Goal: Task Accomplishment & Management: Manage account settings

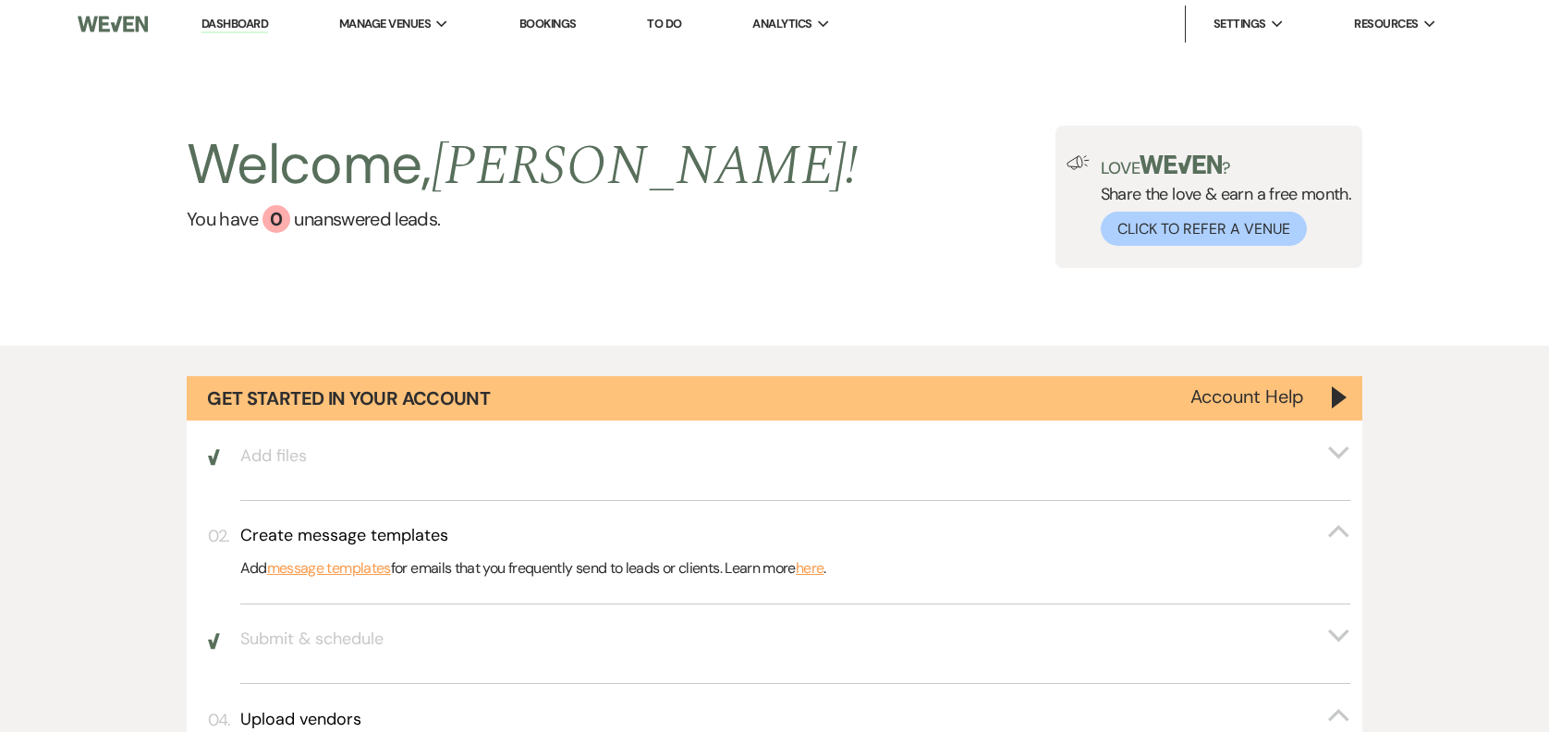
click at [278, 211] on div "0" at bounding box center [277, 219] width 28 height 28
click at [341, 249] on div "Welcome, [PERSON_NAME] ! You have 0 unanswered lead s ." at bounding box center [523, 197] width 672 height 142
click at [586, 17] on li "Bookings" at bounding box center [548, 24] width 76 height 37
drag, startPoint x: 555, startPoint y: 18, endPoint x: 378, endPoint y: 730, distance: 734.2
click at [554, 20] on link "Bookings" at bounding box center [547, 24] width 57 height 16
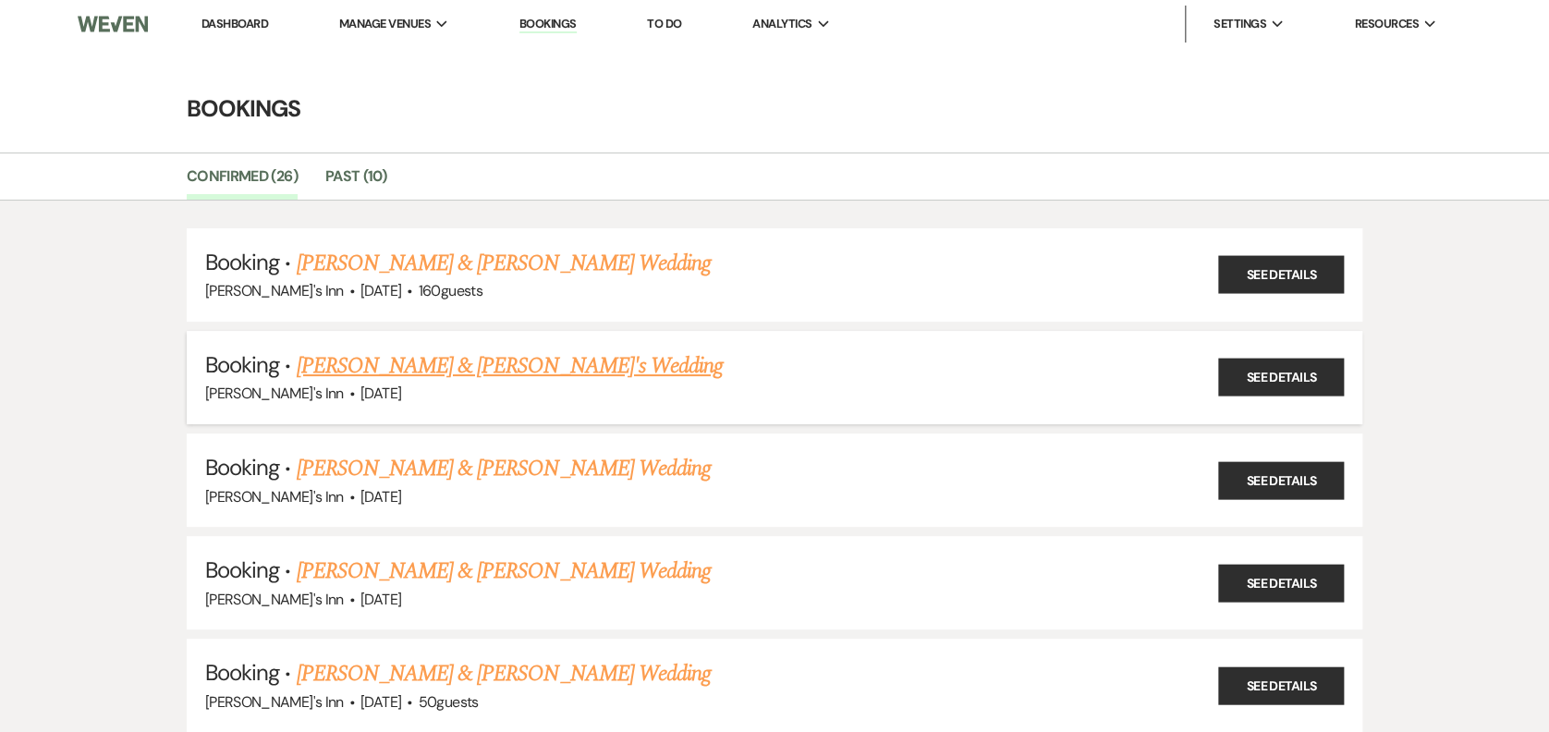
click at [463, 355] on link "[PERSON_NAME] & [PERSON_NAME]'s Wedding" at bounding box center [509, 365] width 427 height 33
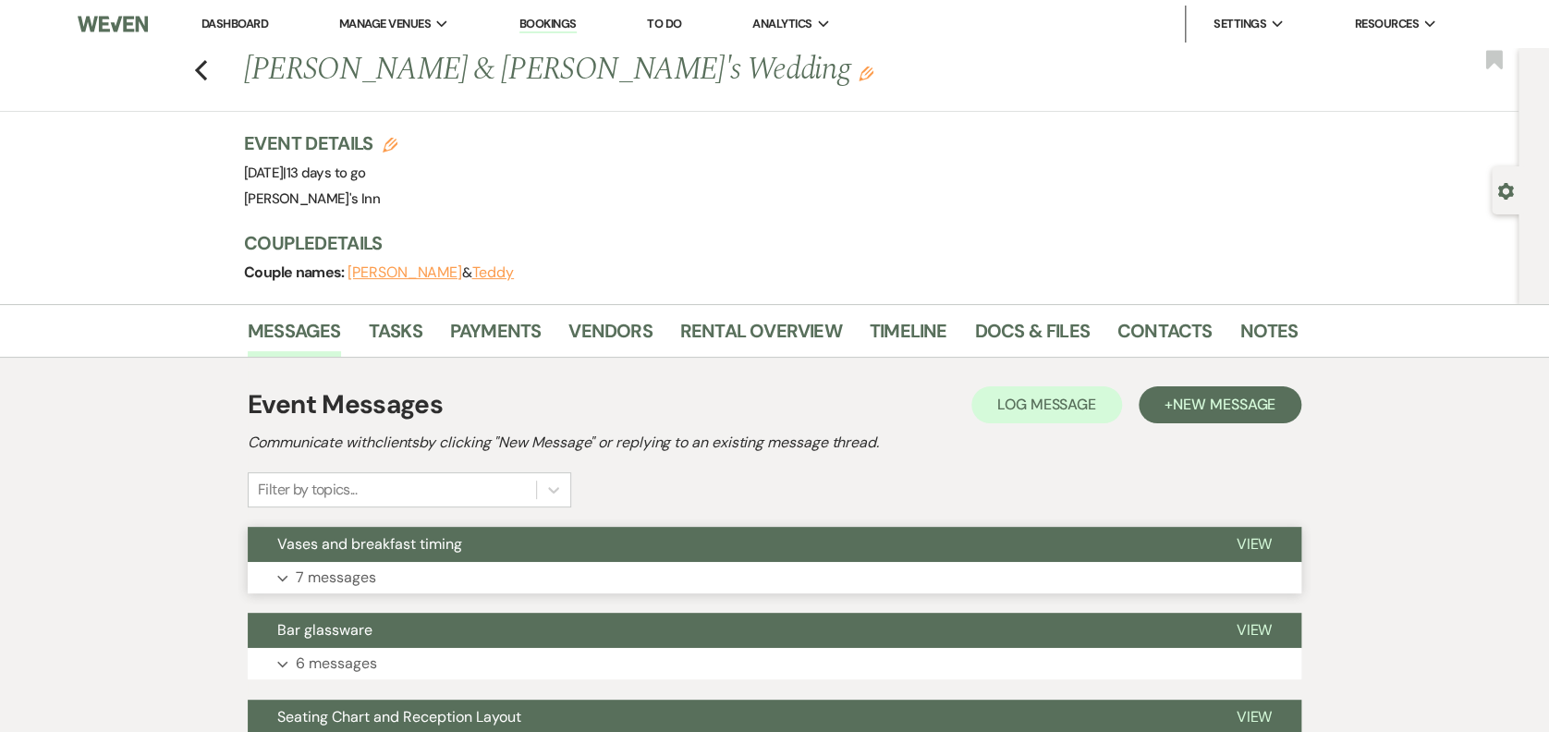
click at [409, 532] on button "Vases and breakfast timing" at bounding box center [727, 544] width 959 height 35
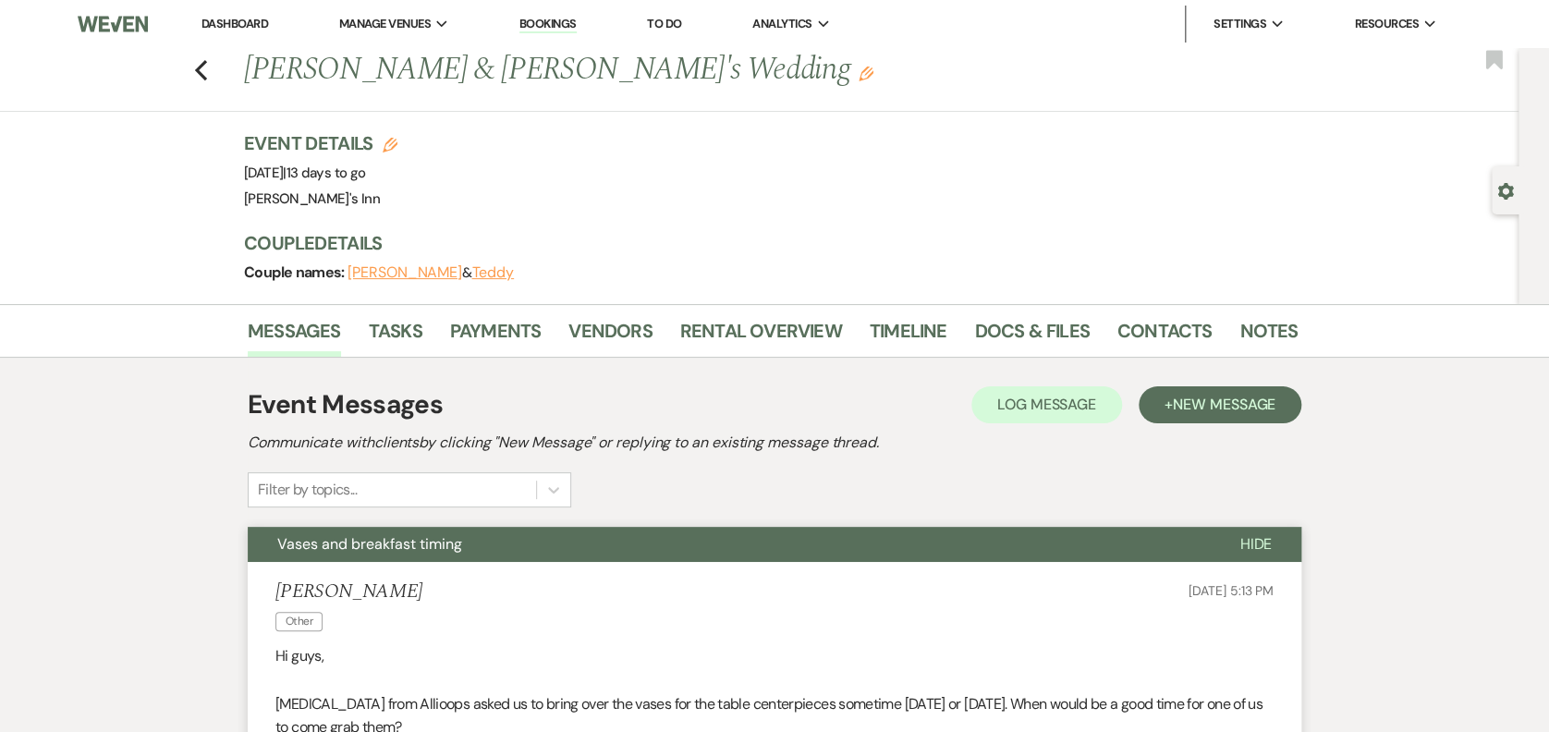
scroll to position [641, 0]
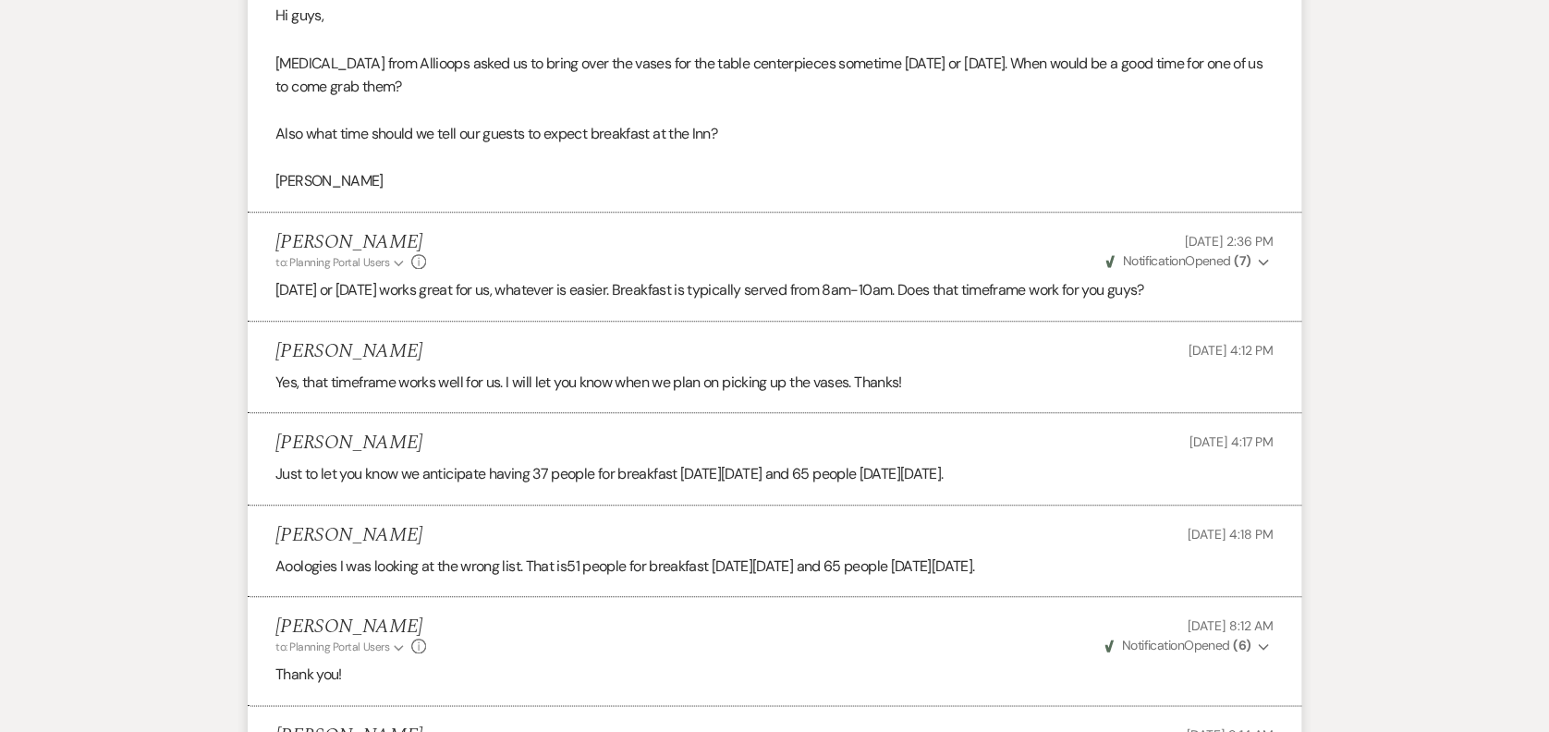
click at [0, 365] on html "Dashboard Manage Venues Expand [PERSON_NAME]'s Inn Bookings To Do Analytics Exp…" at bounding box center [774, 703] width 1549 height 2688
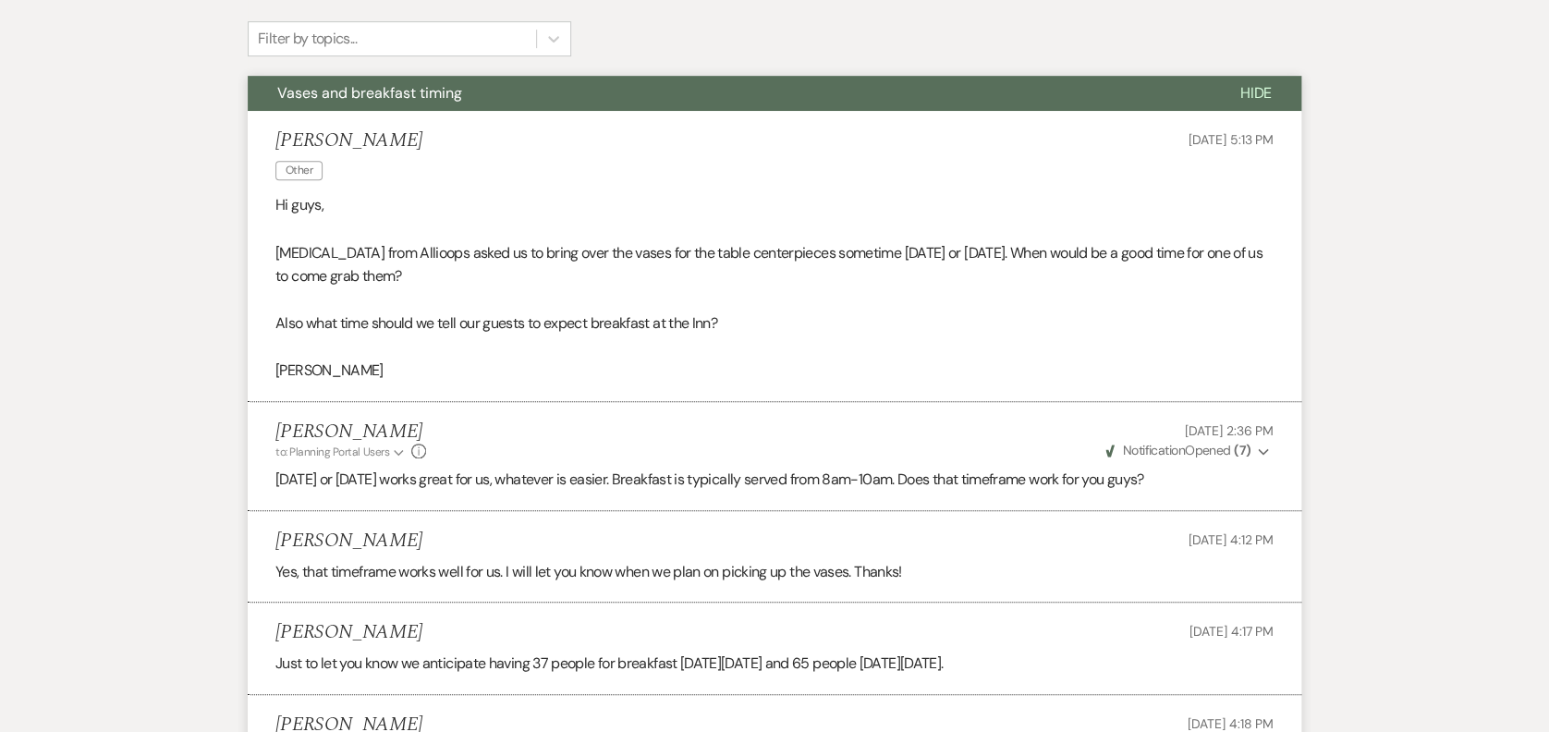
scroll to position [0, 0]
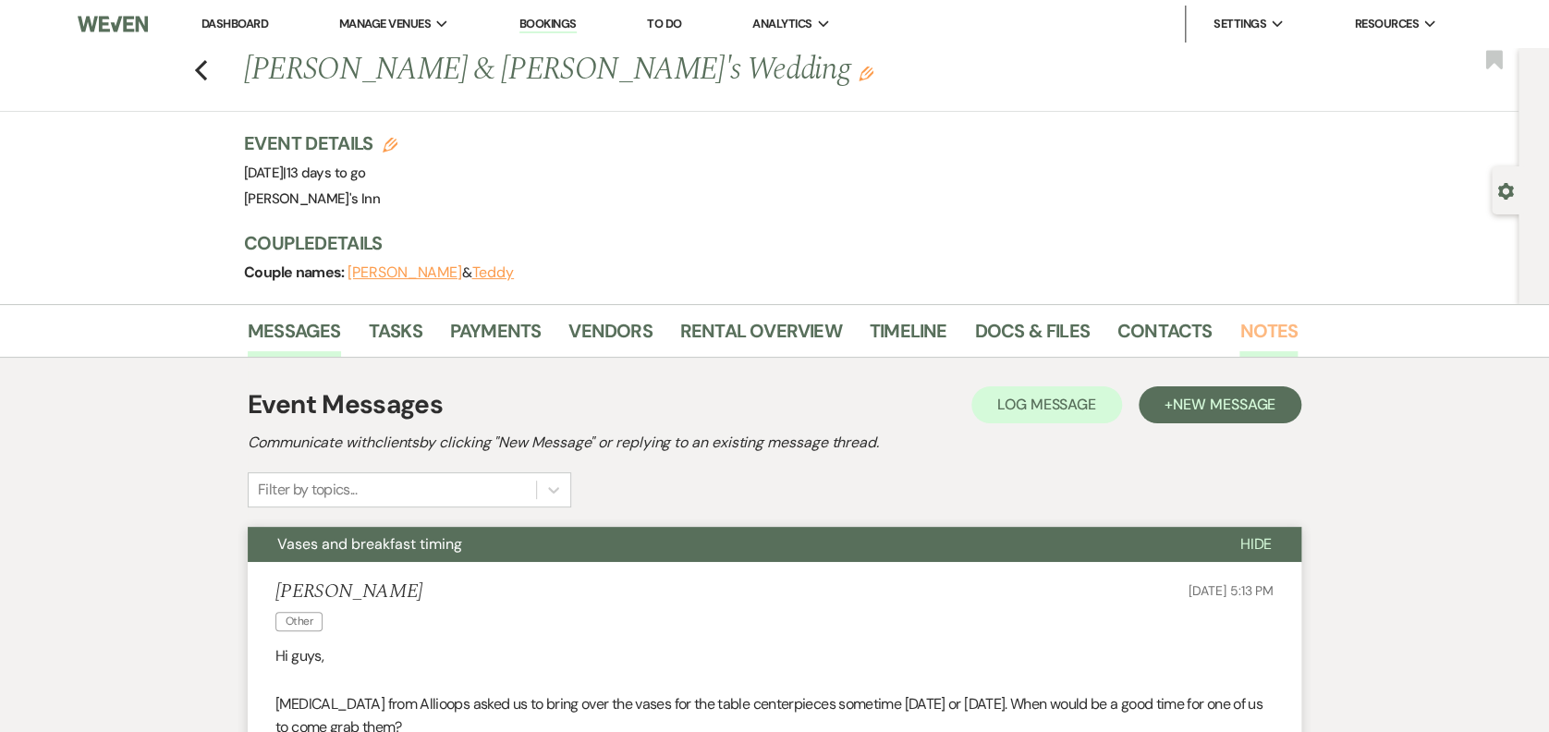
click at [1265, 334] on link "Notes" at bounding box center [1269, 336] width 58 height 41
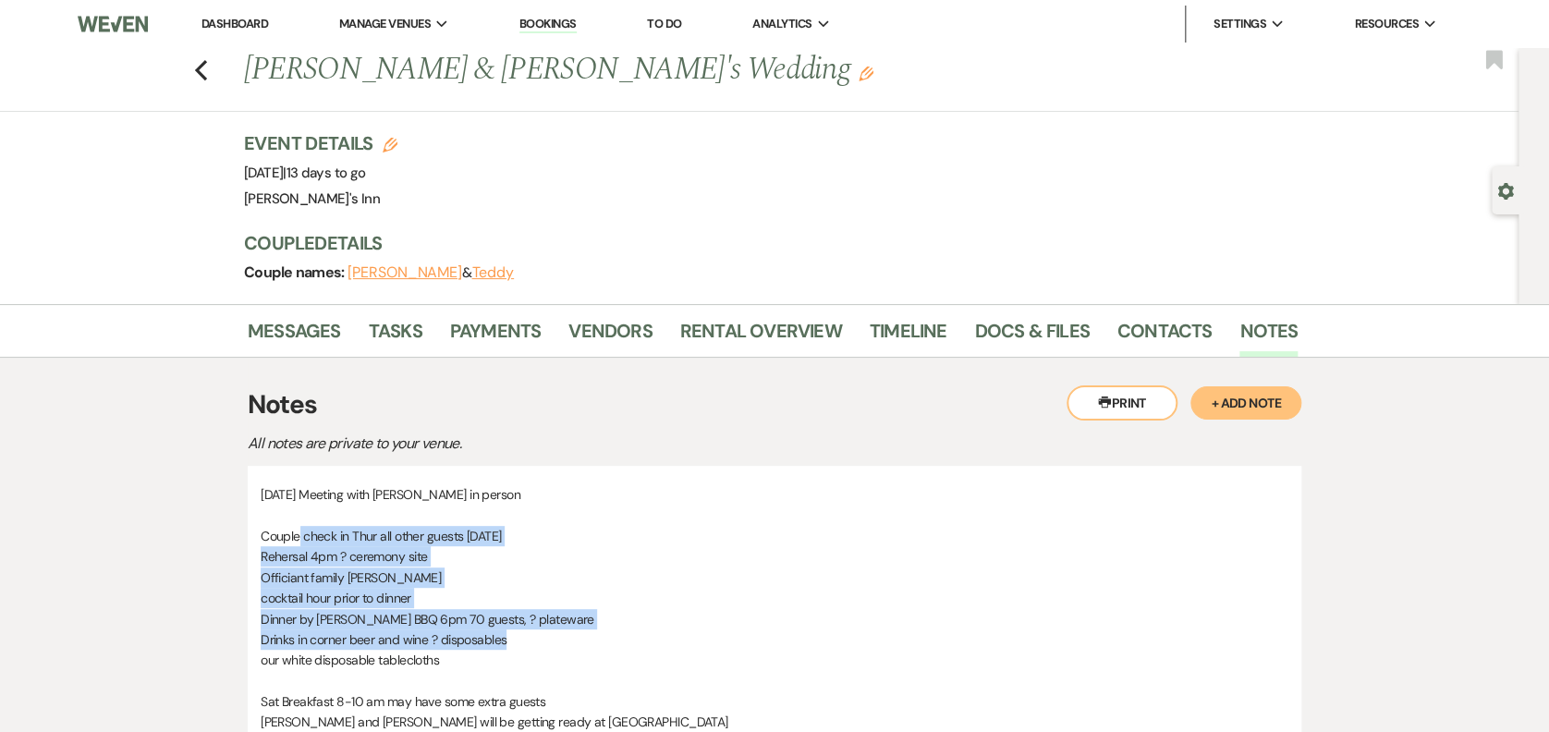
drag, startPoint x: 333, startPoint y: 544, endPoint x: 510, endPoint y: 641, distance: 201.8
click at [510, 641] on p "Drinks in corner beer and wine ? disposables" at bounding box center [775, 639] width 1028 height 20
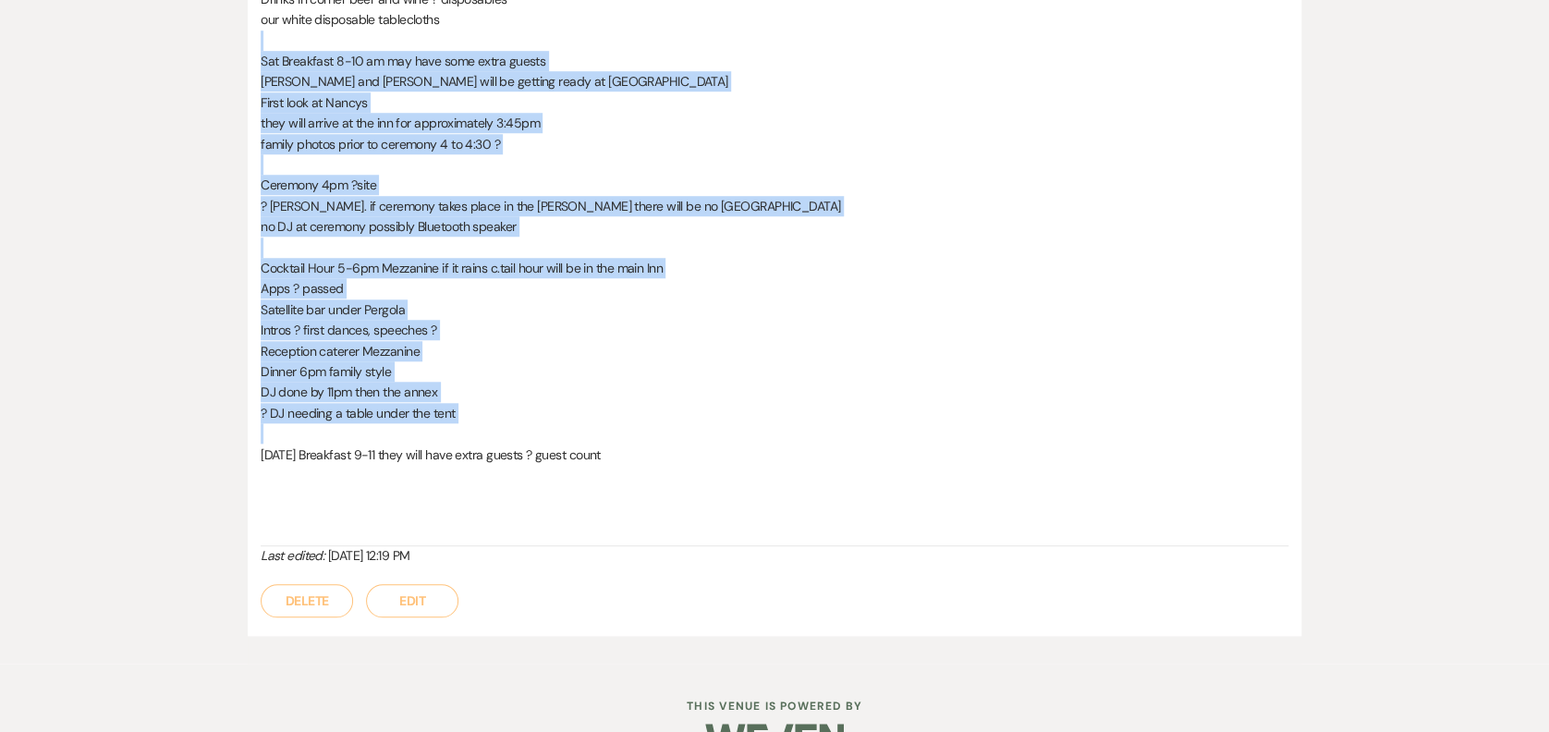
drag, startPoint x: 358, startPoint y: 37, endPoint x: 572, endPoint y: 429, distance: 446.8
click at [572, 429] on div "[DATE] Meeting with [PERSON_NAME] in person Couple check in Thur all other gues…" at bounding box center [775, 195] width 1028 height 703
click at [572, 429] on p at bounding box center [775, 433] width 1028 height 20
click at [435, 263] on p "Cocktail Hour 5-6pm Mezzanine if it rains c.tail hour will be in the main Inn" at bounding box center [775, 268] width 1028 height 20
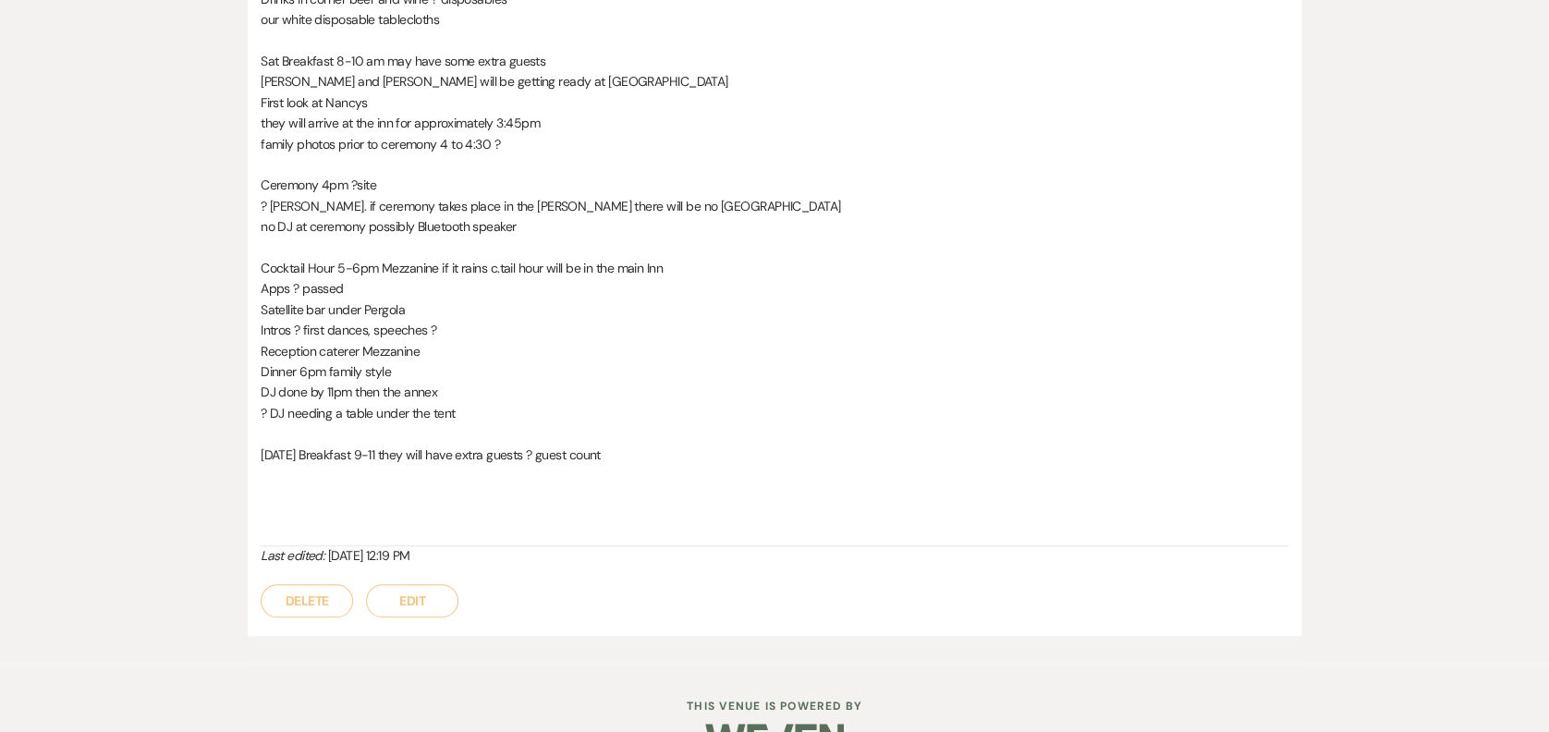
scroll to position [0, 0]
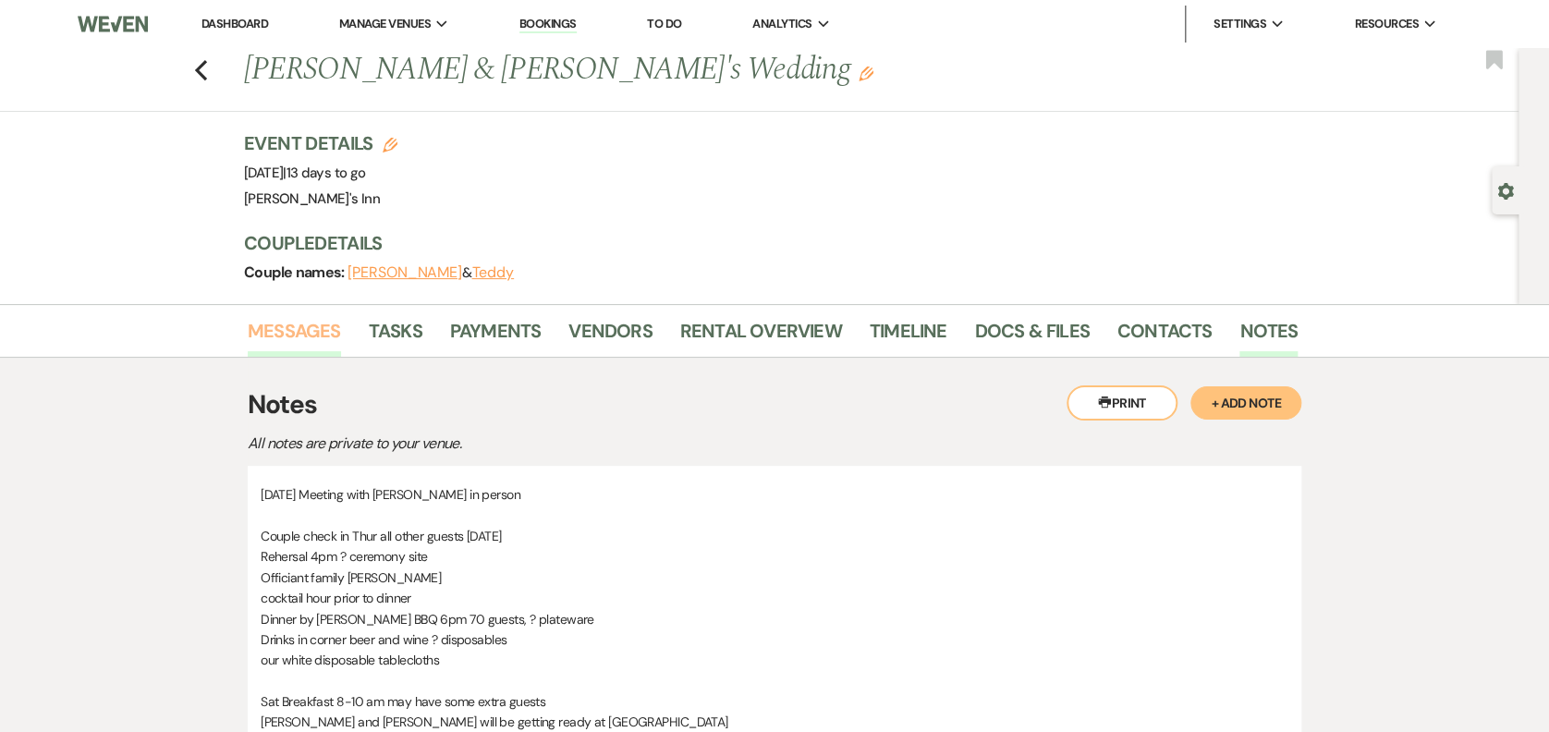
click at [311, 316] on link "Messages" at bounding box center [294, 336] width 93 height 41
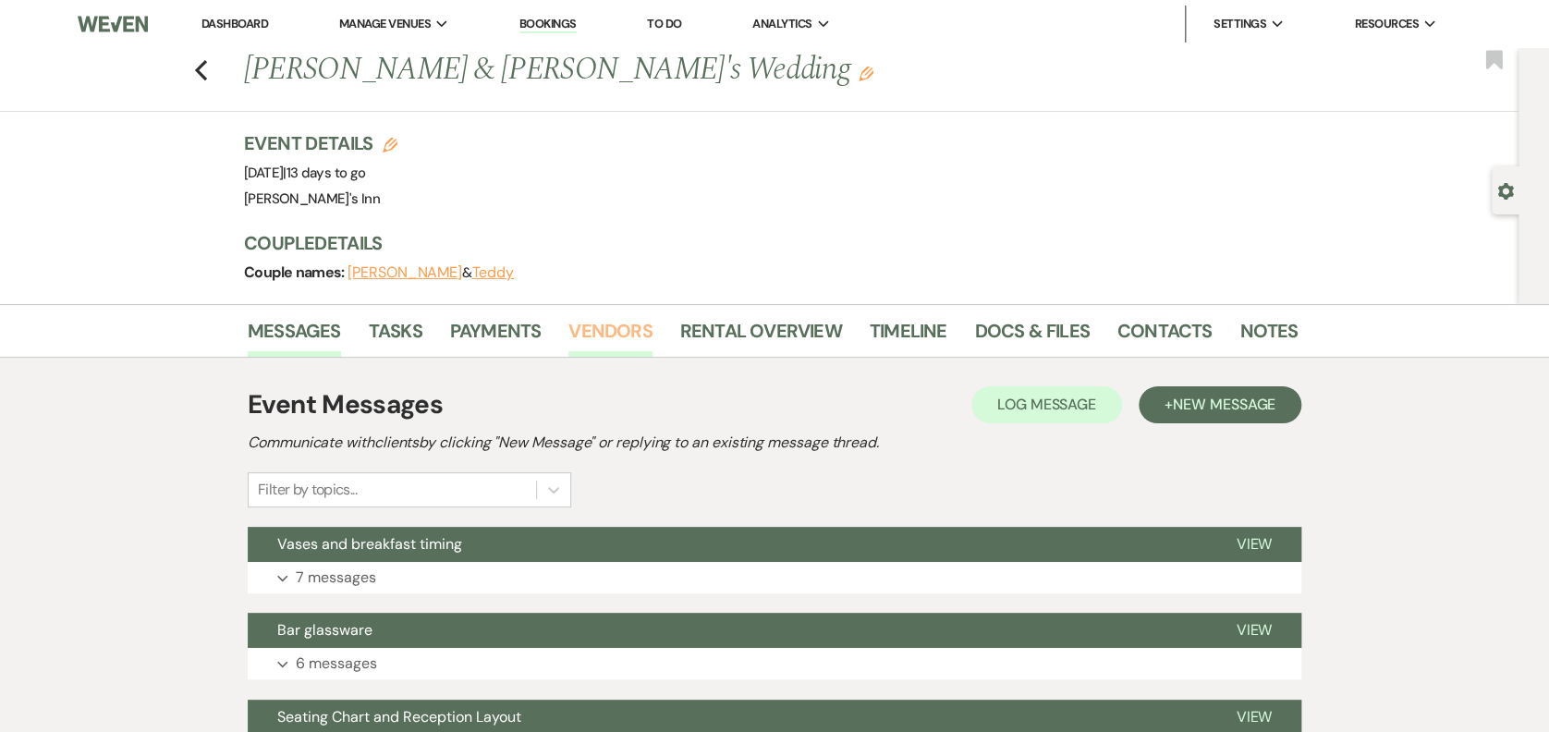
click at [608, 340] on link "Vendors" at bounding box center [609, 336] width 83 height 41
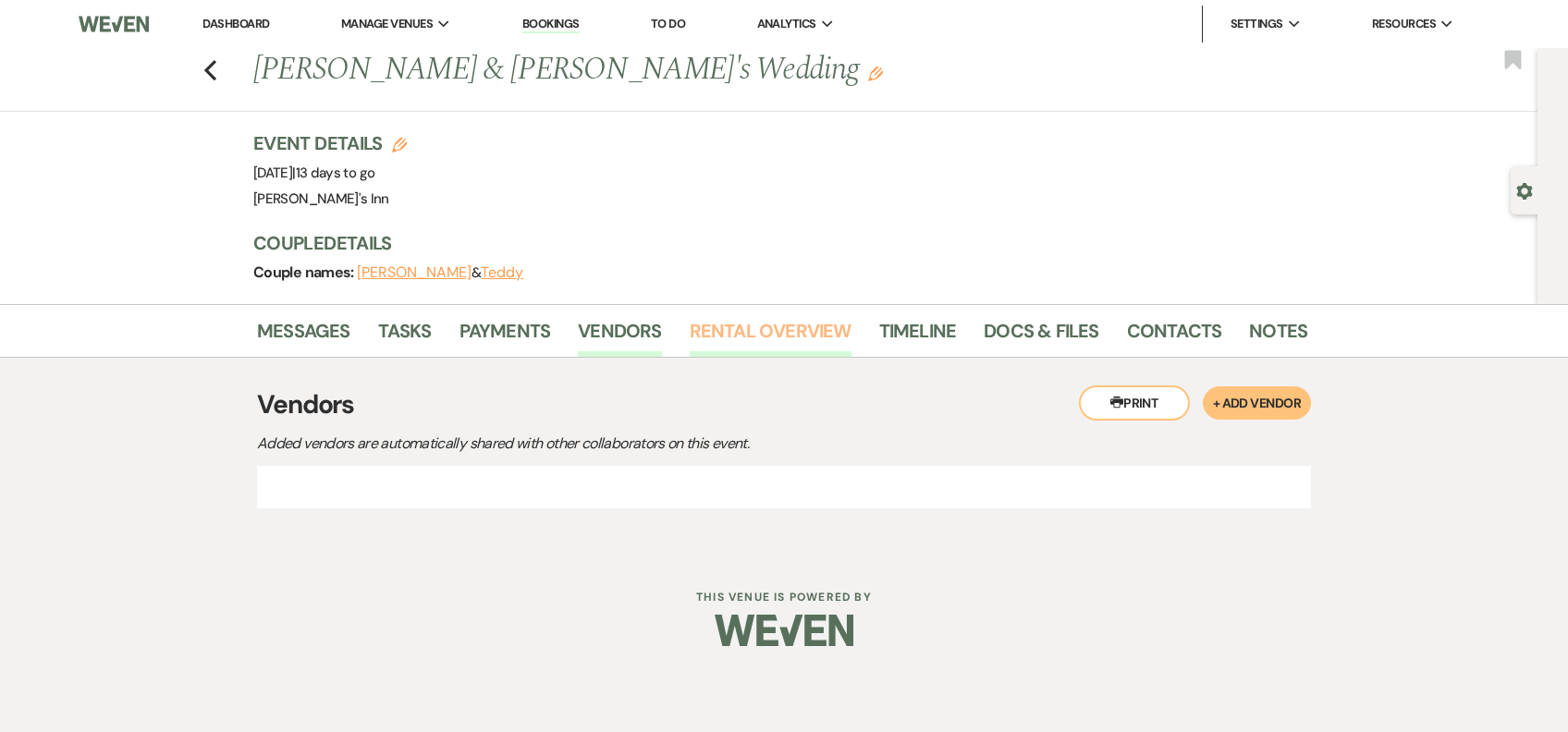
click at [727, 332] on link "Rental Overview" at bounding box center [771, 336] width 162 height 41
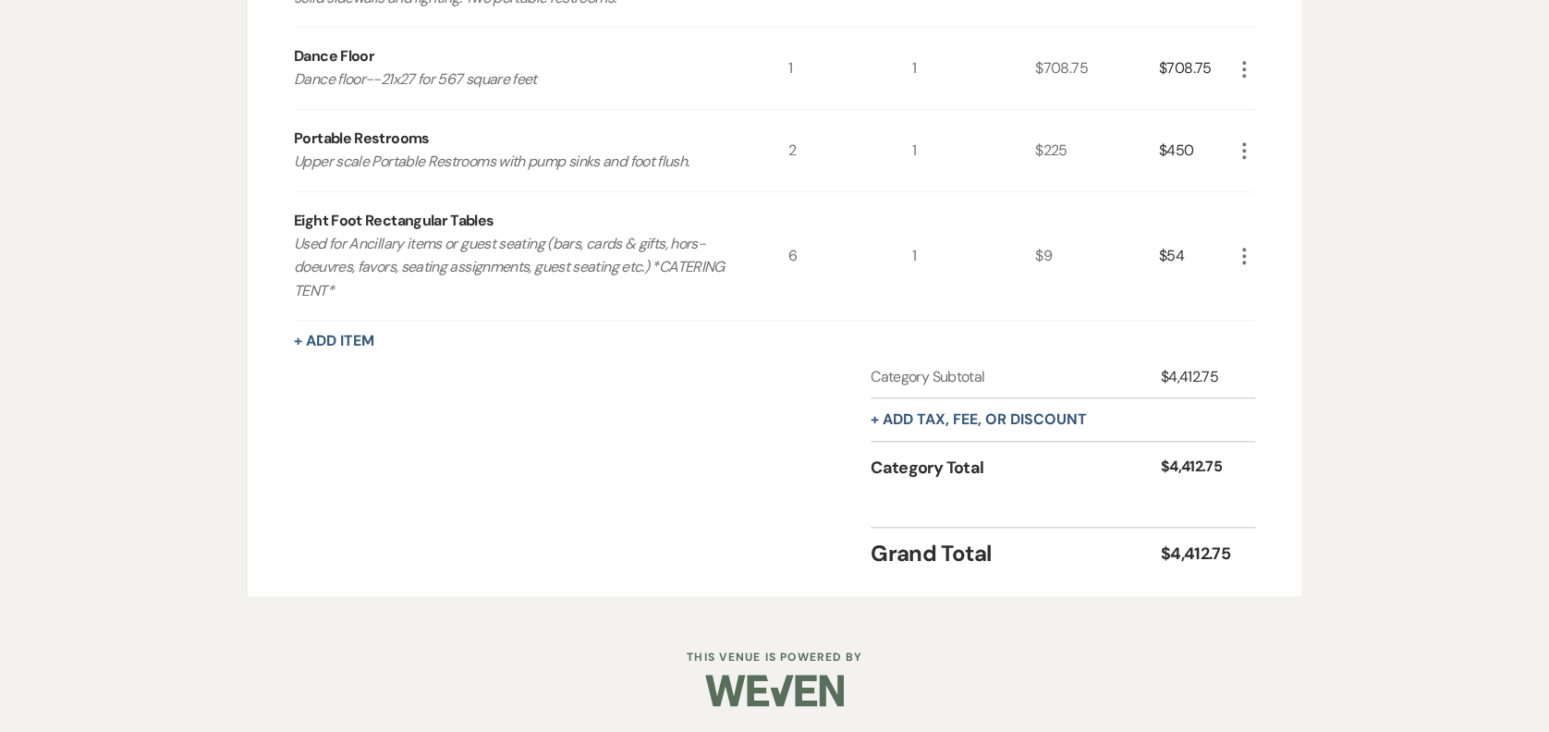
scroll to position [7, 0]
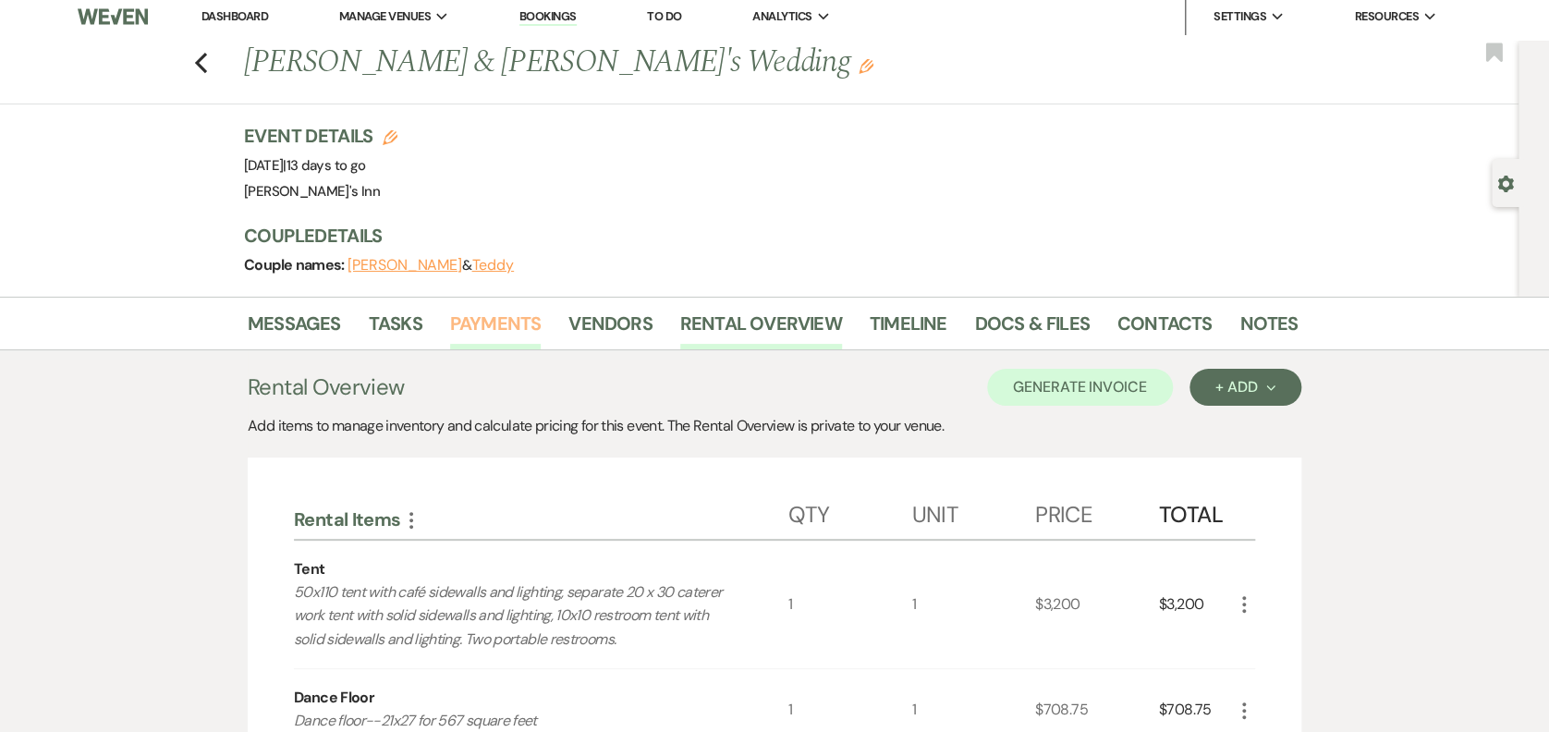
click at [506, 315] on link "Payments" at bounding box center [496, 329] width 92 height 41
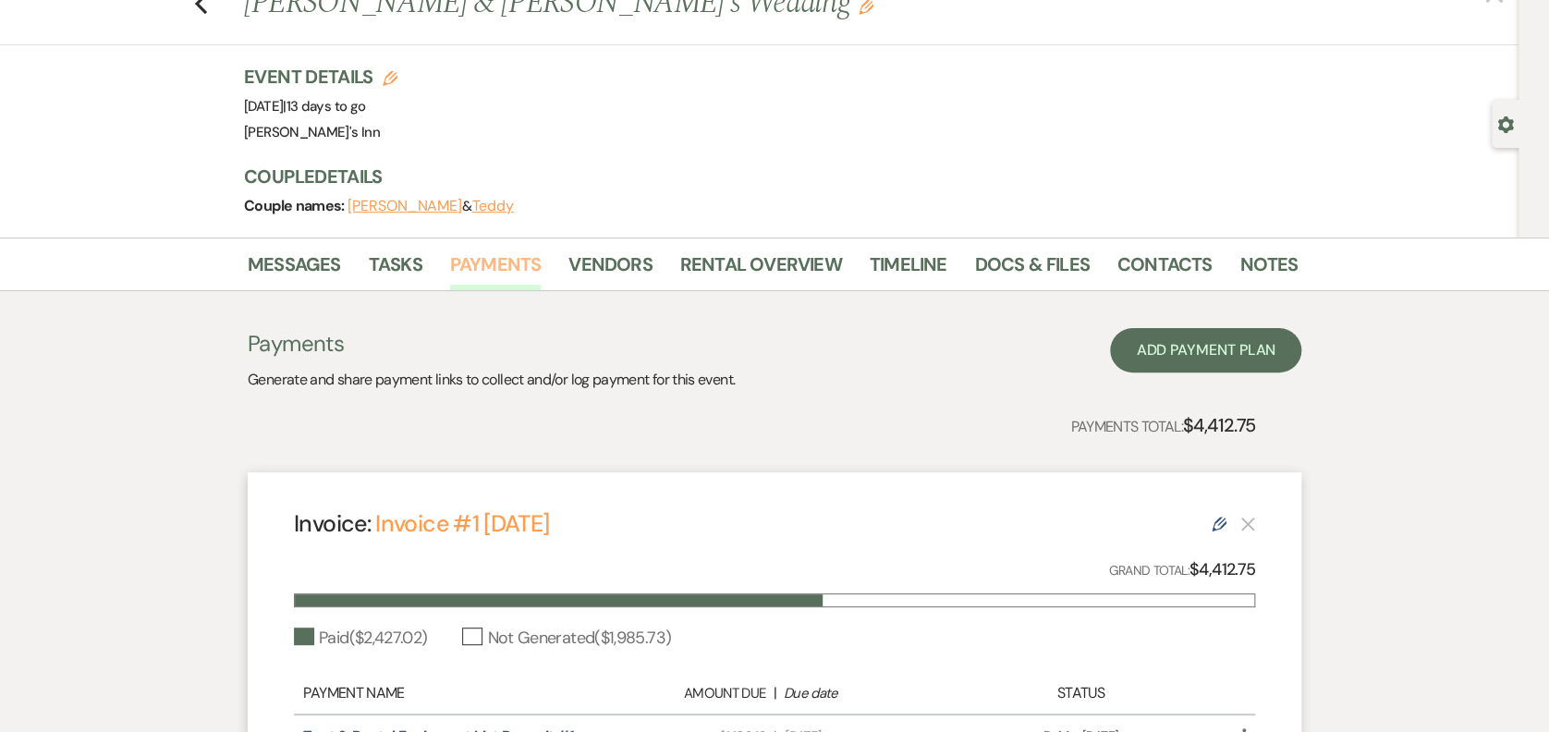
scroll to position [355, 0]
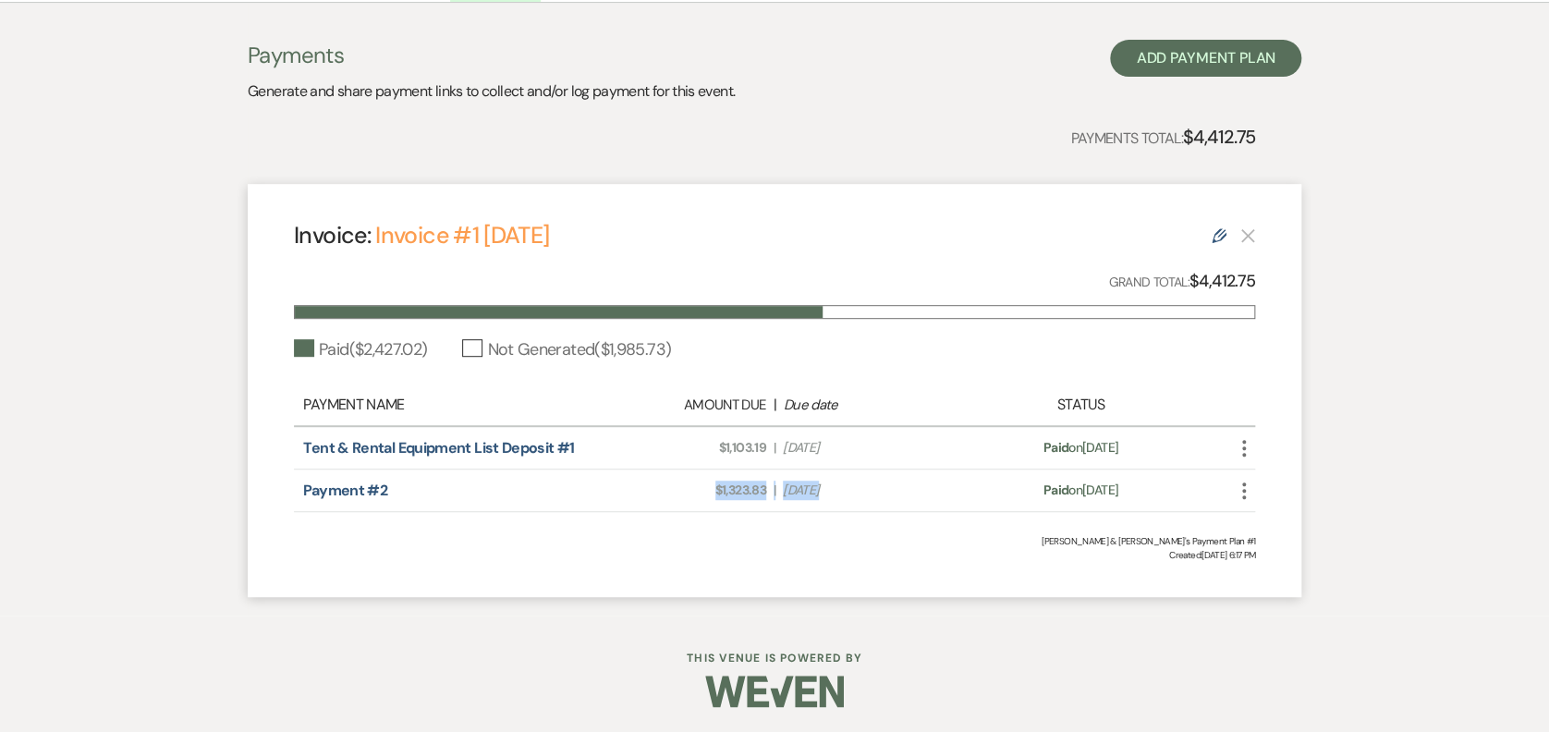
drag, startPoint x: 643, startPoint y: 477, endPoint x: 1007, endPoint y: 507, distance: 364.6
click at [1007, 507] on div "Payment #2 Amount Due: $1,323.83 | Due Date [DATE] Payment status: Paid on [DAT…" at bounding box center [774, 491] width 961 height 43
drag, startPoint x: 1007, startPoint y: 507, endPoint x: 956, endPoint y: 514, distance: 51.3
click at [956, 514] on div "Invoice: Invoice #1 [DATE] Edit Grand Total: $4,412.75 Paid ( $2,427.02 ) Not G…" at bounding box center [775, 390] width 1054 height 413
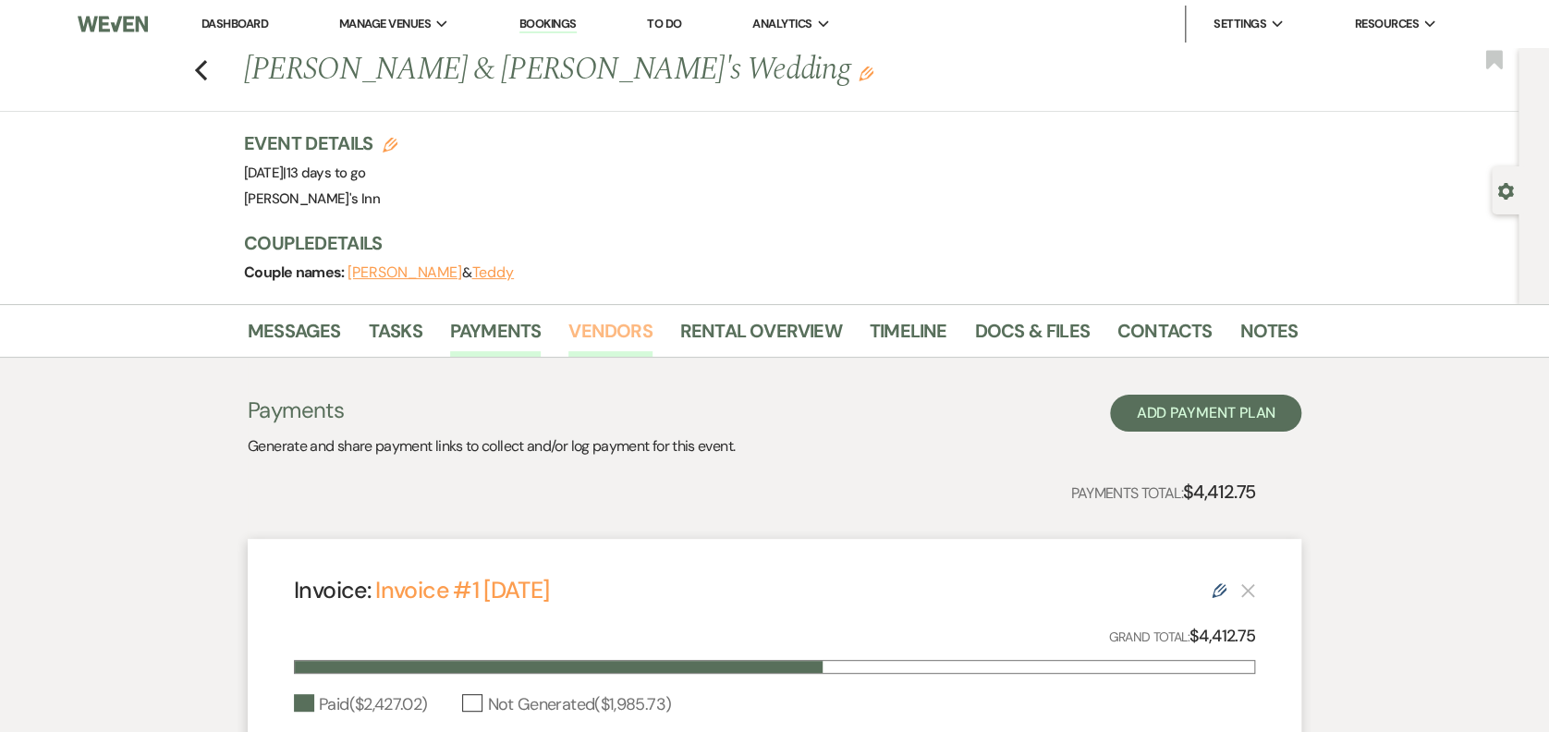
click at [621, 343] on link "Vendors" at bounding box center [609, 336] width 83 height 41
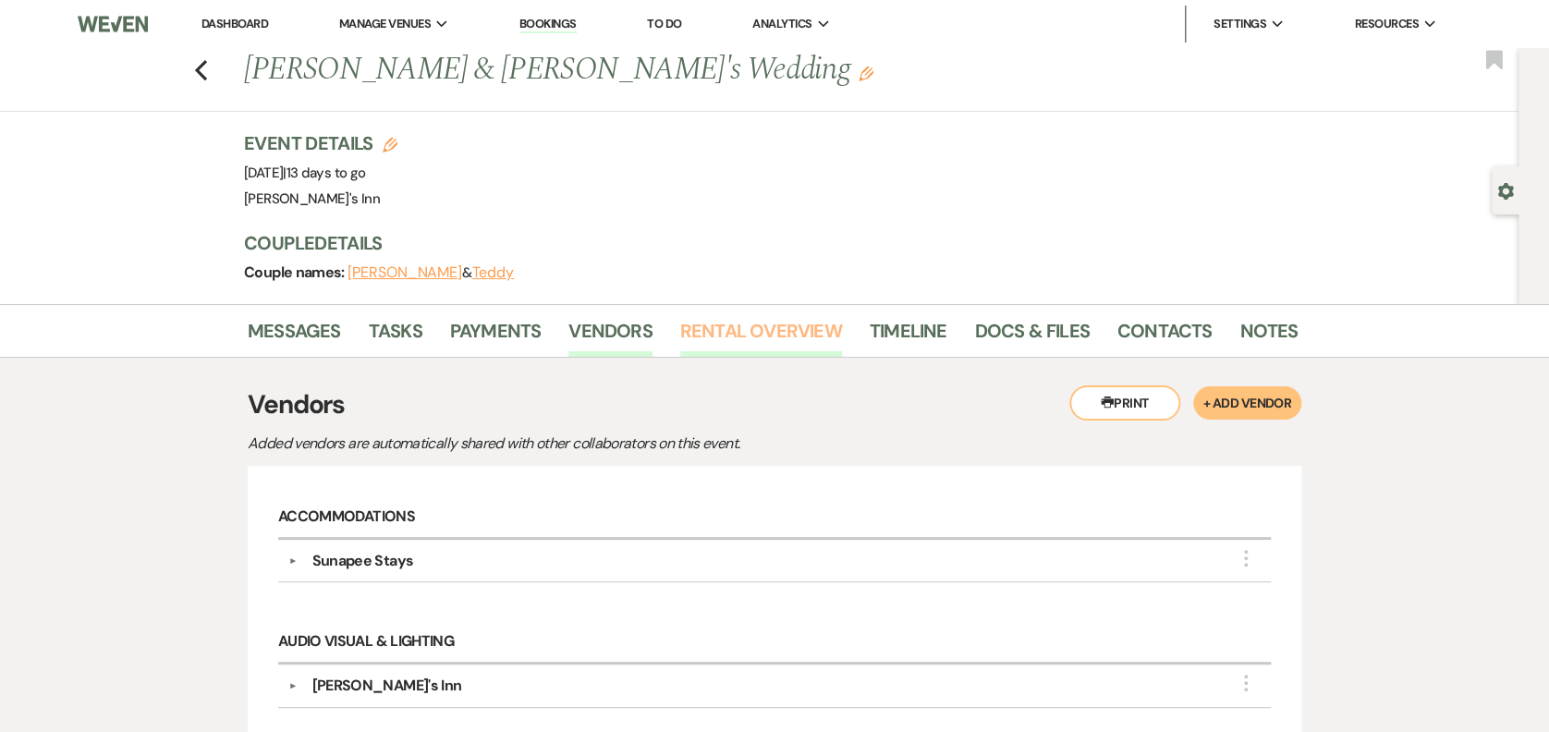
click at [726, 320] on link "Rental Overview" at bounding box center [761, 336] width 162 height 41
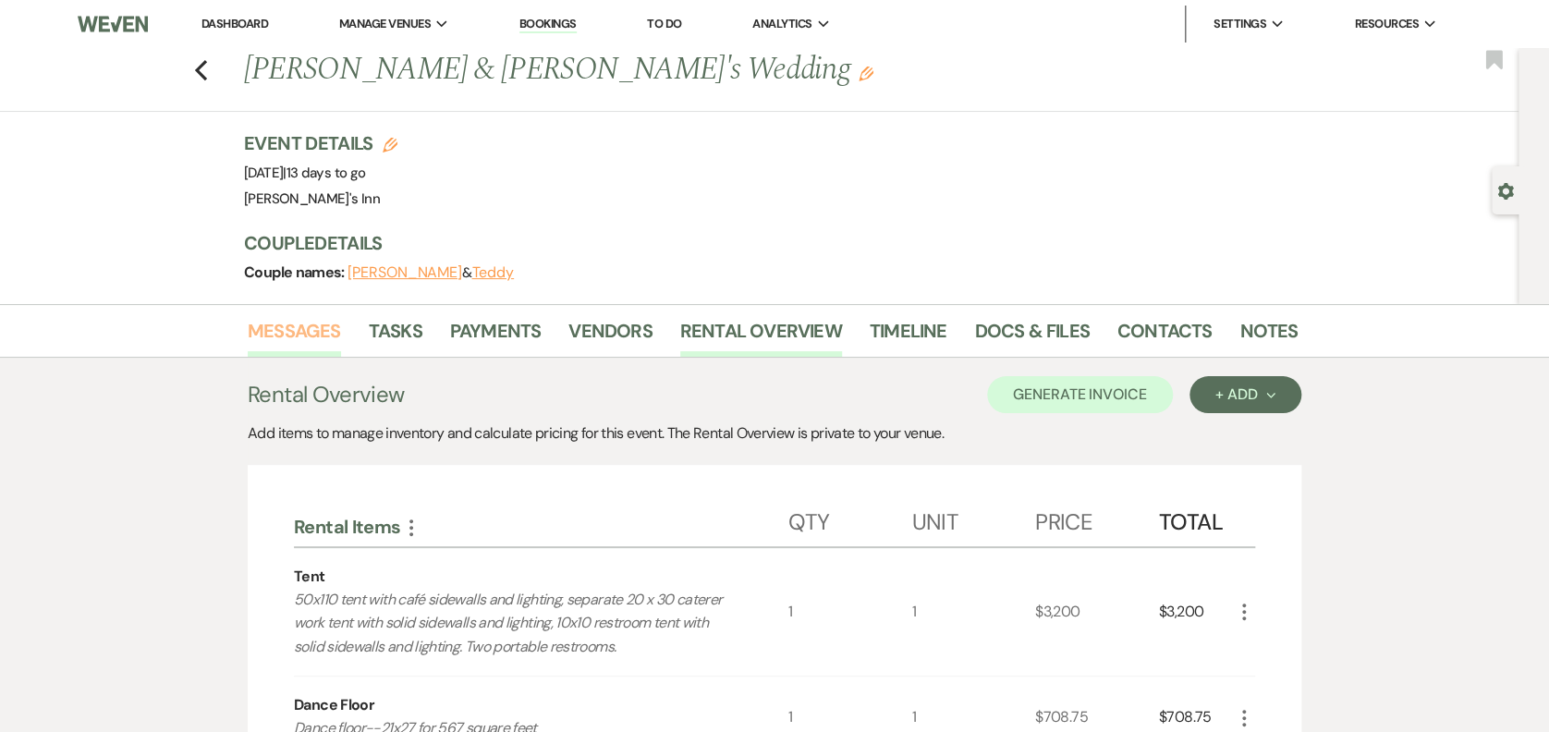
click at [318, 321] on link "Messages" at bounding box center [294, 336] width 93 height 41
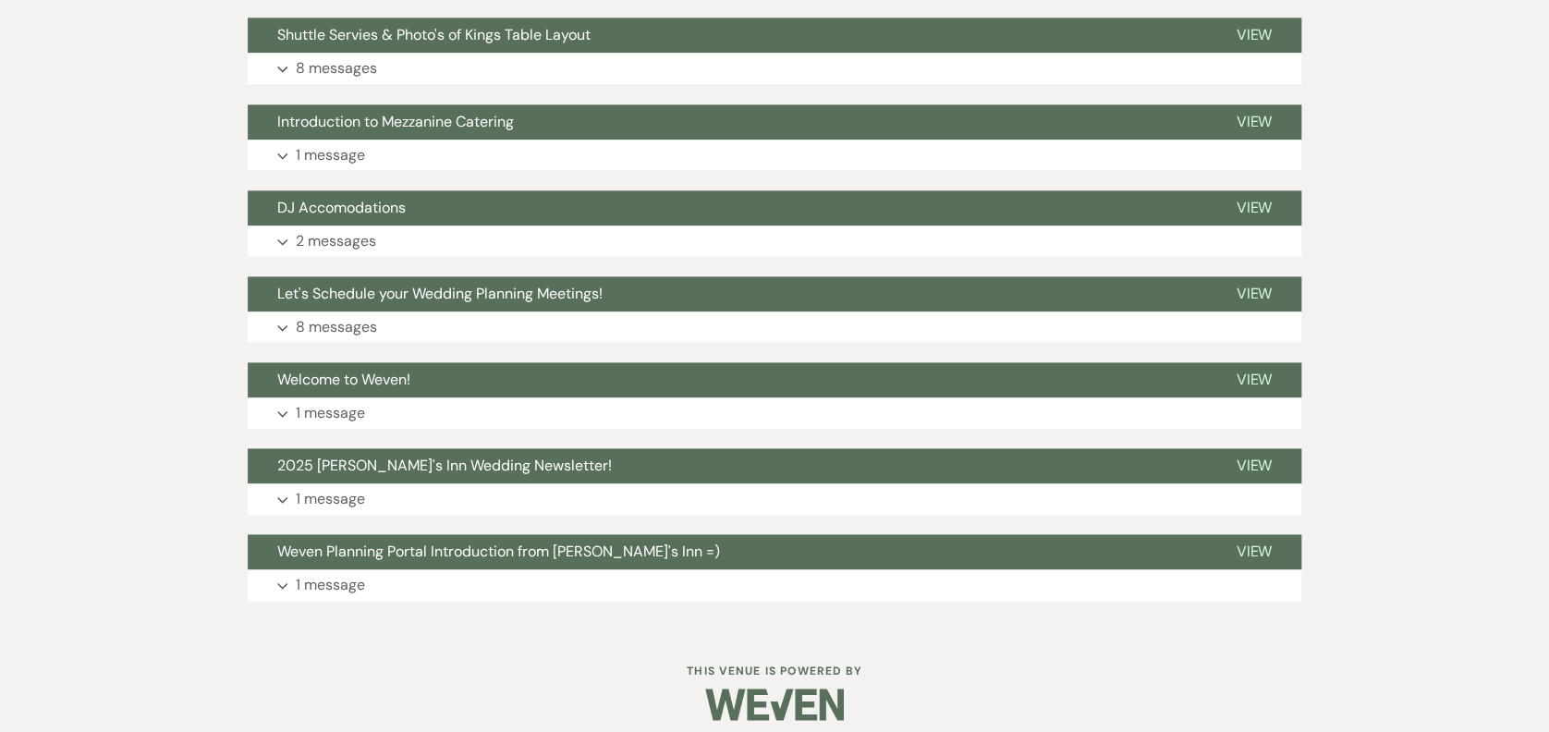
scroll to position [1041, 0]
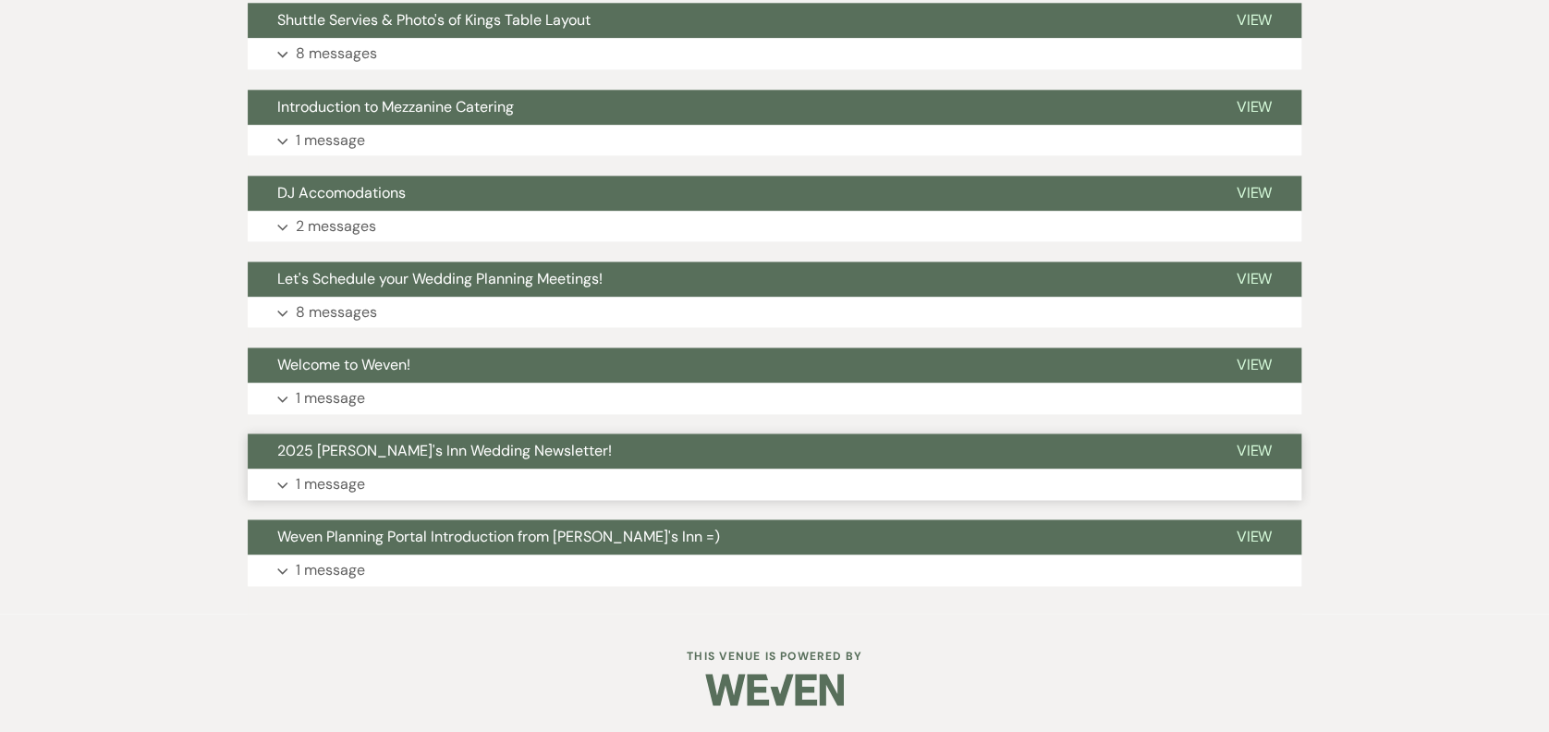
click at [493, 474] on button "Expand 1 message" at bounding box center [775, 484] width 1054 height 31
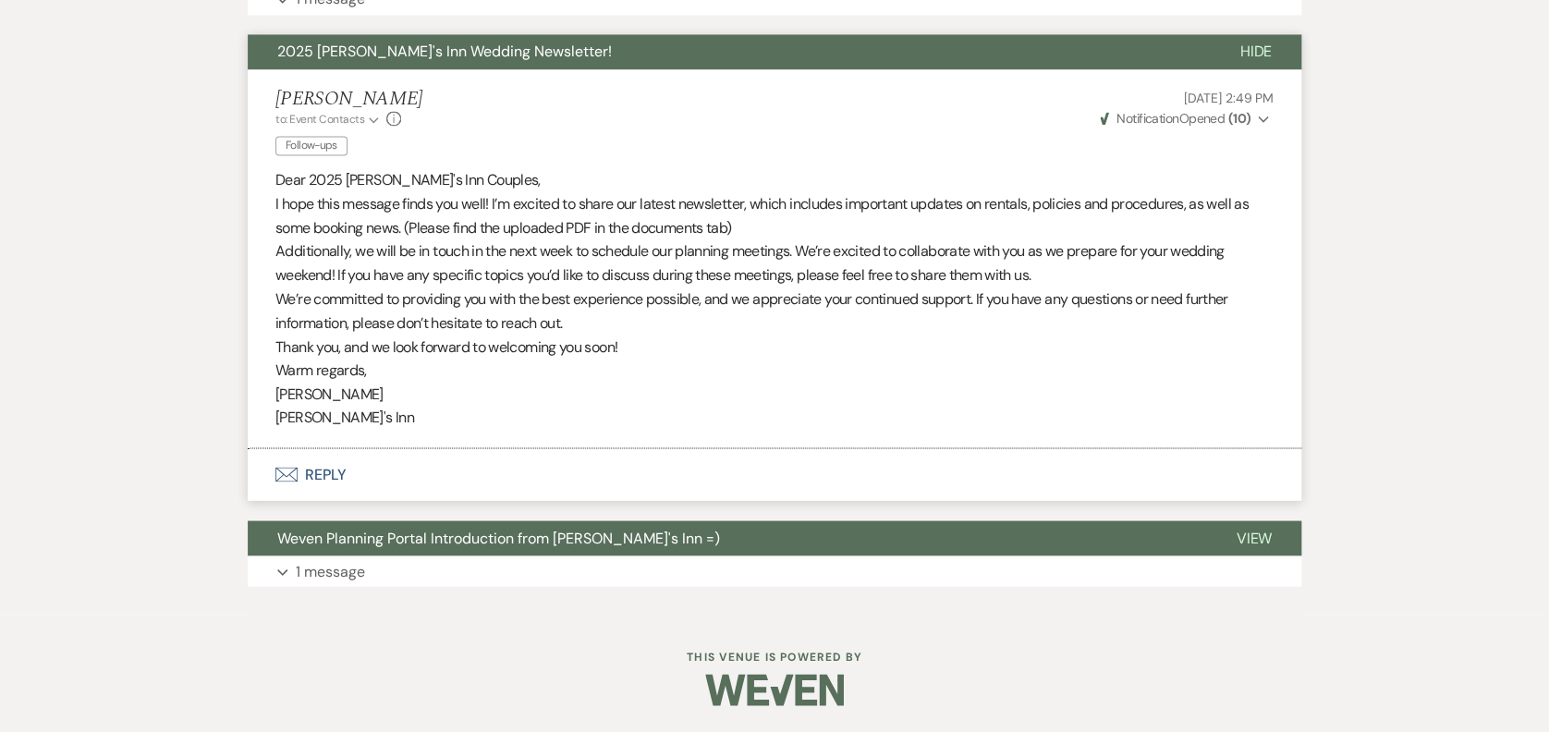
scroll to position [799, 0]
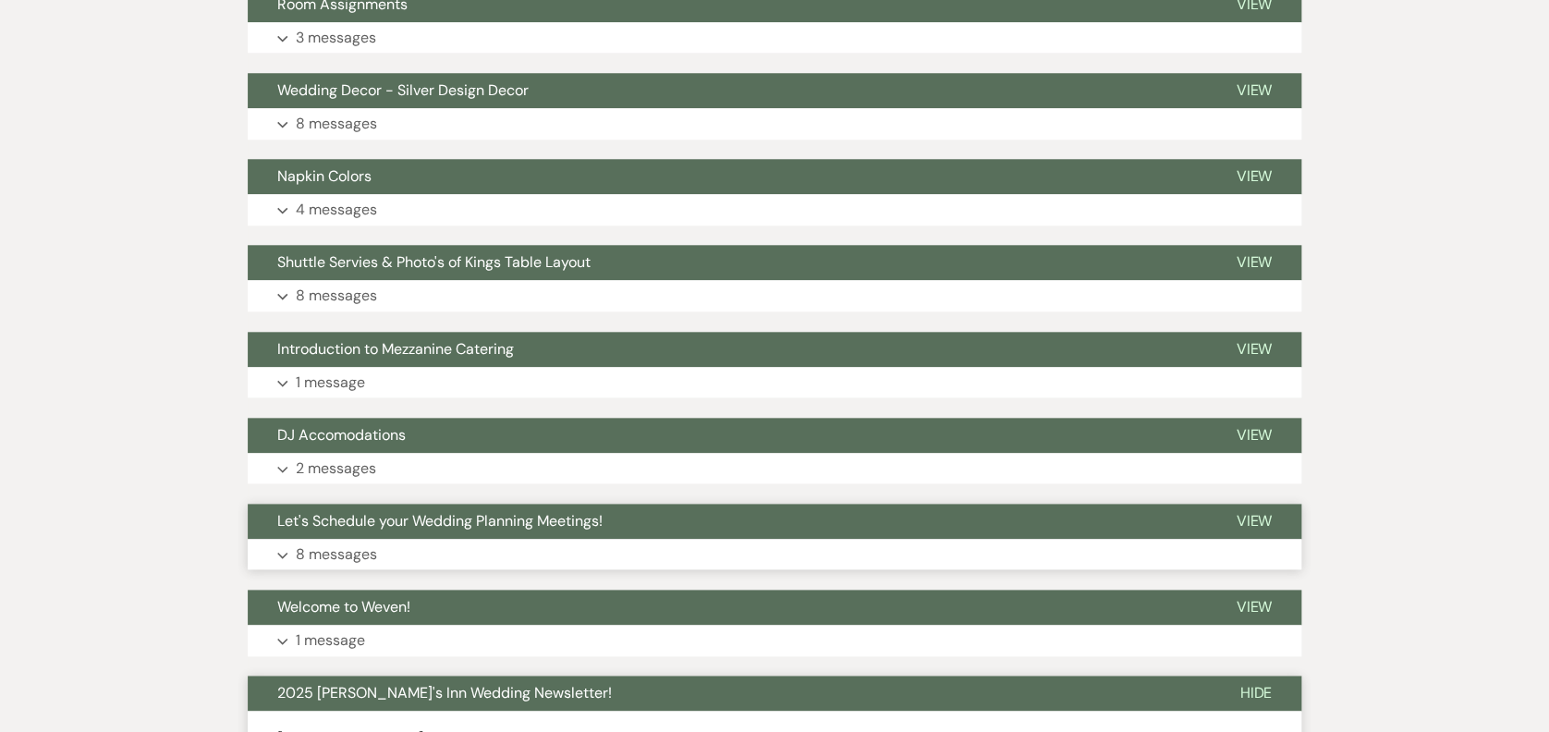
click at [417, 525] on span "Let's Schedule your Wedding Planning Meetings!" at bounding box center [439, 520] width 325 height 19
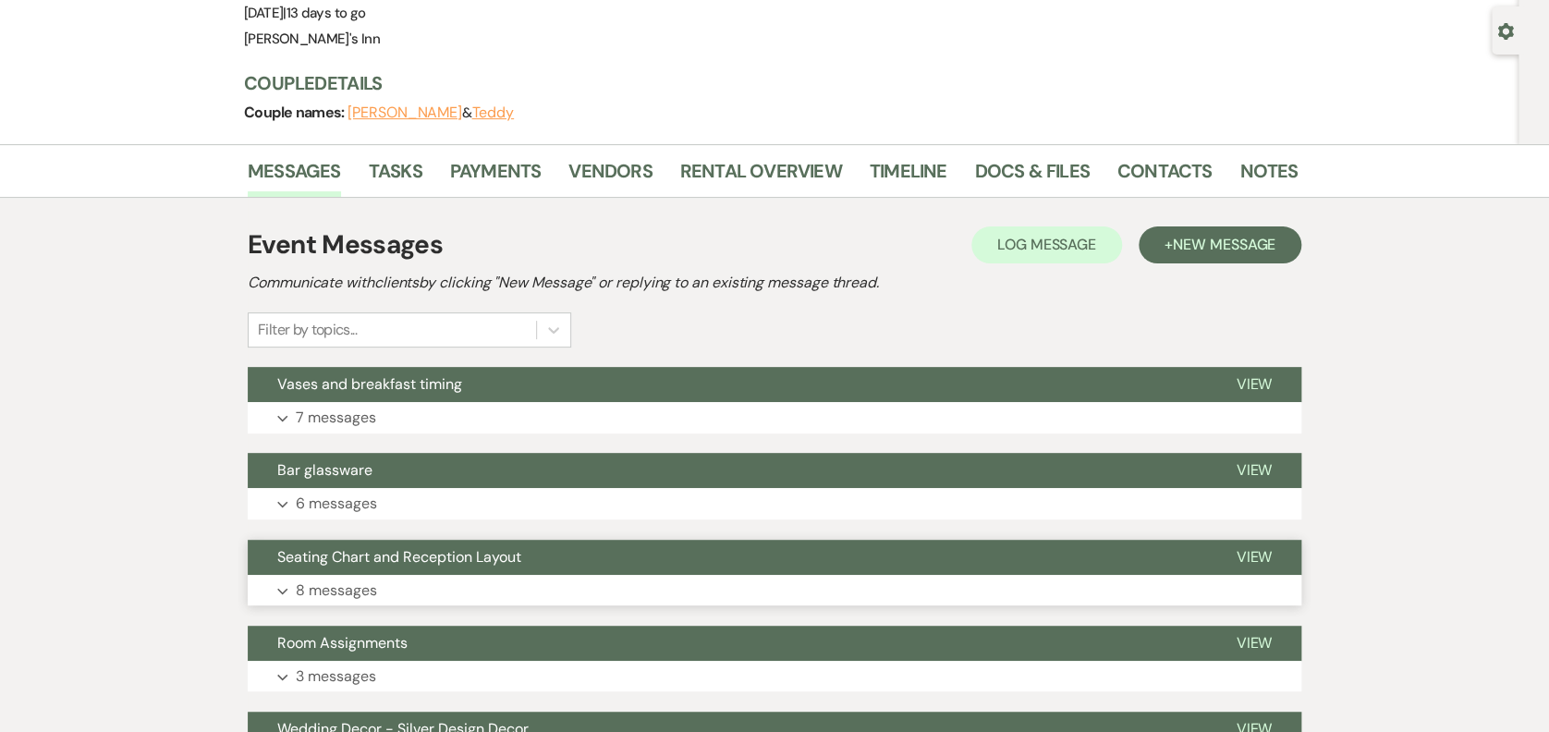
scroll to position [800, 0]
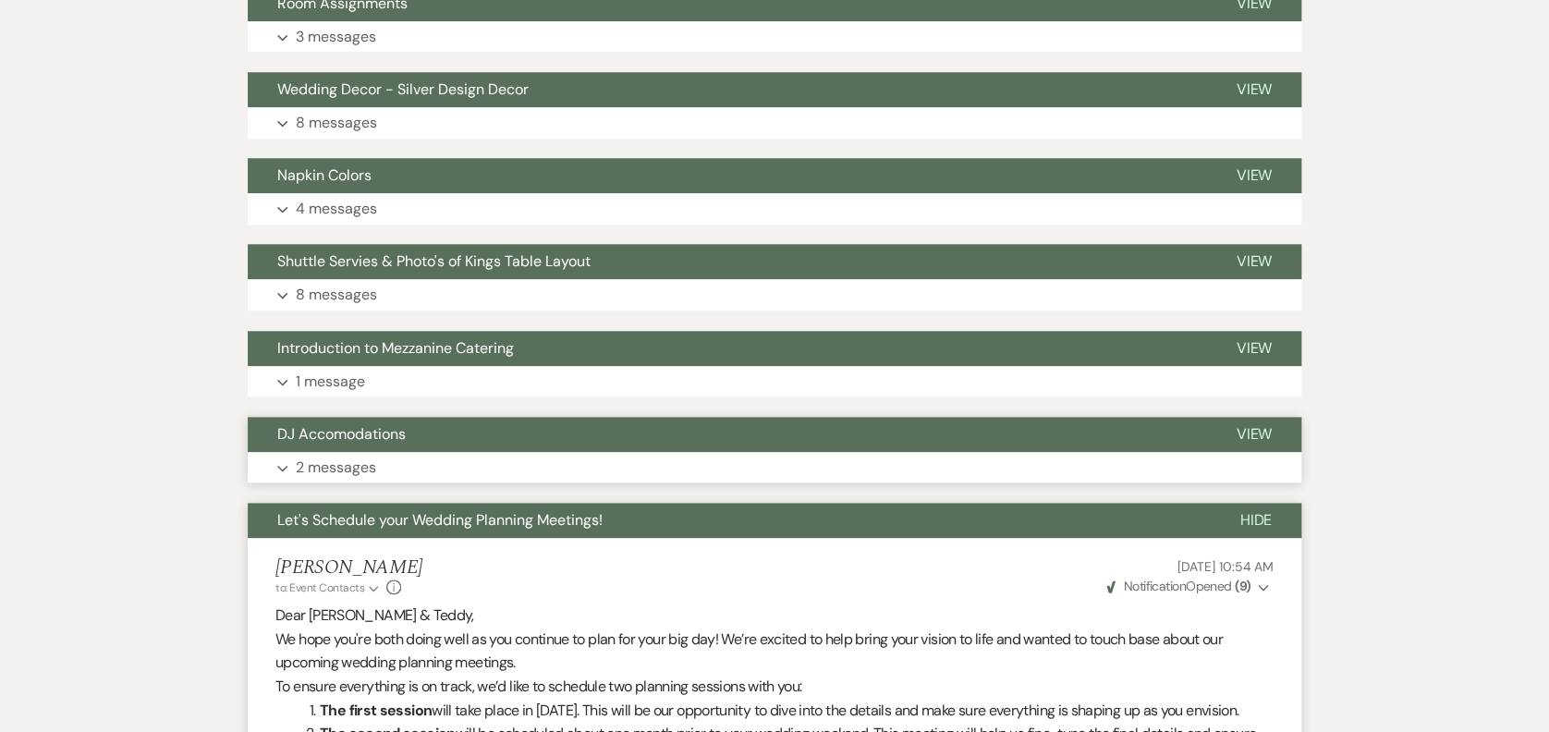
click at [422, 446] on button "DJ Accomodations" at bounding box center [727, 434] width 959 height 35
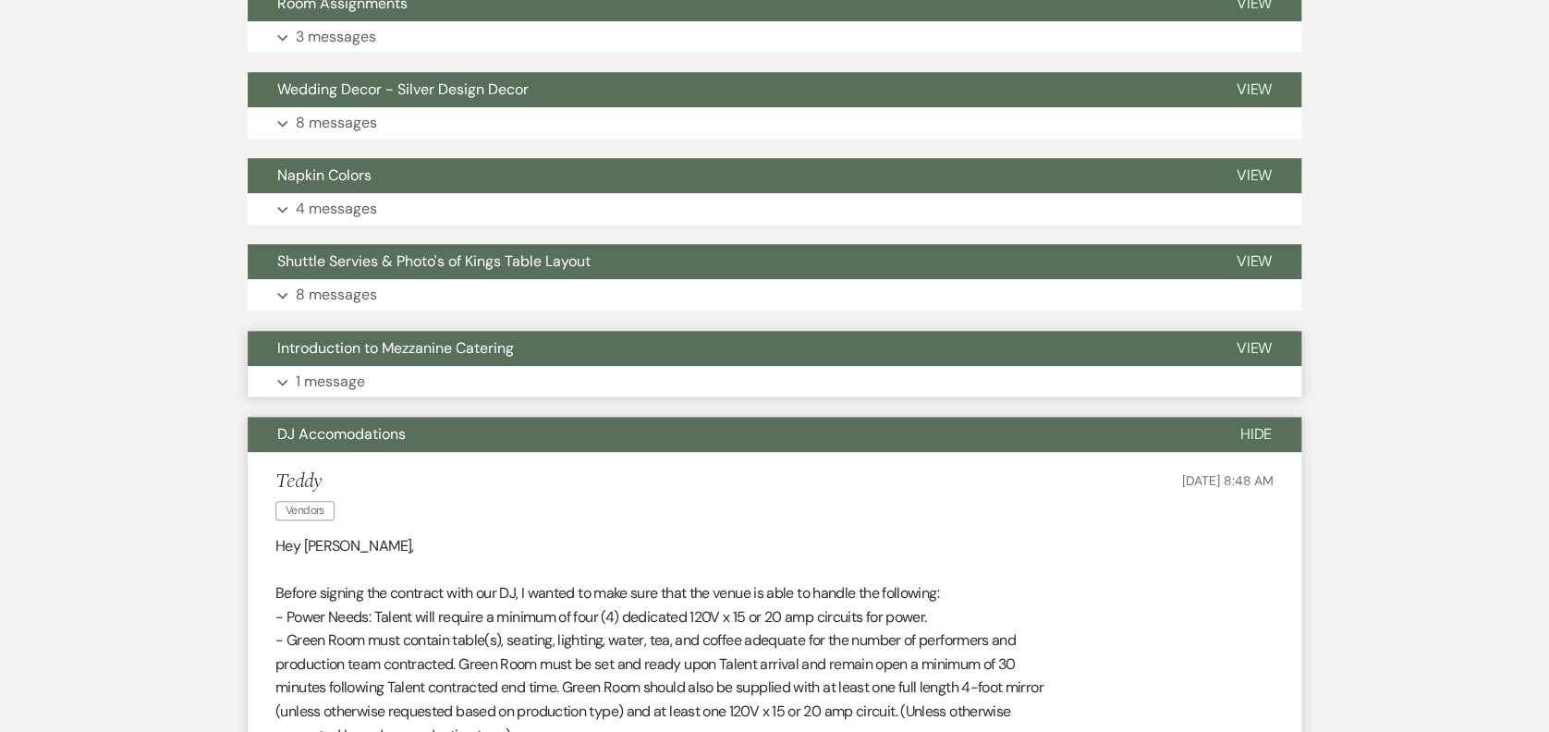
click at [496, 348] on span "Introduction to Mezzanine Catering" at bounding box center [395, 347] width 237 height 19
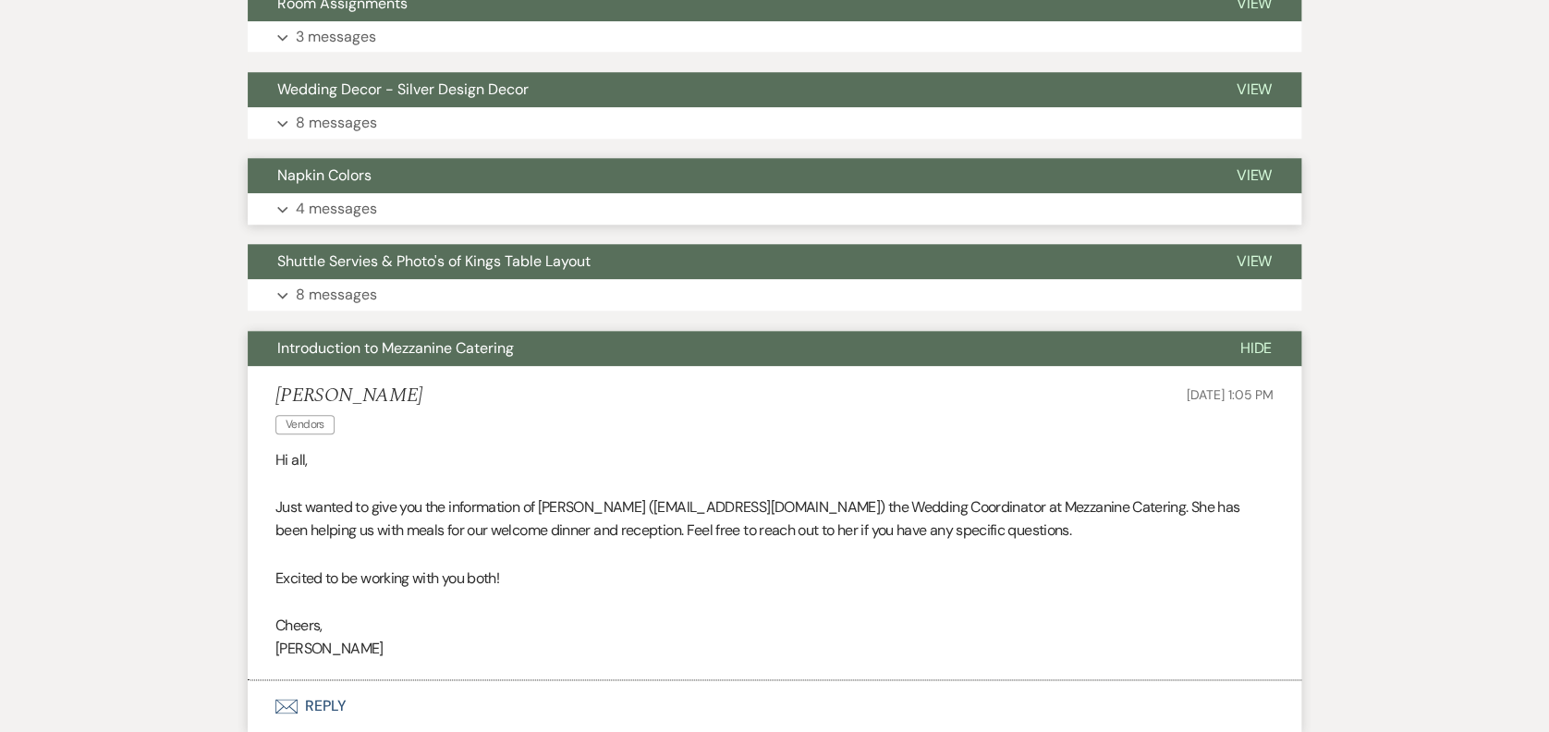
click at [399, 189] on button "Napkin Colors" at bounding box center [727, 175] width 959 height 35
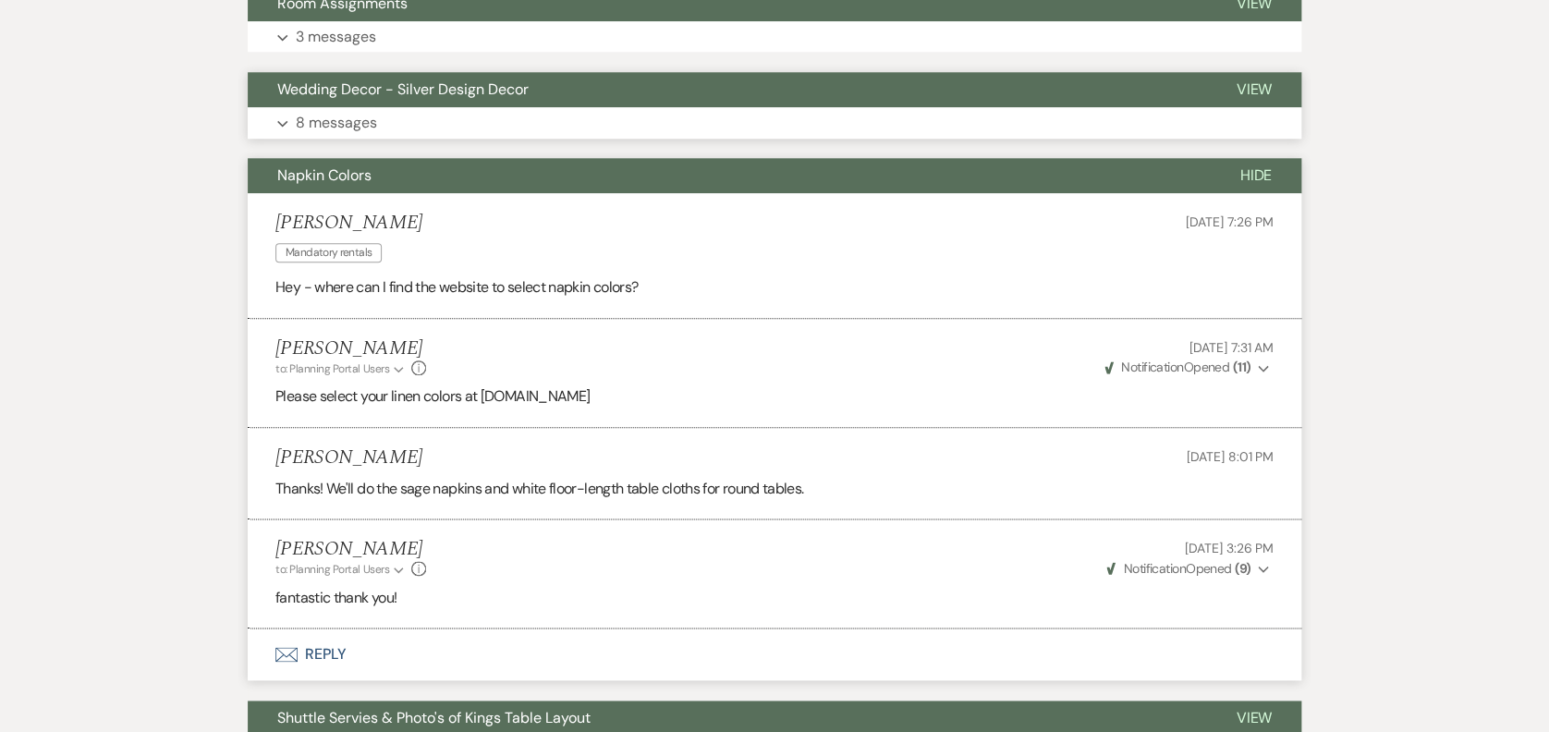
click at [423, 98] on button "Wedding Decor - Silver Design Decor" at bounding box center [727, 89] width 959 height 35
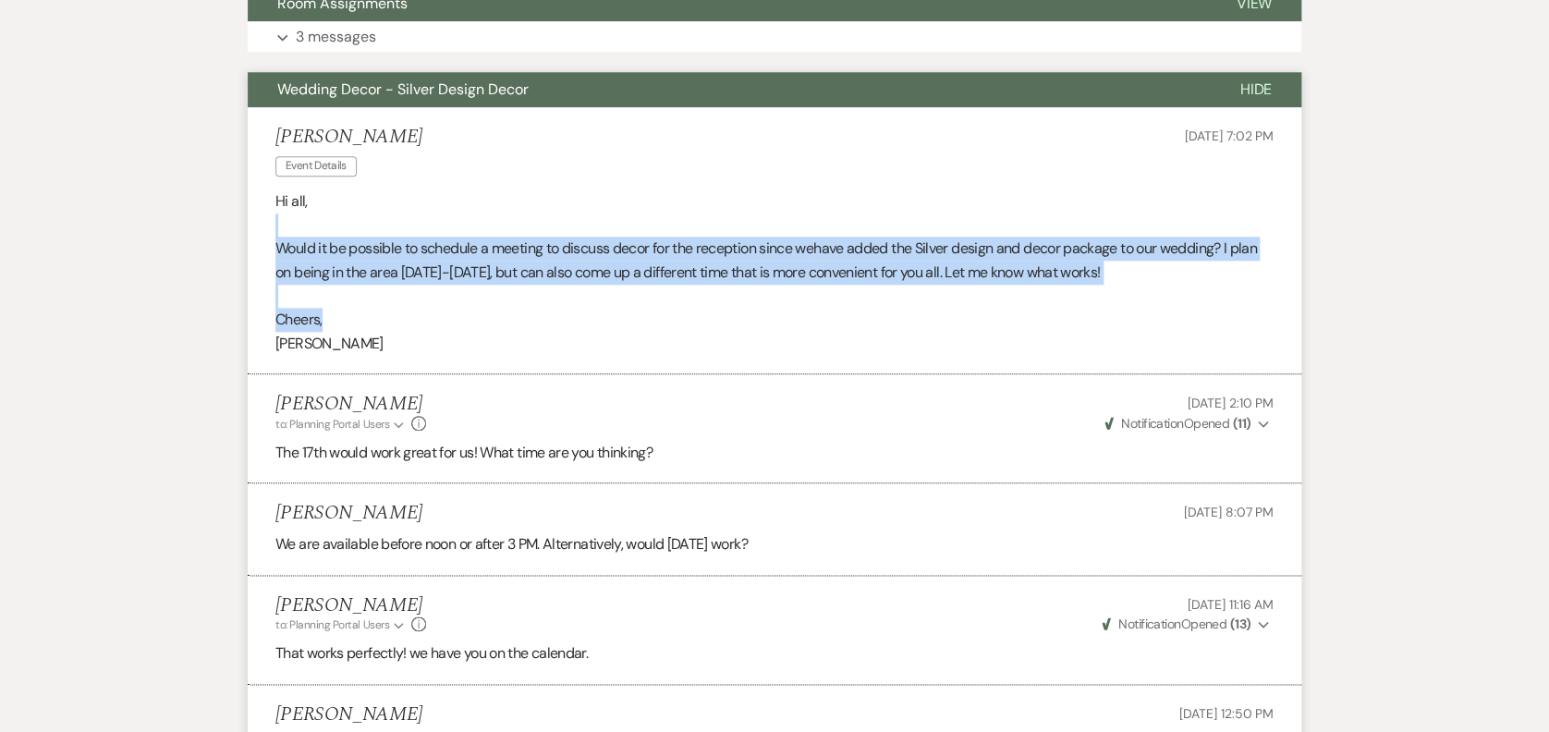
drag, startPoint x: 435, startPoint y: 201, endPoint x: 817, endPoint y: 322, distance: 400.5
click at [817, 322] on div "Hi all, Would it be possible to schedule a meeting to discuss decor for the rec…" at bounding box center [774, 271] width 998 height 165
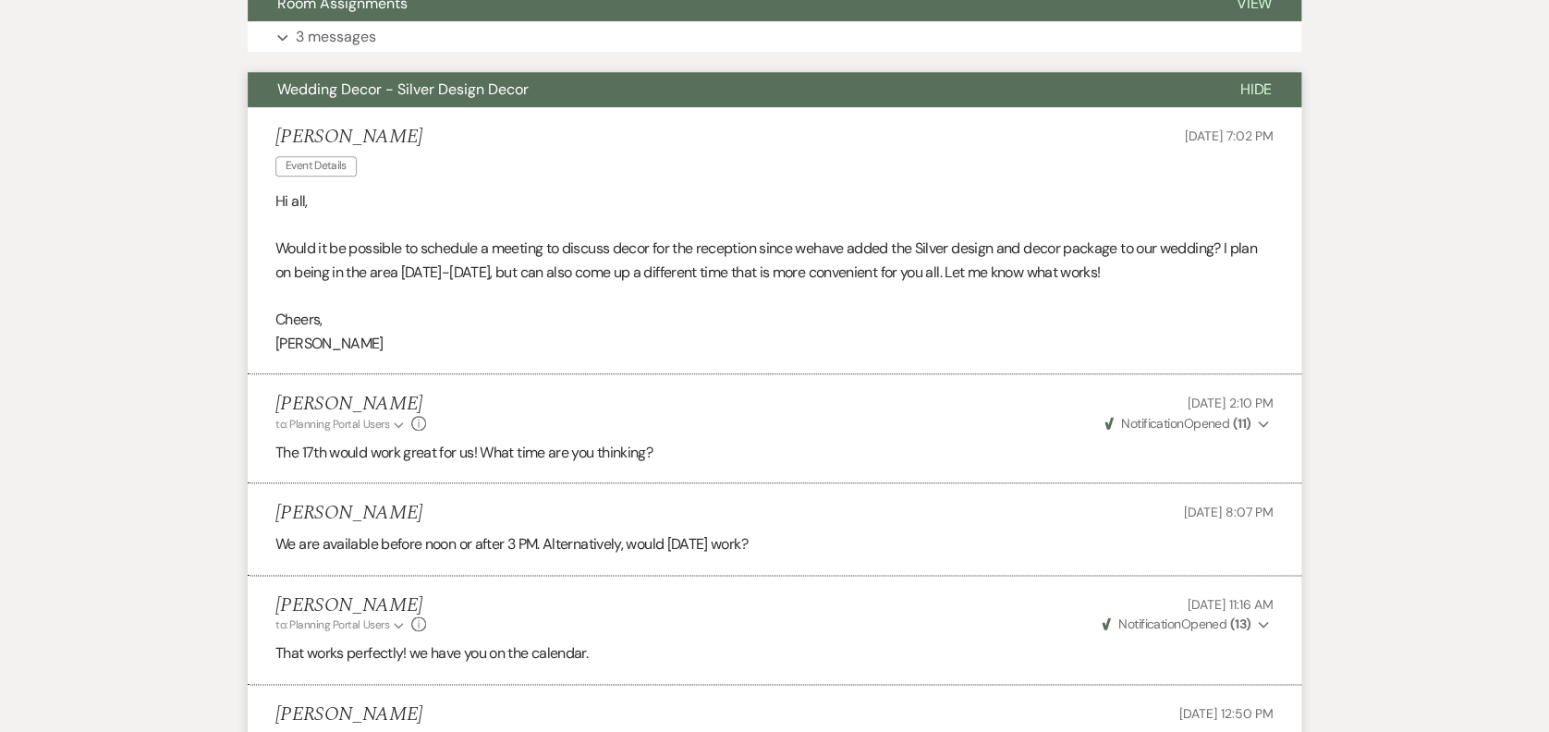
drag, startPoint x: 817, startPoint y: 322, endPoint x: 648, endPoint y: 335, distance: 169.7
click at [648, 335] on p "[PERSON_NAME]" at bounding box center [774, 344] width 998 height 24
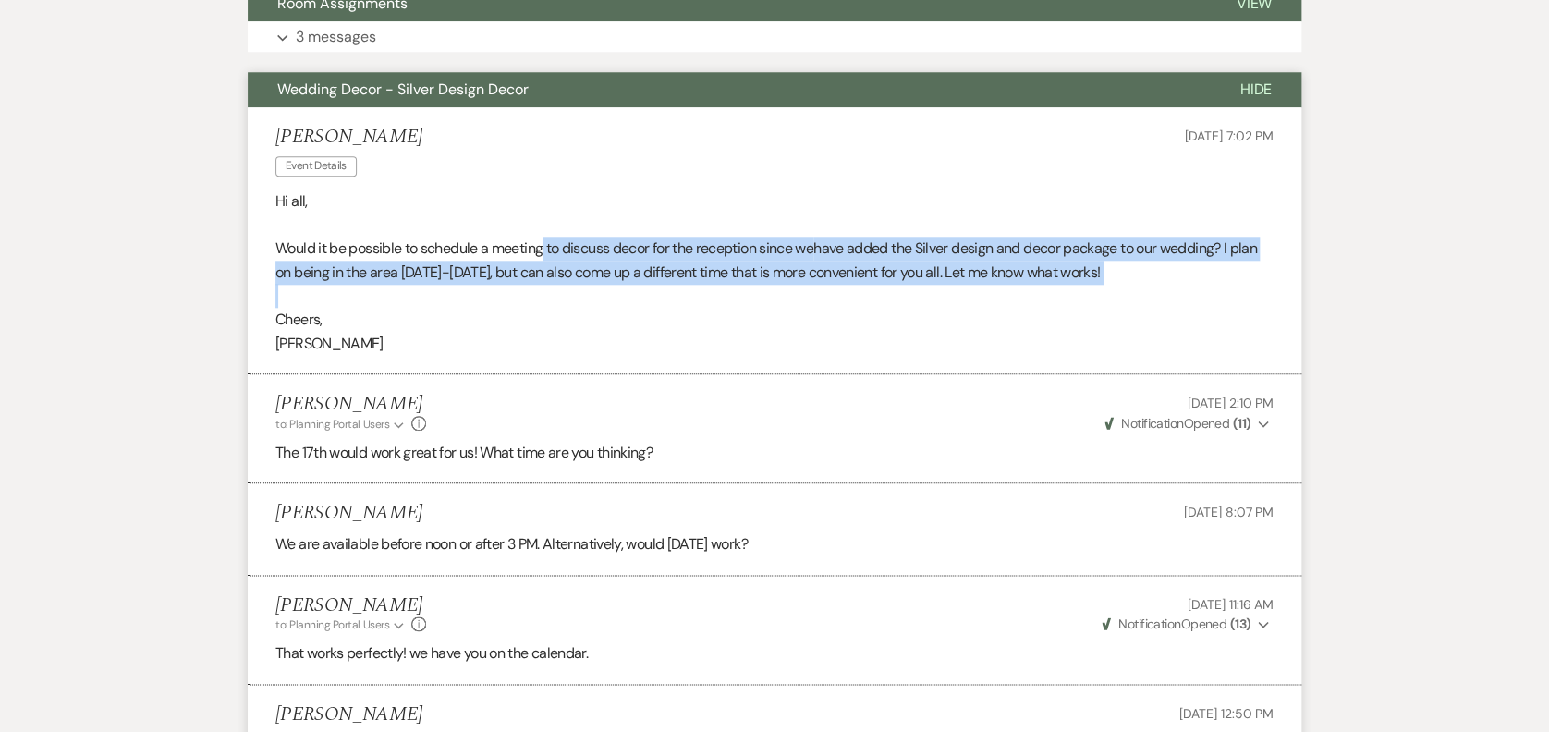
drag, startPoint x: 547, startPoint y: 239, endPoint x: 1153, endPoint y: 299, distance: 608.3
click at [1153, 299] on div "Hi all, Would it be possible to schedule a meeting to discuss decor for the rec…" at bounding box center [774, 271] width 998 height 165
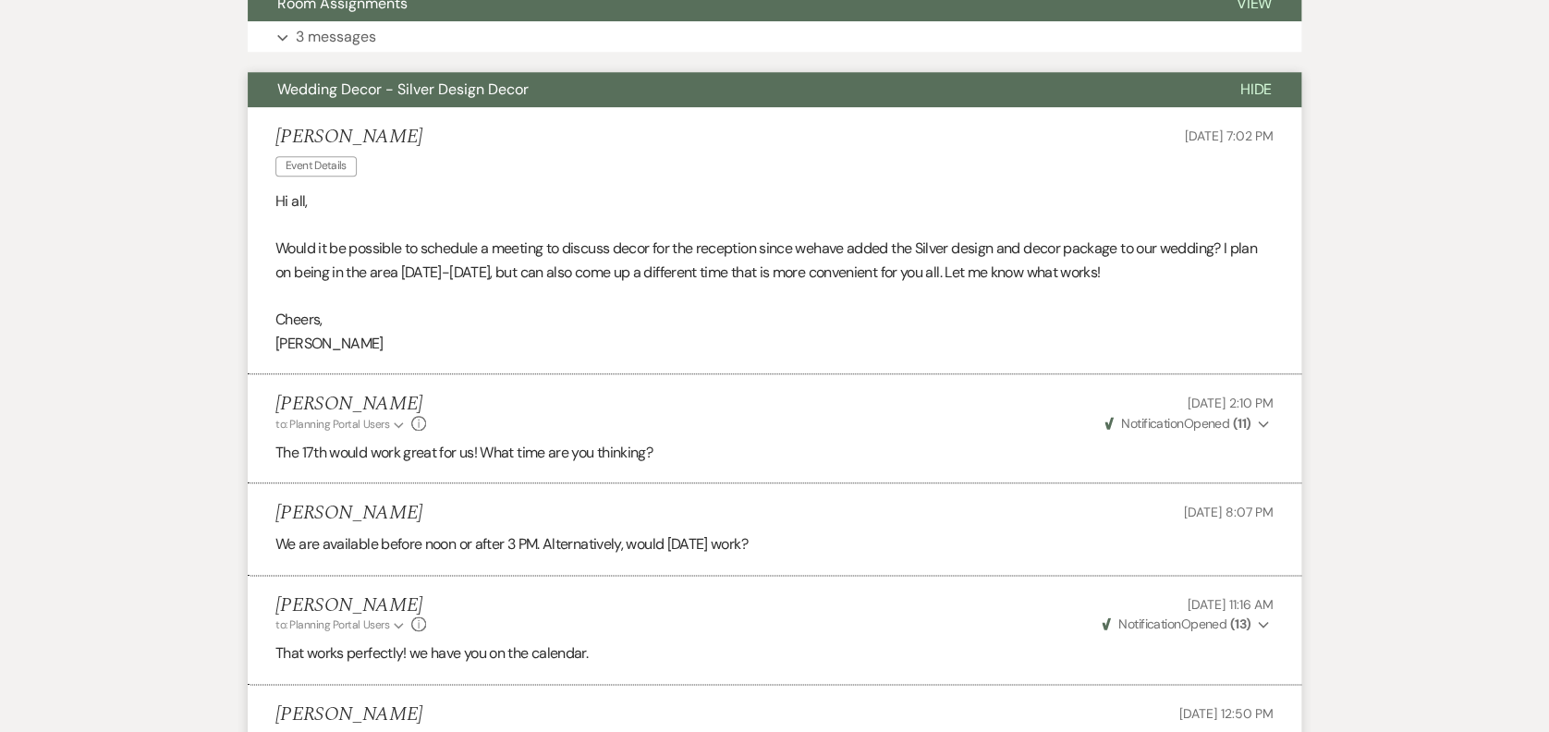
drag, startPoint x: 1153, startPoint y: 299, endPoint x: 849, endPoint y: 323, distance: 305.1
click at [849, 323] on p "Cheers," at bounding box center [774, 320] width 998 height 24
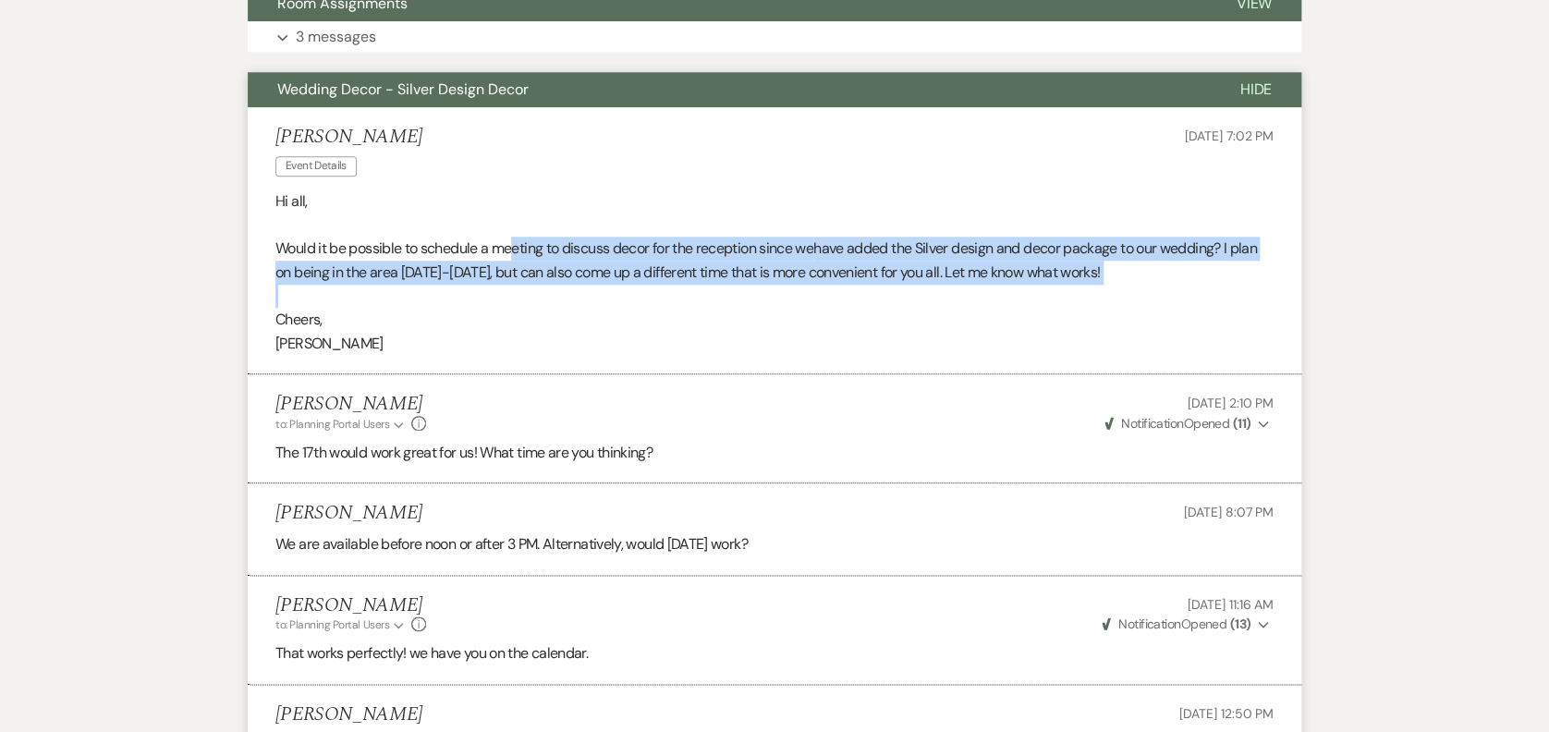
drag, startPoint x: 556, startPoint y: 245, endPoint x: 821, endPoint y: 296, distance: 270.1
click at [821, 296] on div "Hi all, Would it be possible to schedule a meeting to discuss decor for the rec…" at bounding box center [774, 271] width 998 height 165
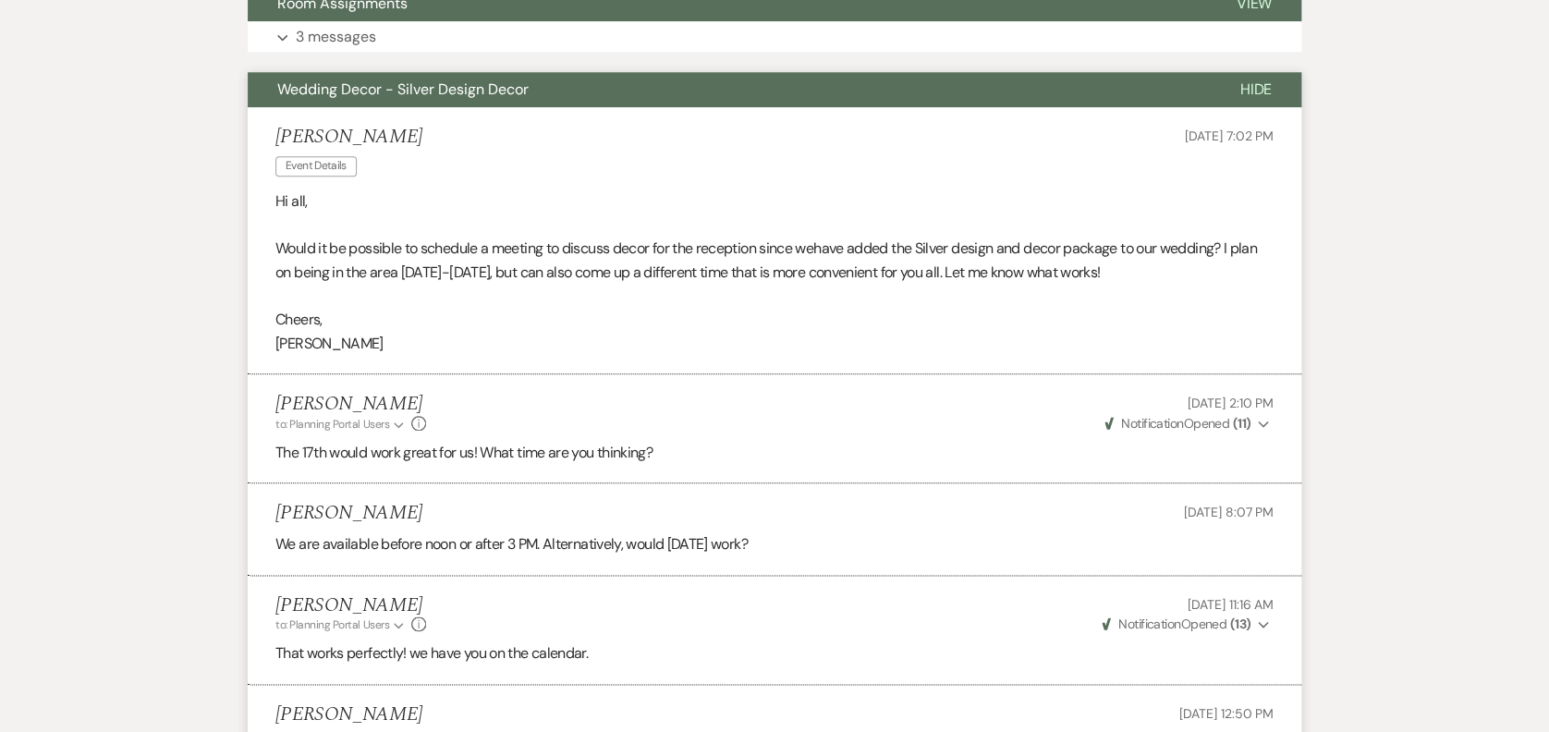
drag, startPoint x: 821, startPoint y: 296, endPoint x: 759, endPoint y: 368, distance: 95.0
click at [762, 366] on li "[PERSON_NAME] Event Details [DATE] 7:02 PM Hi all, Would it be possible to sche…" at bounding box center [775, 240] width 1054 height 267
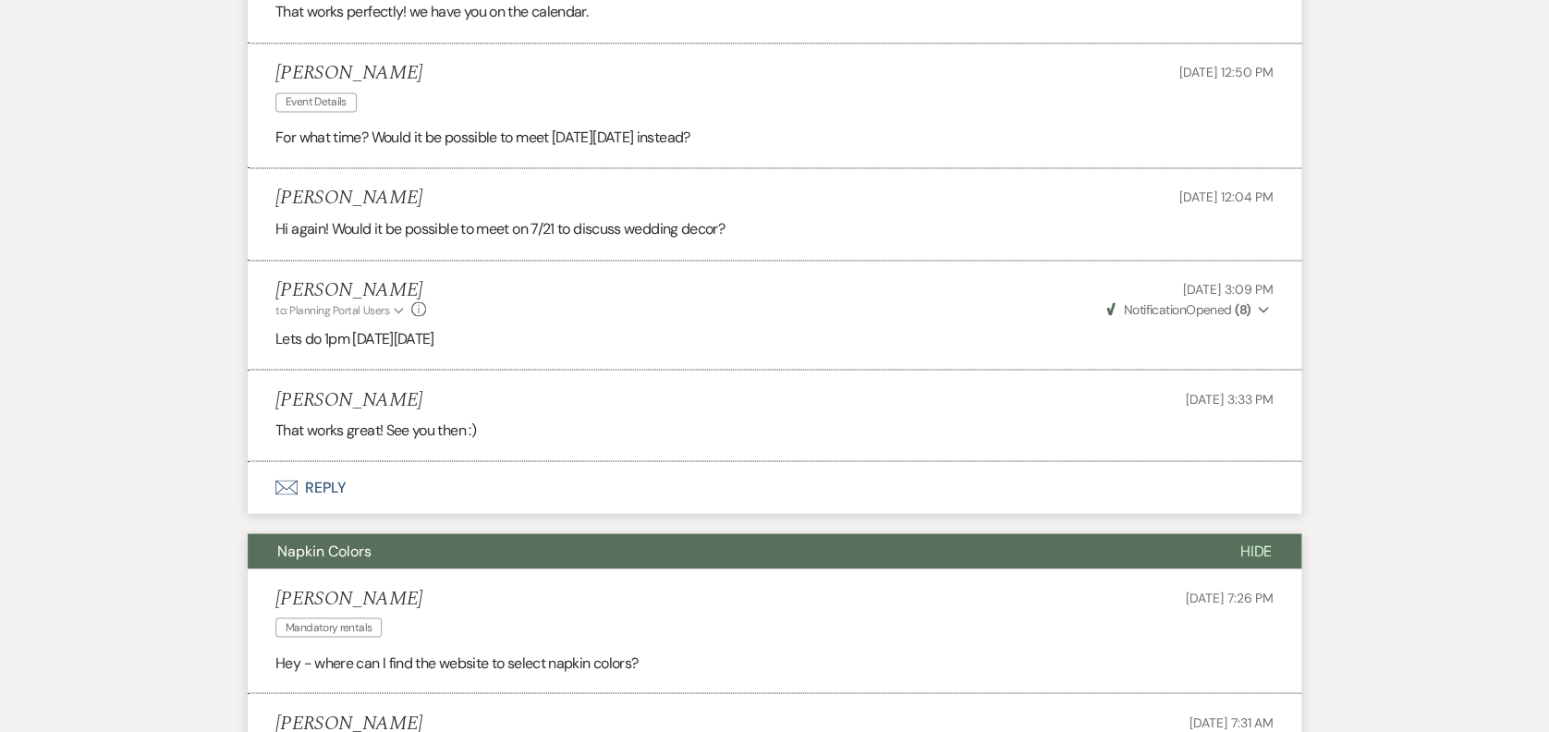
scroll to position [0, 0]
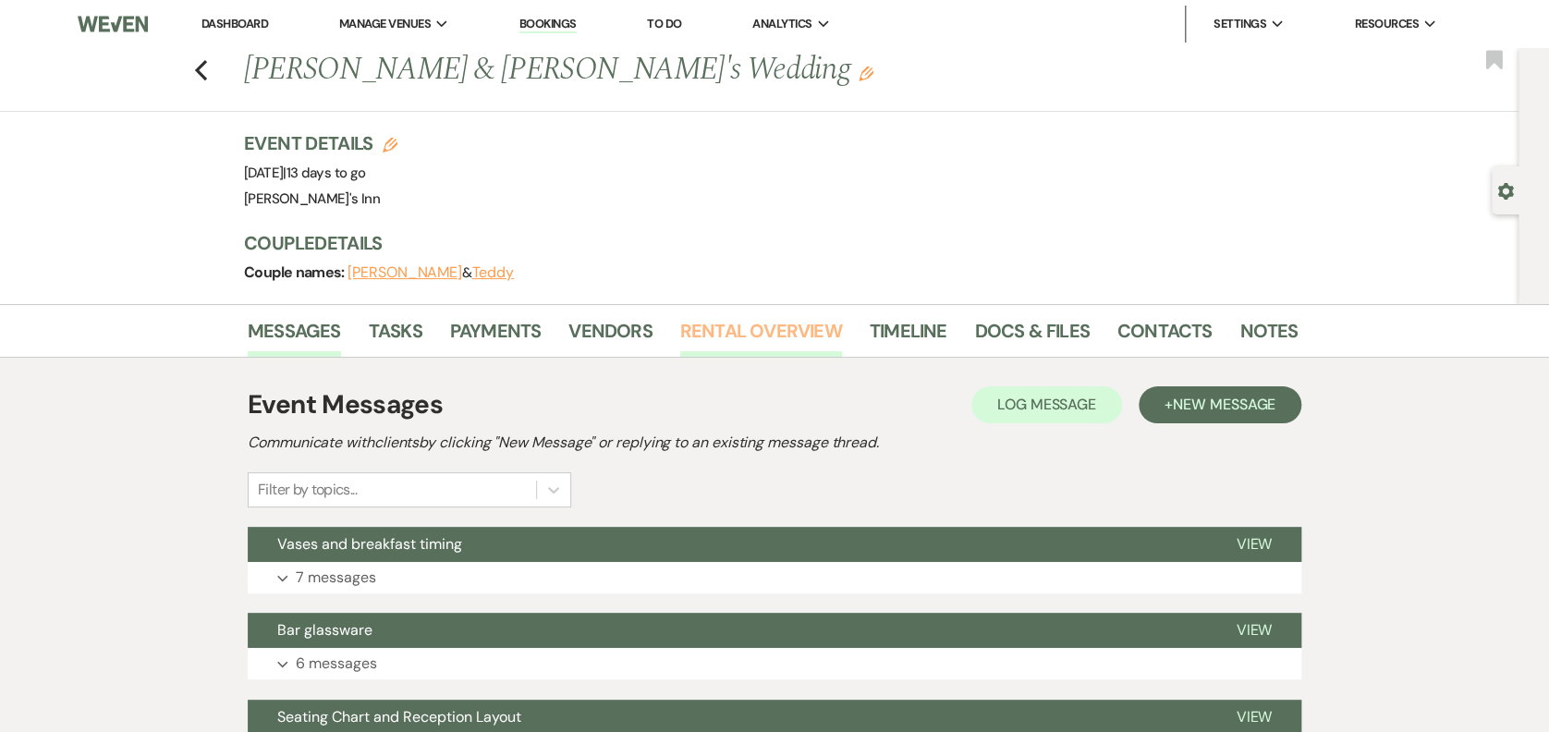
click at [738, 320] on link "Rental Overview" at bounding box center [761, 336] width 162 height 41
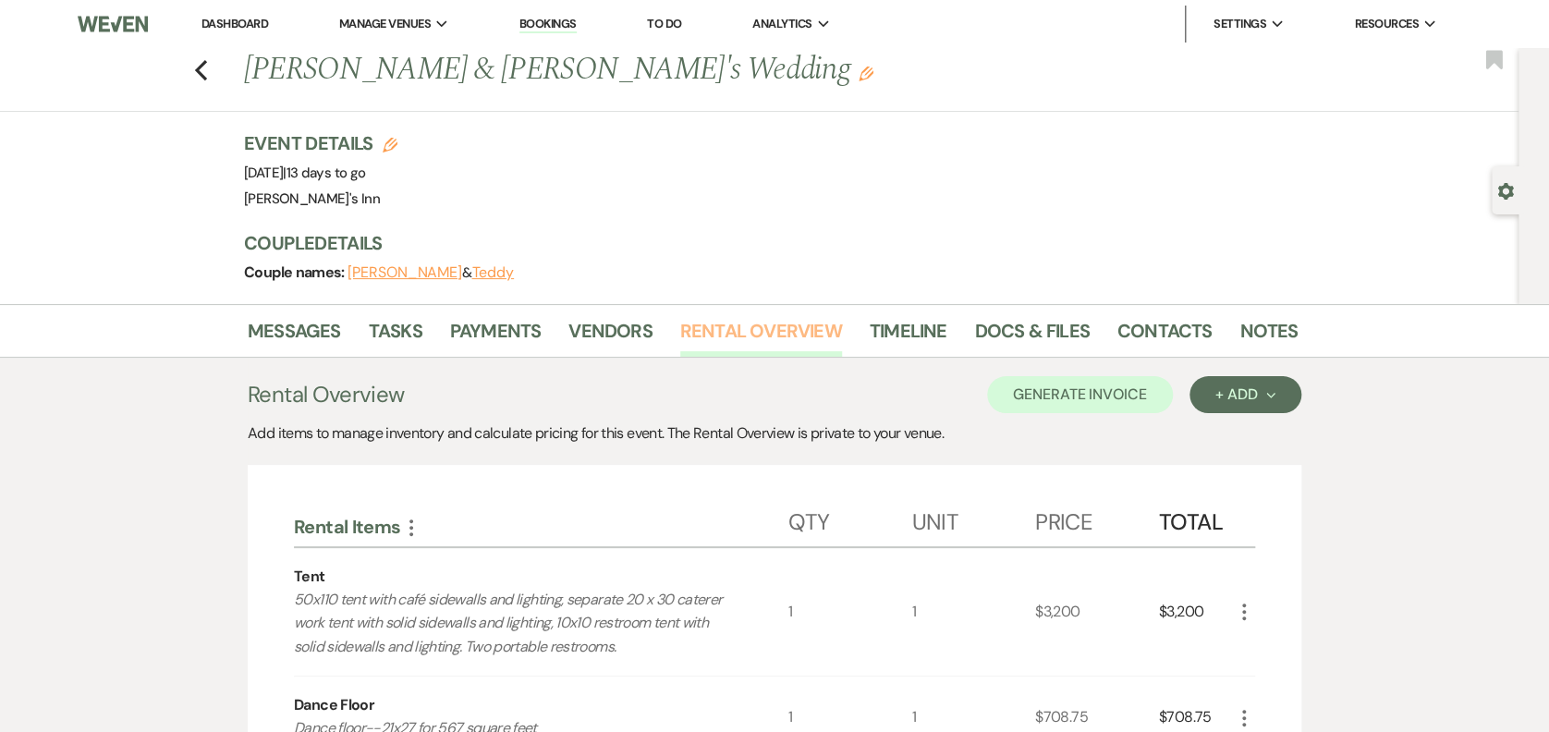
scroll to position [641, 0]
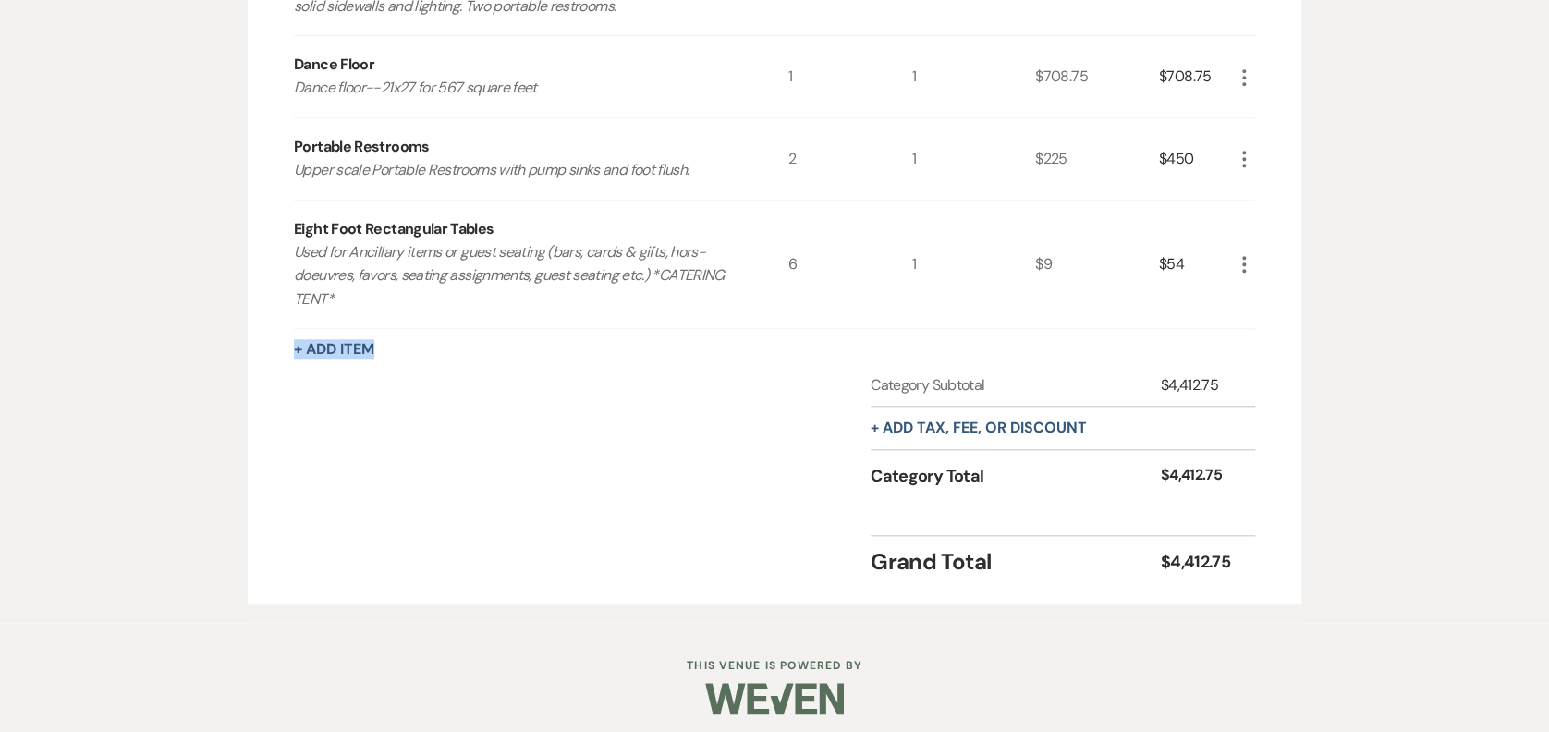
drag, startPoint x: 397, startPoint y: 355, endPoint x: 352, endPoint y: 336, distance: 49.3
click at [352, 338] on div "+ Add Item" at bounding box center [774, 349] width 961 height 22
click at [352, 336] on div "Rental Items More Qty Unit Price Total Tent 50x110 tent with café sidewalls and…" at bounding box center [774, 214] width 961 height 729
drag, startPoint x: 373, startPoint y: 380, endPoint x: 355, endPoint y: 343, distance: 40.9
click at [367, 362] on div "Rental Items More Qty Unit Price Total Tent 50x110 tent with café sidewalls and…" at bounding box center [774, 214] width 961 height 729
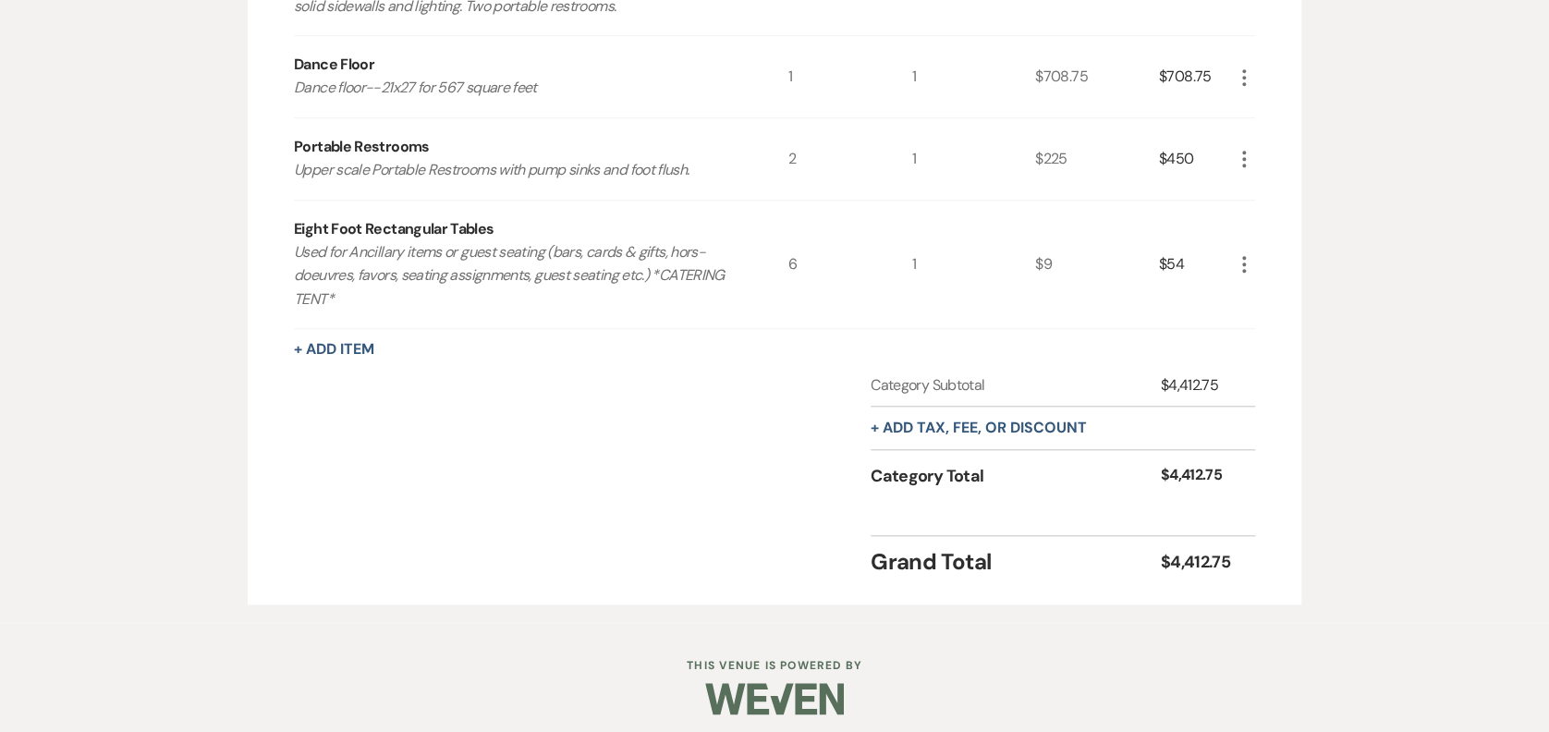
click at [348, 338] on div "+ Add Item" at bounding box center [774, 349] width 961 height 22
click at [361, 348] on button "+ Add Item" at bounding box center [334, 349] width 80 height 15
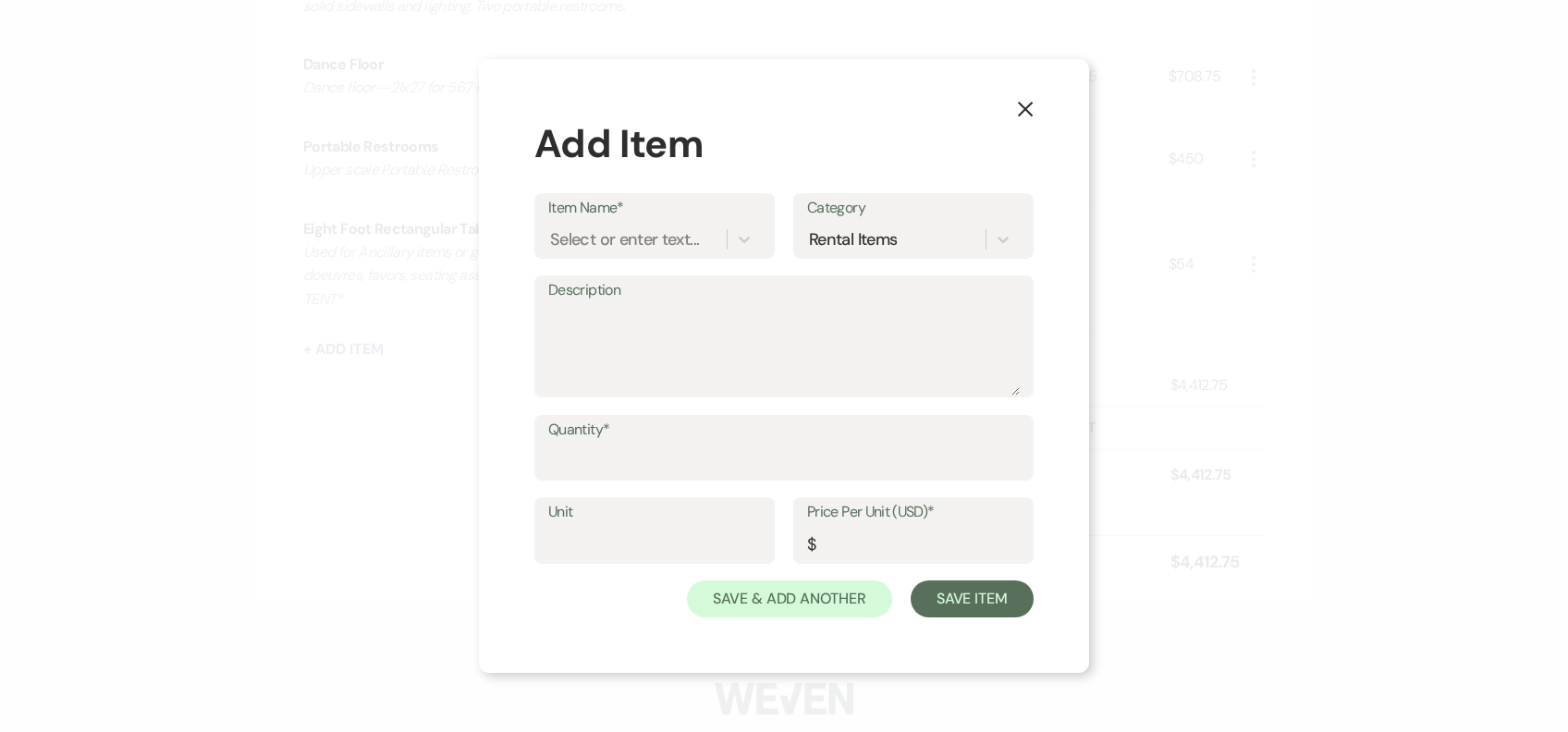
click at [629, 220] on label "Item Name*" at bounding box center [654, 208] width 213 height 27
click at [552, 226] on input "Item Name*" at bounding box center [551, 238] width 2 height 25
type input "Silver Decor Package"
click at [605, 284] on div "+ Add "Silver Decor Package"" at bounding box center [654, 286] width 213 height 37
click at [672, 463] on input "Quantity*" at bounding box center [783, 461] width 471 height 36
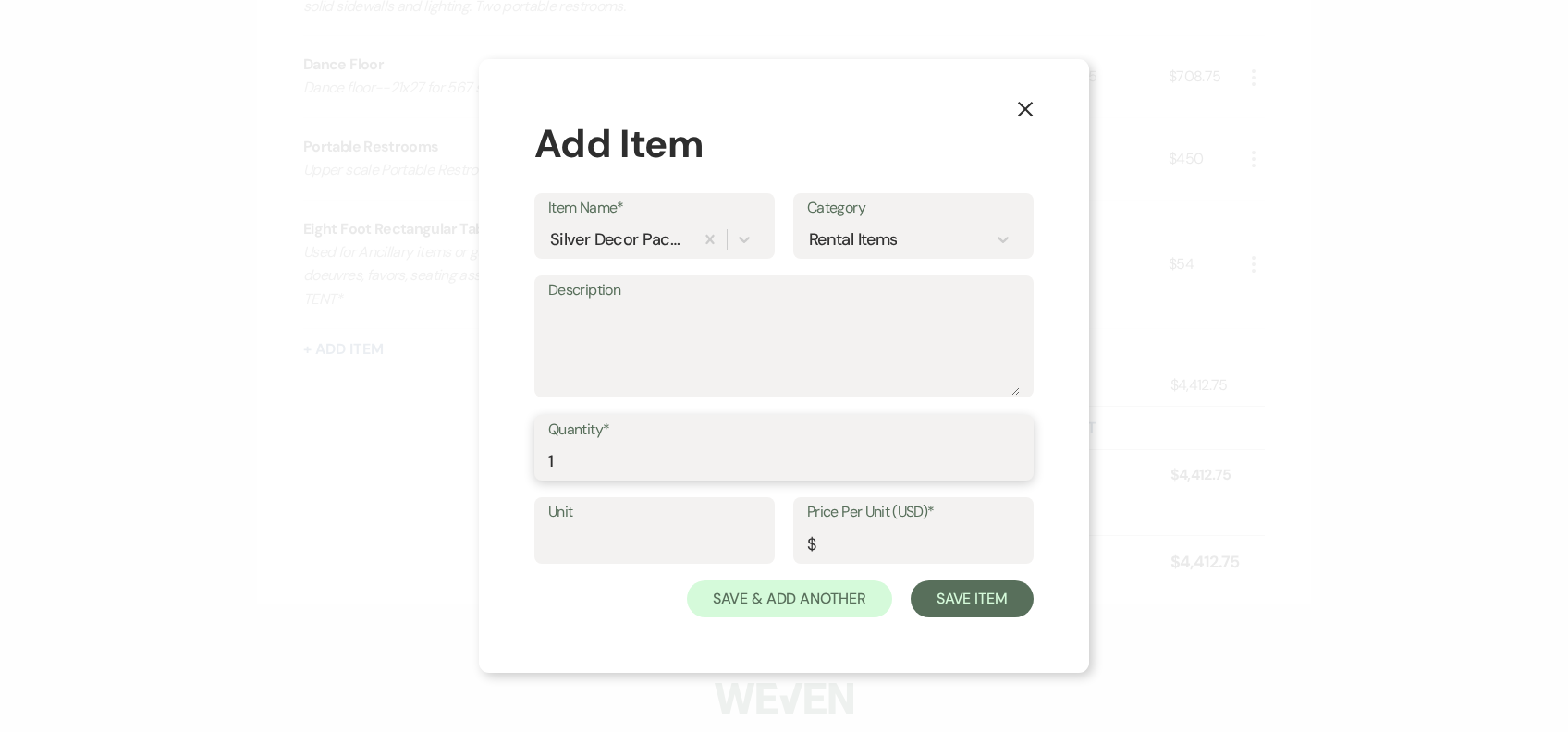
type input "1"
drag, startPoint x: 578, startPoint y: 540, endPoint x: 590, endPoint y: 530, distance: 15.7
click at [578, 540] on input "Unit" at bounding box center [654, 544] width 213 height 36
type input "1"
click at [876, 543] on input "Price Per Unit (USD)*" at bounding box center [913, 544] width 213 height 36
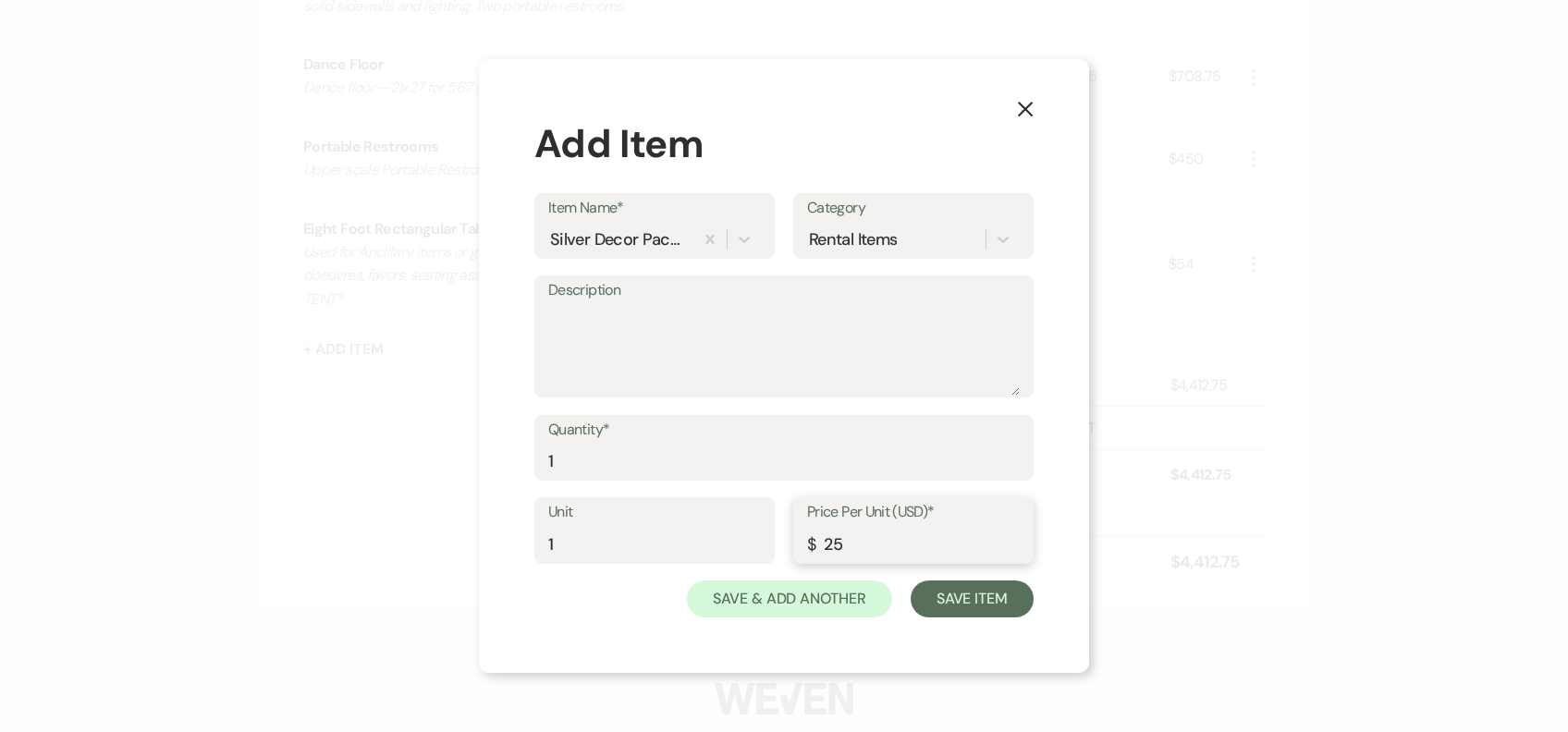
type input "2"
type input "1500"
click at [951, 614] on button "Save Item" at bounding box center [972, 599] width 123 height 37
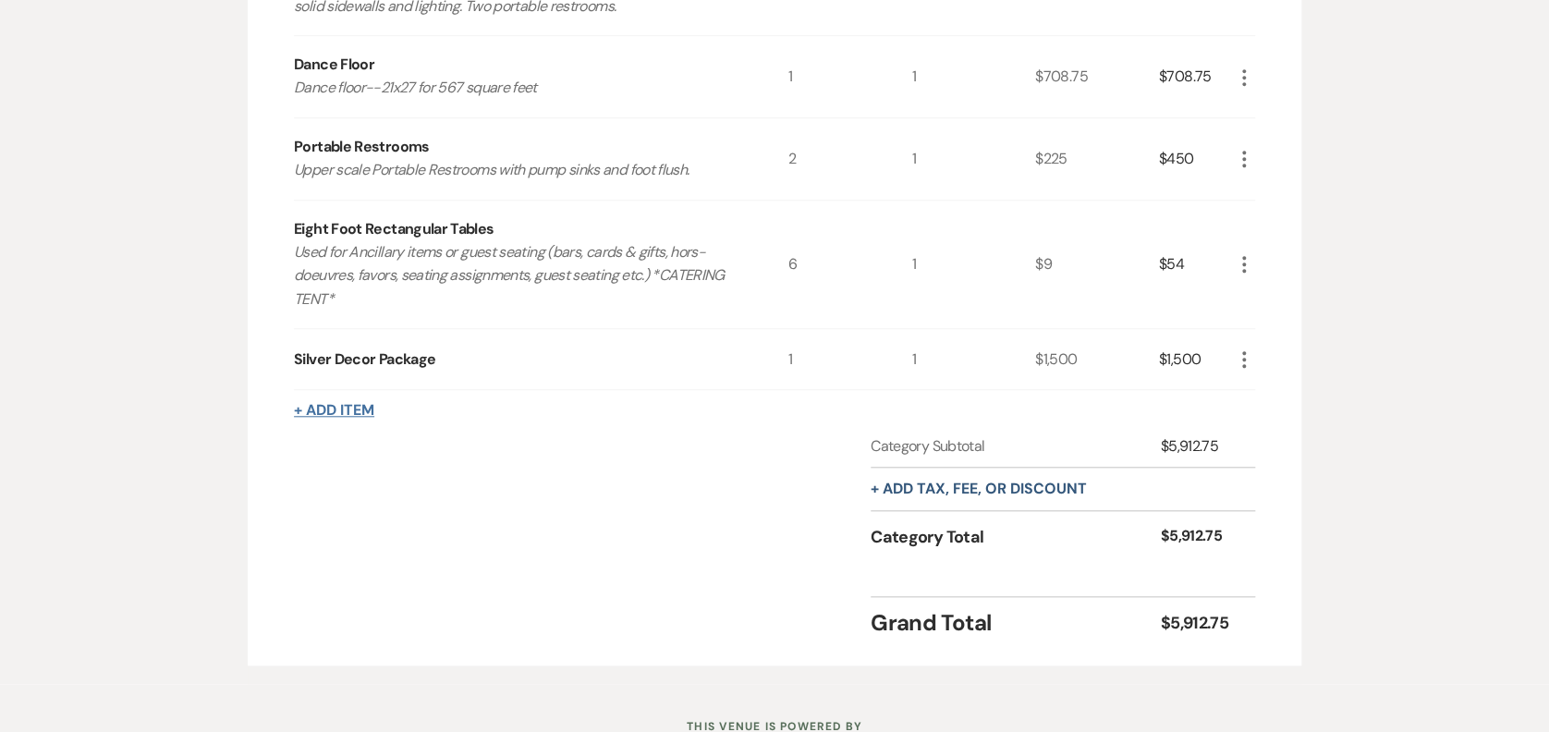
click at [363, 407] on button "+ Add Item" at bounding box center [334, 410] width 80 height 15
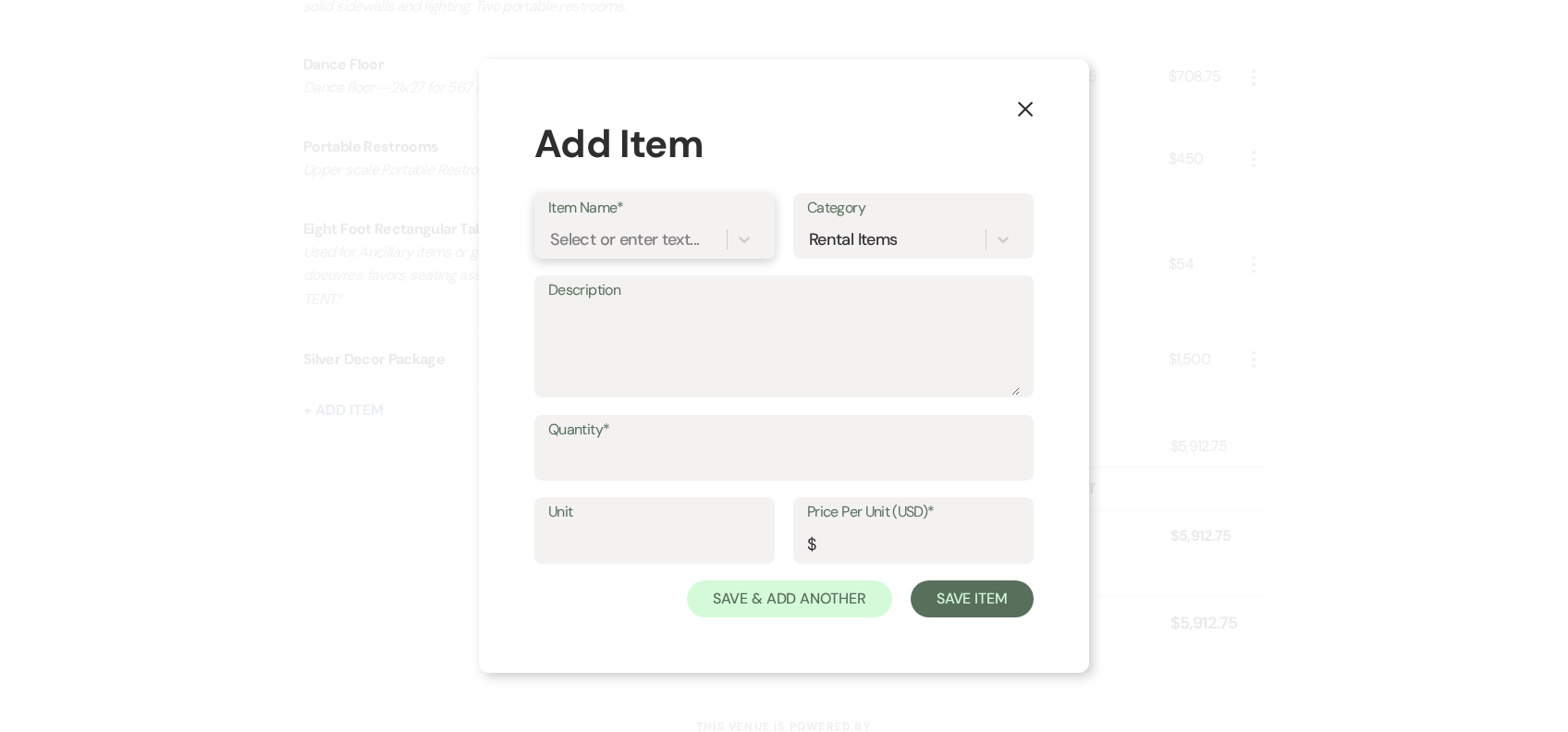
click at [572, 225] on div "Select or enter text..." at bounding box center [637, 239] width 178 height 32
type input "five fo"
click at [676, 284] on div "Five Foot Round Tables" at bounding box center [654, 286] width 213 height 37
type textarea "Guest Seating (comfortably seats up to 8 guests)"
type input "1"
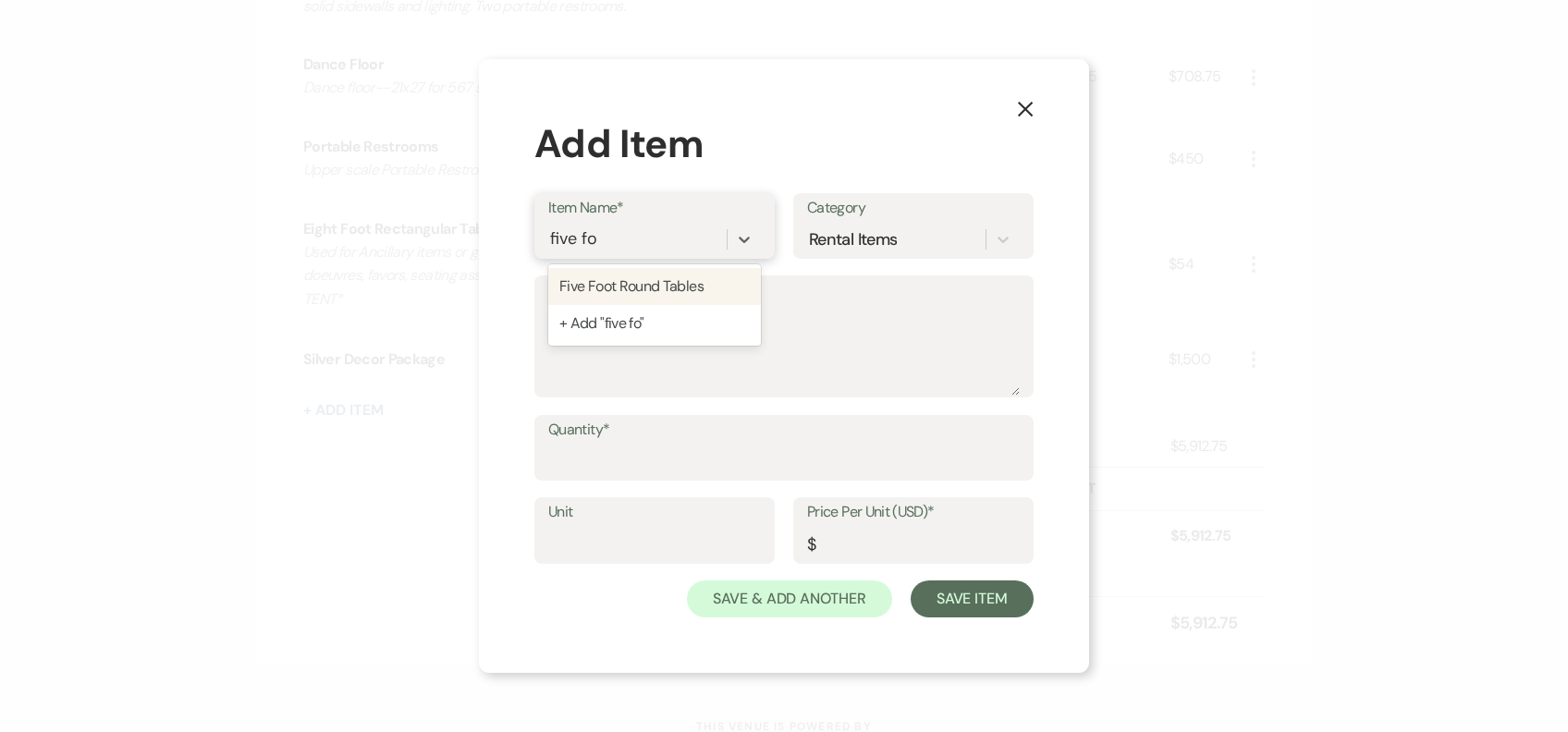
type input "10"
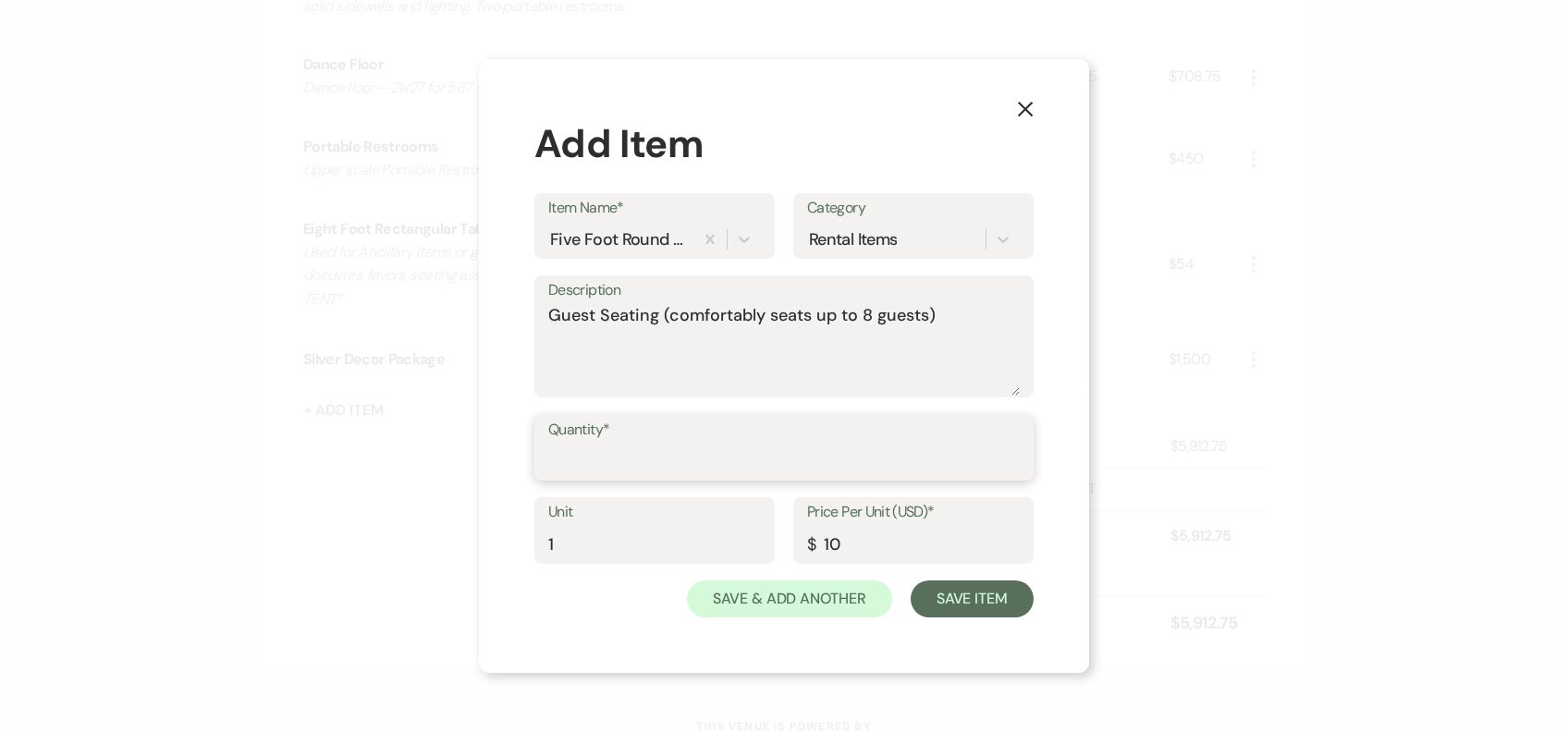
click at [639, 457] on input "Quantity*" at bounding box center [783, 461] width 471 height 36
type input "9"
click at [992, 595] on button "Save Item" at bounding box center [972, 599] width 123 height 37
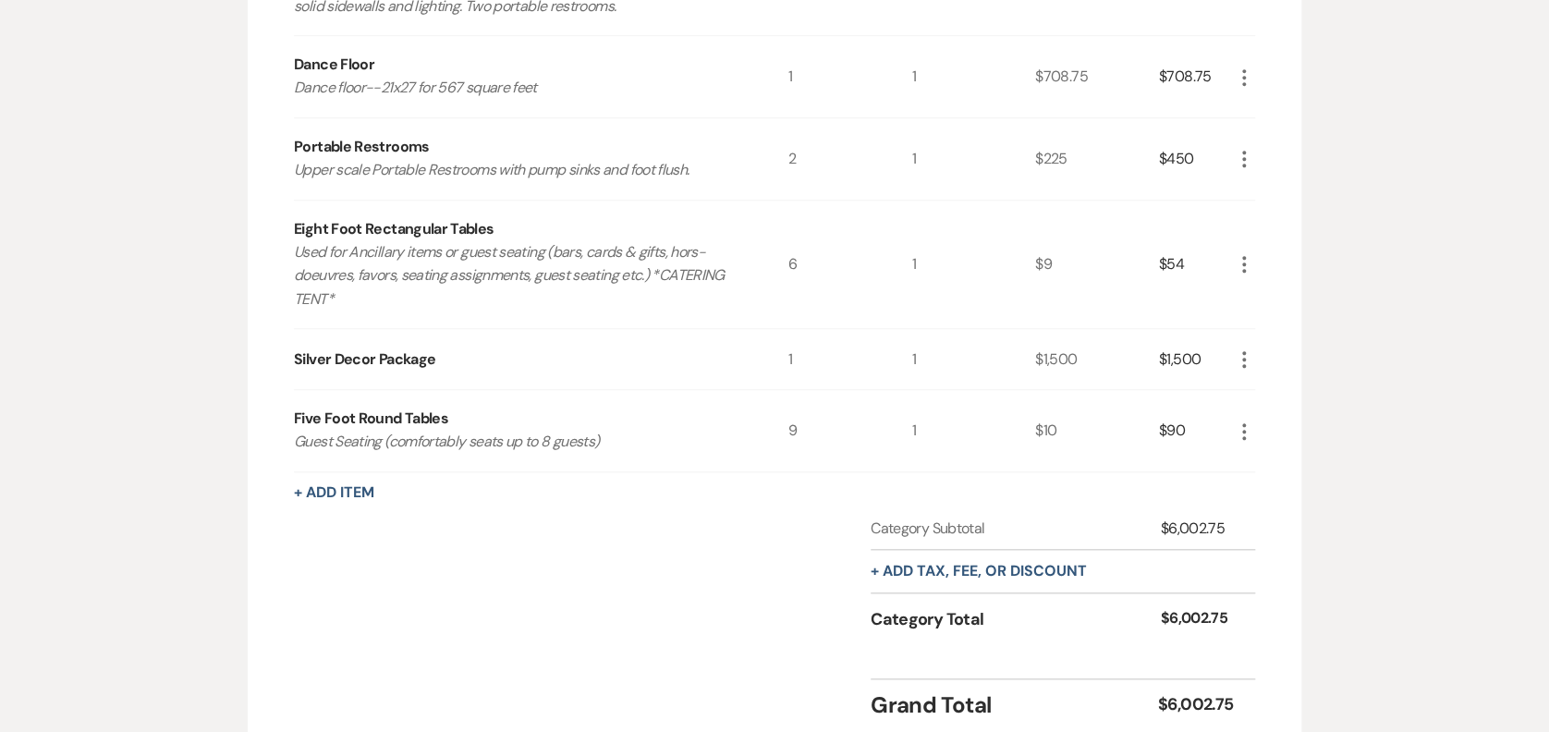
scroll to position [0, 0]
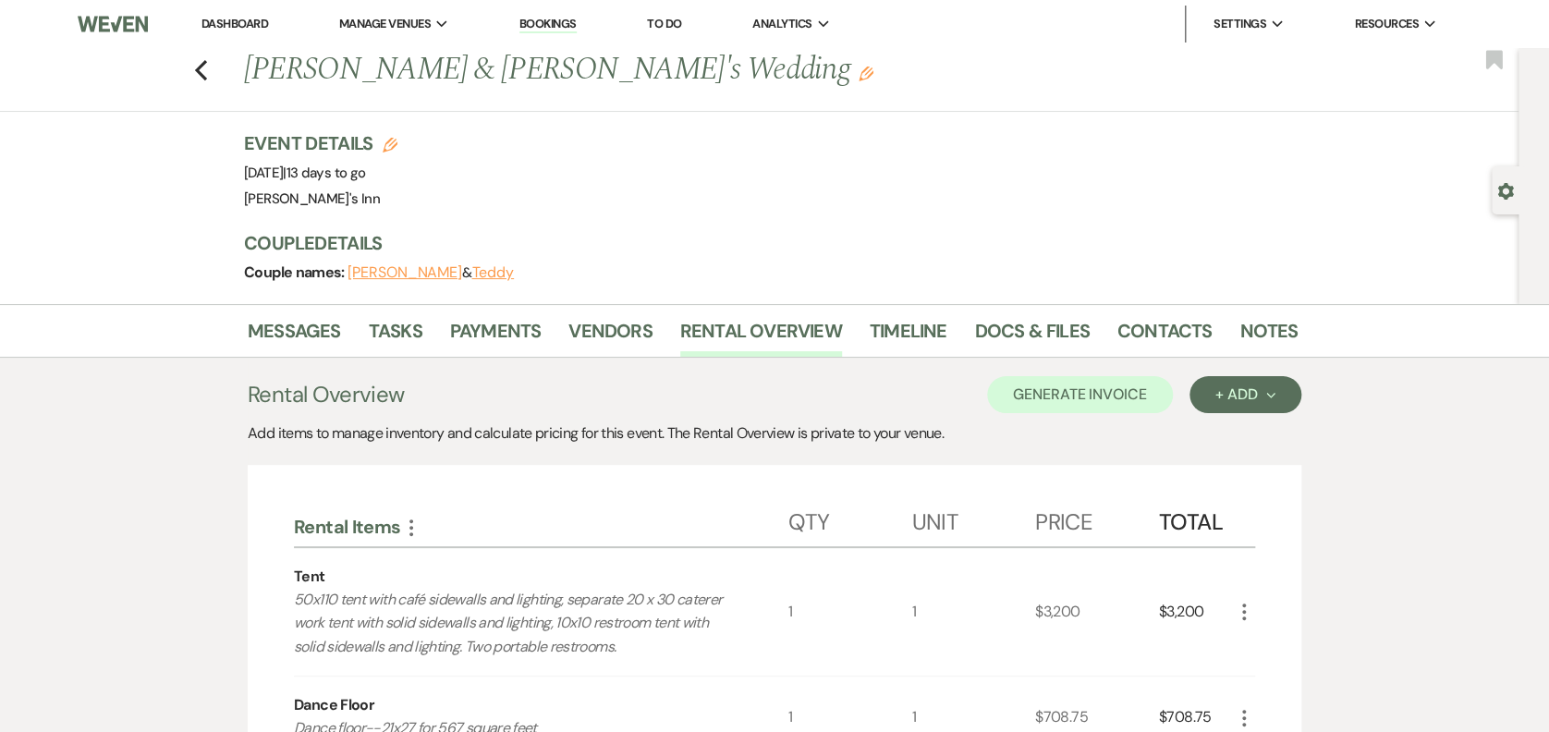
click at [293, 312] on li "Messages" at bounding box center [308, 334] width 121 height 44
click at [309, 327] on link "Messages" at bounding box center [294, 336] width 93 height 41
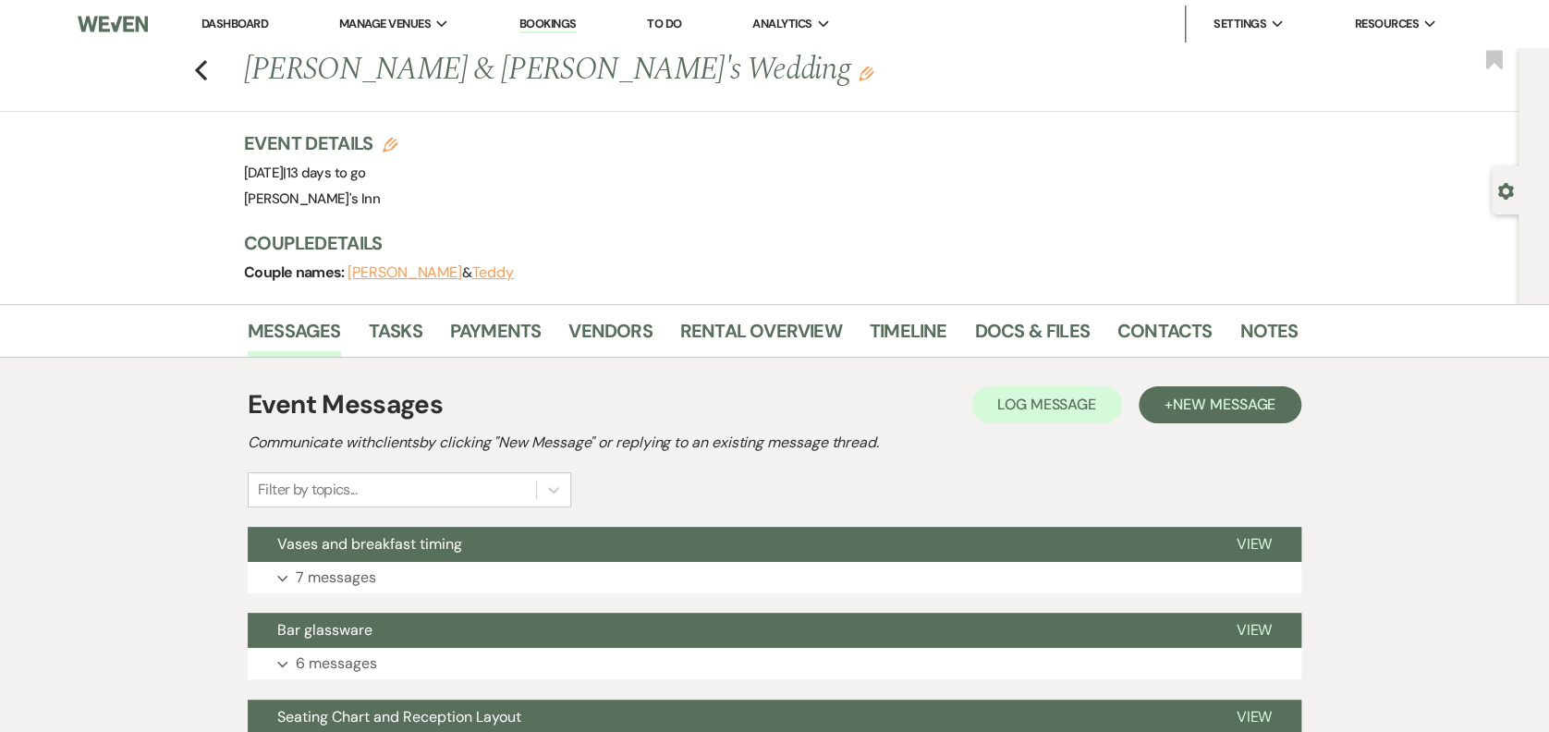
click at [339, 559] on button "Vases and breakfast timing" at bounding box center [727, 544] width 959 height 35
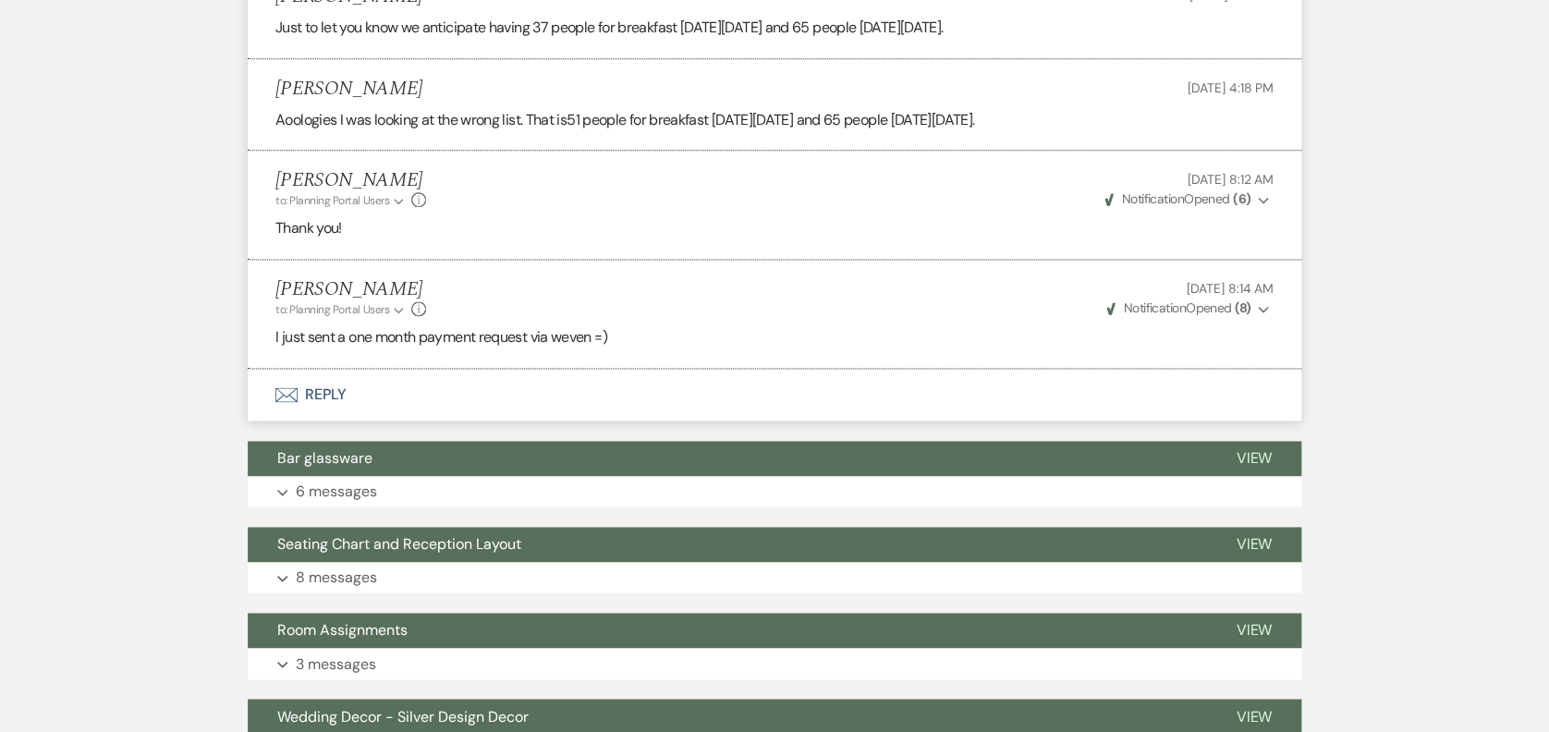
scroll to position [1280, 0]
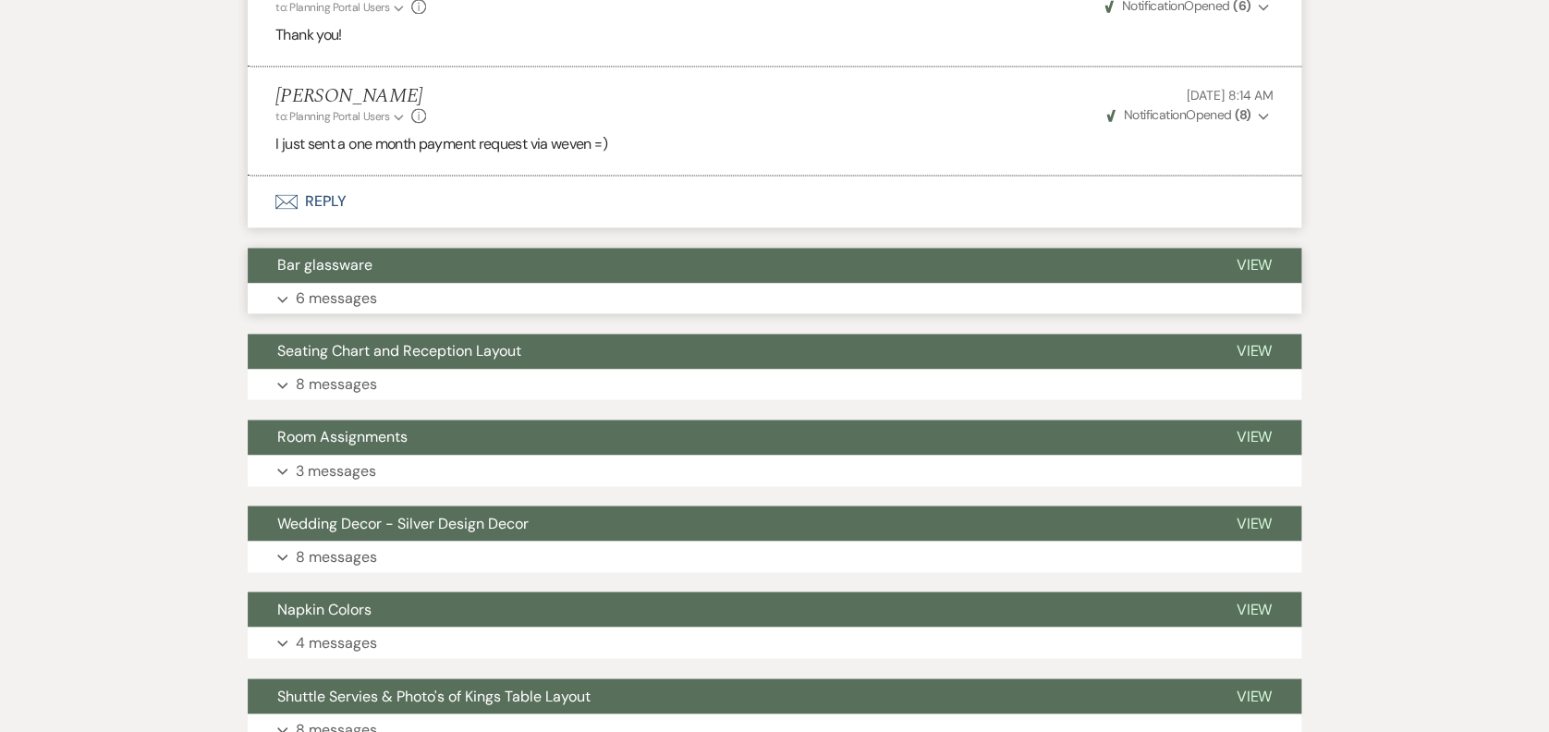
click at [336, 273] on button "Bar glassware" at bounding box center [727, 265] width 959 height 35
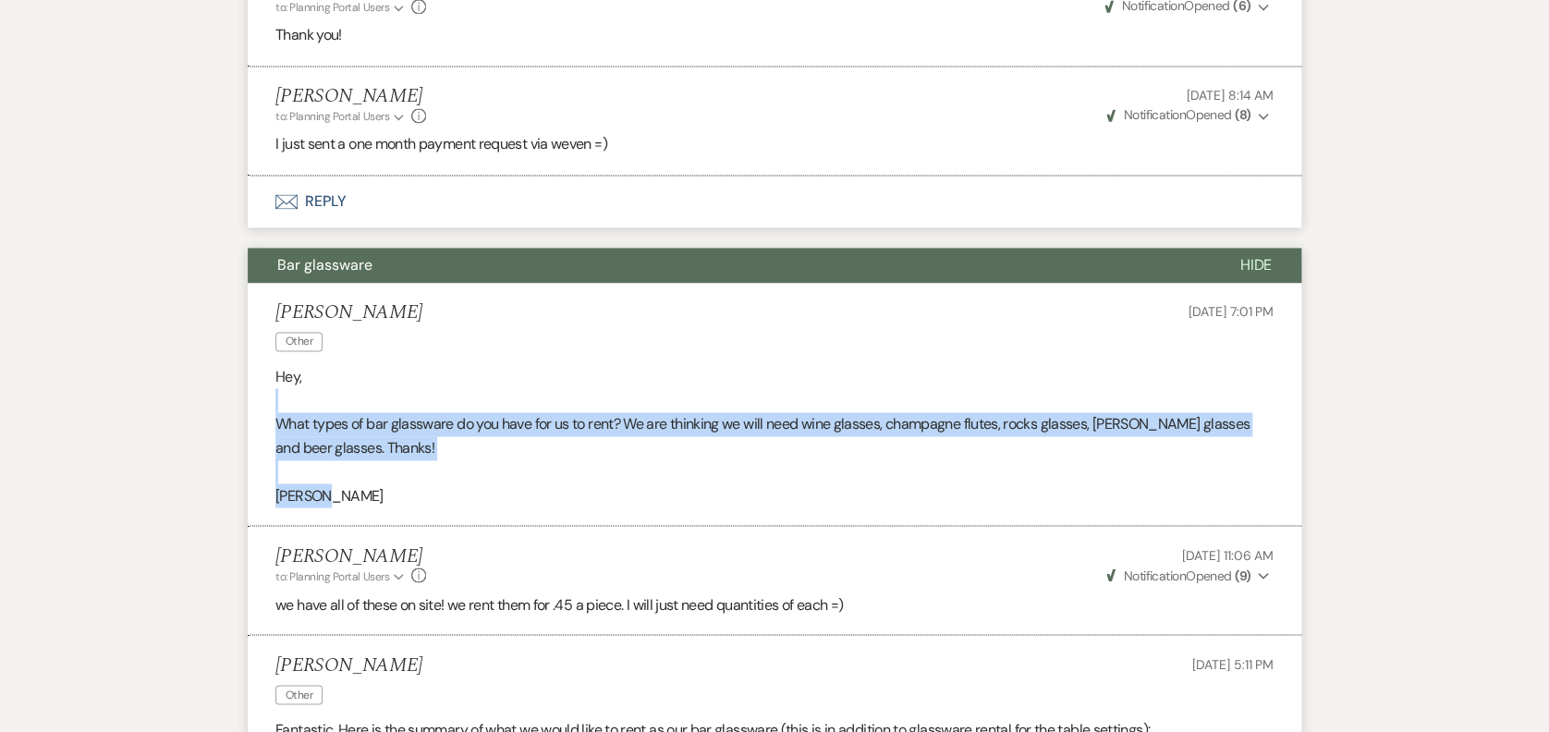
drag, startPoint x: 449, startPoint y: 446, endPoint x: 599, endPoint y: 498, distance: 158.4
click at [599, 498] on div "Hey, What types of bar glassware do you have for us to rent? We are thinking we…" at bounding box center [774, 436] width 998 height 142
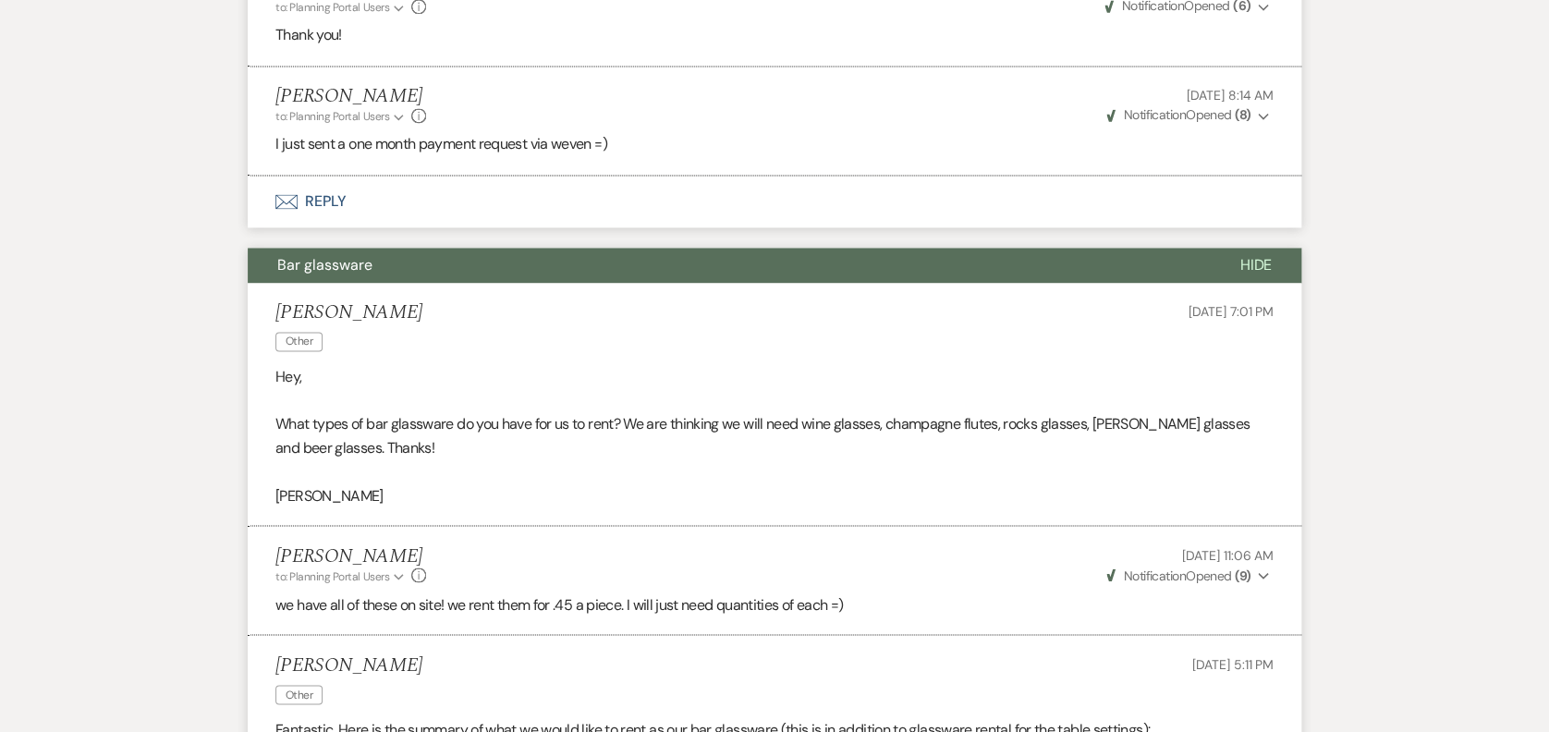
drag, startPoint x: 599, startPoint y: 498, endPoint x: 617, endPoint y: 532, distance: 38.9
click at [617, 532] on li "[PERSON_NAME] to: Planning Portal Users Expand Info [DATE] 11:06 AM Weven Check…" at bounding box center [775, 580] width 1054 height 109
drag, startPoint x: 559, startPoint y: 512, endPoint x: 588, endPoint y: 543, distance: 41.9
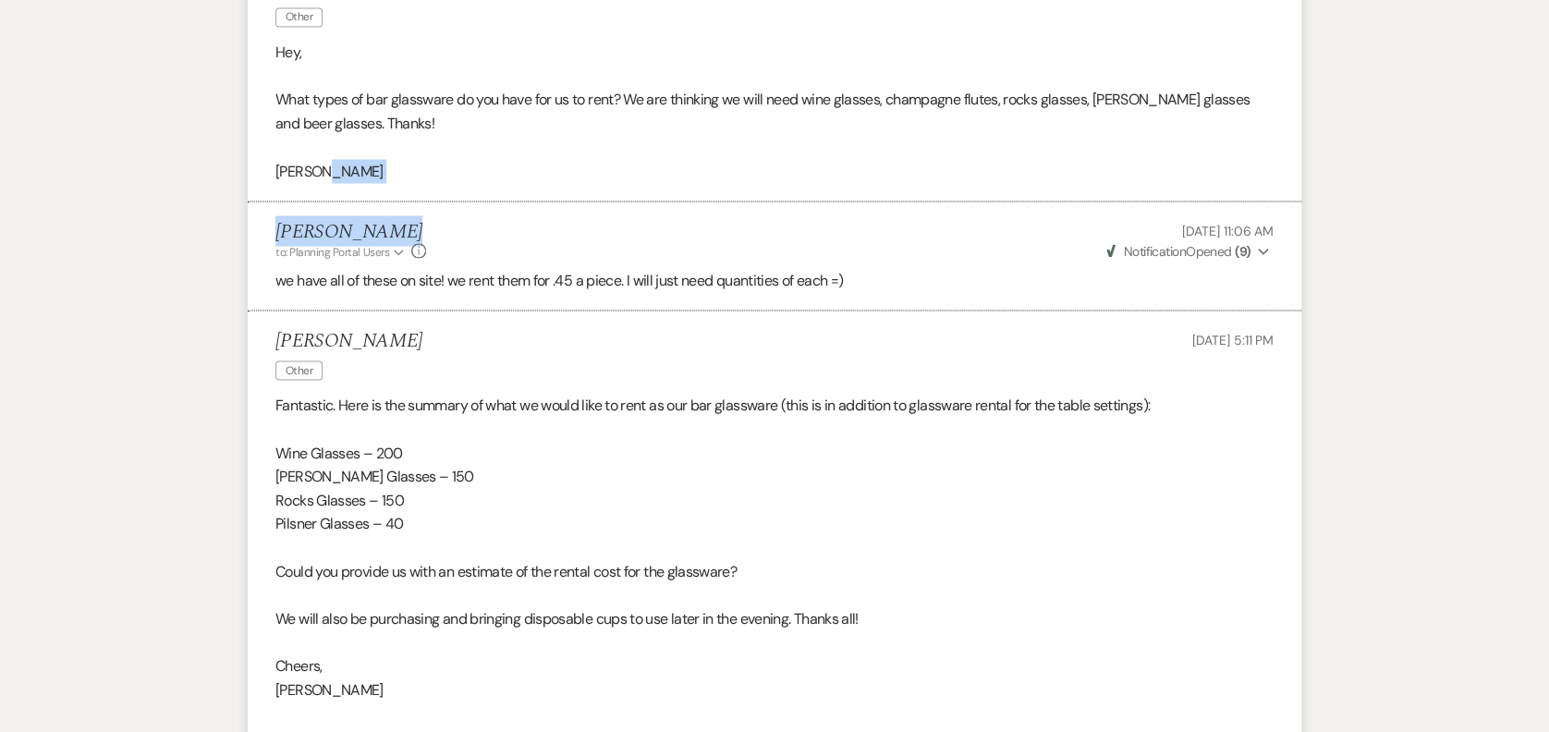
scroll to position [1922, 0]
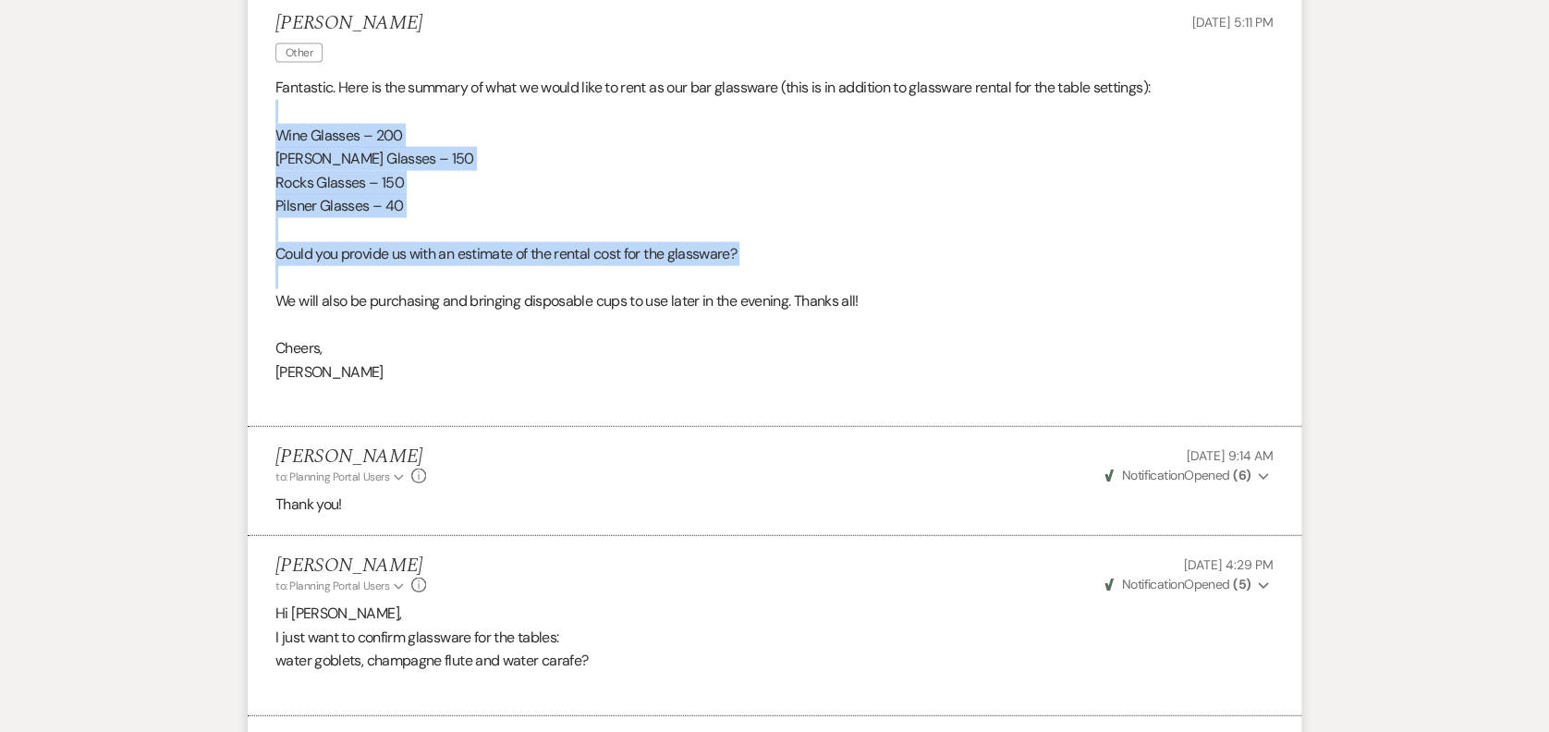
drag, startPoint x: 313, startPoint y: 98, endPoint x: 483, endPoint y: 286, distance: 253.3
click at [483, 286] on div "Fantastic. Here is the summary of what we would like to rent as our bar glasswa…" at bounding box center [774, 241] width 998 height 331
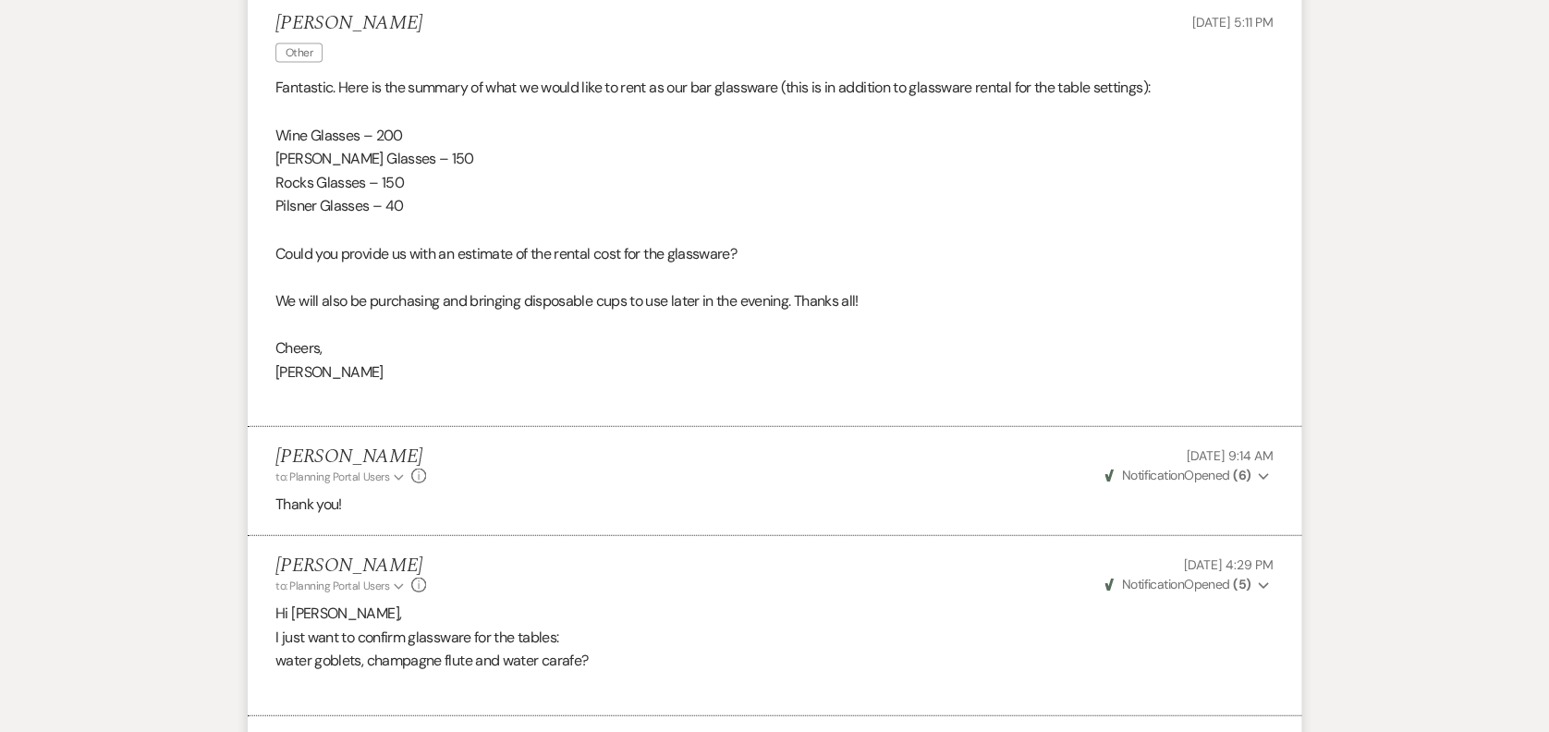
drag, startPoint x: 483, startPoint y: 286, endPoint x: 483, endPoint y: 340, distance: 54.5
click at [483, 340] on p "Cheers," at bounding box center [774, 348] width 998 height 24
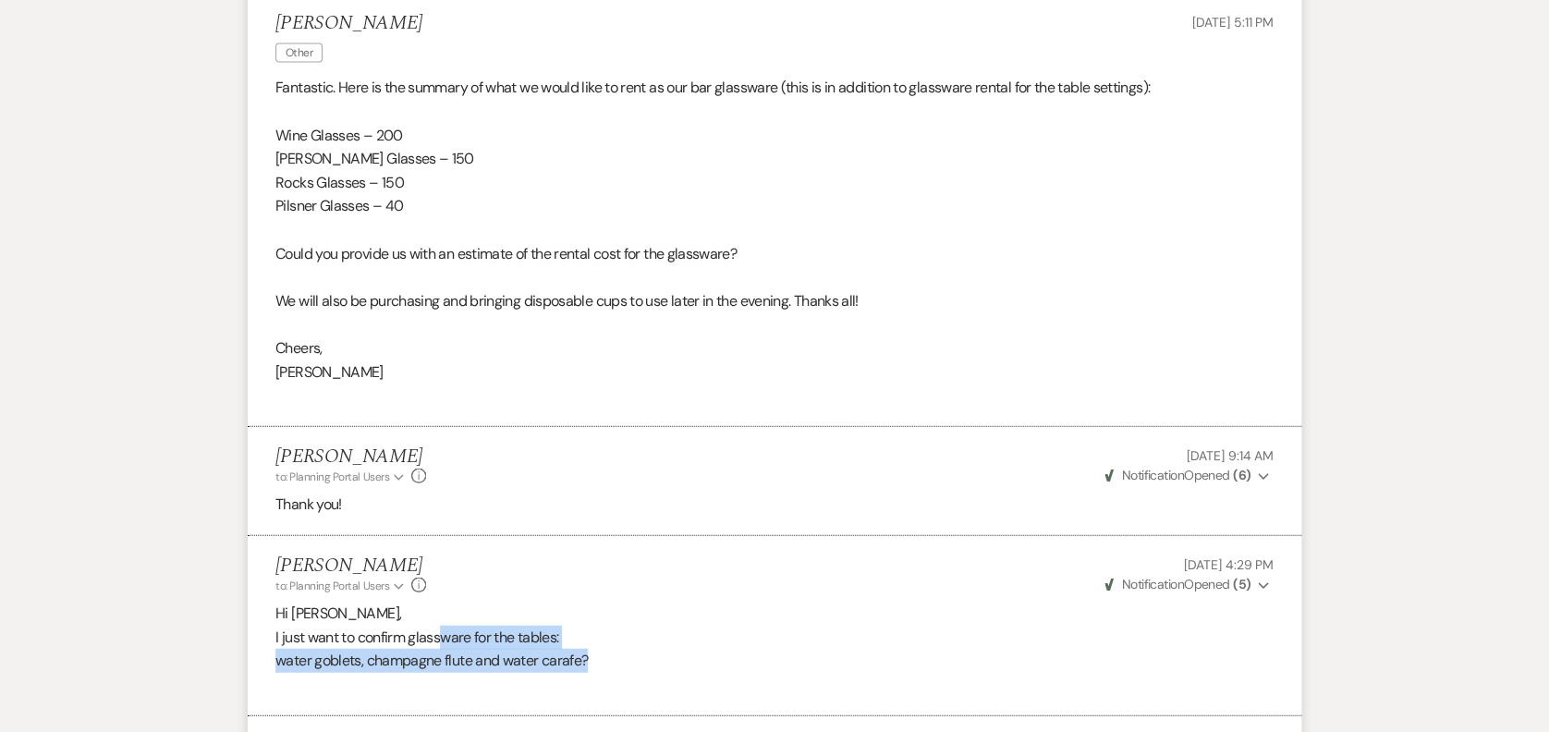
drag, startPoint x: 444, startPoint y: 625, endPoint x: 619, endPoint y: 660, distance: 179.1
click at [619, 660] on div "Hi [PERSON_NAME], I just want to confirm glassware for the tables: water goblet…" at bounding box center [774, 649] width 998 height 94
drag, startPoint x: 619, startPoint y: 660, endPoint x: 689, endPoint y: 662, distance: 69.4
click at [689, 662] on p "water goblets, champagne flute and water carafe?" at bounding box center [774, 661] width 998 height 24
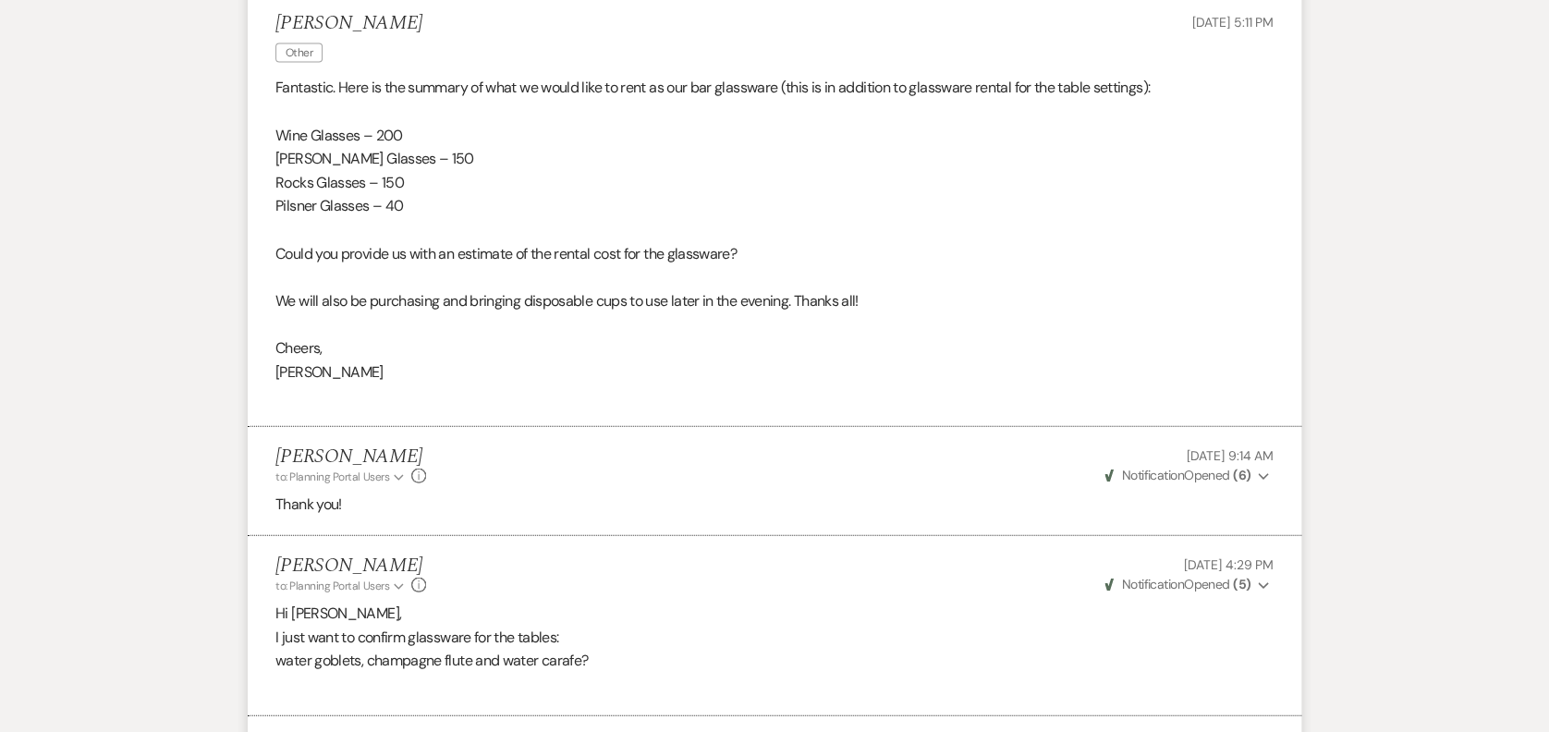
click at [405, 643] on p "I just want to confirm glassware for the tables:" at bounding box center [774, 638] width 998 height 24
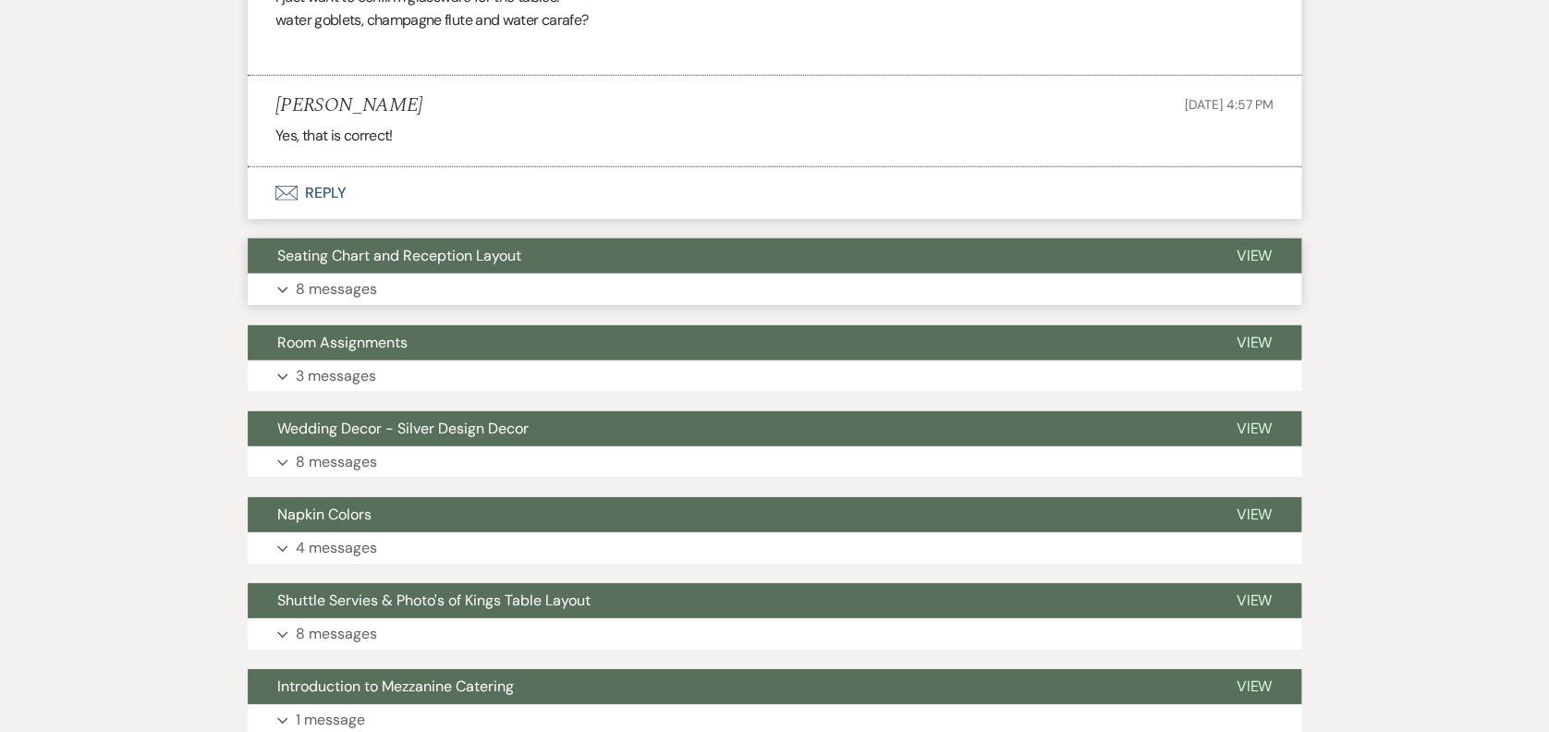
click at [380, 267] on button "Seating Chart and Reception Layout" at bounding box center [727, 255] width 959 height 35
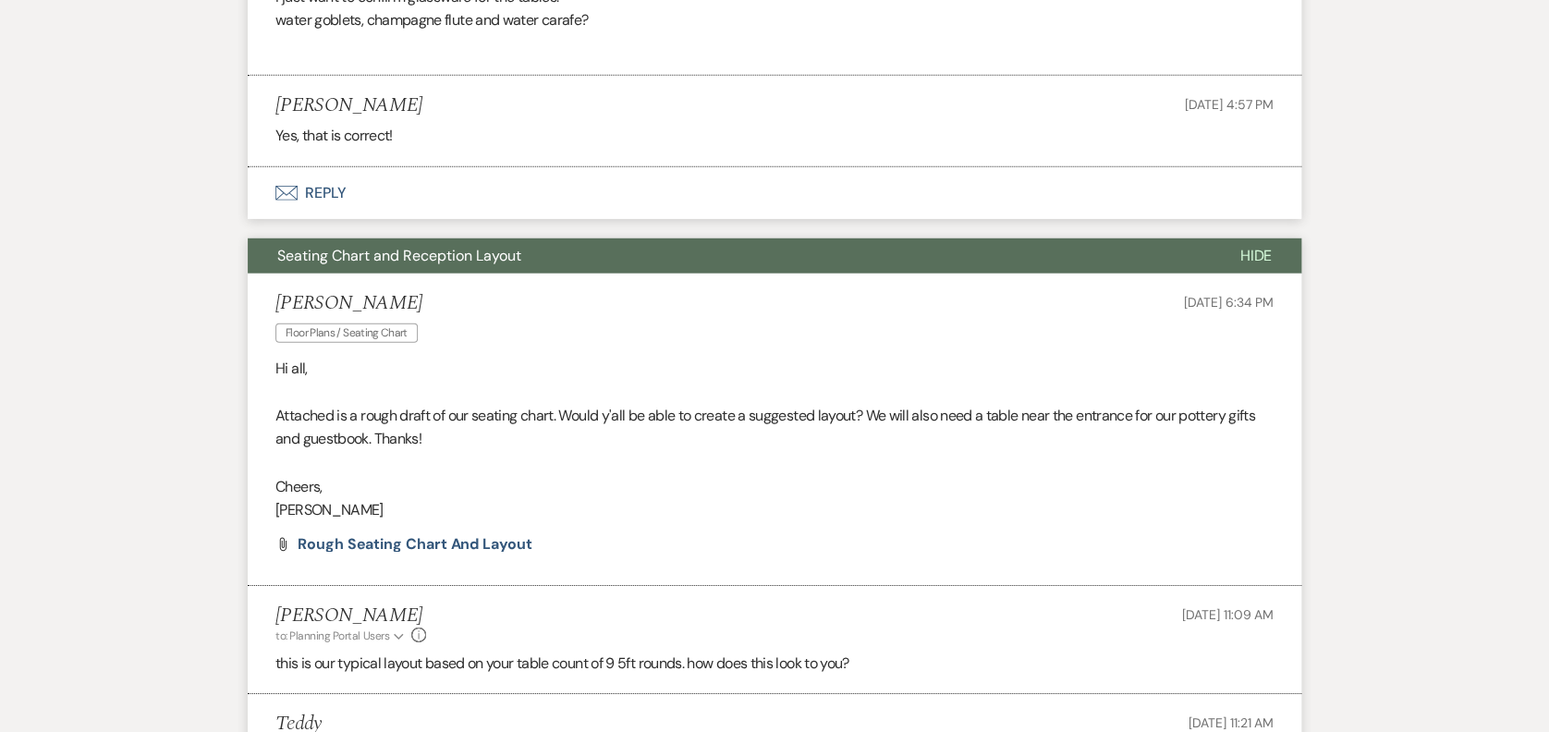
scroll to position [3845, 0]
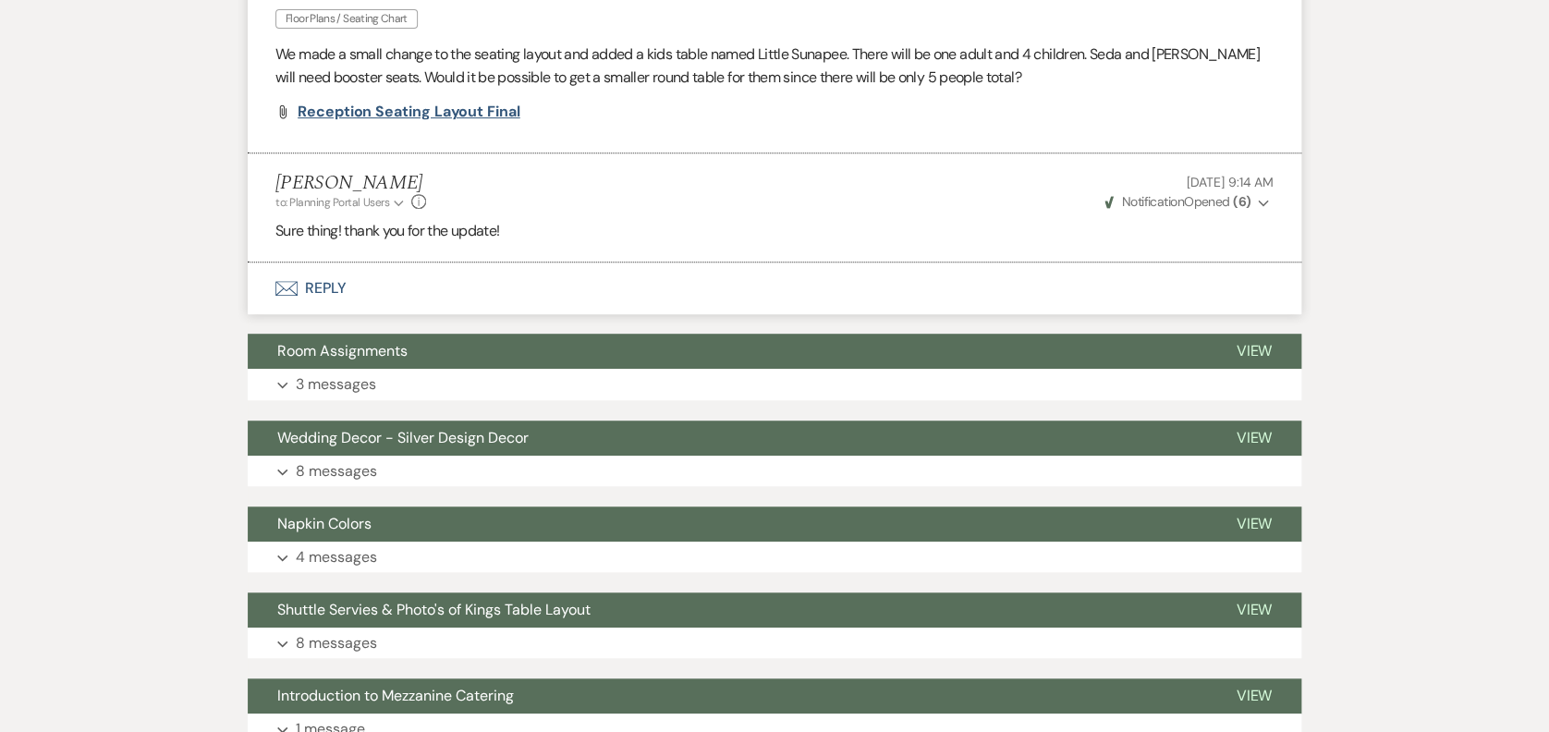
click at [443, 107] on span "Reception Seating Layout Final" at bounding box center [409, 111] width 223 height 19
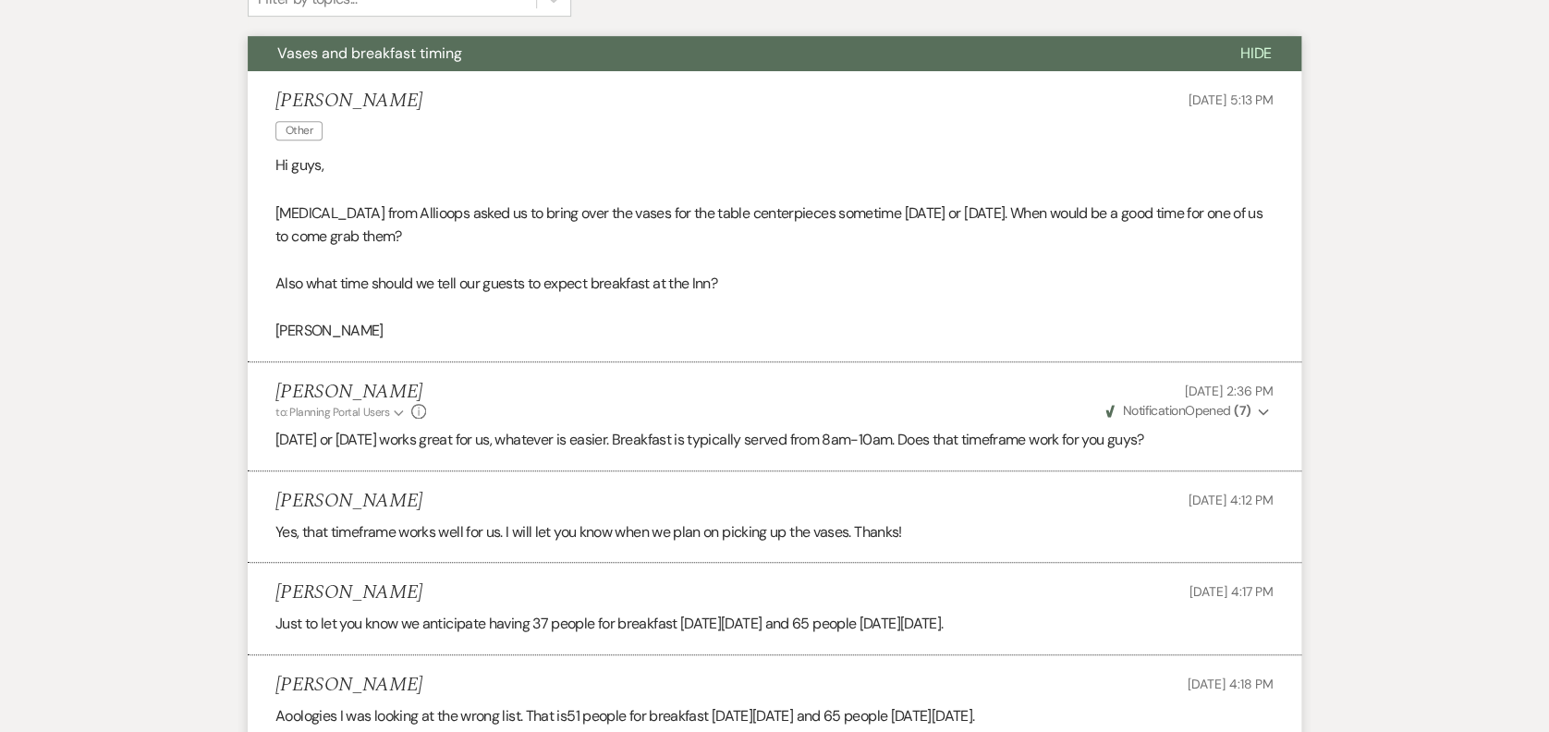
scroll to position [0, 0]
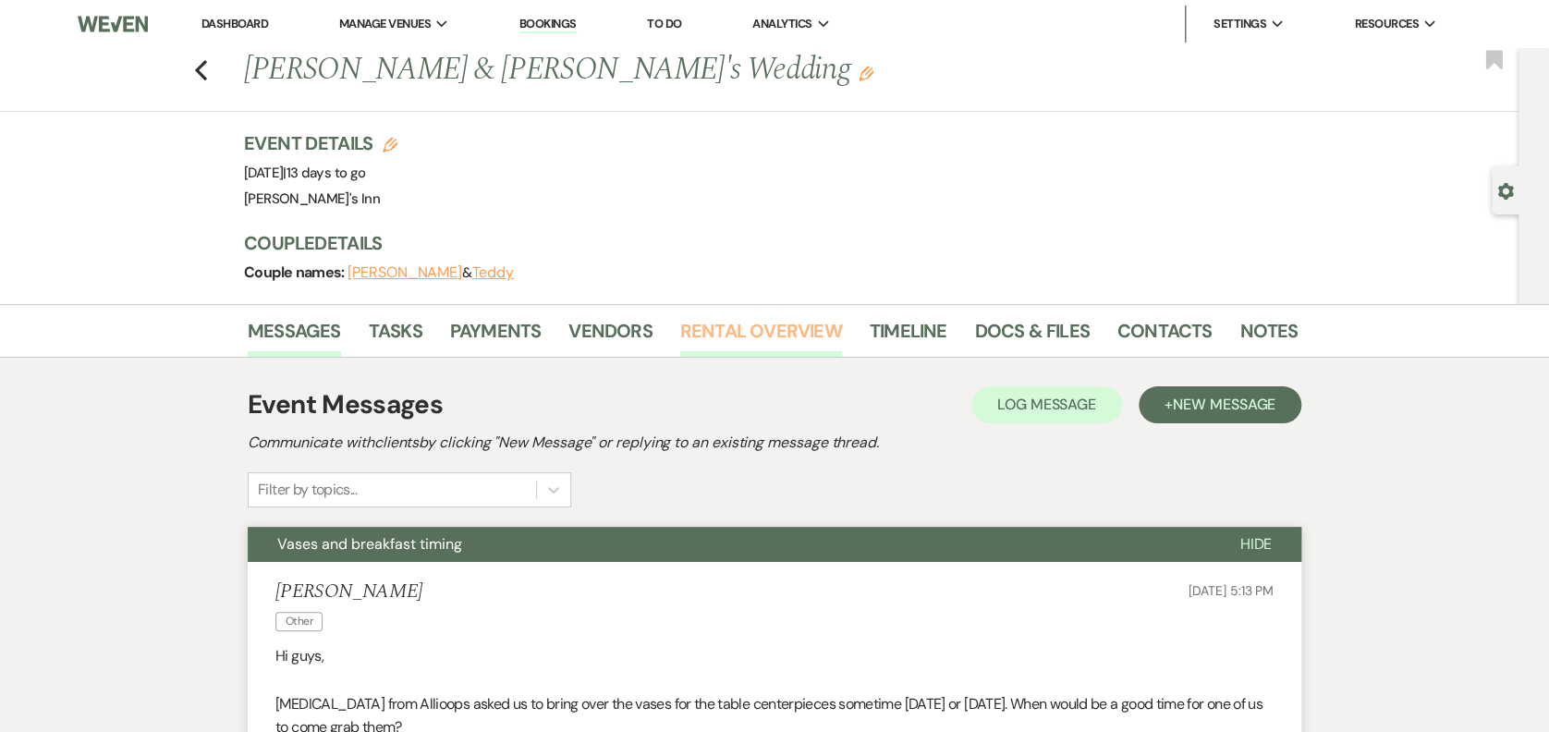
click at [810, 325] on link "Rental Overview" at bounding box center [761, 336] width 162 height 41
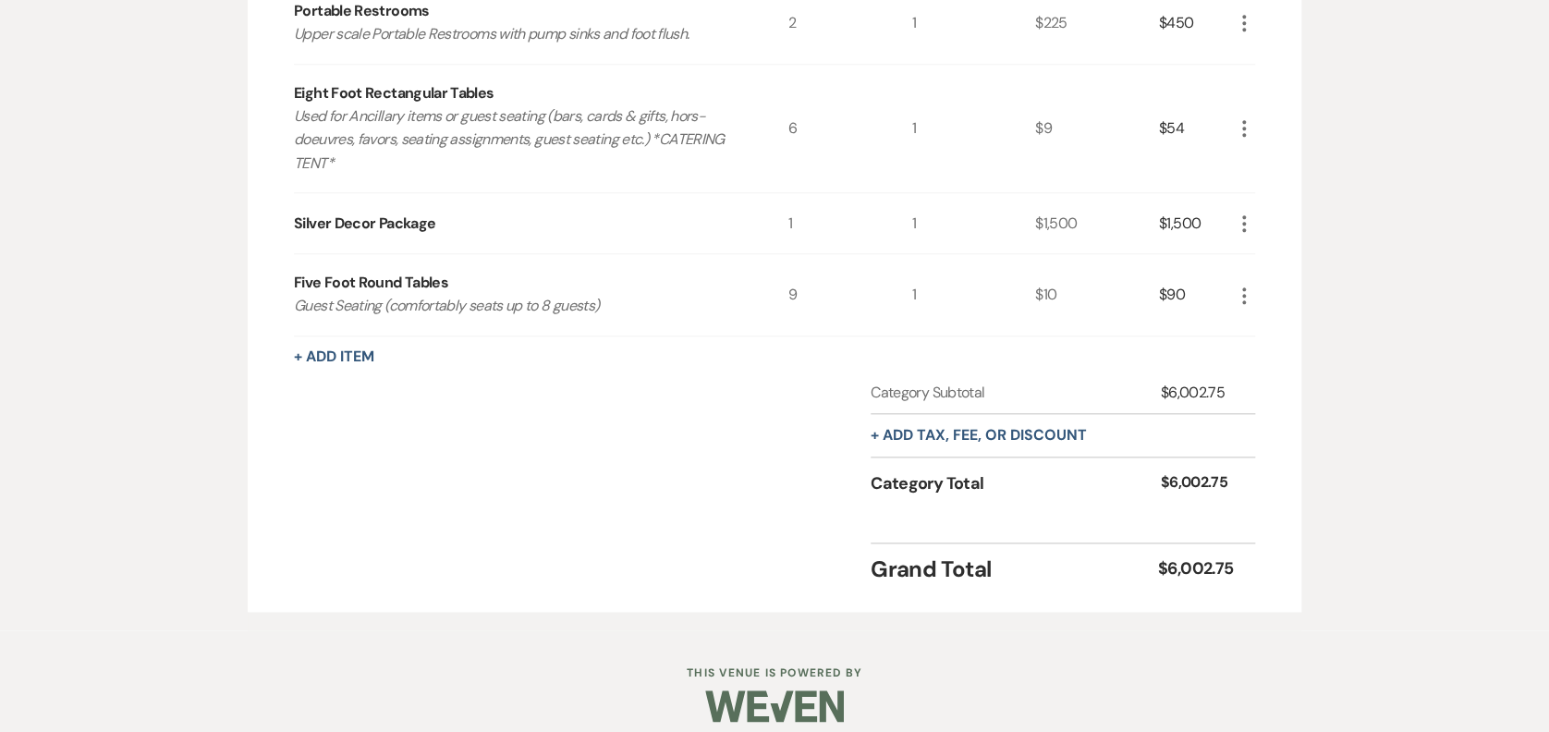
scroll to position [791, 0]
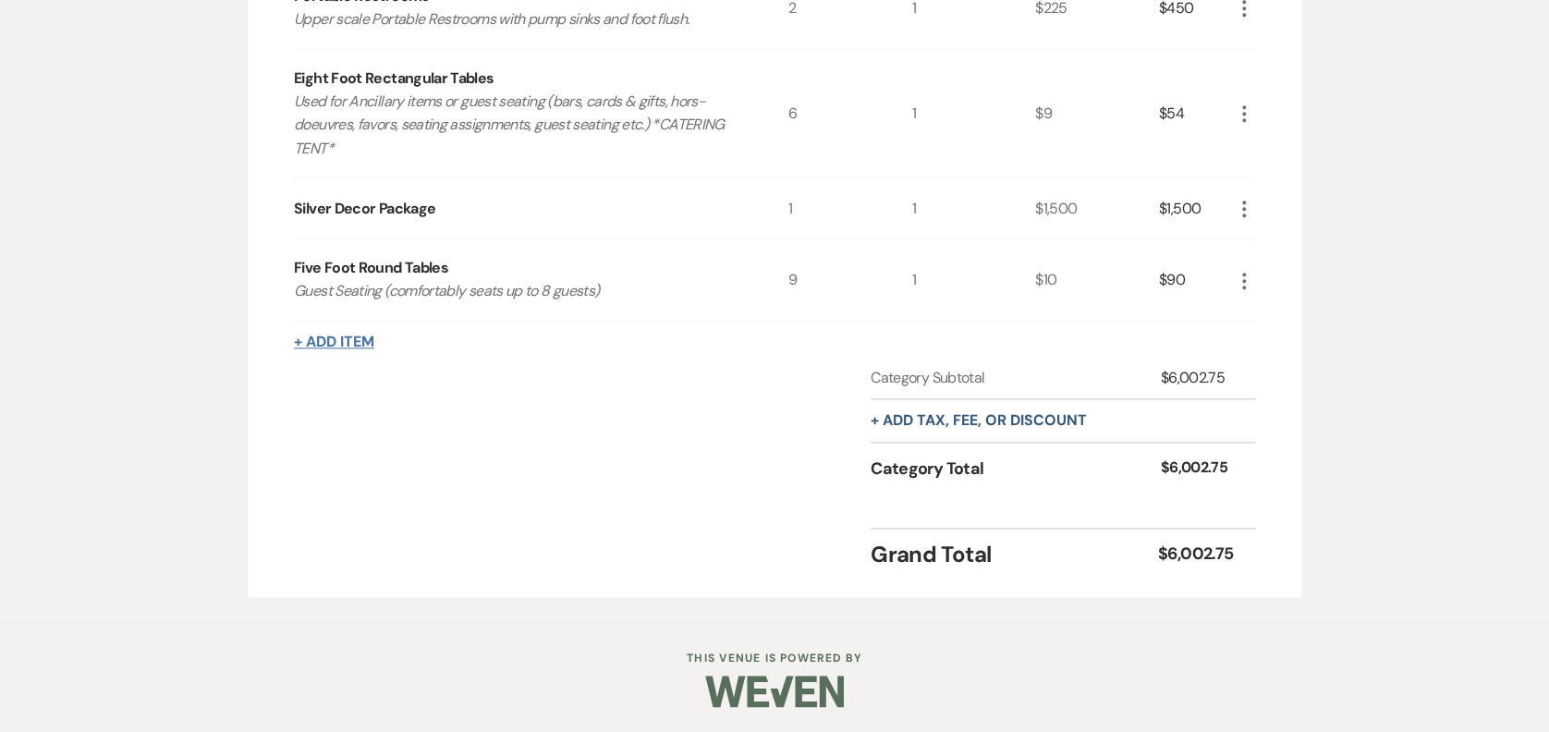
click at [350, 342] on button "+ Add Item" at bounding box center [334, 342] width 80 height 15
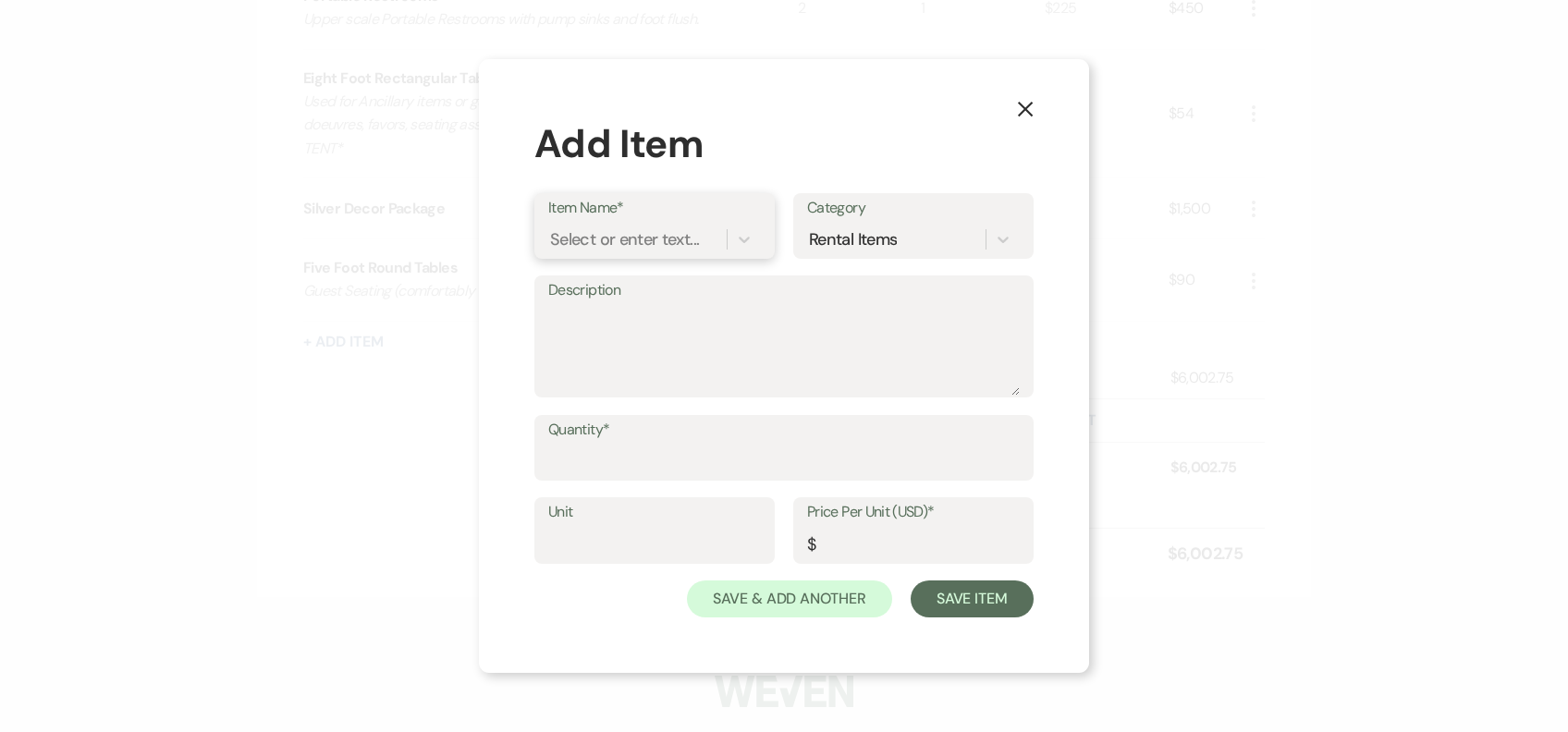
click at [649, 244] on div "Select or enter text..." at bounding box center [624, 238] width 149 height 25
type input "d"
type input "eight"
click at [665, 284] on div "Eight Foot Rectangular Tables" at bounding box center [654, 286] width 213 height 37
type textarea "Used for Ancillary items or guest seating (bars, cards & gifts, hors-doeuvres, …"
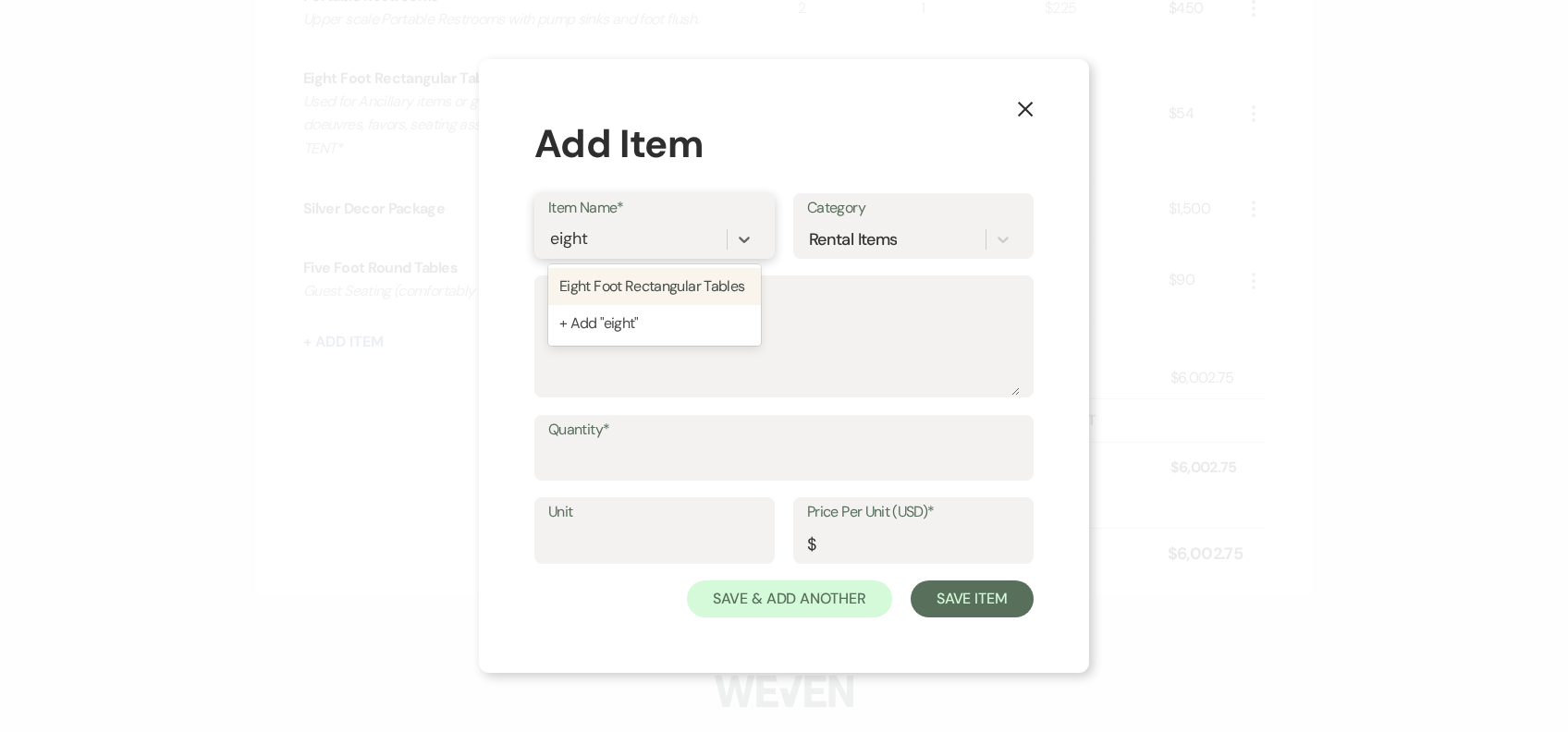
type input "1"
type input "9"
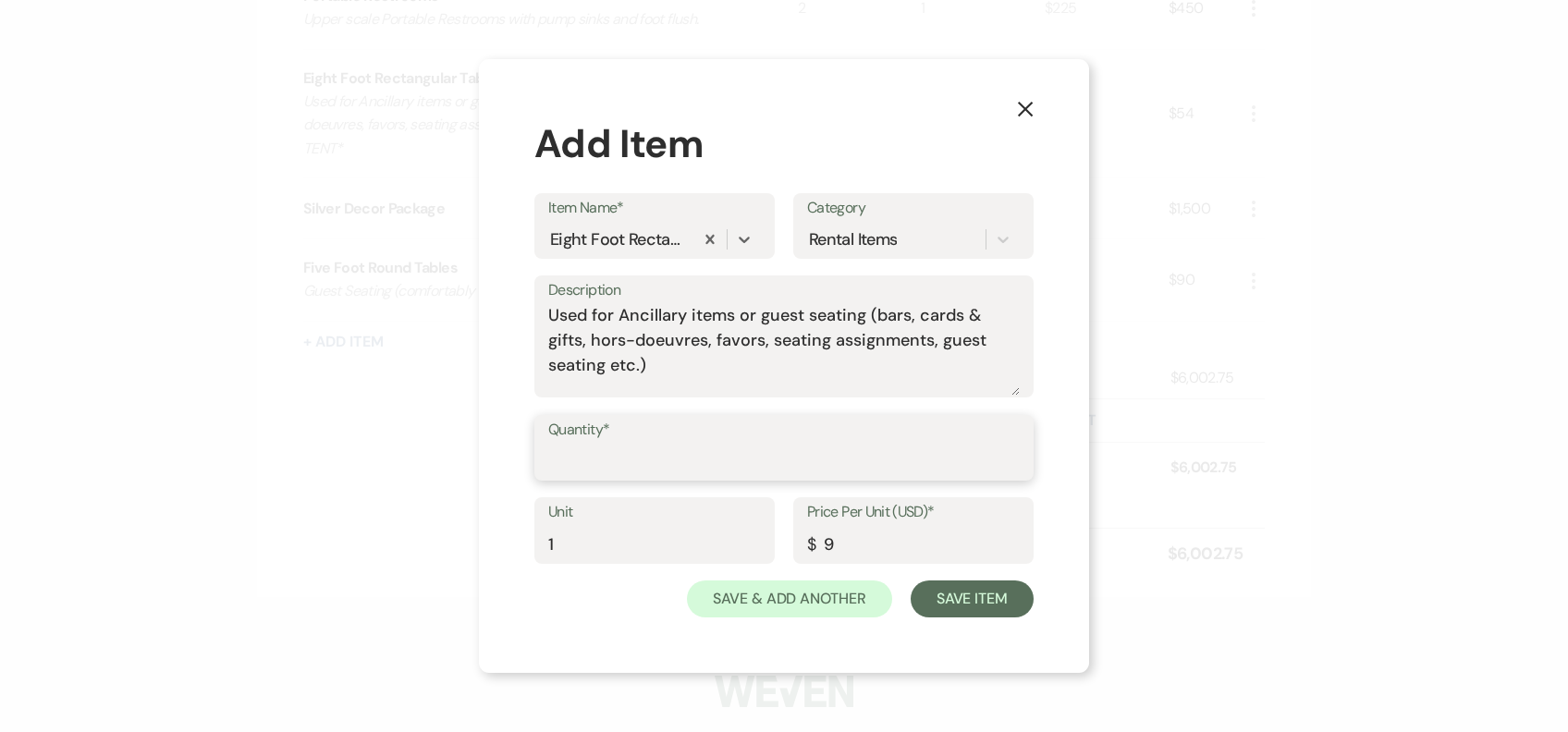
click at [628, 464] on input "Quantity*" at bounding box center [783, 461] width 471 height 36
type input "8"
click at [1016, 593] on button "Save Item" at bounding box center [972, 599] width 123 height 37
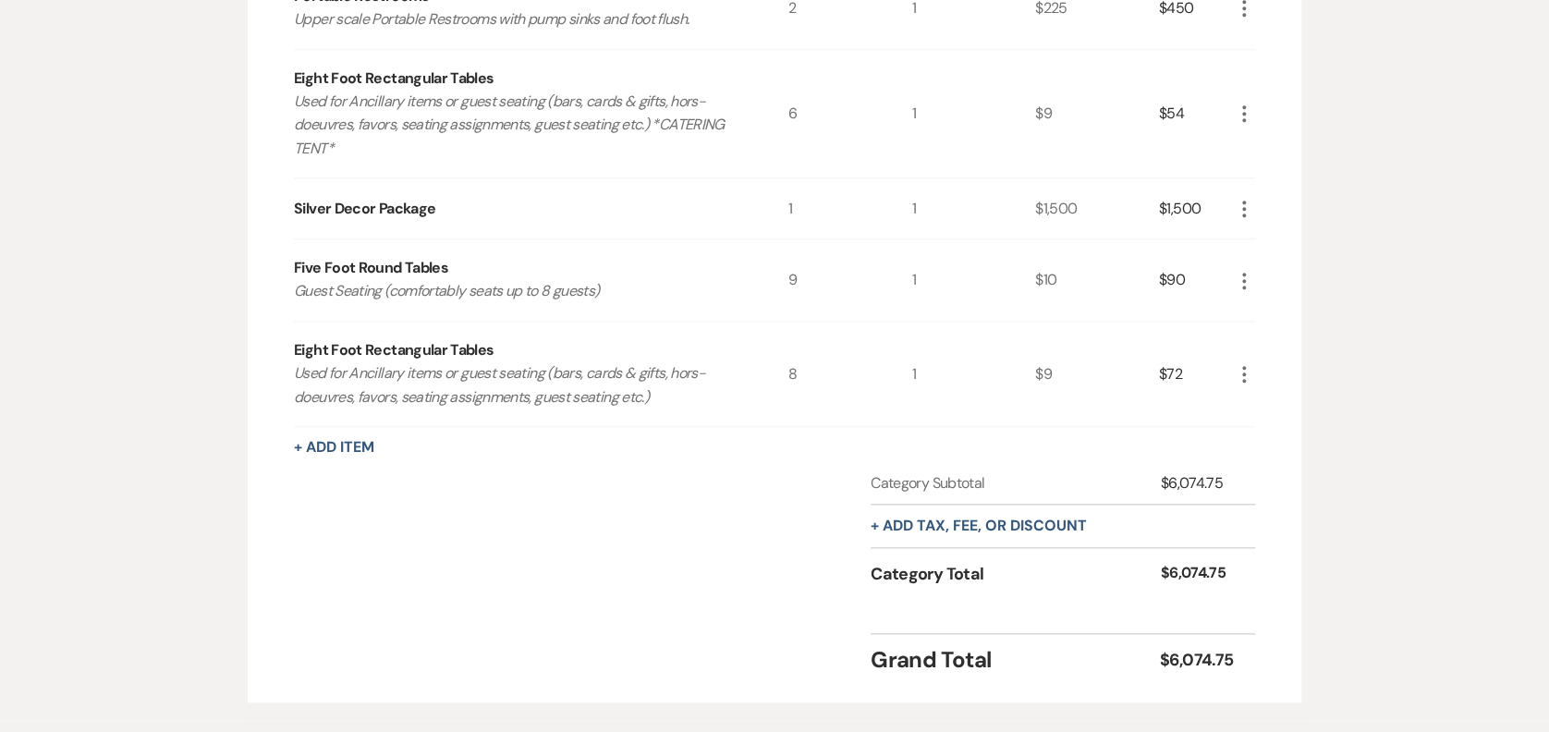
click at [340, 455] on div "+ Add Item" at bounding box center [774, 447] width 961 height 22
click at [341, 446] on button "+ Add Item" at bounding box center [334, 447] width 80 height 15
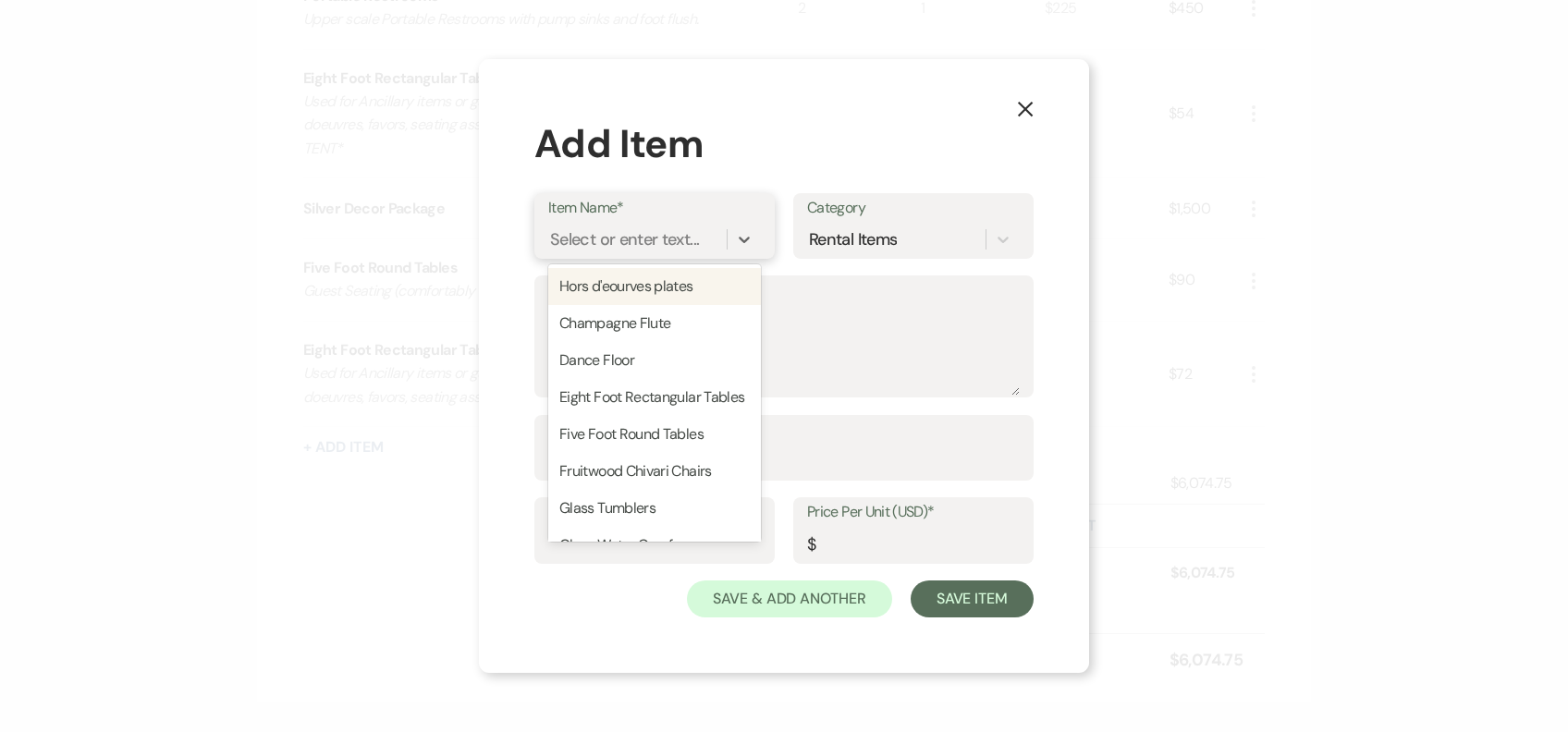
click at [581, 249] on div "Select or enter text..." at bounding box center [624, 238] width 149 height 25
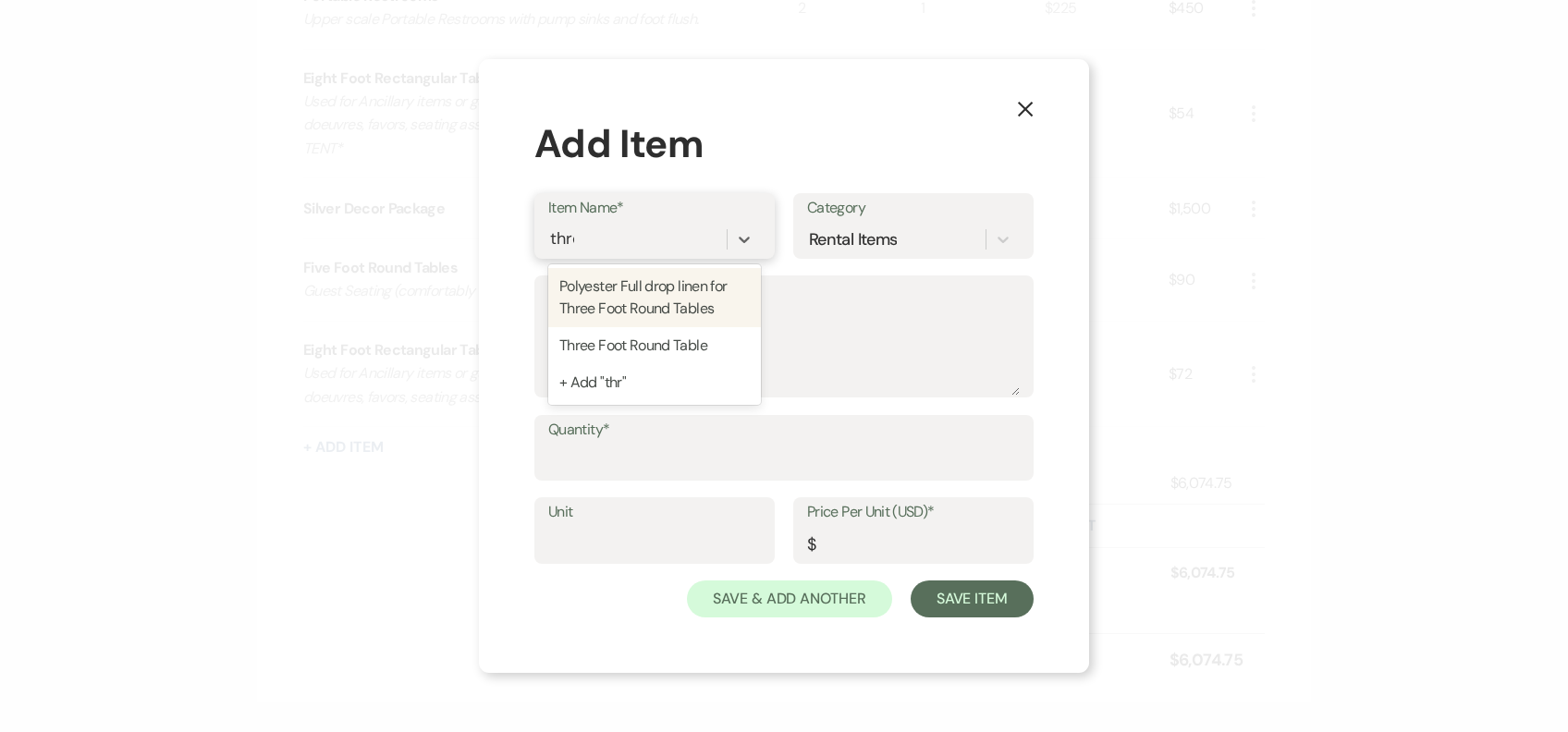
type input "three"
click at [612, 287] on div "Polyester Full drop linen for Three Foot Round Tables" at bounding box center [654, 297] width 213 height 59
type textarea "90 inch full drop for three foot round tables"
type input "1"
type input "13"
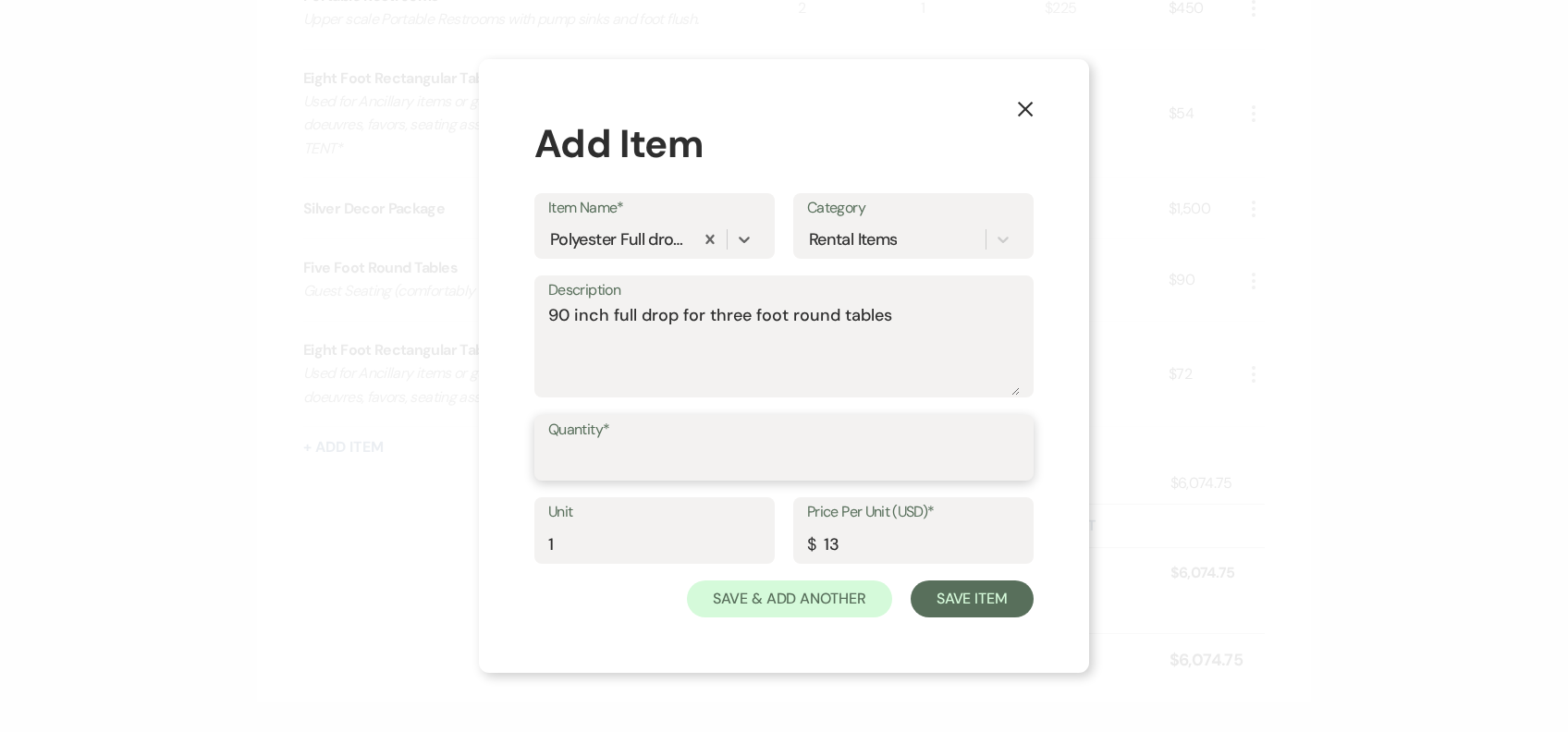
click at [607, 450] on input "Quantity*" at bounding box center [783, 461] width 471 height 36
type input "3"
click at [998, 592] on button "Save Item" at bounding box center [972, 599] width 123 height 37
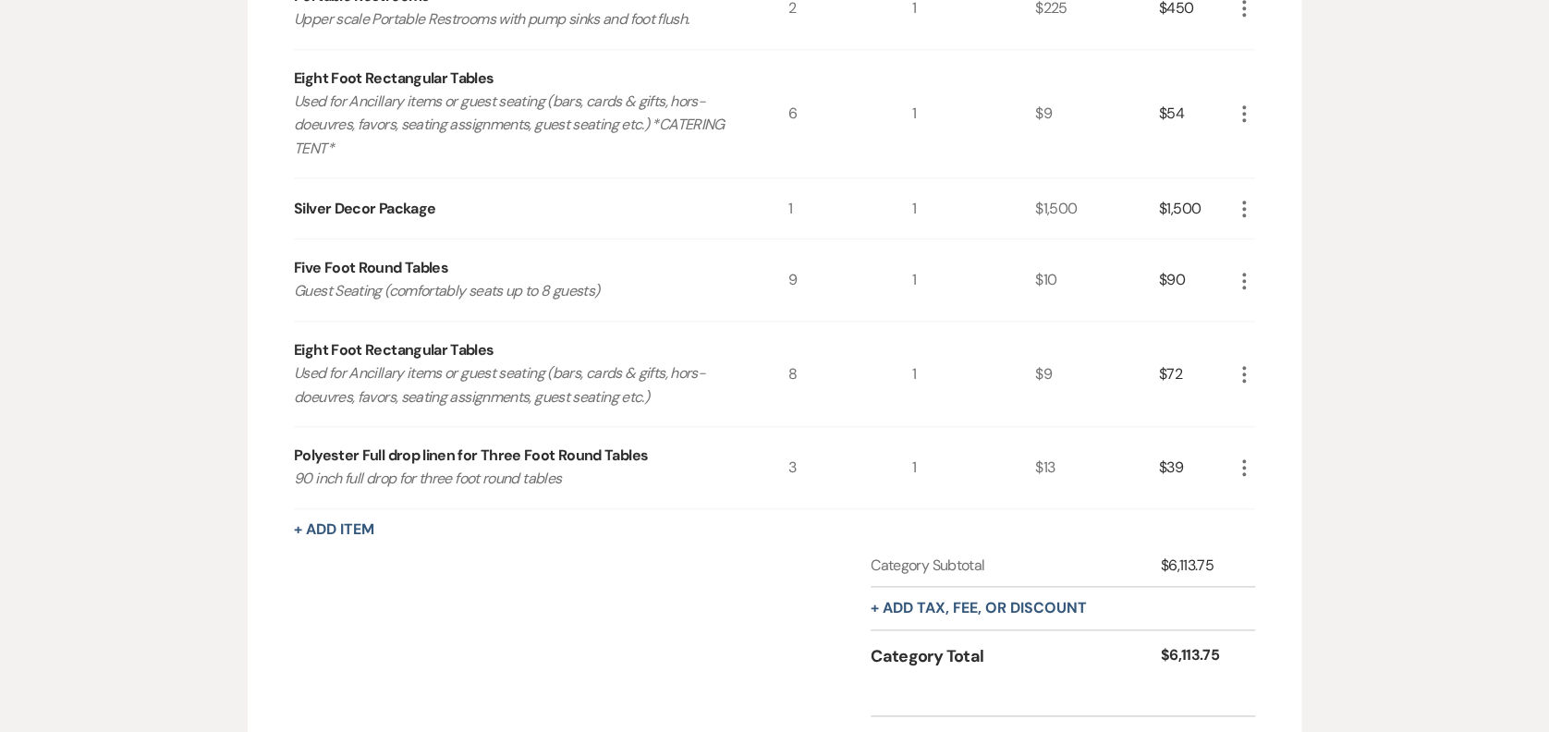
click at [357, 519] on div "+ Add Item" at bounding box center [774, 530] width 961 height 22
click at [362, 522] on button "+ Add Item" at bounding box center [334, 529] width 80 height 15
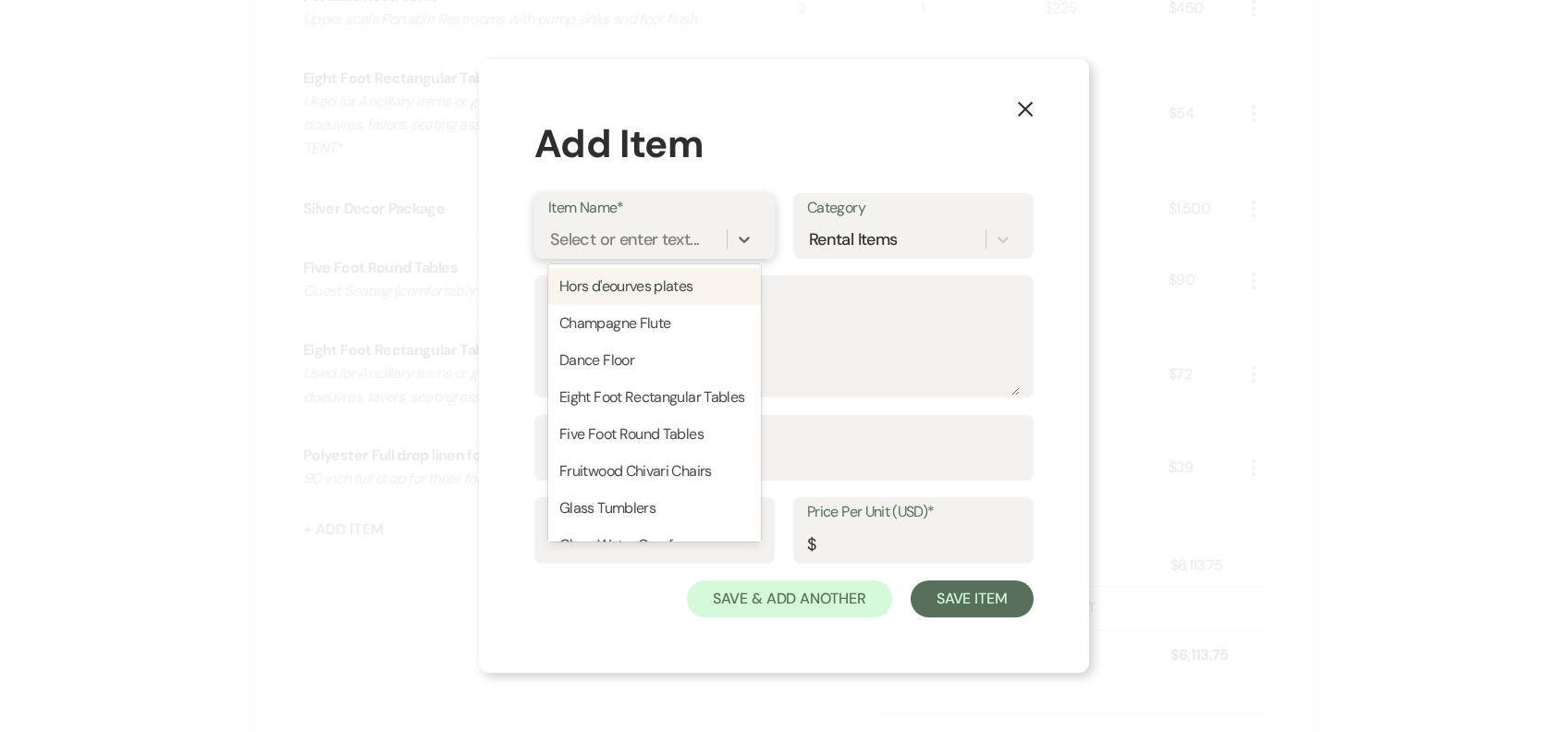
click at [609, 242] on div "Select or enter text..." at bounding box center [624, 238] width 149 height 25
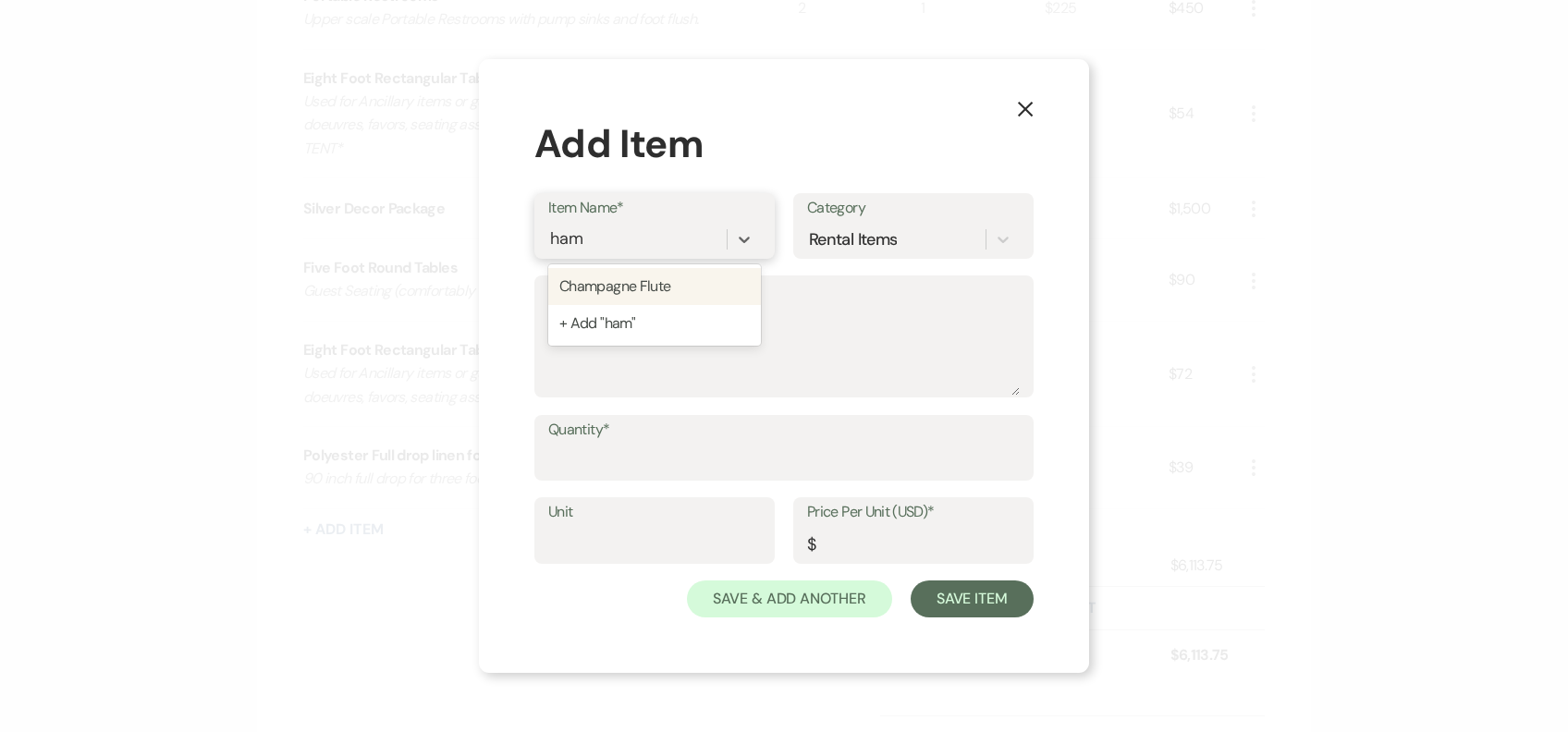
type input "hamp"
click at [652, 274] on div "Champagne Flute" at bounding box center [654, 286] width 213 height 37
type textarea "Champagne Flute"
type input "1"
type input "0.65"
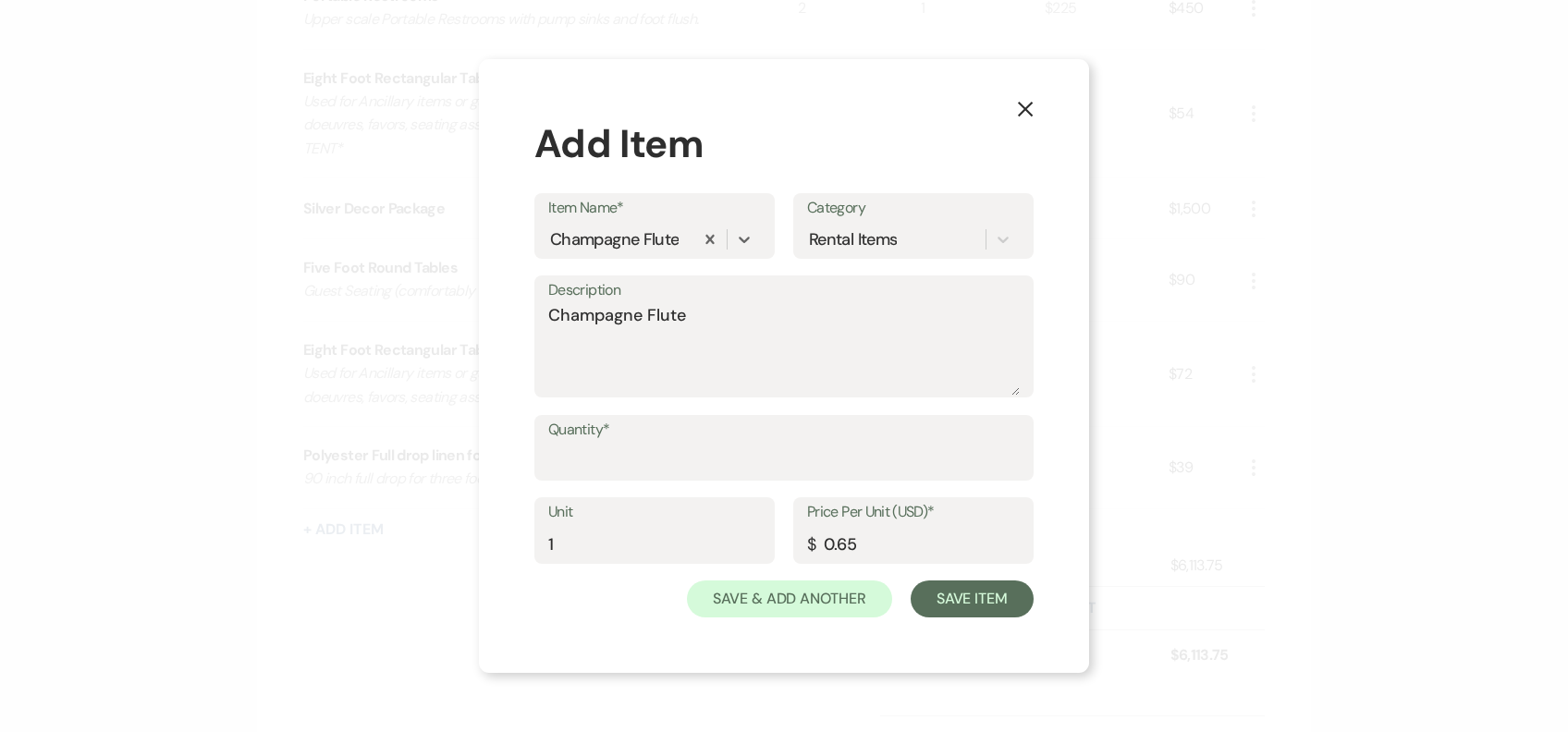
click at [630, 437] on label "Quantity*" at bounding box center [783, 430] width 471 height 27
click at [630, 443] on input "Quantity*" at bounding box center [783, 461] width 471 height 36
type input "64"
click at [958, 583] on button "Save Item" at bounding box center [972, 599] width 123 height 37
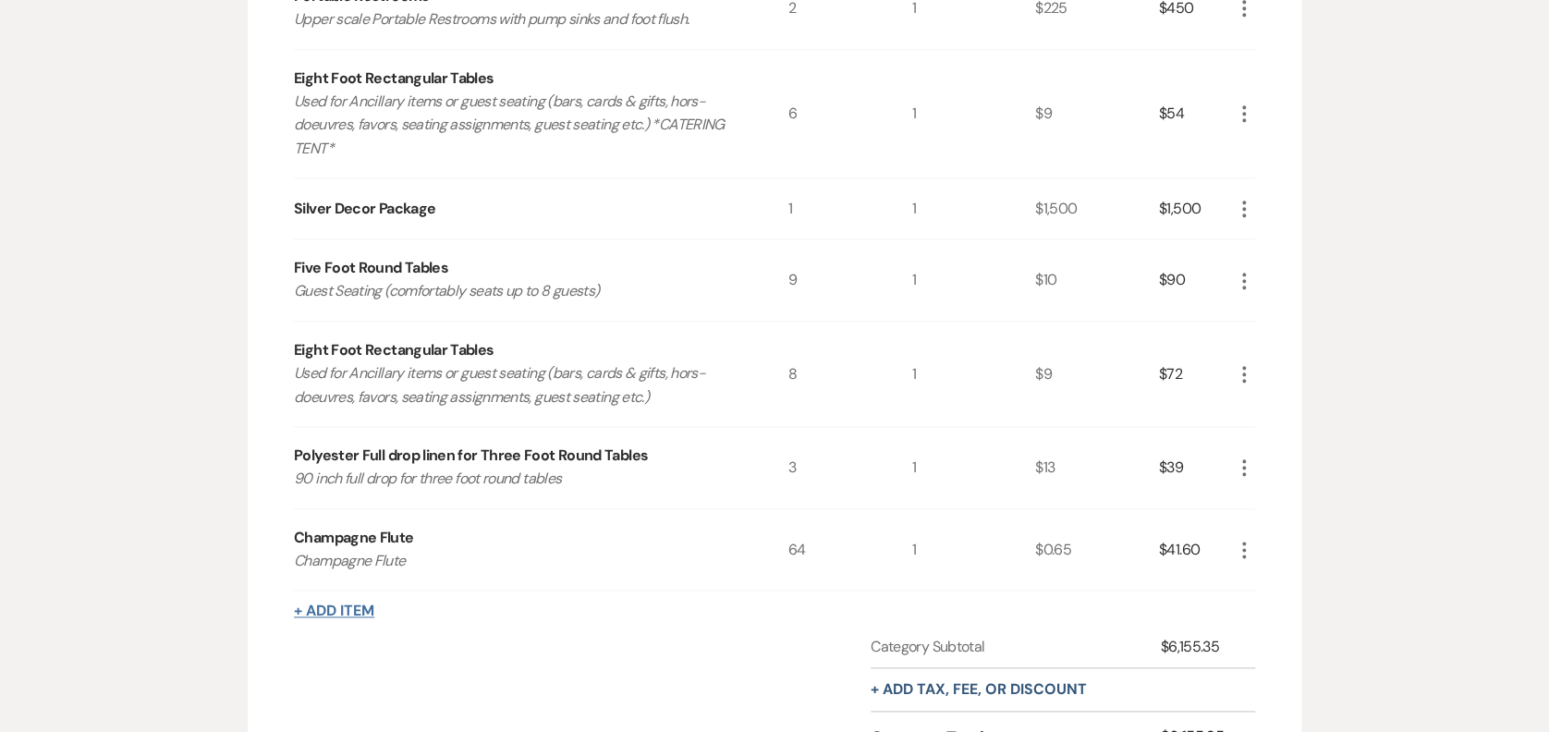
click at [342, 605] on button "+ Add Item" at bounding box center [334, 611] width 80 height 15
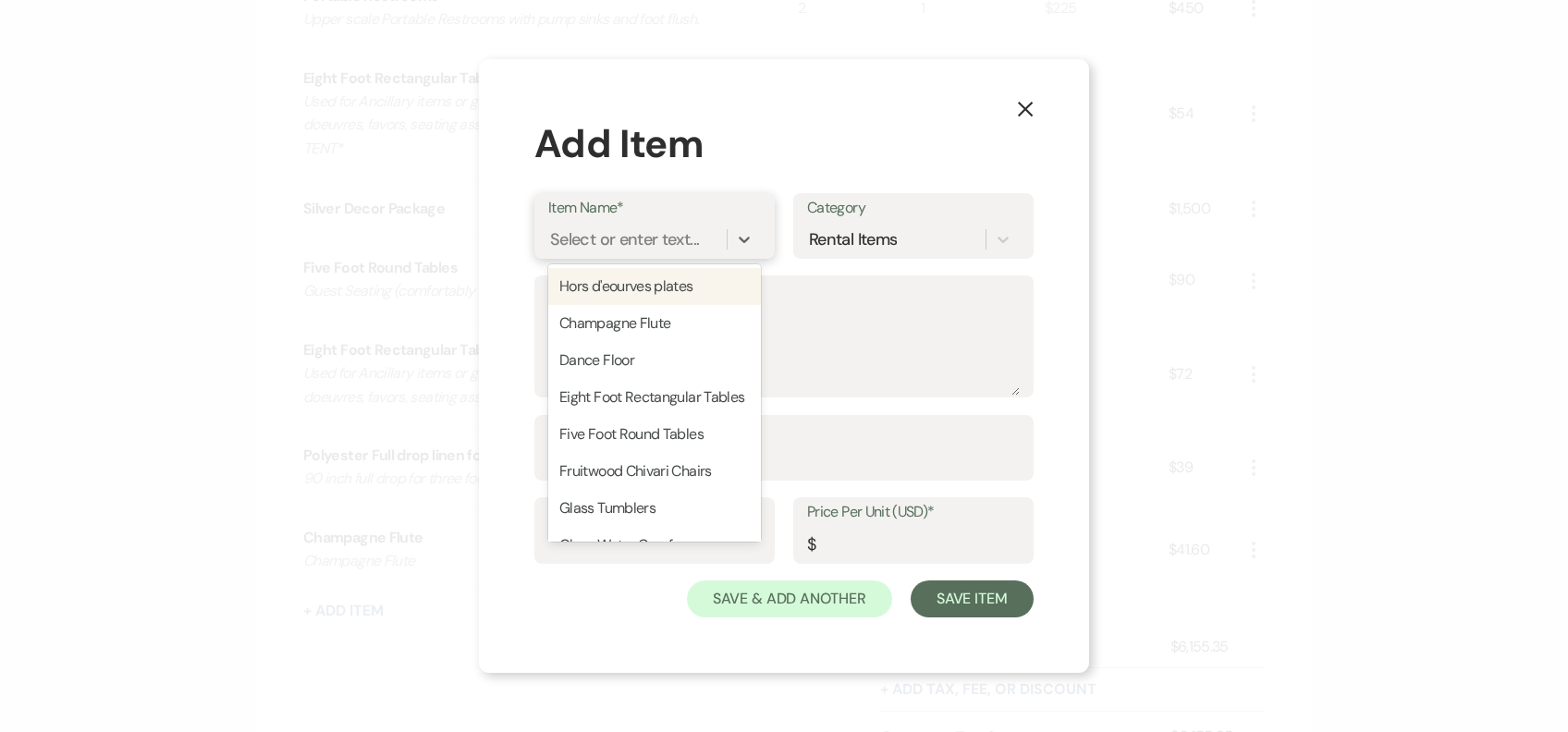
click at [631, 229] on div "Select or enter text..." at bounding box center [624, 238] width 149 height 25
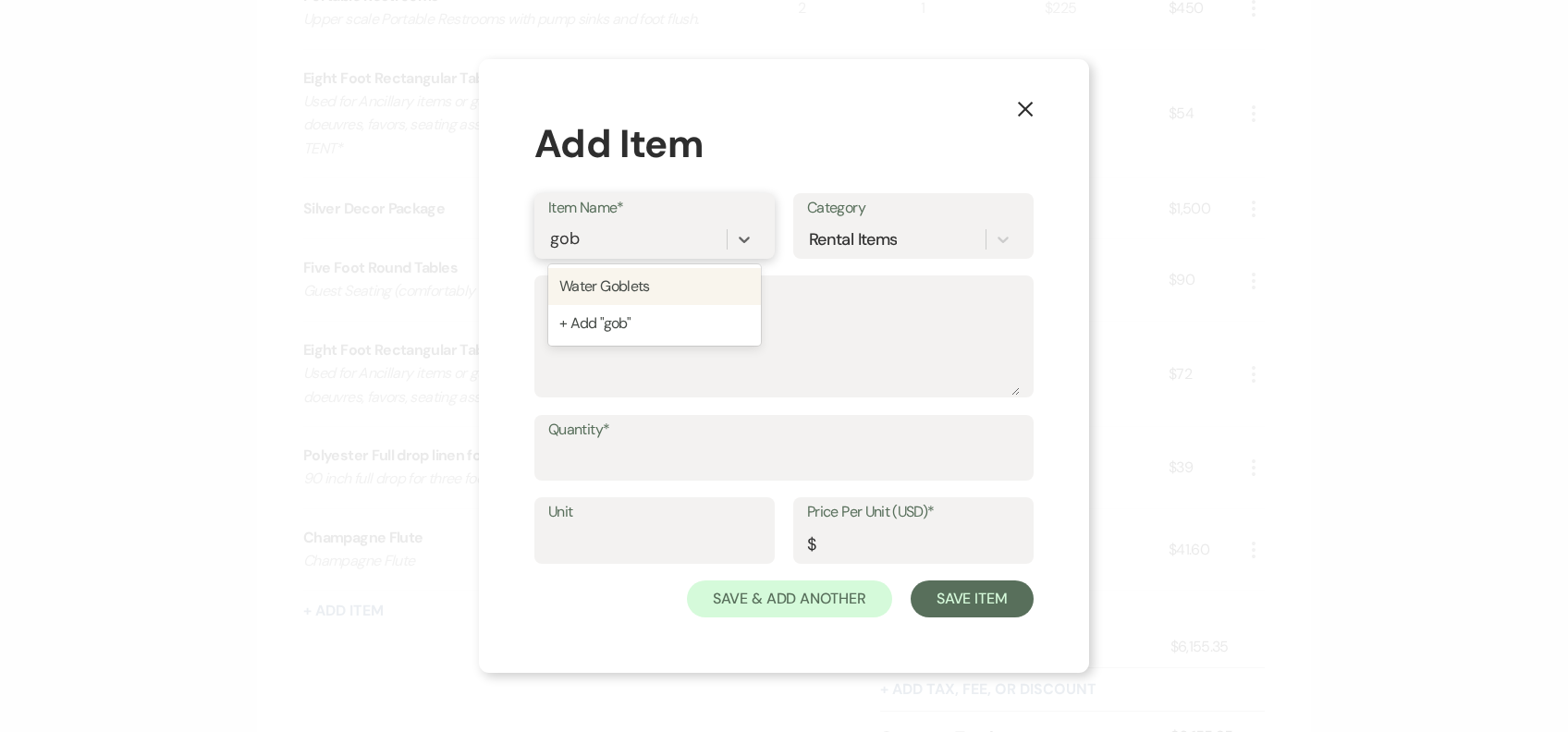
type input "gobl"
click at [675, 279] on div "Water Goblets" at bounding box center [654, 286] width 213 height 37
type textarea "Glass Water Goblets"
type input "1"
type input "0.45"
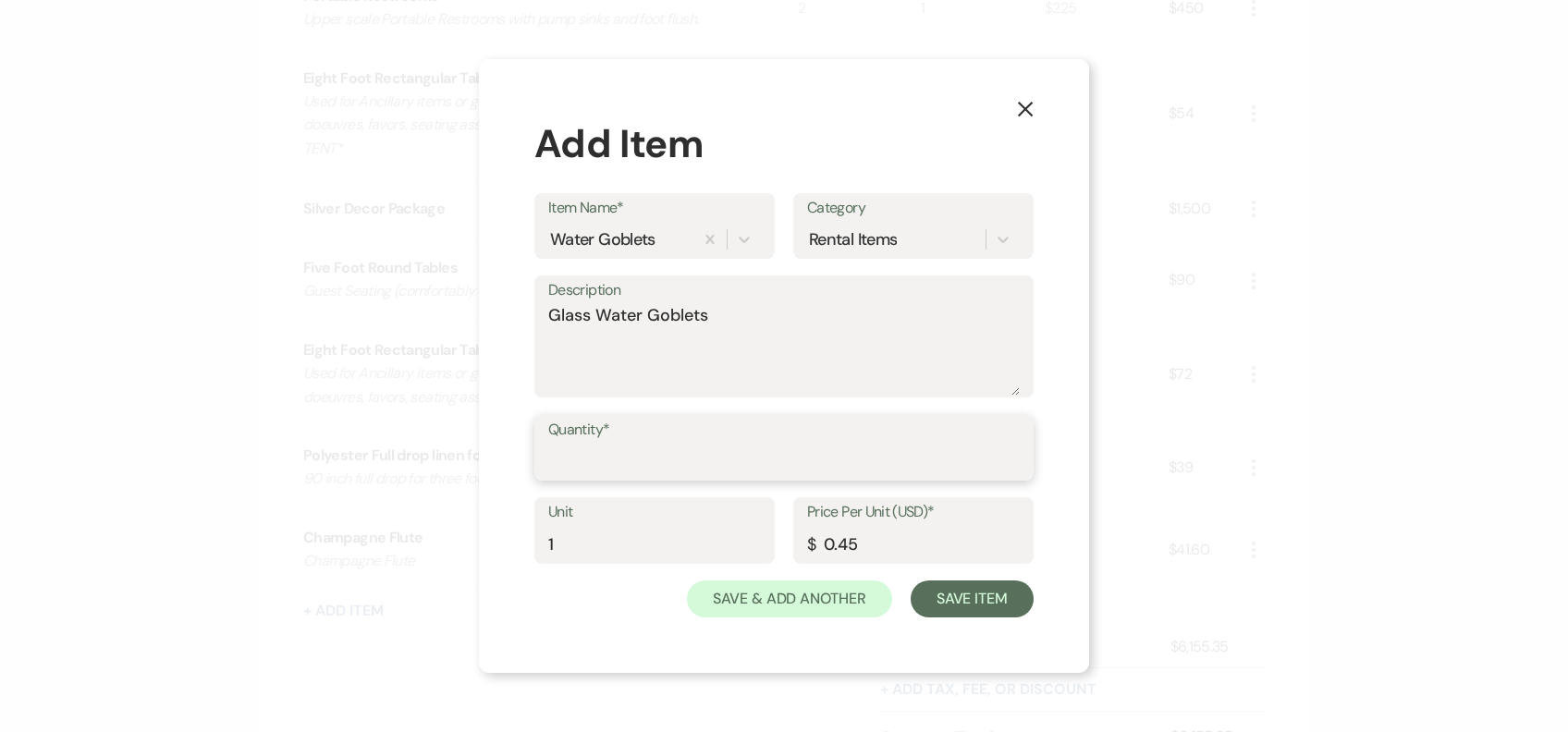
click at [618, 471] on input "Quantity*" at bounding box center [783, 461] width 471 height 36
type input "65"
click at [937, 591] on button "Save Item" at bounding box center [972, 599] width 123 height 37
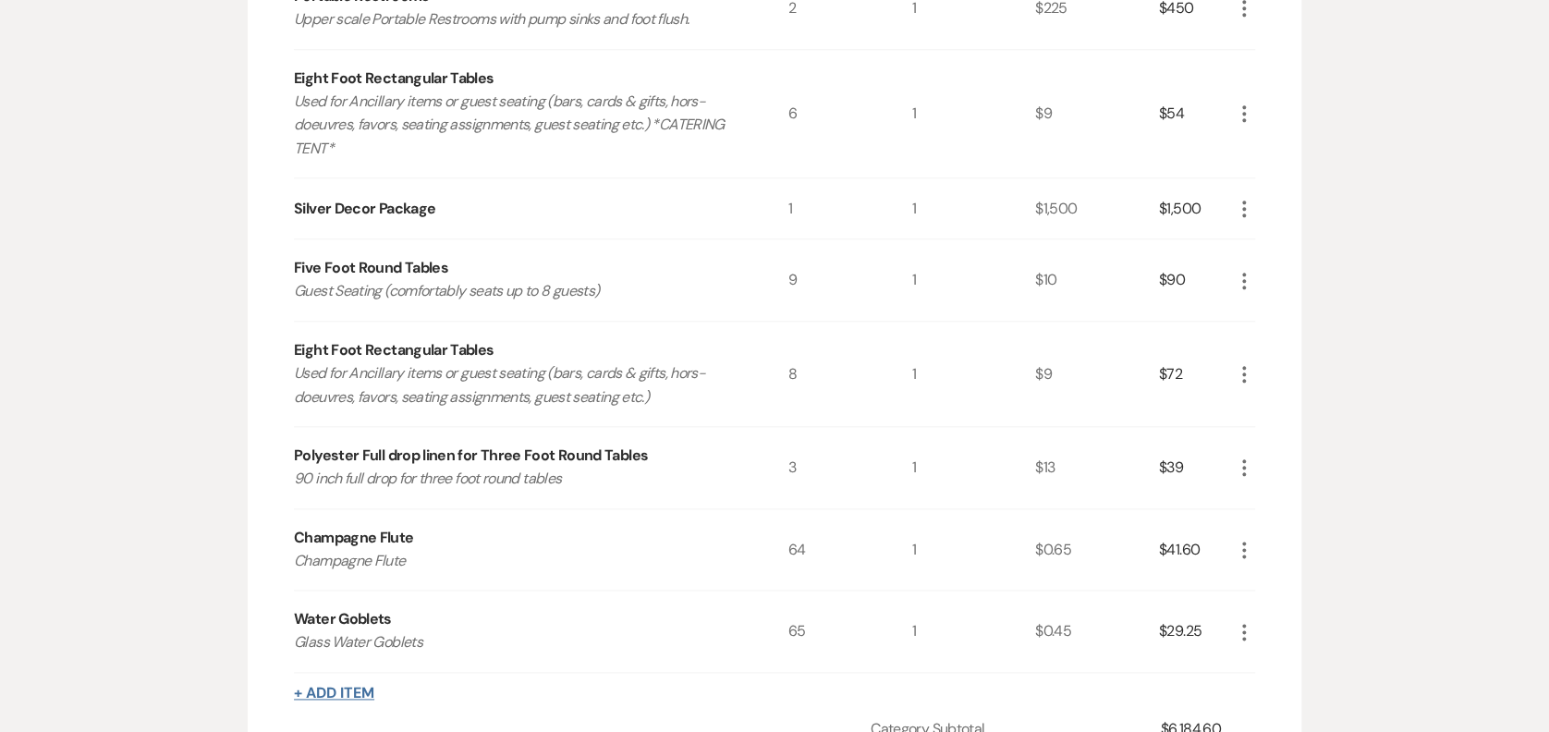
click at [346, 686] on button "+ Add Item" at bounding box center [334, 693] width 80 height 15
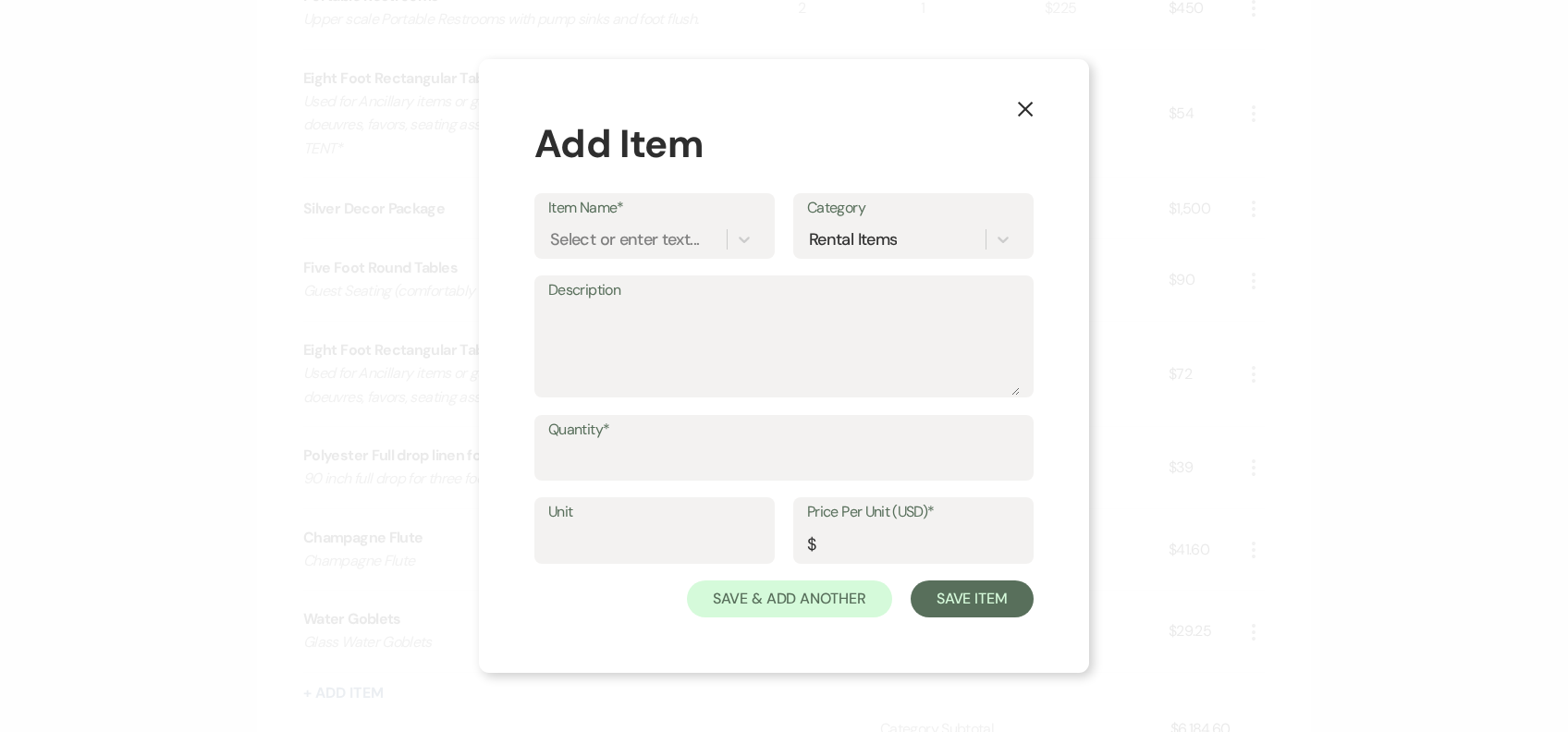
click at [1035, 110] on button "X" at bounding box center [1025, 108] width 28 height 32
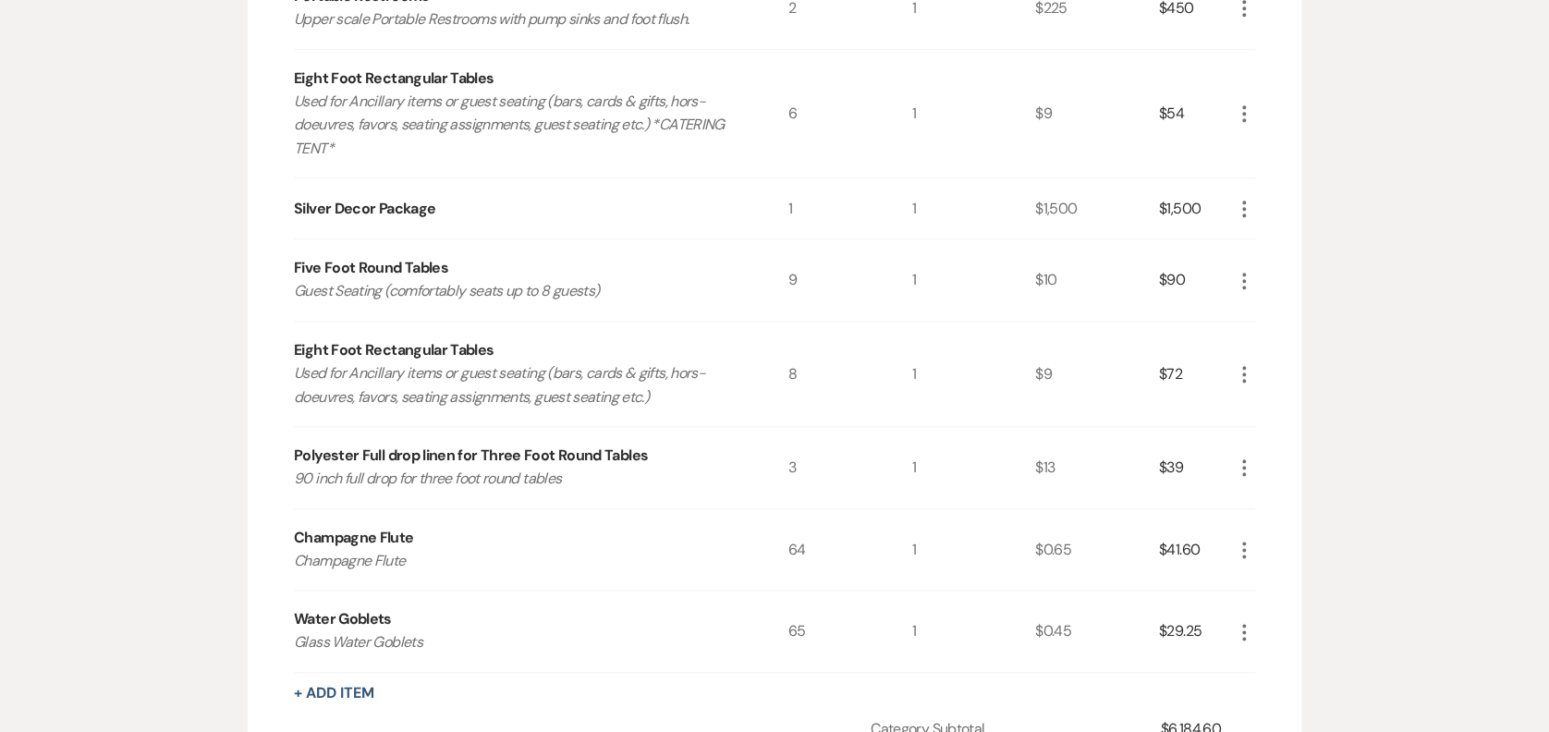
click at [787, 540] on div "Champagne Flute Champagne Flute" at bounding box center [541, 549] width 495 height 81
click at [1245, 539] on icon "More" at bounding box center [1244, 550] width 22 height 22
click at [1273, 578] on button "Pencil Edit" at bounding box center [1281, 586] width 96 height 30
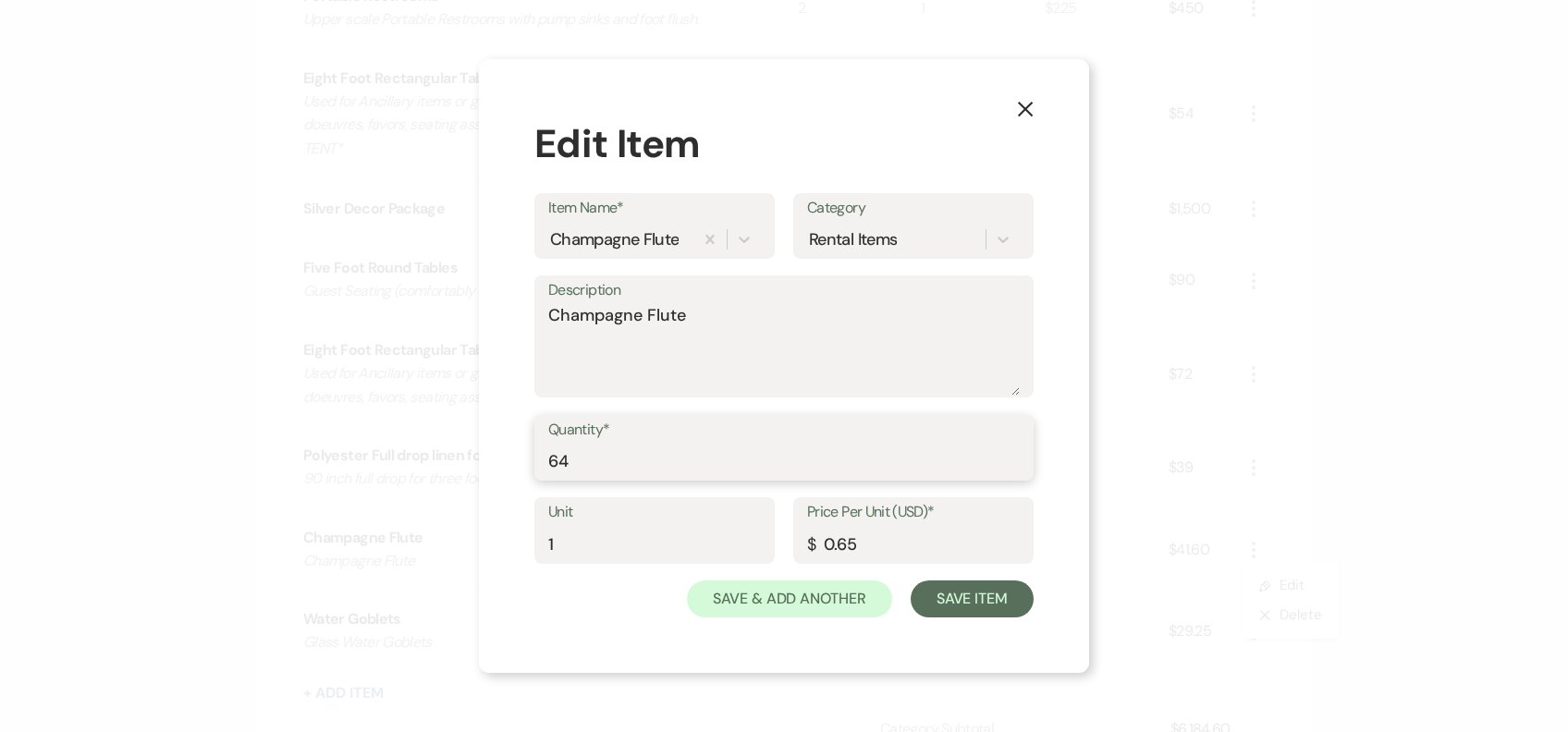
click at [582, 450] on input "64" at bounding box center [783, 461] width 471 height 36
type input "65"
click at [1026, 607] on button "Save Item" at bounding box center [972, 599] width 123 height 37
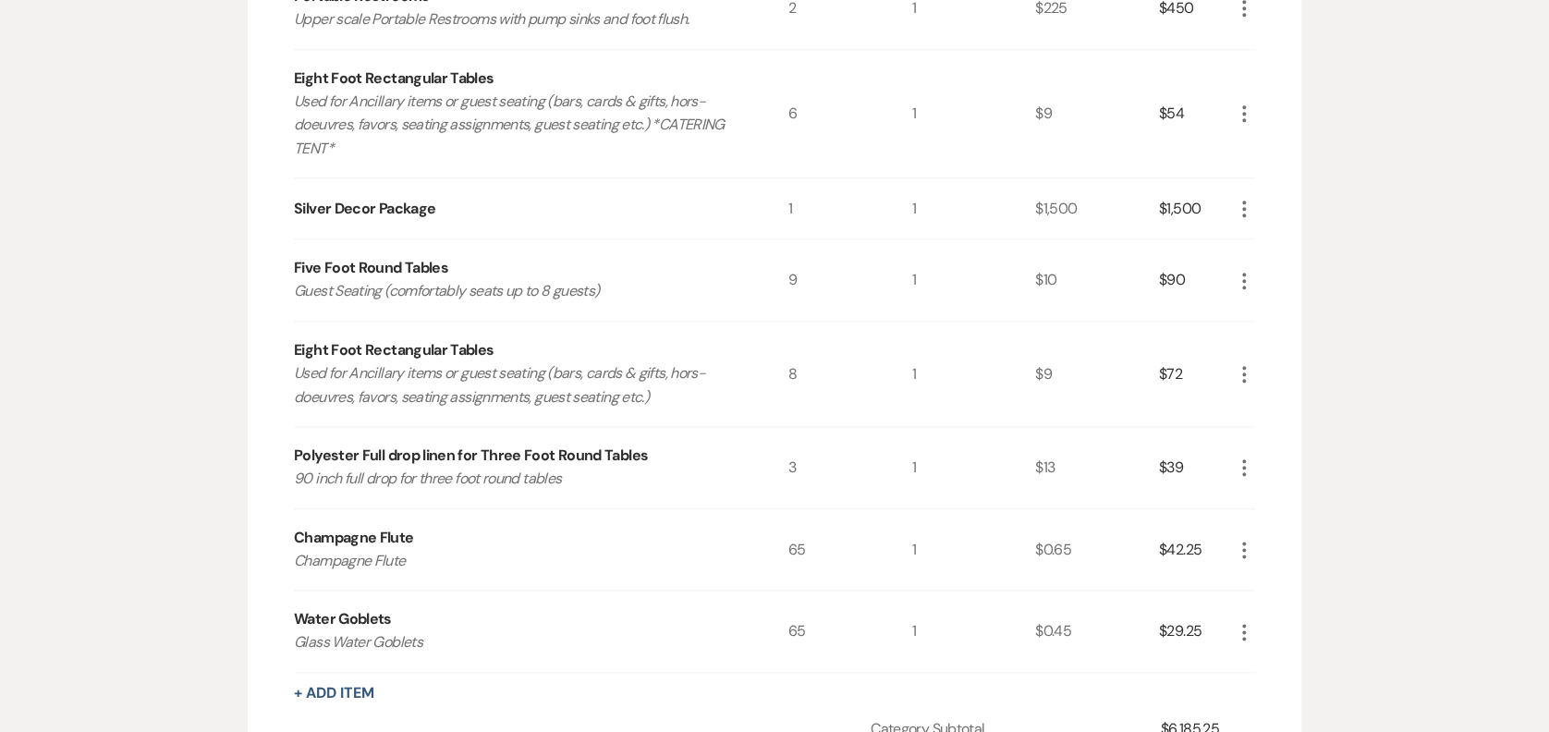
scroll to position [1143, 0]
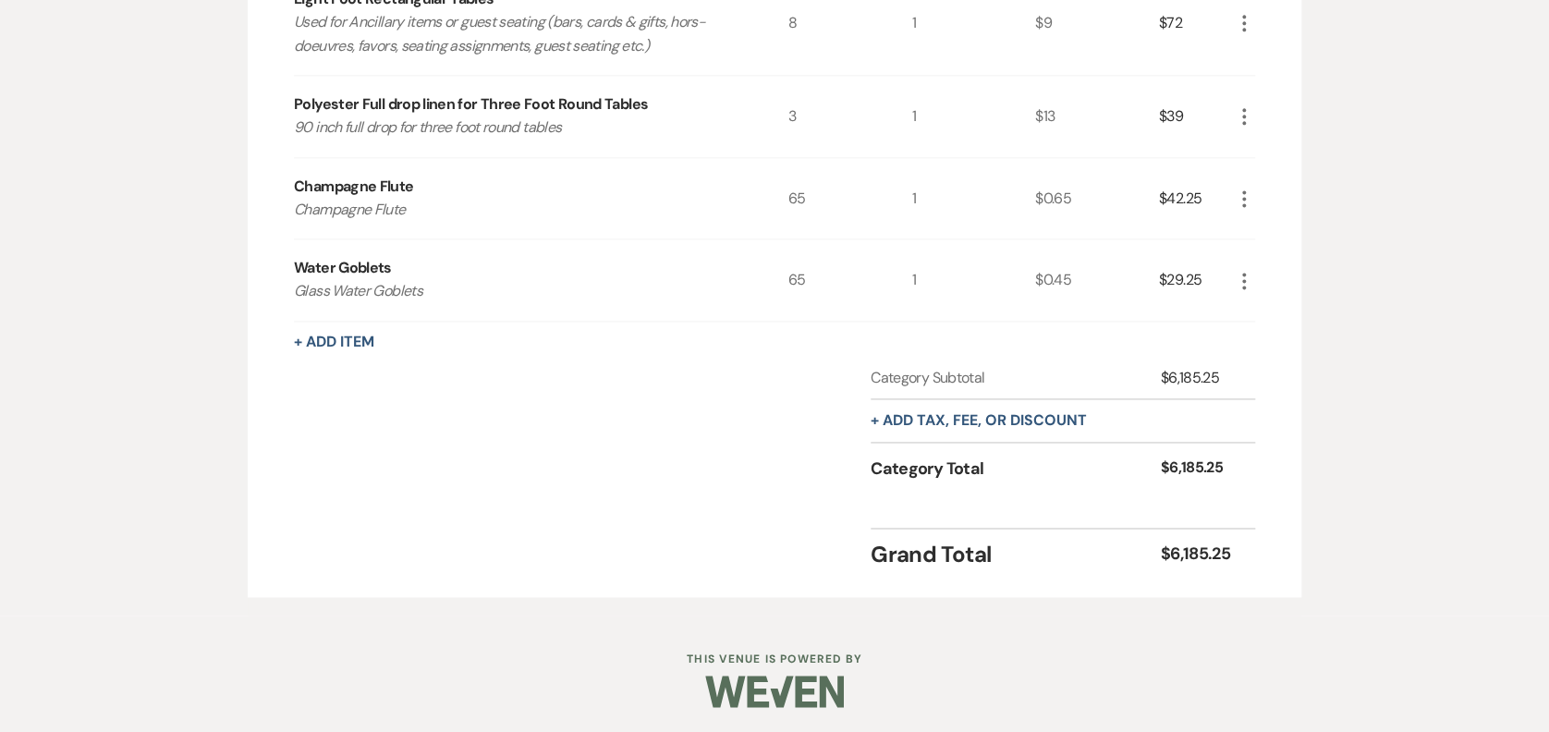
click at [359, 336] on button "+ Add Item" at bounding box center [334, 342] width 80 height 15
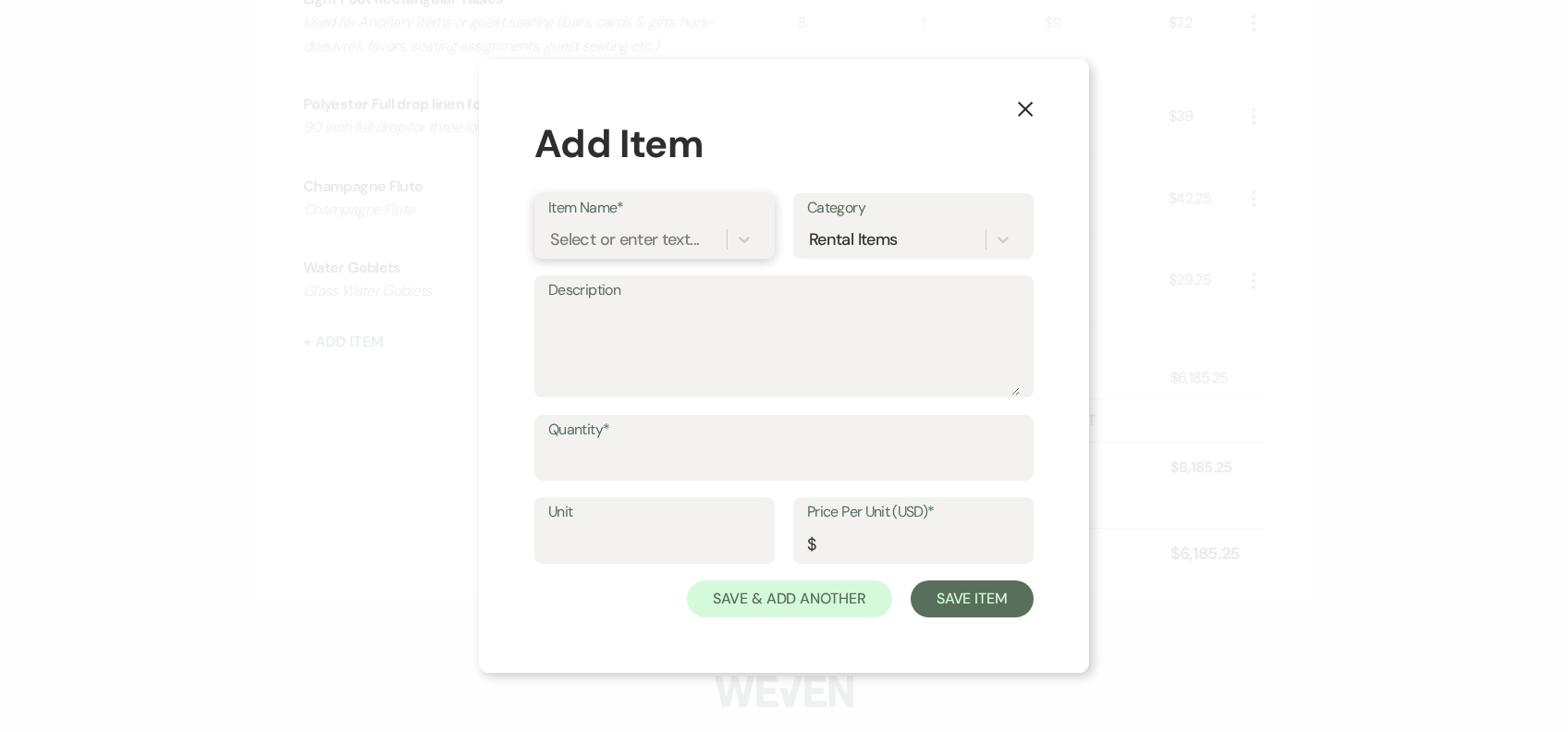
drag, startPoint x: 621, startPoint y: 222, endPoint x: 629, endPoint y: 228, distance: 10.5
click at [629, 228] on div "Select or enter text..." at bounding box center [637, 239] width 178 height 32
type input "k"
type input "cara"
click at [657, 268] on div "Glass Water Carafe" at bounding box center [654, 286] width 213 height 37
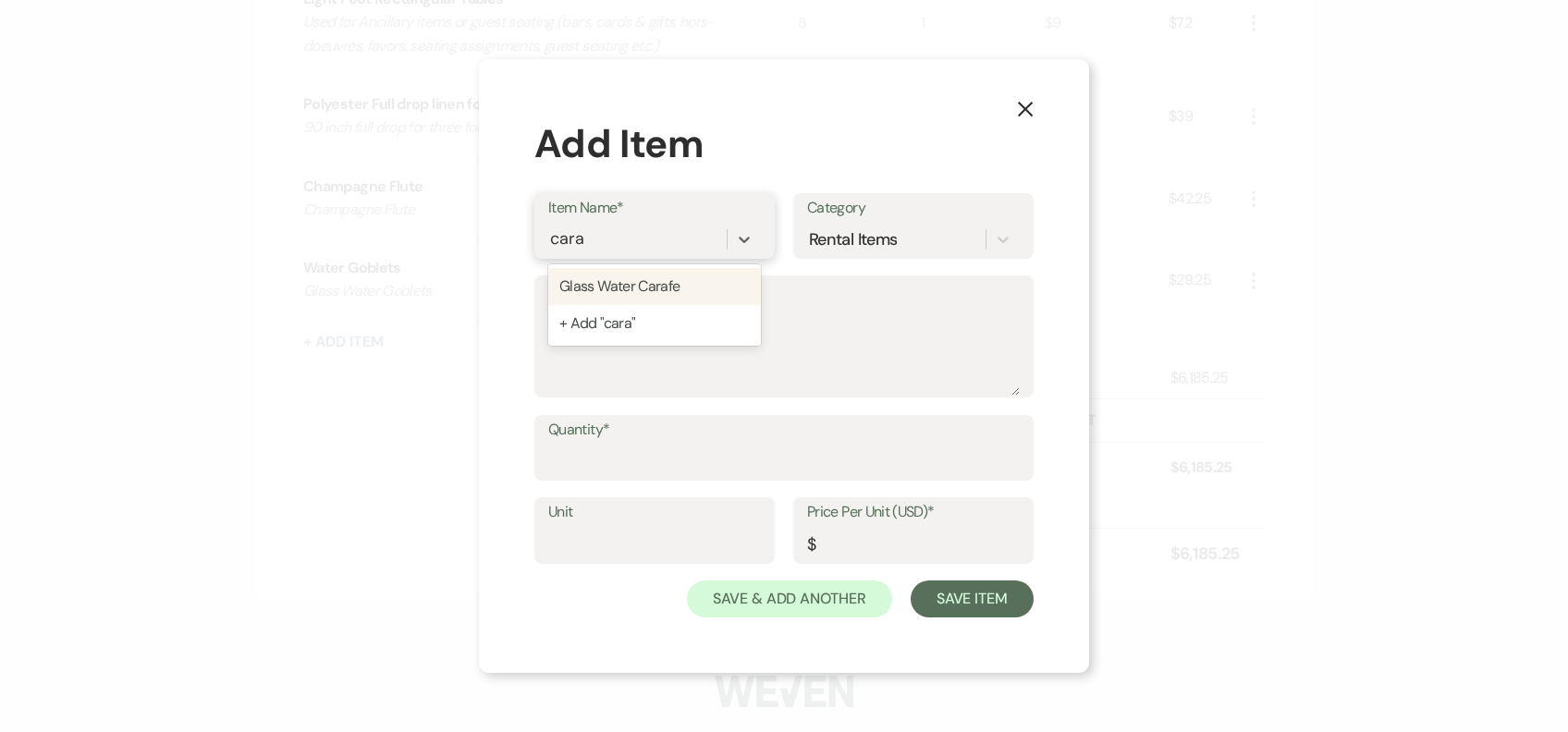
type textarea "Glass Water Carafe"
type input "1"
type input "1.5"
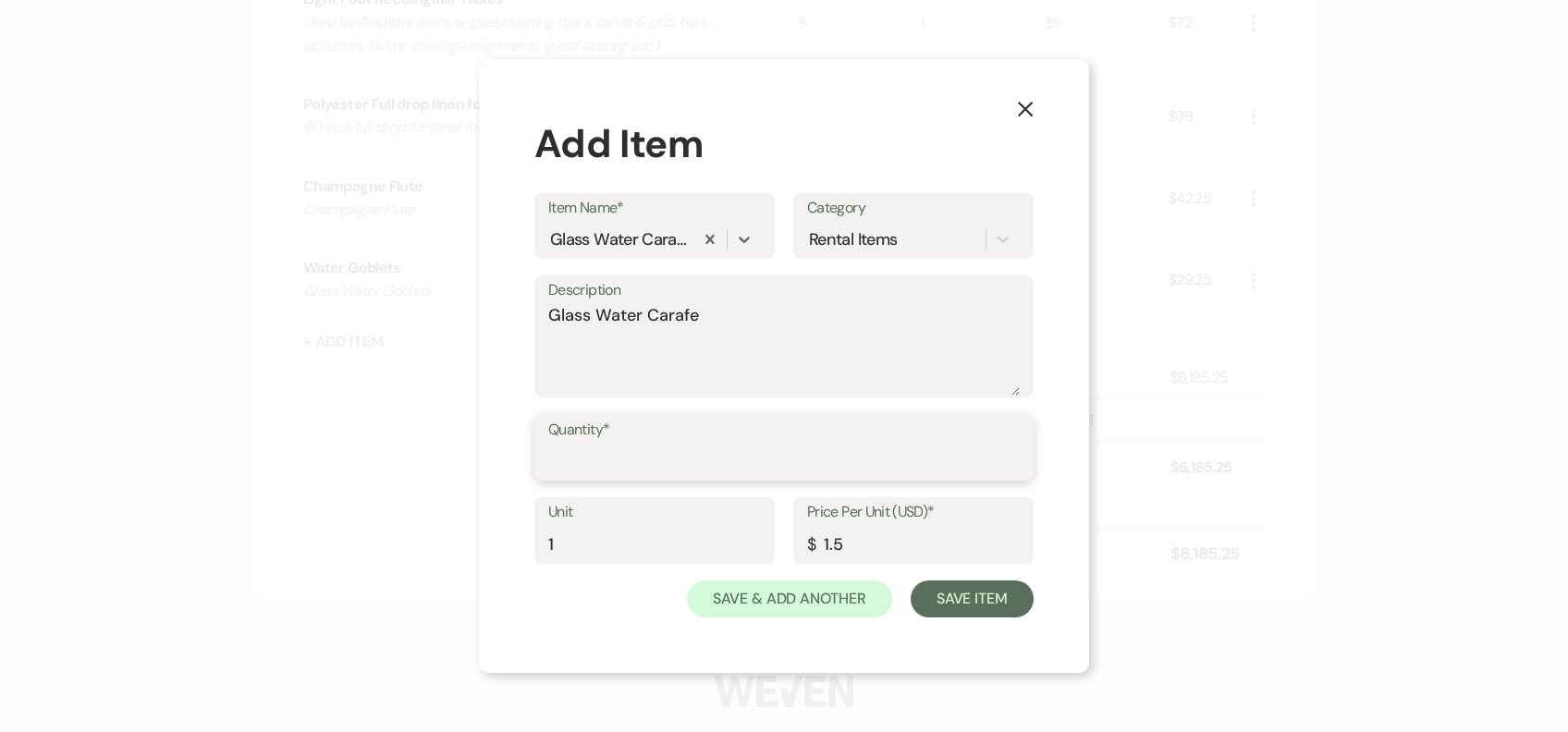
click at [645, 459] on input "Quantity*" at bounding box center [783, 461] width 471 height 36
type input "10"
click at [928, 585] on button "Save Item" at bounding box center [972, 599] width 123 height 37
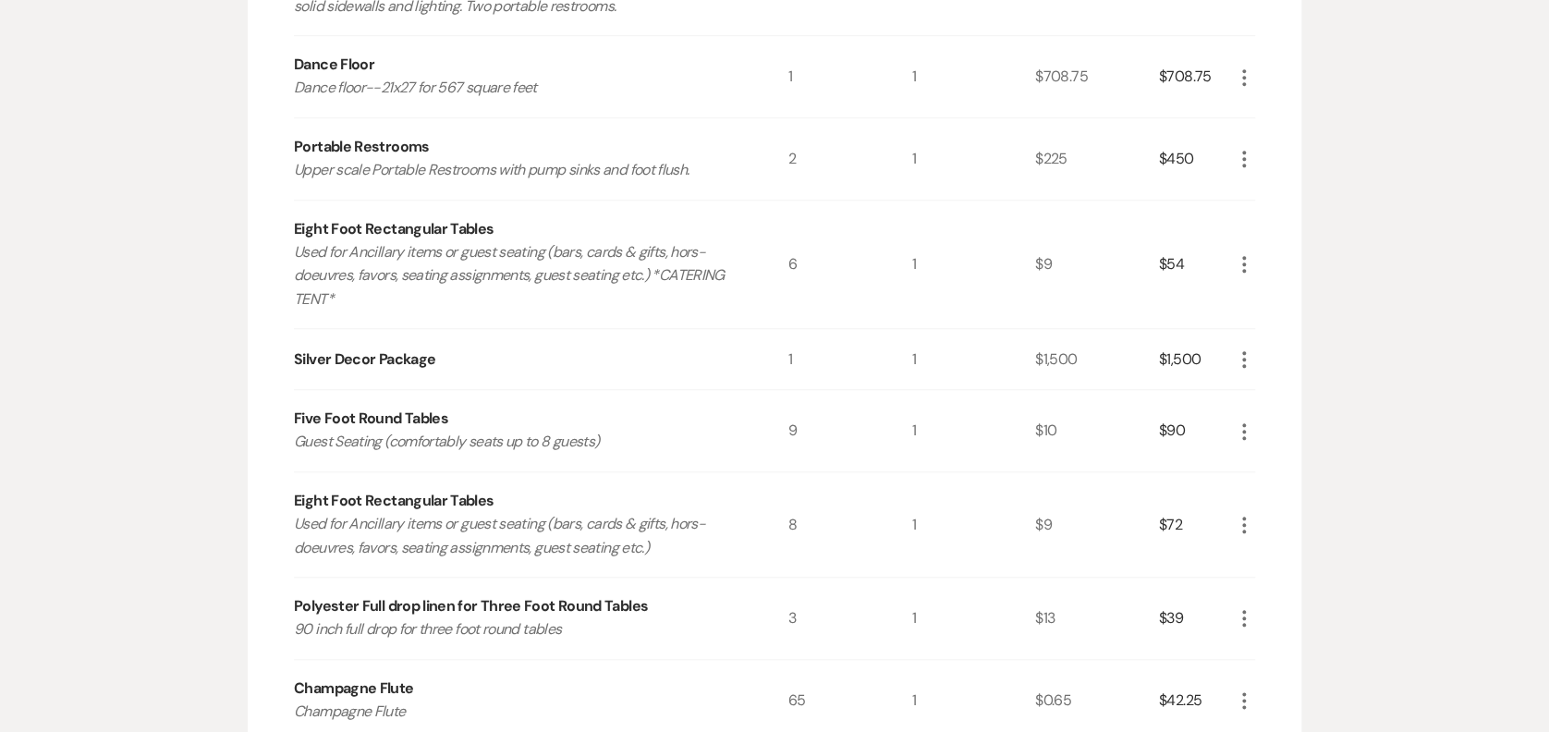
scroll to position [1225, 0]
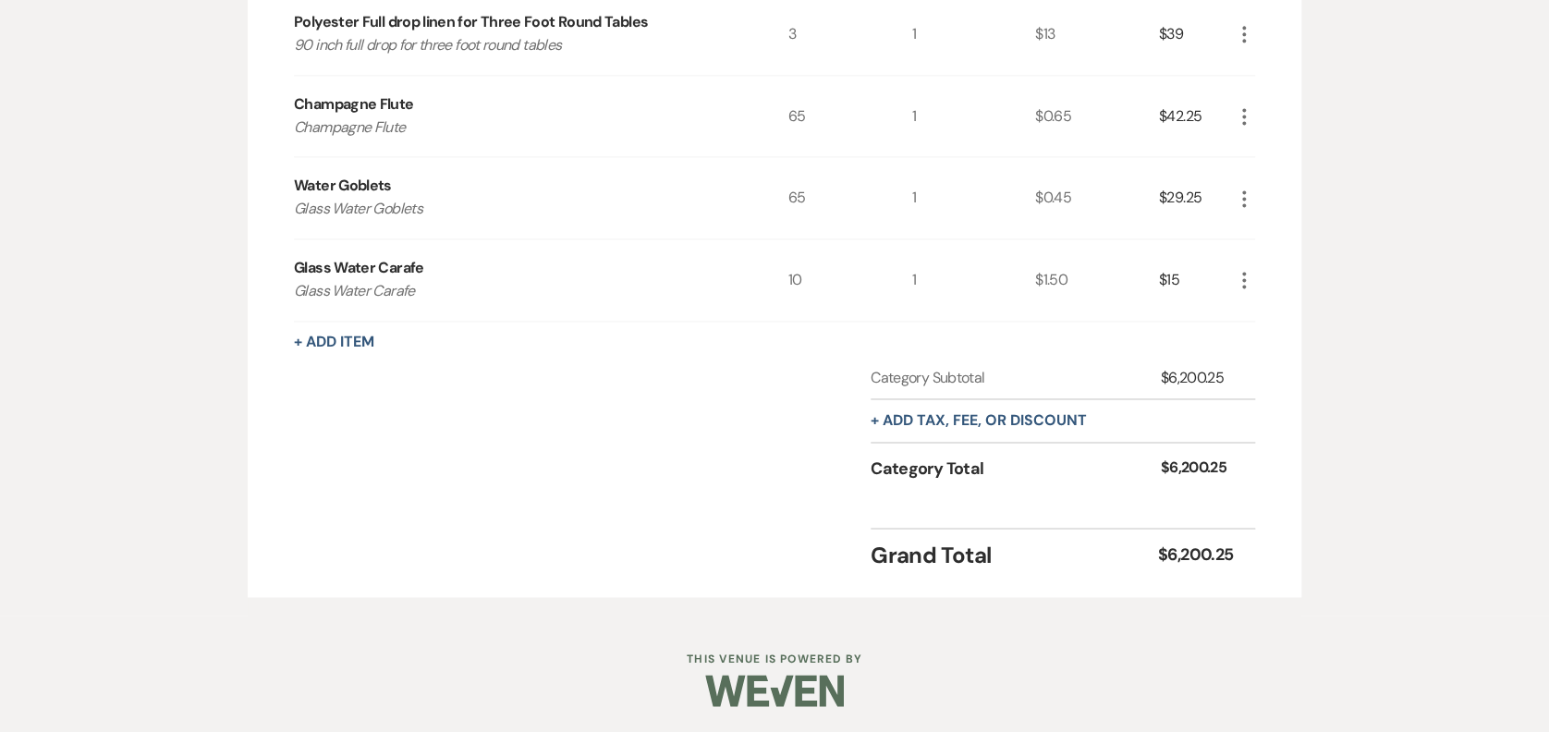
click at [340, 335] on button "+ Add Item" at bounding box center [334, 342] width 80 height 15
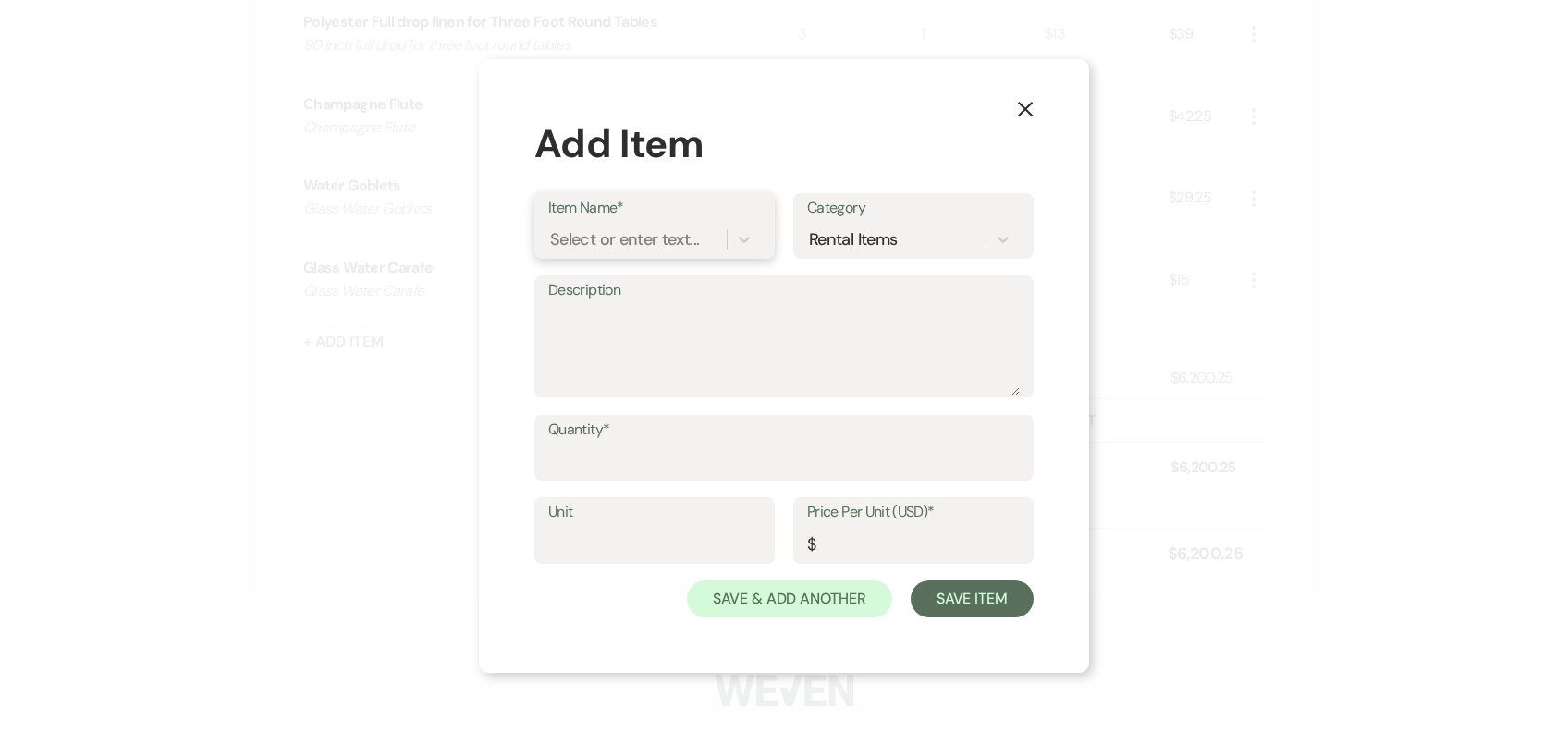
click at [633, 243] on div "Select or enter text..." at bounding box center [624, 238] width 149 height 25
type input "wine"
click at [634, 273] on div "Wine Glasses" at bounding box center [654, 286] width 213 height 37
type textarea "Wine Glasses"
type input "1"
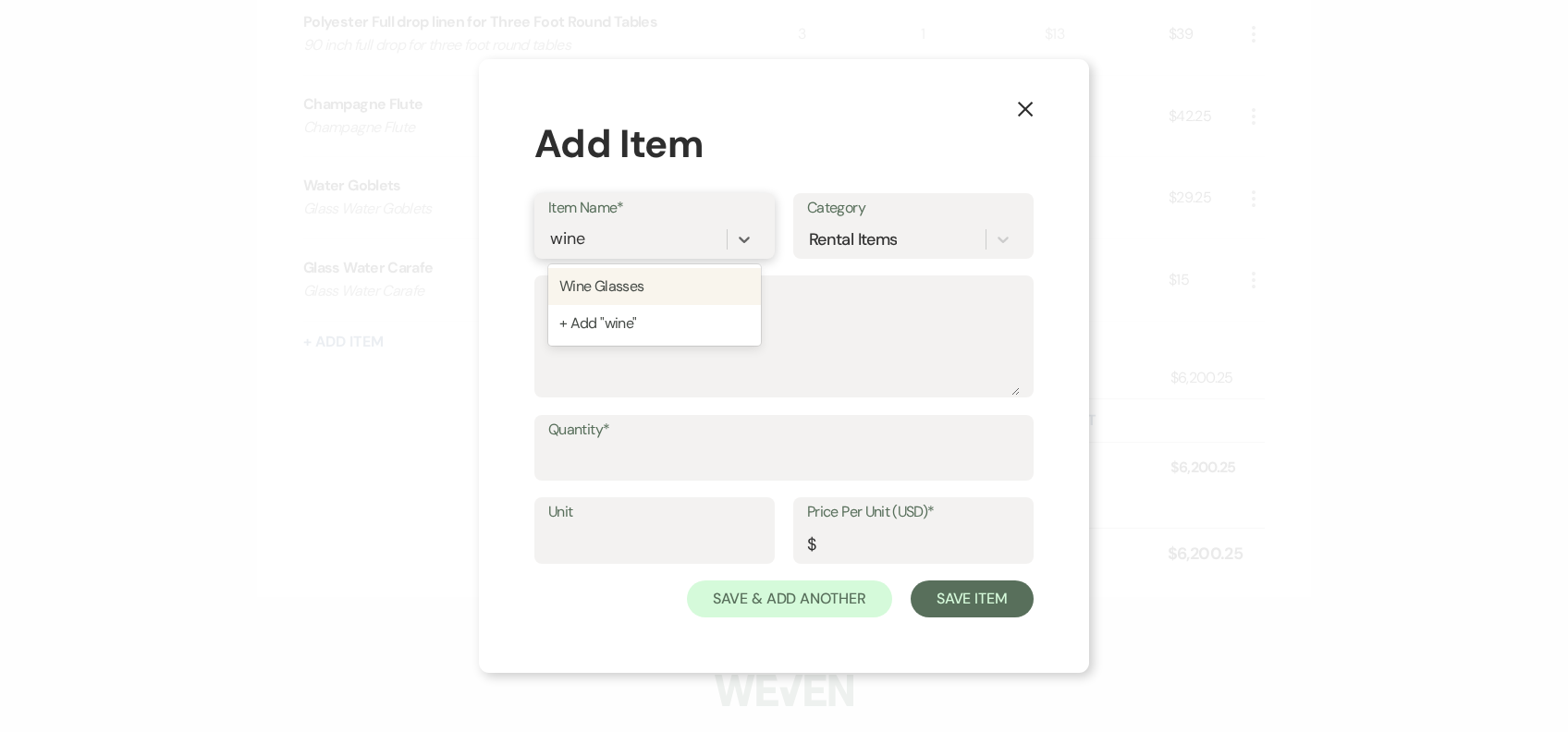
type input "0.45"
click at [643, 457] on input "Quantity*" at bounding box center [783, 461] width 471 height 36
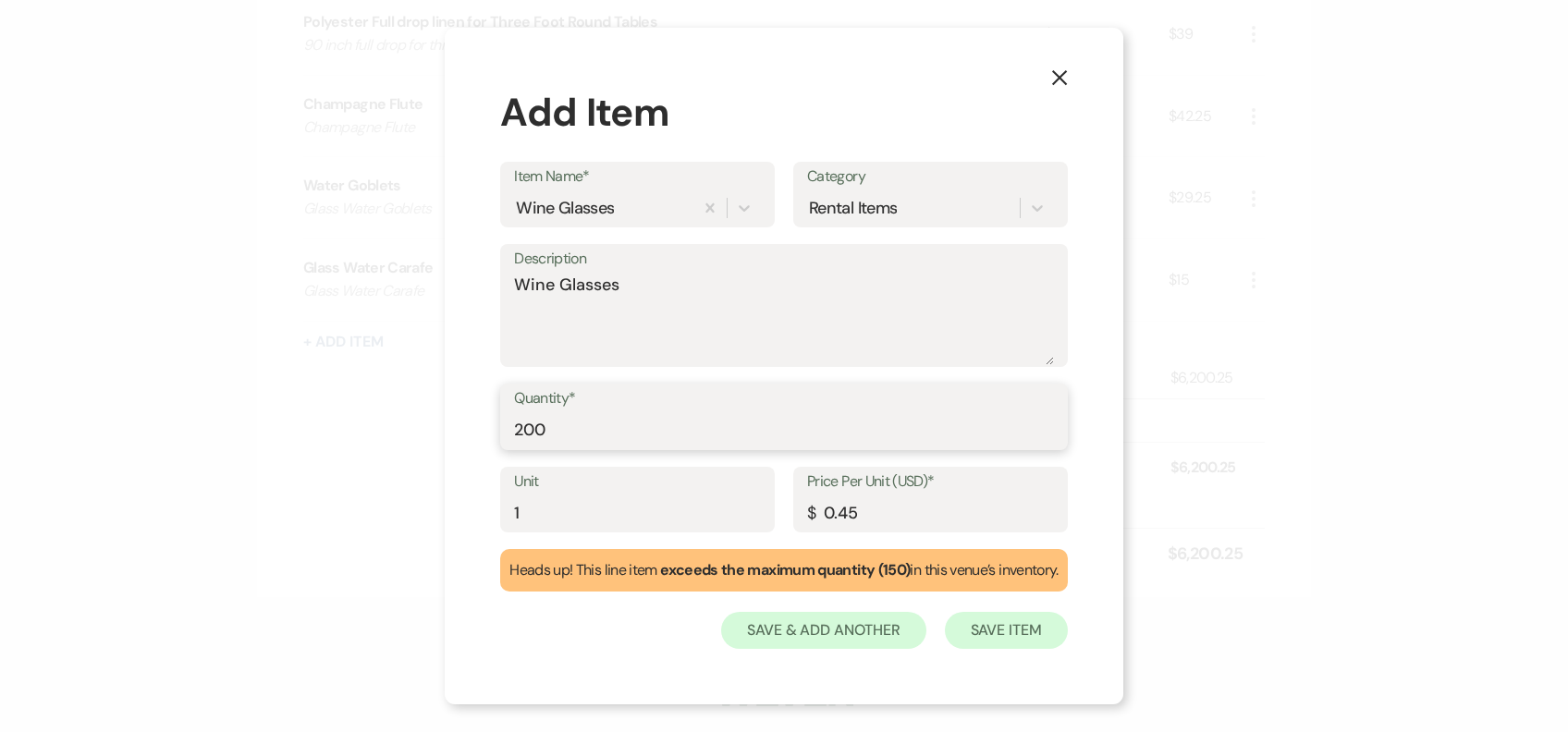
type input "200"
click at [1065, 629] on button "Save Item" at bounding box center [1006, 630] width 123 height 37
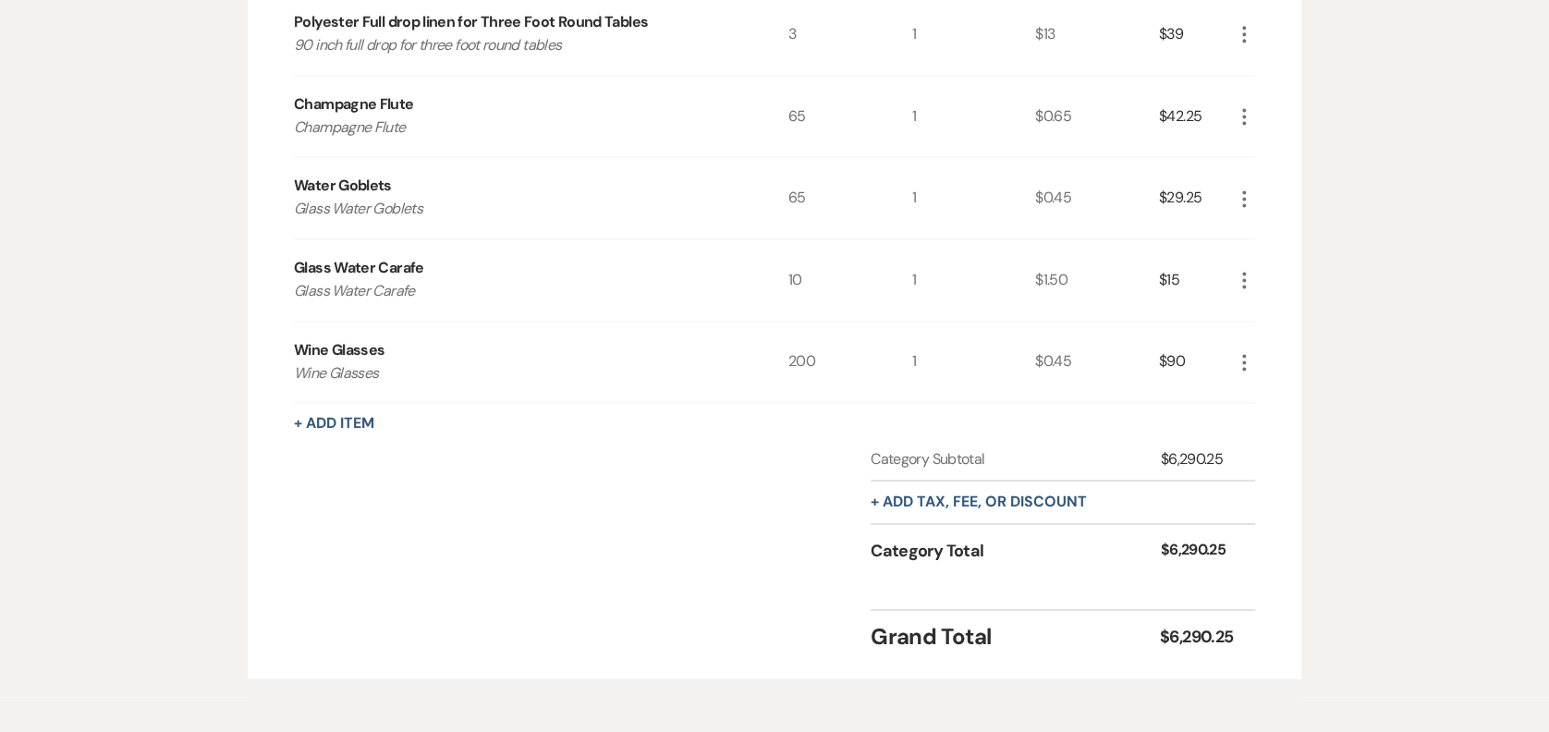
click at [358, 416] on button "+ Add Item" at bounding box center [334, 423] width 80 height 15
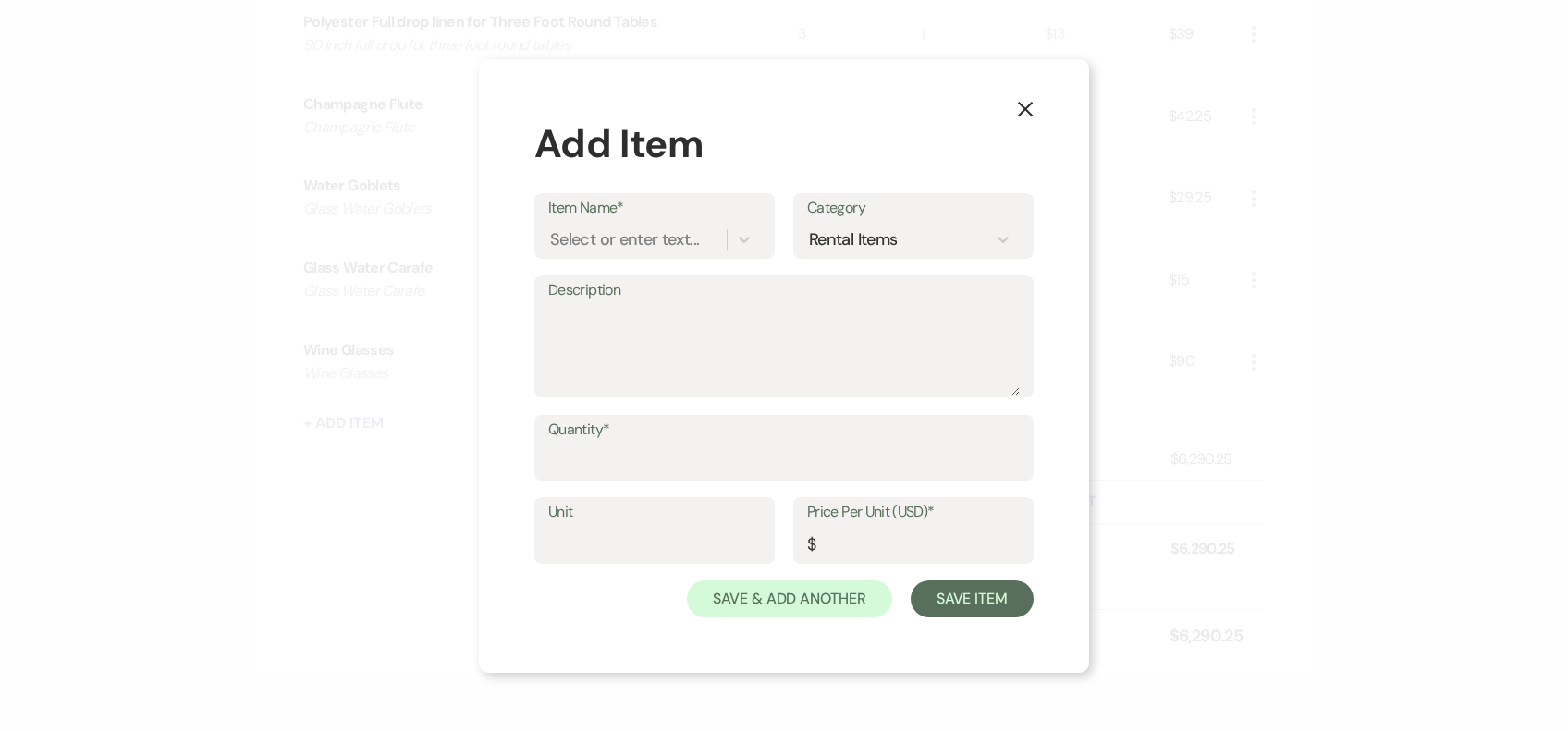
click at [621, 210] on label "Item Name*" at bounding box center [654, 208] width 213 height 27
click at [552, 226] on input "Item Name*" at bounding box center [551, 238] width 2 height 25
type input "soda"
click at [610, 296] on div "Soda Glasses" at bounding box center [654, 286] width 213 height 37
type textarea "Tall beverage glasses (e.g., mixed drinks, soft drinks, beer)"
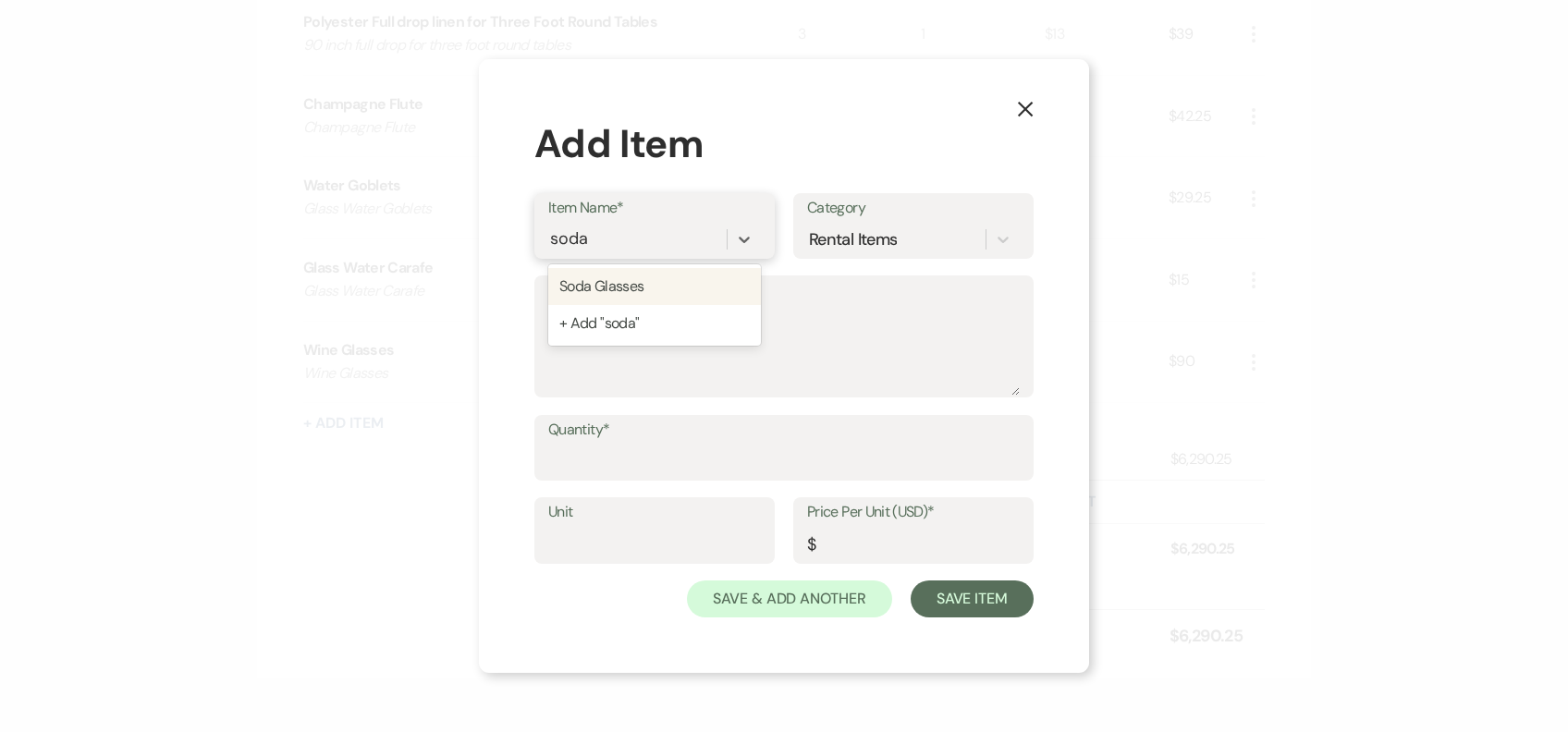
type input "1"
type input "0.45"
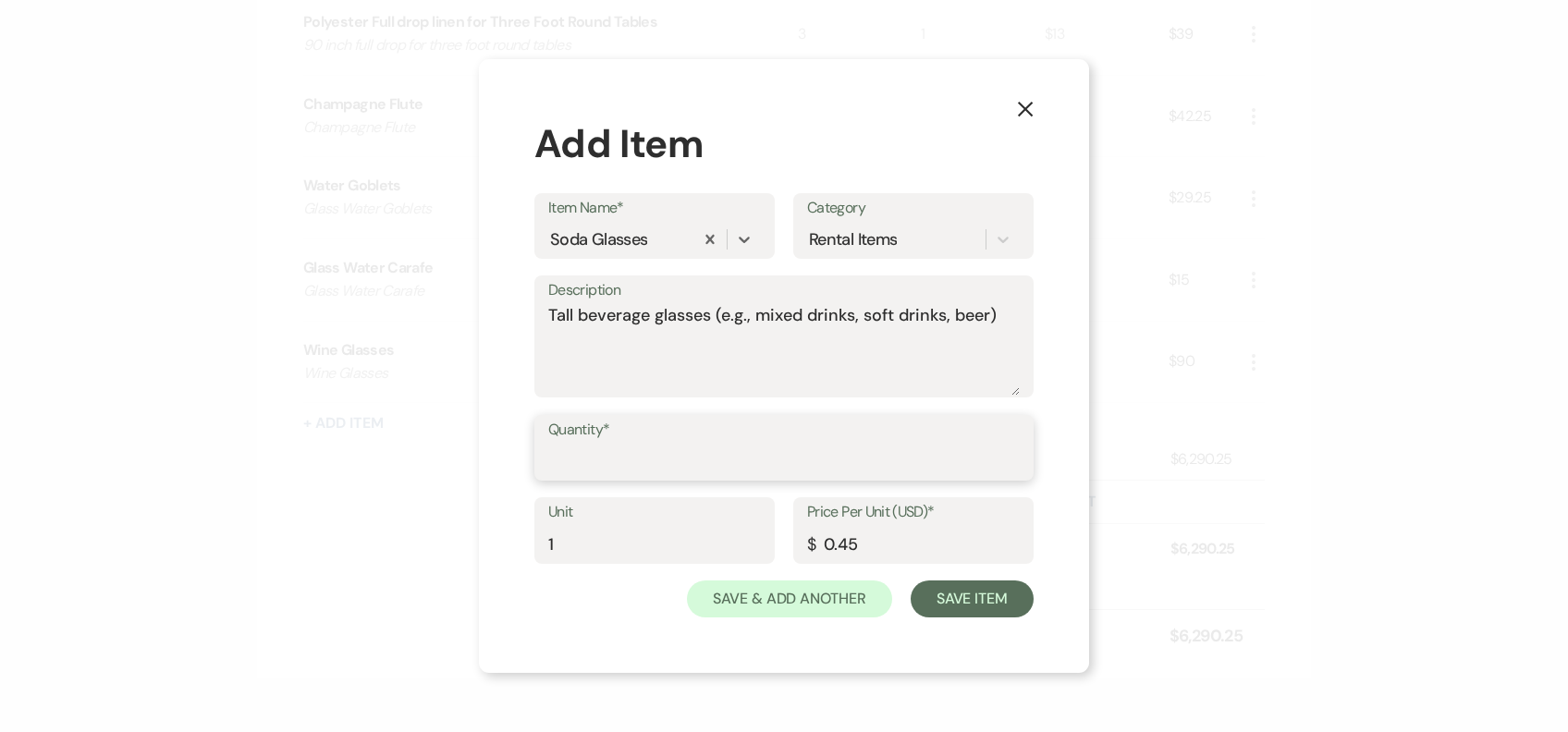
click at [614, 451] on input "Quantity*" at bounding box center [783, 461] width 471 height 36
type input "150"
click at [961, 599] on button "Save Item" at bounding box center [972, 599] width 123 height 37
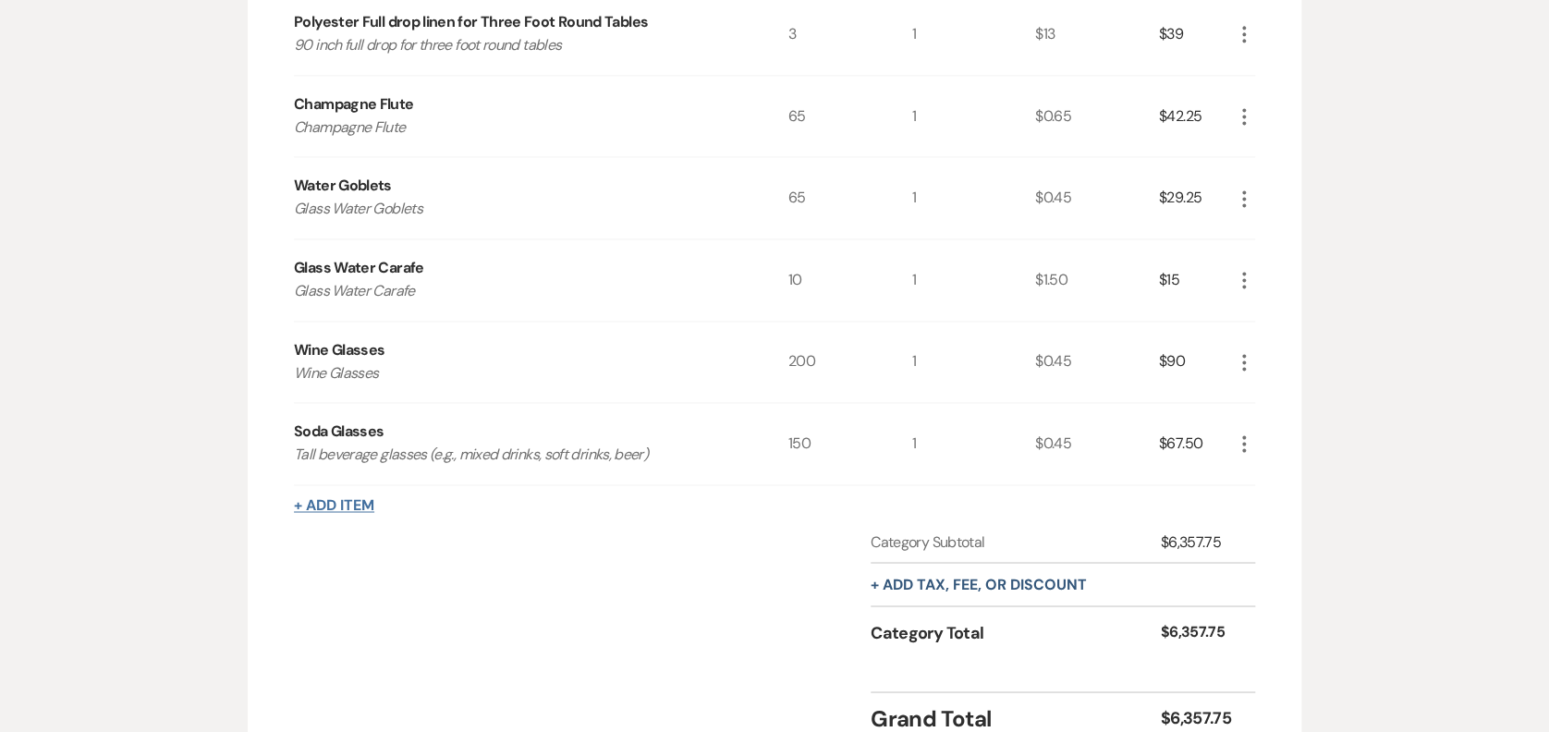
click at [324, 498] on button "+ Add Item" at bounding box center [334, 505] width 80 height 15
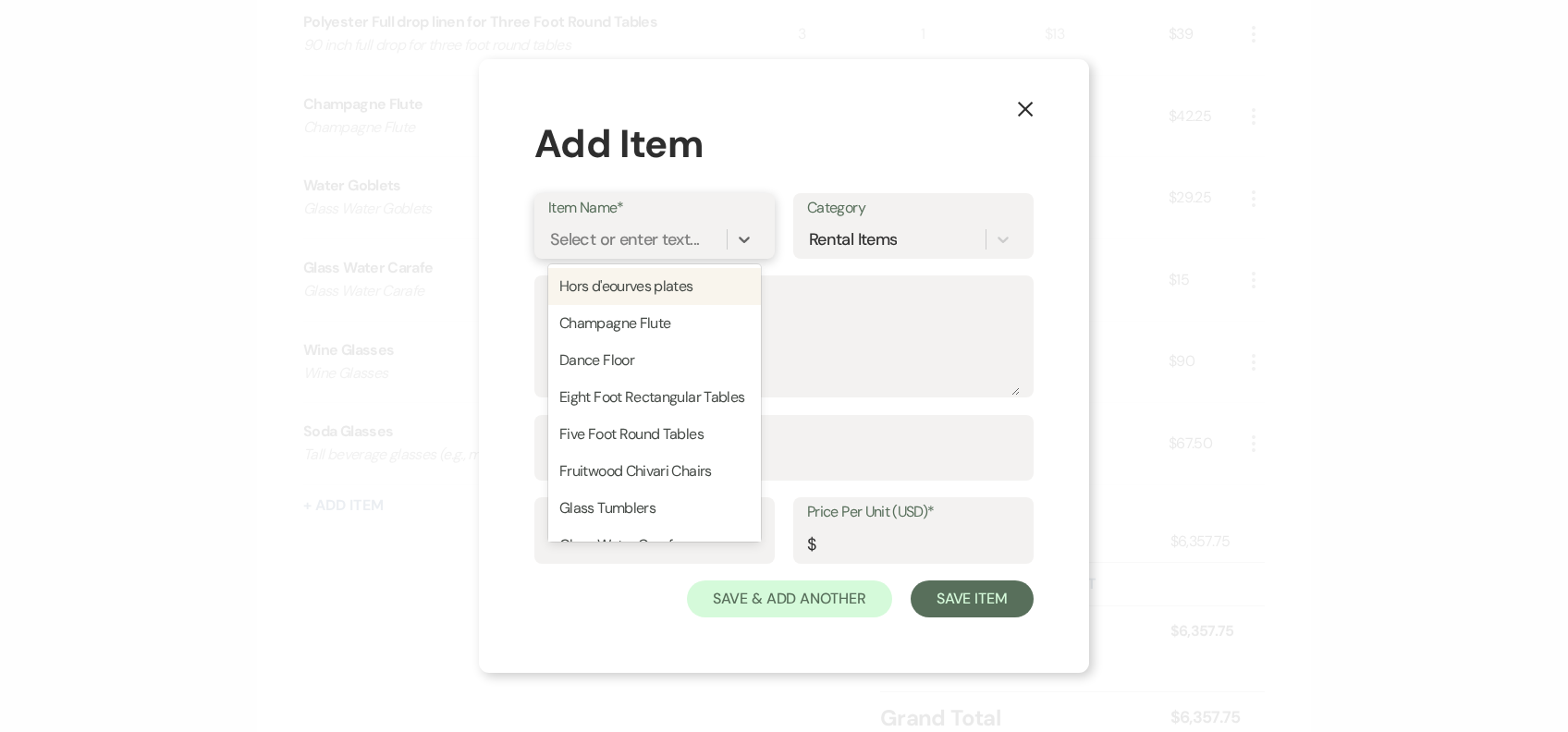
click at [611, 234] on div "Select or enter text..." at bounding box center [624, 238] width 149 height 25
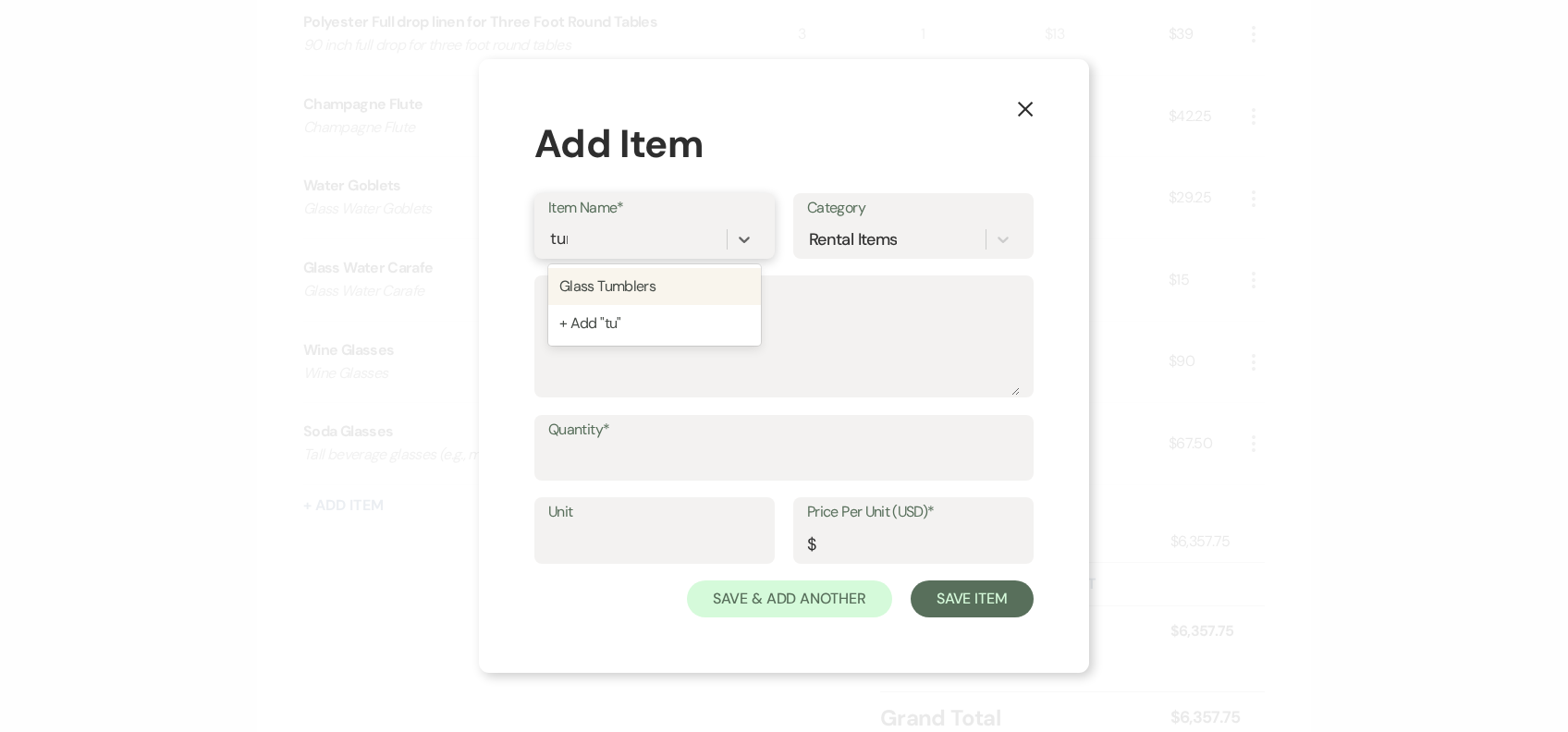
type input "tumb"
click at [629, 287] on div "Glass Tumblers" at bounding box center [654, 286] width 213 height 37
type textarea "Short beverage glasses (tumblers)"
type input "1"
type input "0.45"
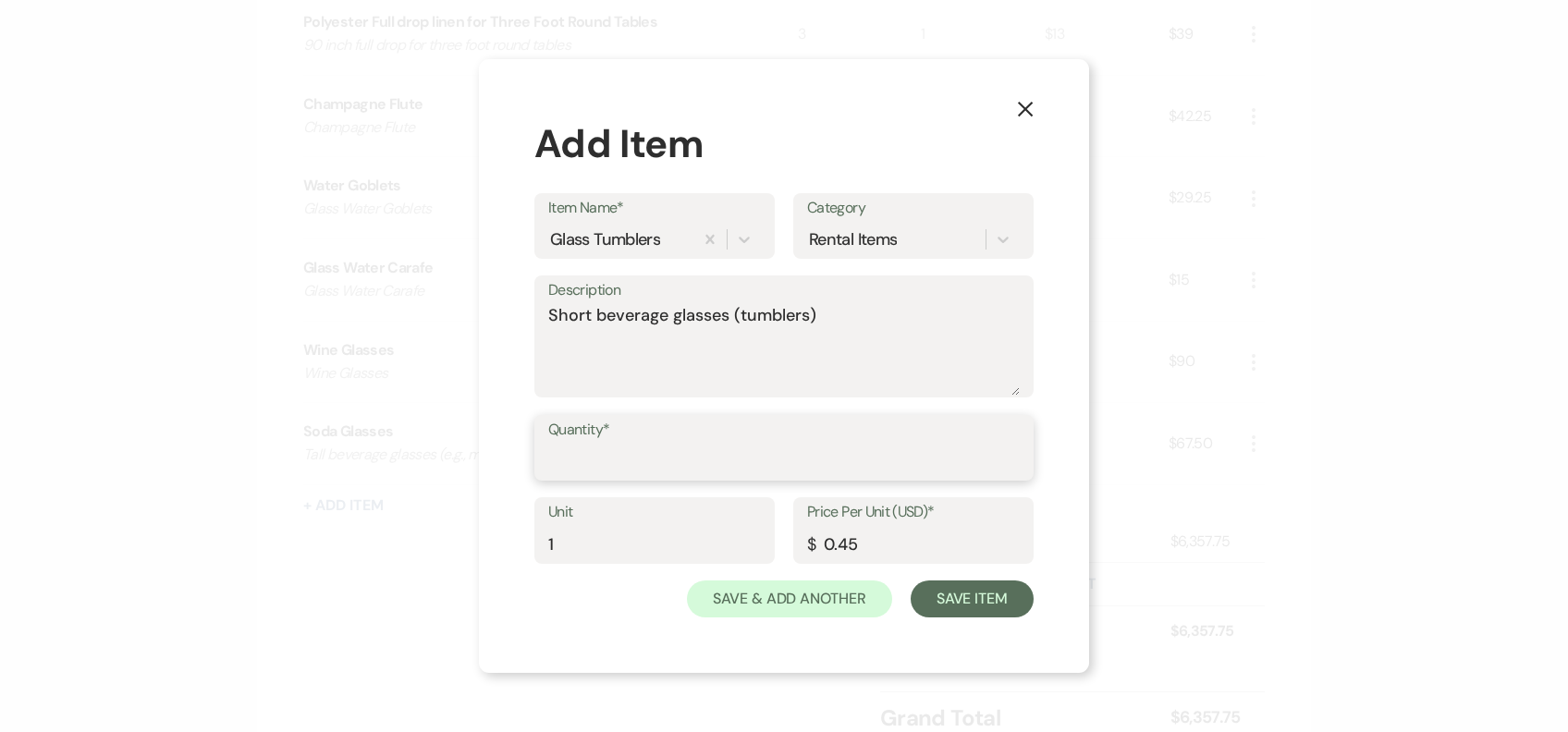
click at [646, 458] on input "Quantity*" at bounding box center [783, 461] width 471 height 36
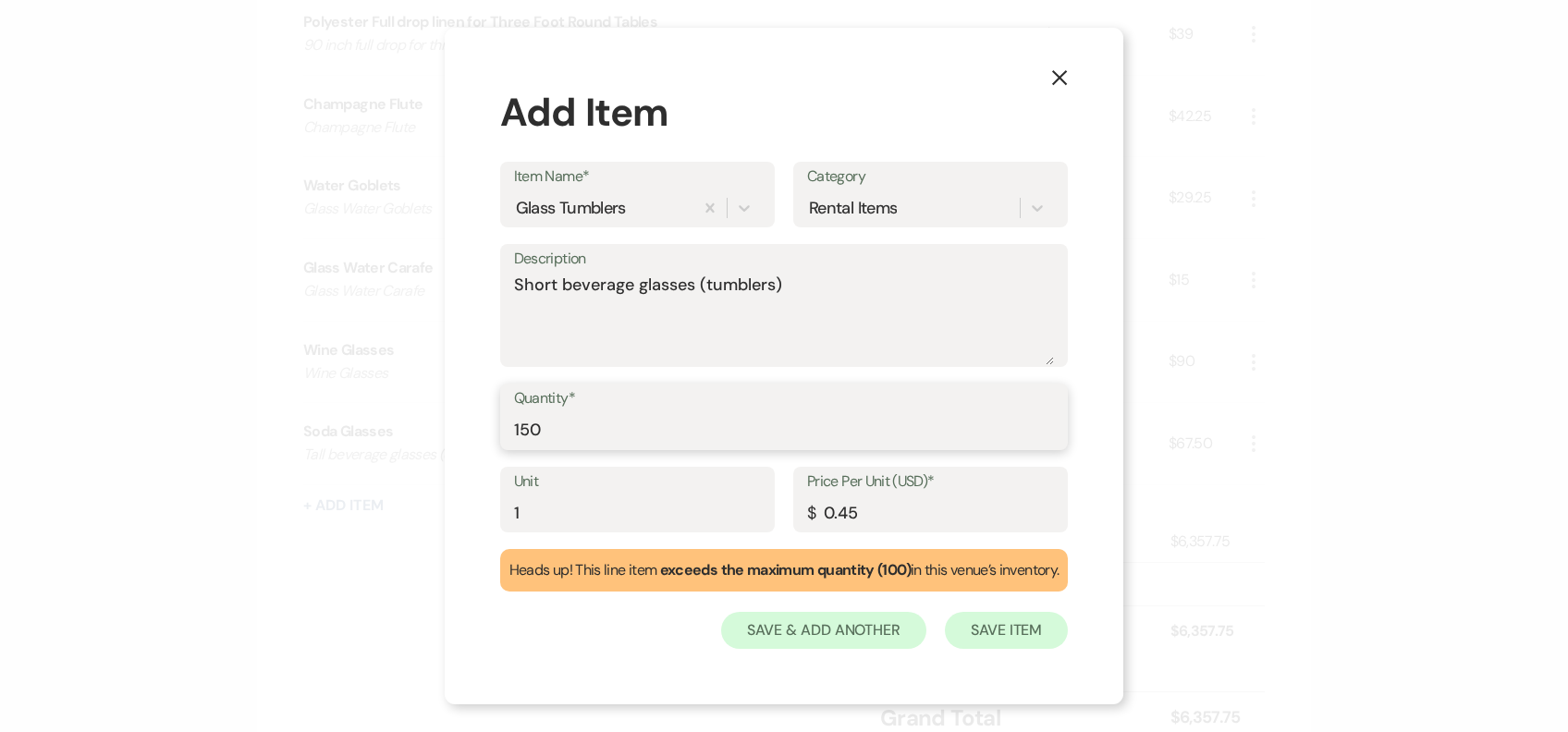
type input "150"
click at [1001, 635] on button "Save Item" at bounding box center [1006, 630] width 123 height 37
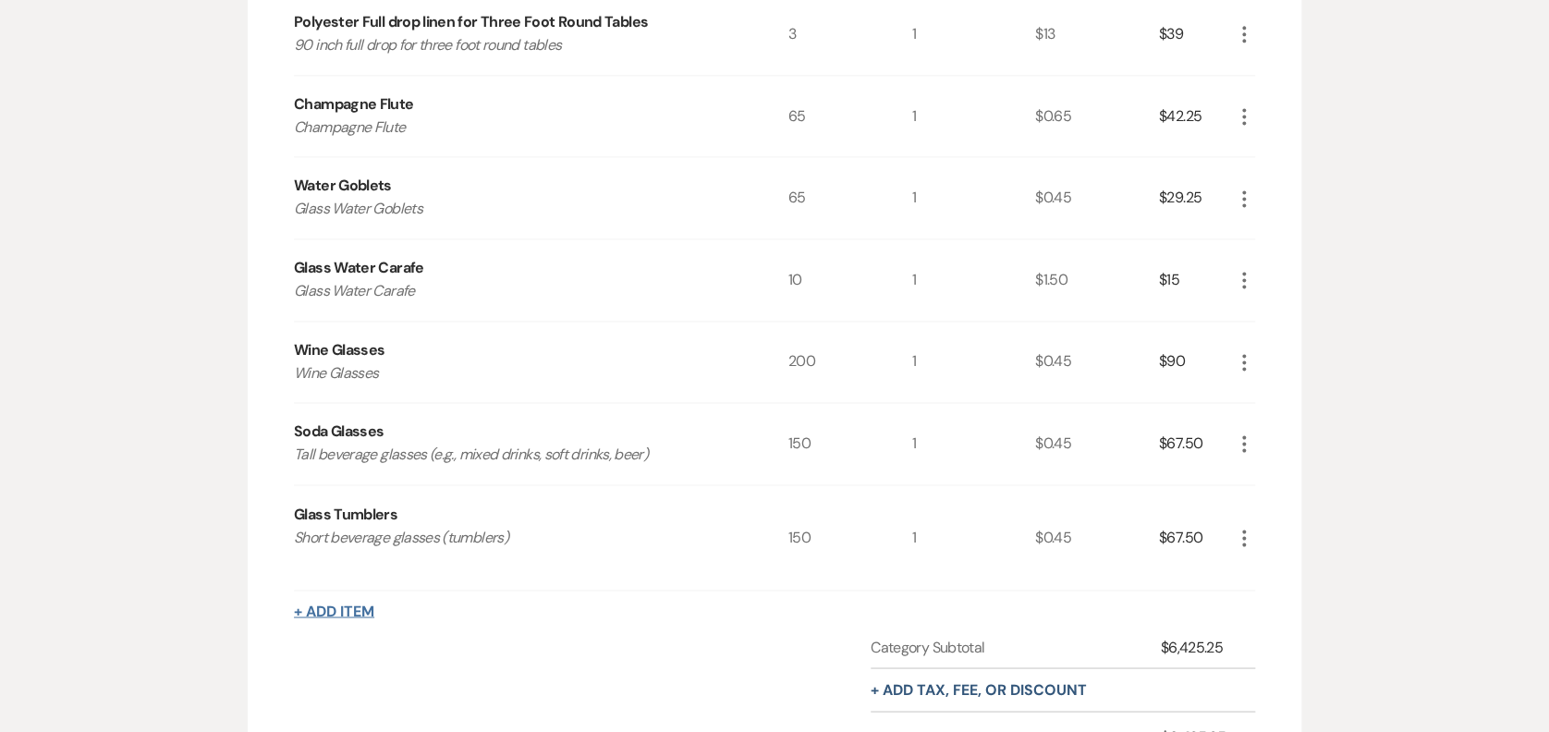
drag, startPoint x: 306, startPoint y: 592, endPoint x: 324, endPoint y: 612, distance: 27.5
click at [306, 593] on div "Rental Items More Qty Unit Price Total Tent 50x110 tent with café sidewalls and…" at bounding box center [774, 53] width 961 height 1574
click at [324, 612] on button "+ Add Item" at bounding box center [334, 611] width 80 height 15
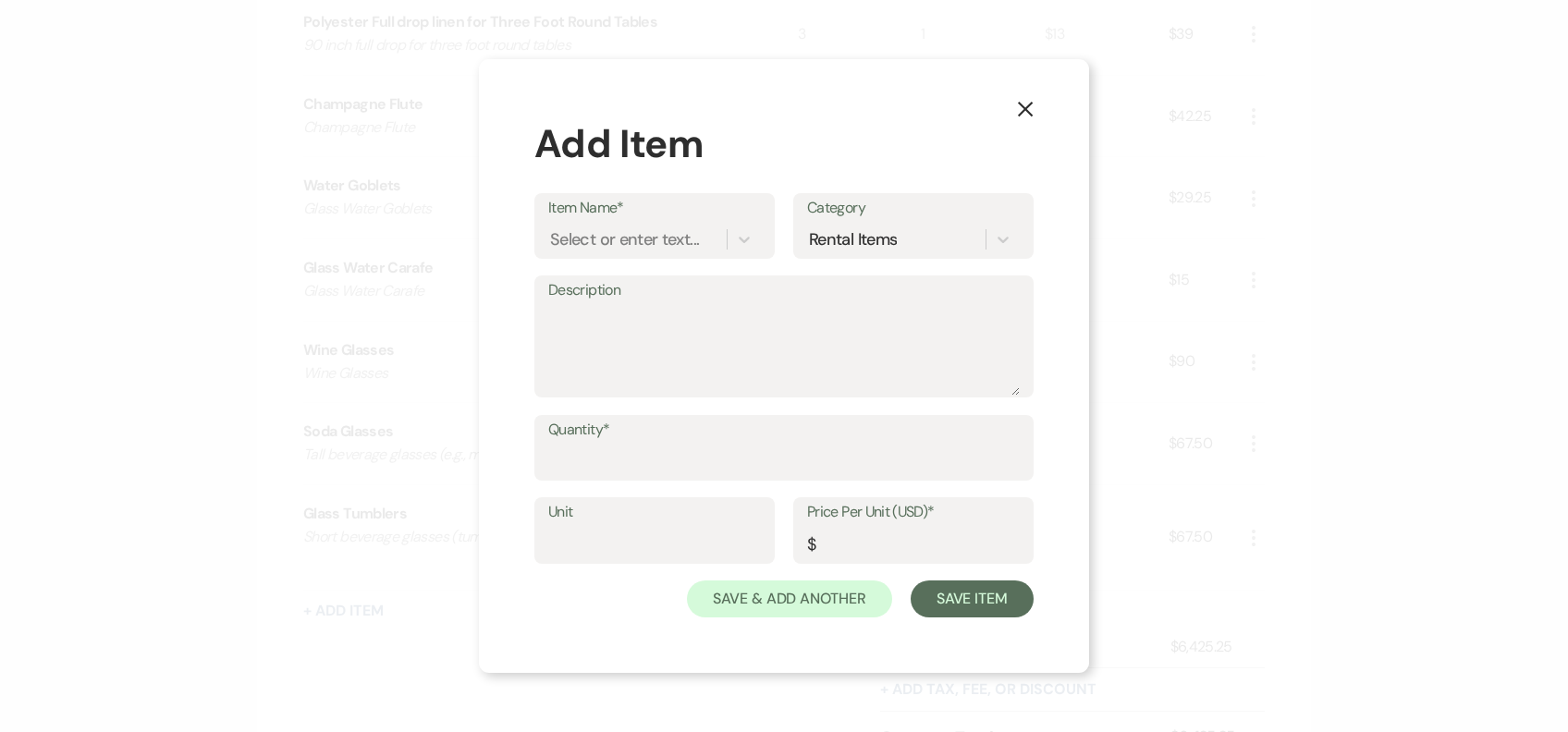
click at [656, 218] on label "Item Name*" at bounding box center [654, 208] width 213 height 27
click at [552, 226] on input "Item Name*" at bounding box center [551, 238] width 2 height 25
click at [656, 216] on label "Item Name*" at bounding box center [655, 208] width 212 height 27
click at [553, 226] on input "Item Name*" at bounding box center [552, 238] width 2 height 25
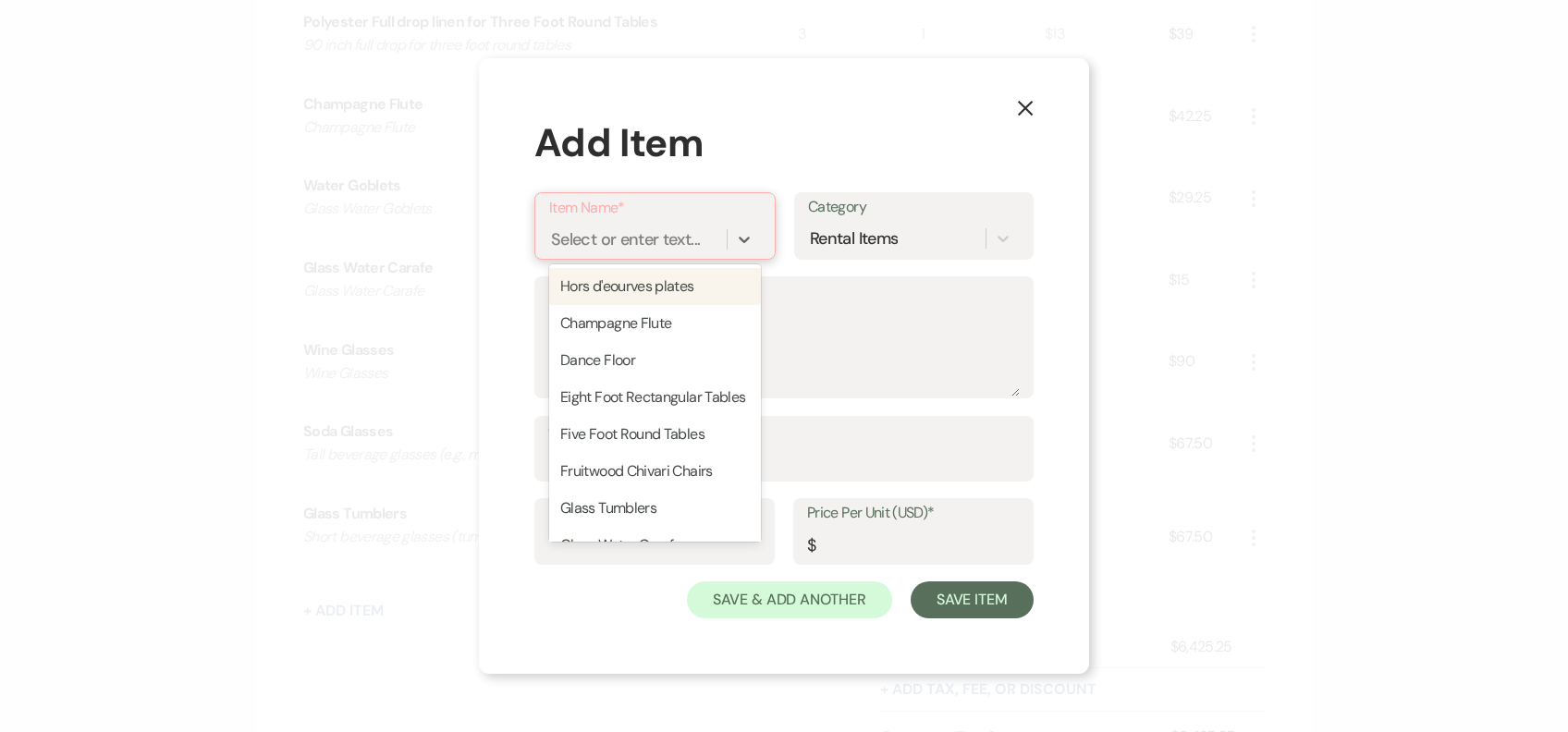
click at [639, 235] on div "Select or enter text..." at bounding box center [625, 238] width 149 height 25
type input "plates"
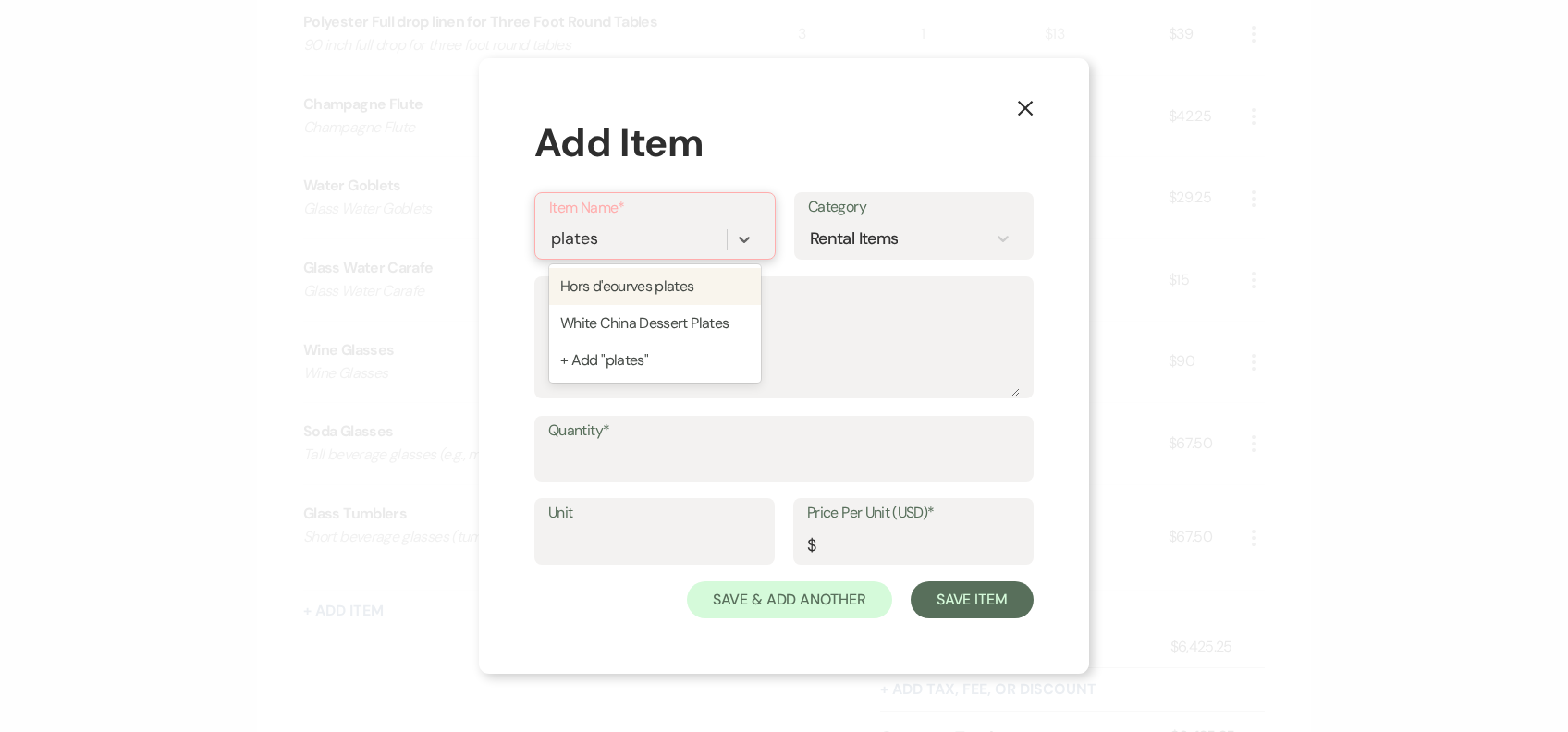
click at [697, 281] on div "Hors d'eourves plates" at bounding box center [655, 286] width 212 height 37
type textarea "Hors d'eourves plates"
type input "1"
type input "0.45"
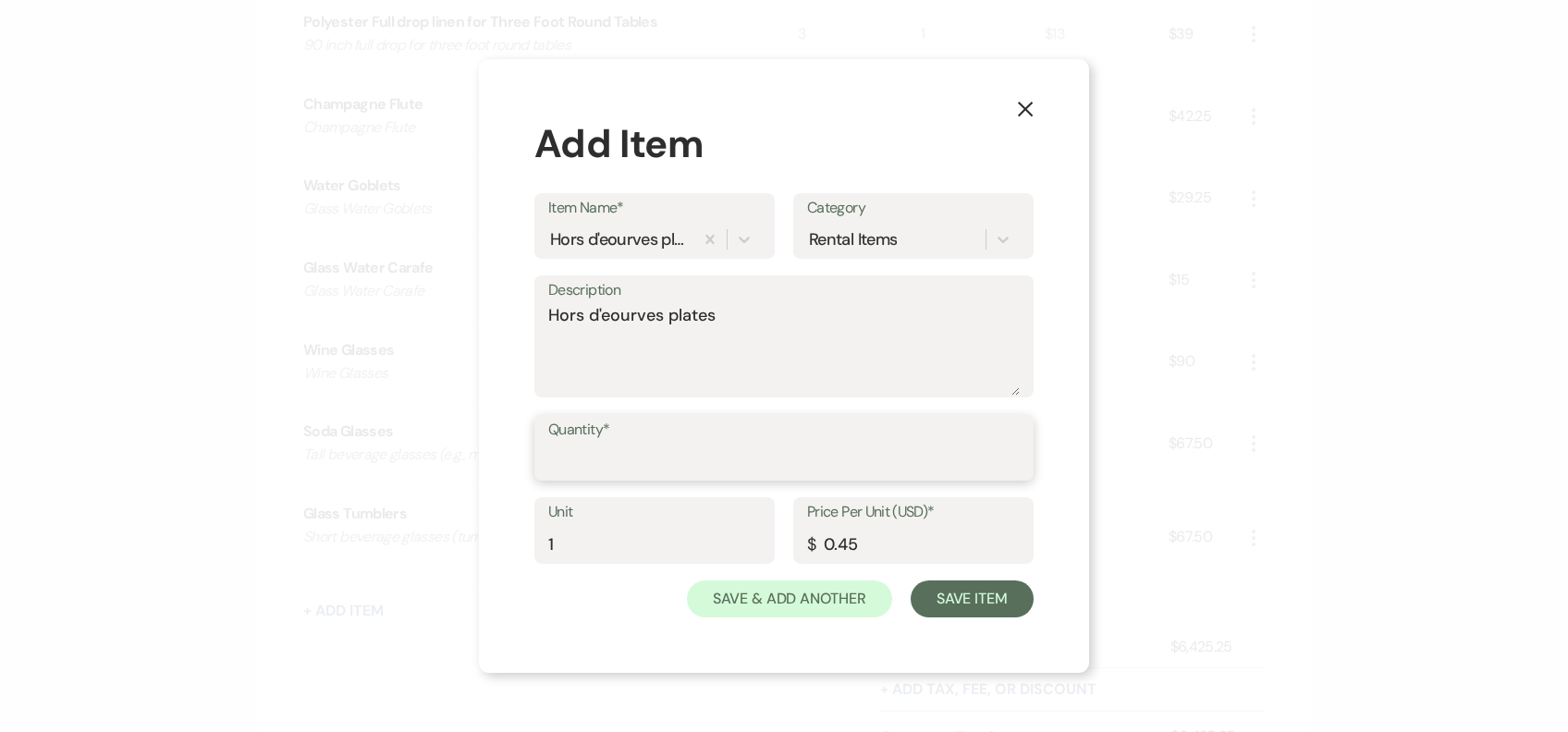
click at [612, 469] on input "Quantity*" at bounding box center [783, 461] width 471 height 36
type input "70"
click at [926, 590] on button "Save Item" at bounding box center [972, 599] width 123 height 37
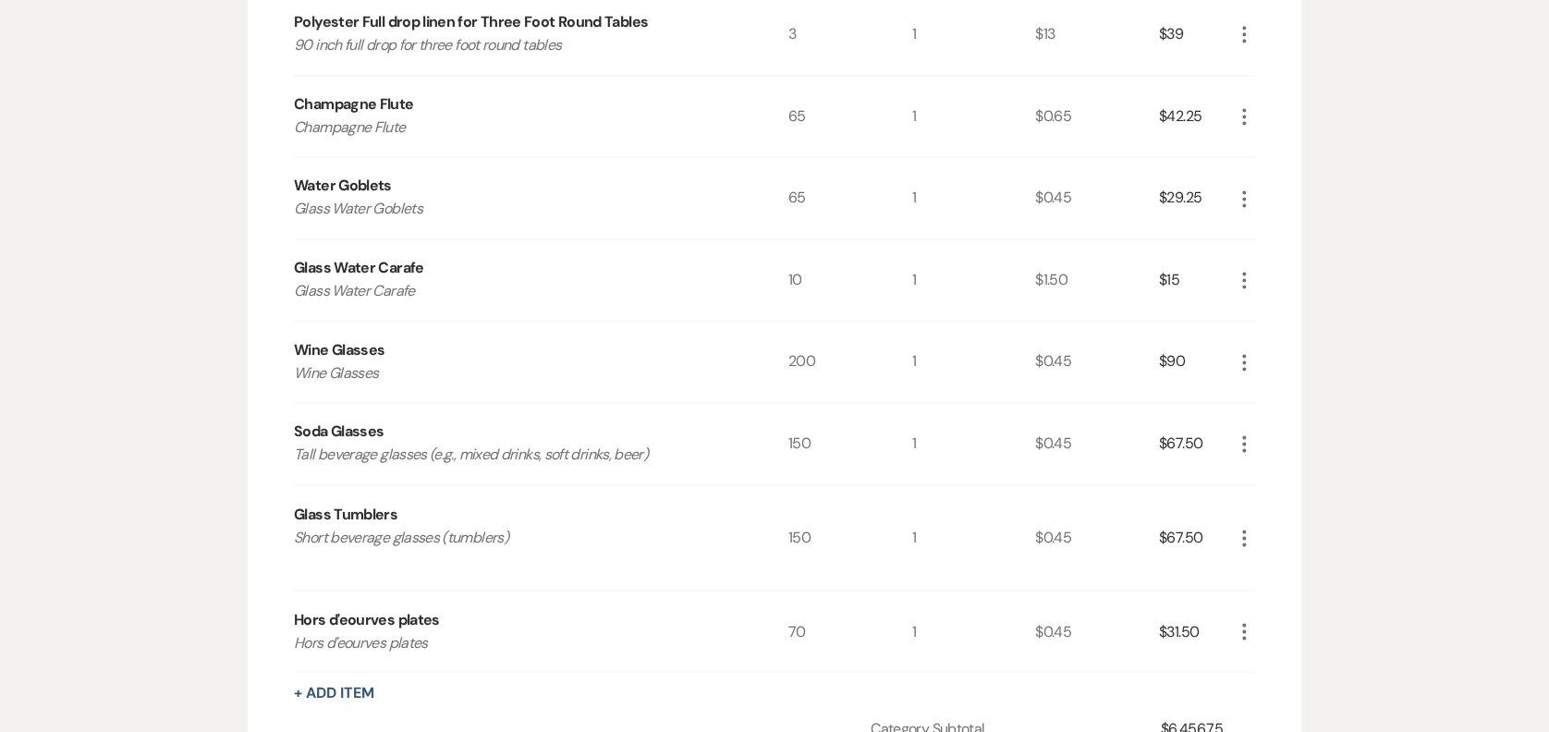
click at [359, 676] on div "Rental Items More Qty Unit Price Total Tent 50x110 tent with café sidewalls and…" at bounding box center [774, 94] width 961 height 1656
click at [355, 691] on button "+ Add Item" at bounding box center [334, 692] width 80 height 15
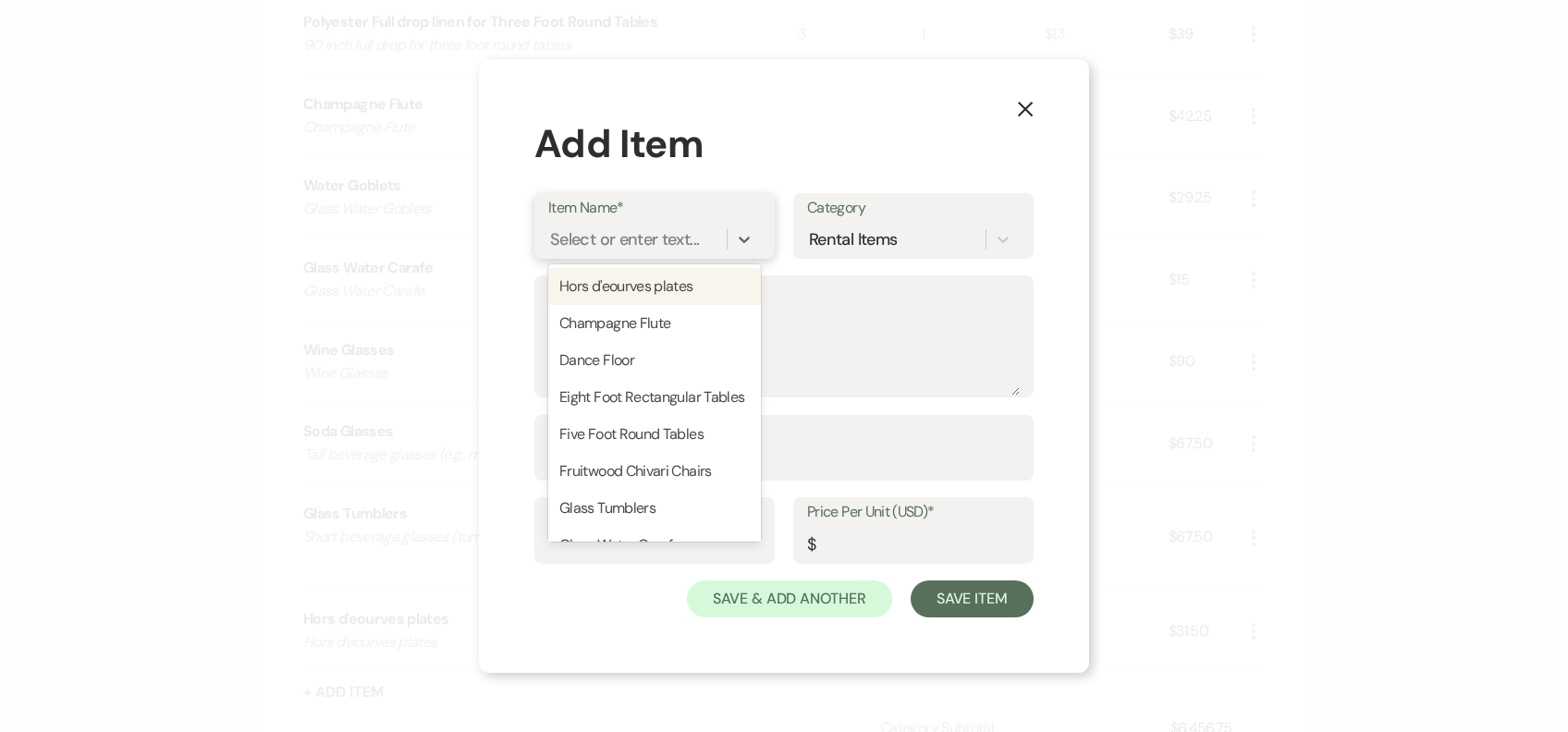
click at [630, 247] on div "Select or enter text..." at bounding box center [624, 238] width 149 height 25
type input "plates"
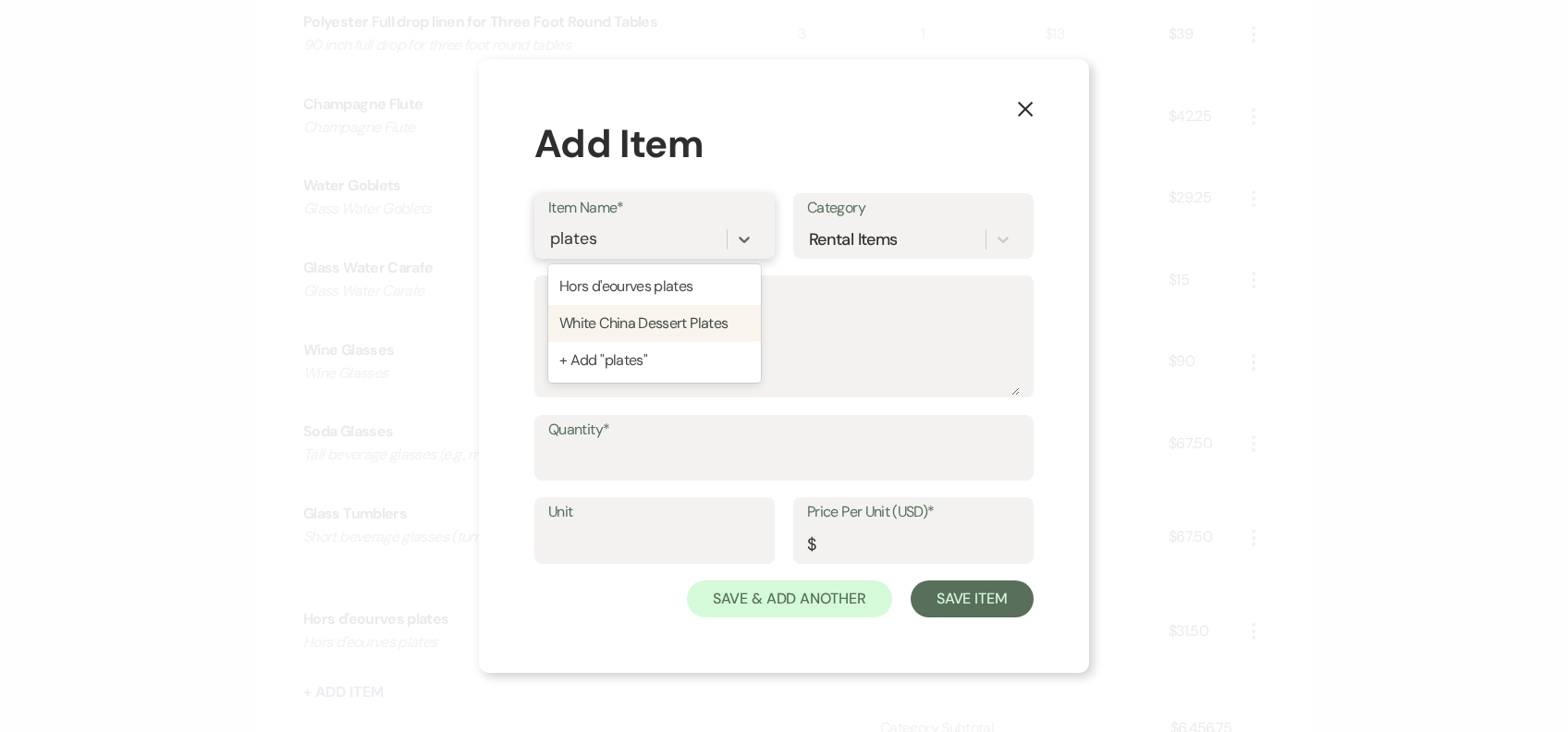
click at [691, 321] on div "White China Dessert Plates" at bounding box center [654, 323] width 213 height 37
type textarea "White China Dessert Plates"
type input "1"
type input "0.45"
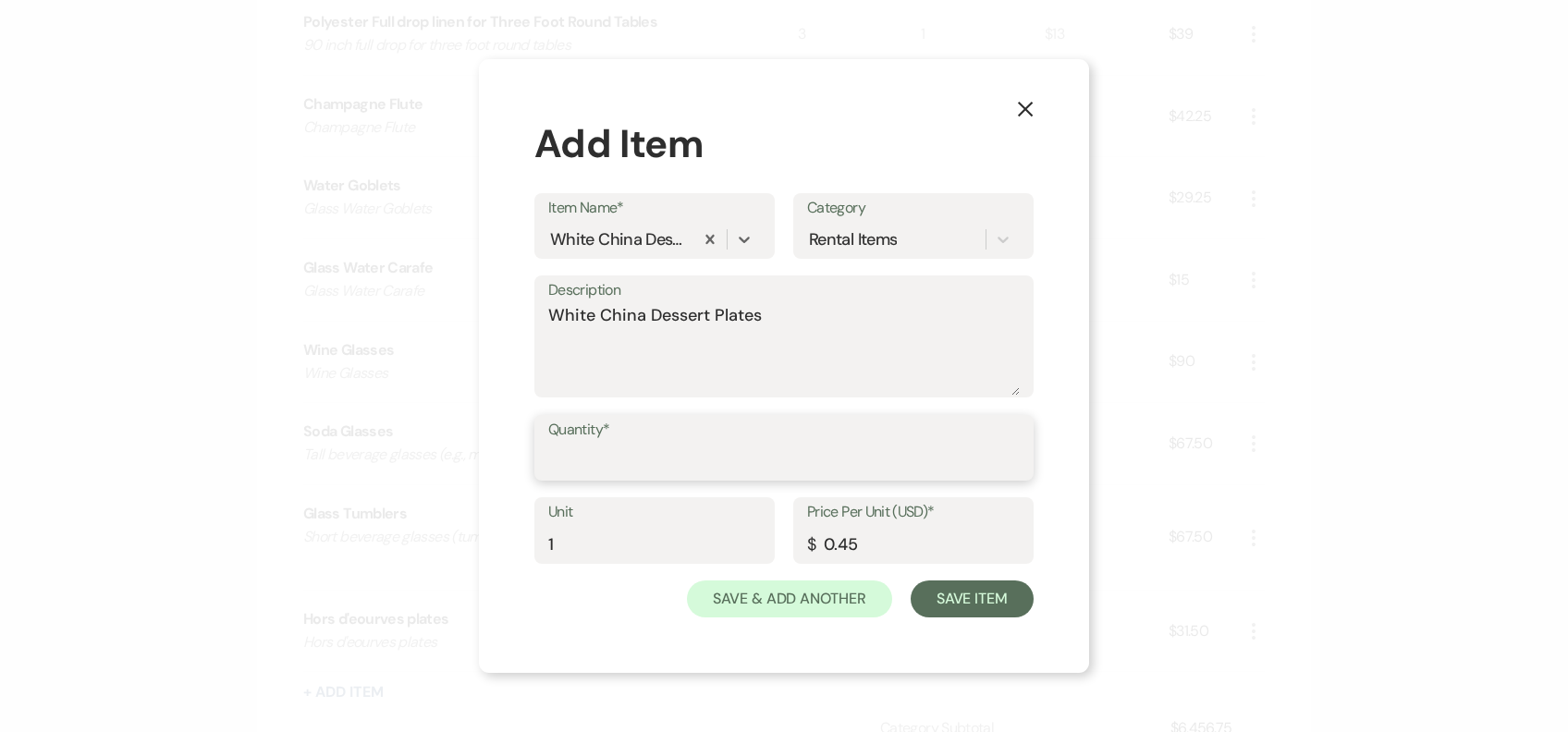
click at [688, 458] on input "Quantity*" at bounding box center [783, 461] width 471 height 36
type input "8"
type input "70"
click at [967, 626] on div "X Add Item Item Name* White China Dessert Plates Category Rental Items Descript…" at bounding box center [784, 366] width 610 height 615
click at [991, 614] on button "Save Item" at bounding box center [972, 599] width 123 height 37
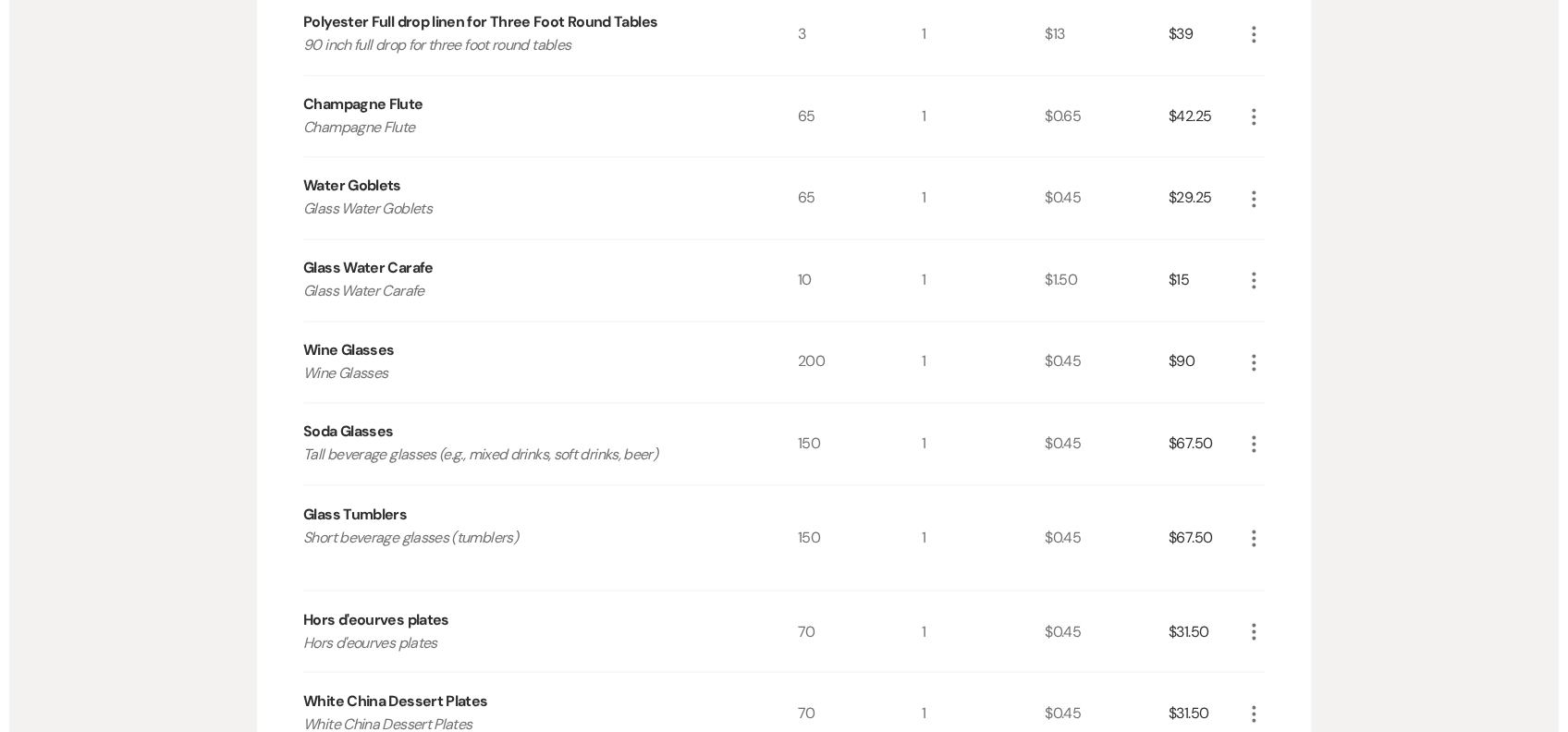
scroll to position [1656, 0]
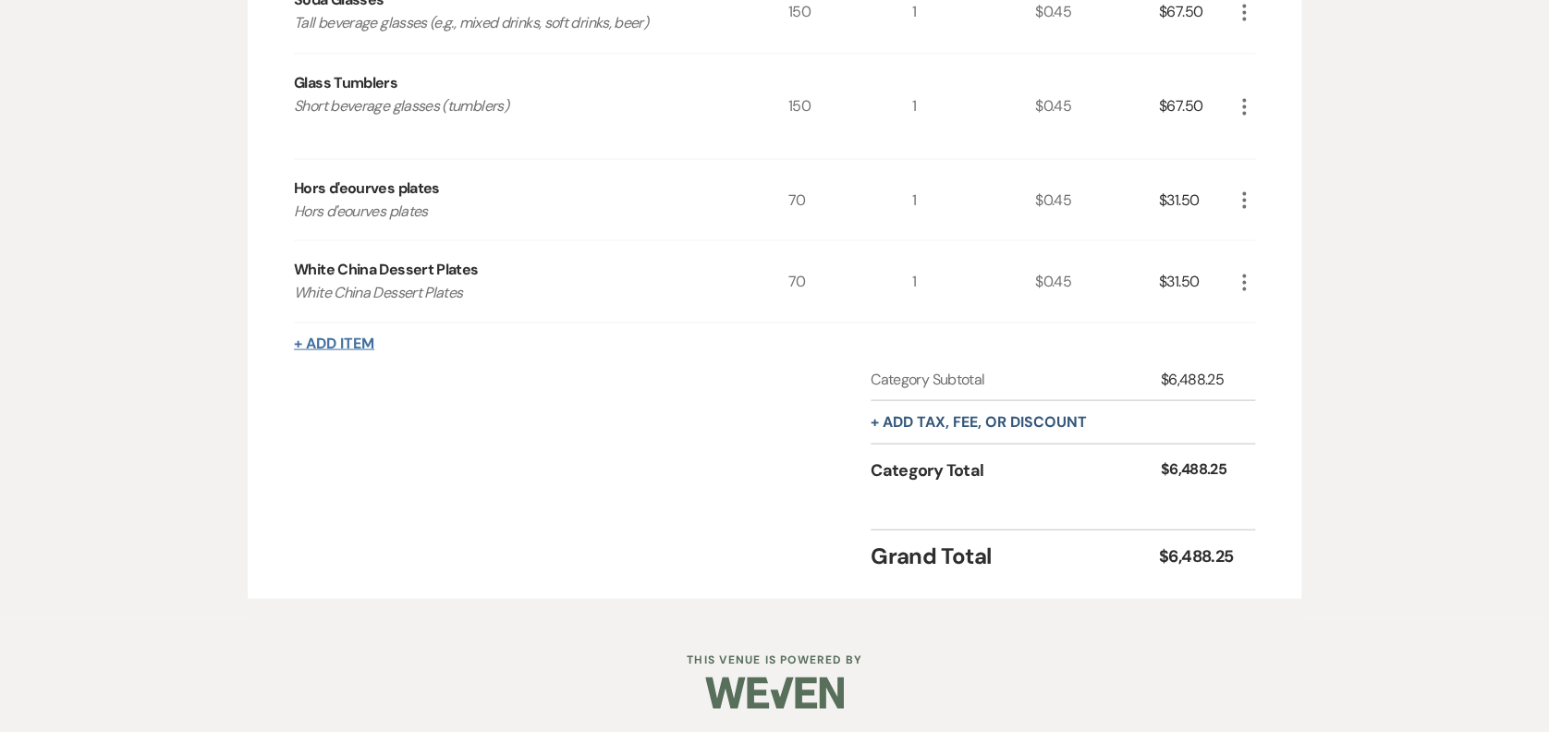
click at [324, 343] on button "+ Add Item" at bounding box center [334, 343] width 80 height 15
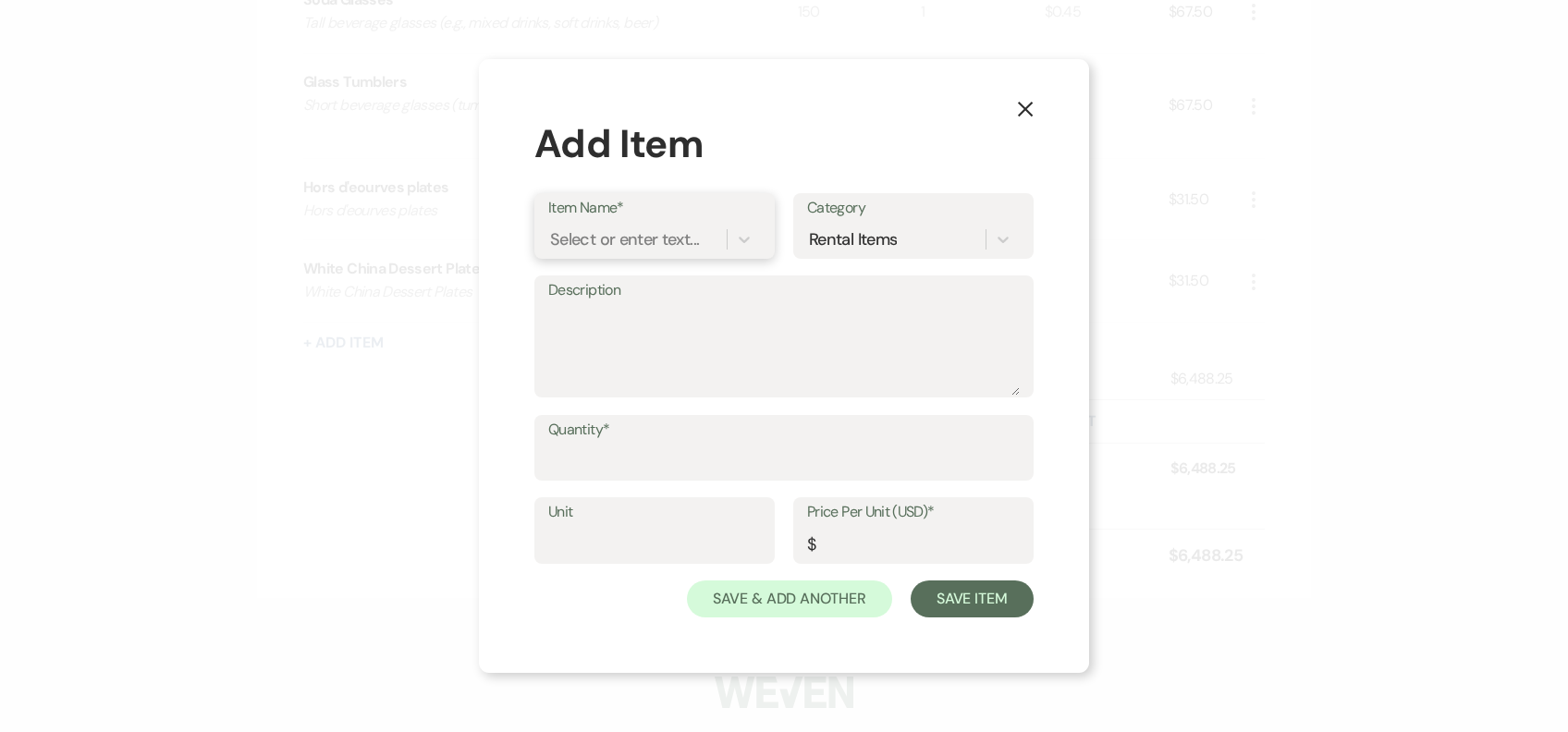
drag, startPoint x: 671, startPoint y: 241, endPoint x: 688, endPoint y: 241, distance: 16.6
click at [688, 241] on div "Select or enter text..." at bounding box center [624, 238] width 149 height 25
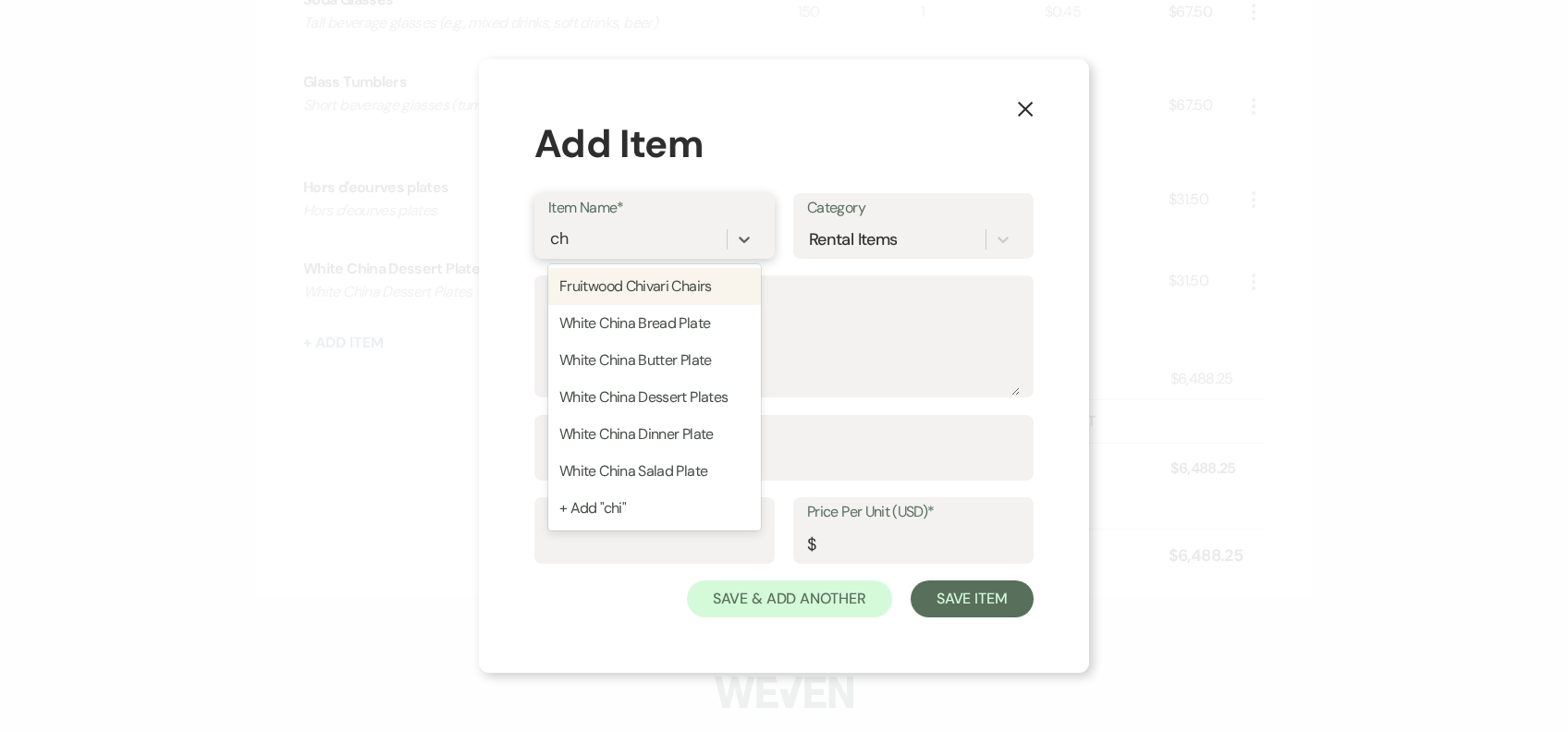
type input "c"
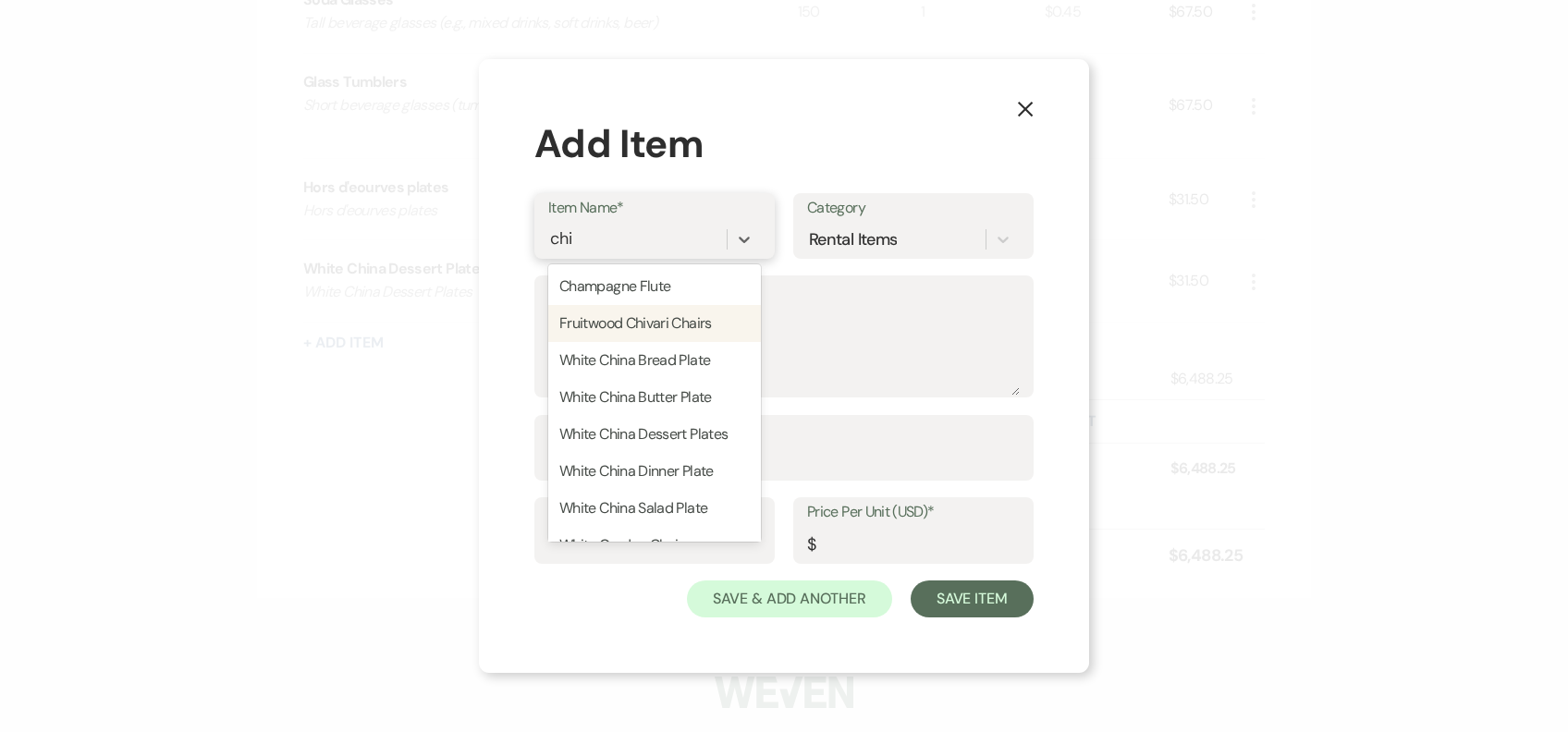
type input "china"
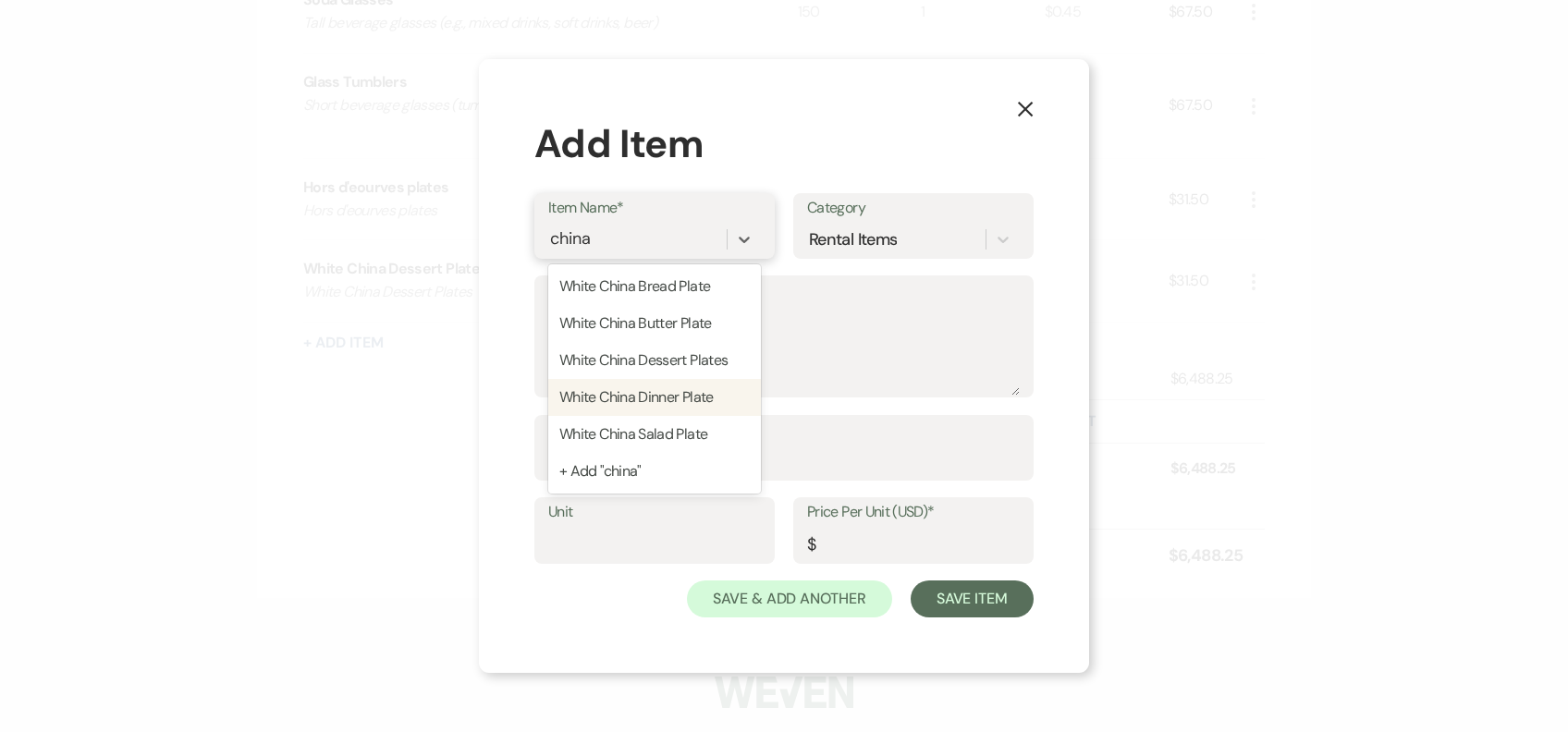
click at [717, 405] on div "White China Dinner Plate" at bounding box center [654, 397] width 213 height 37
type textarea "White China Dinner Plate"
type input "1"
type input "0.45"
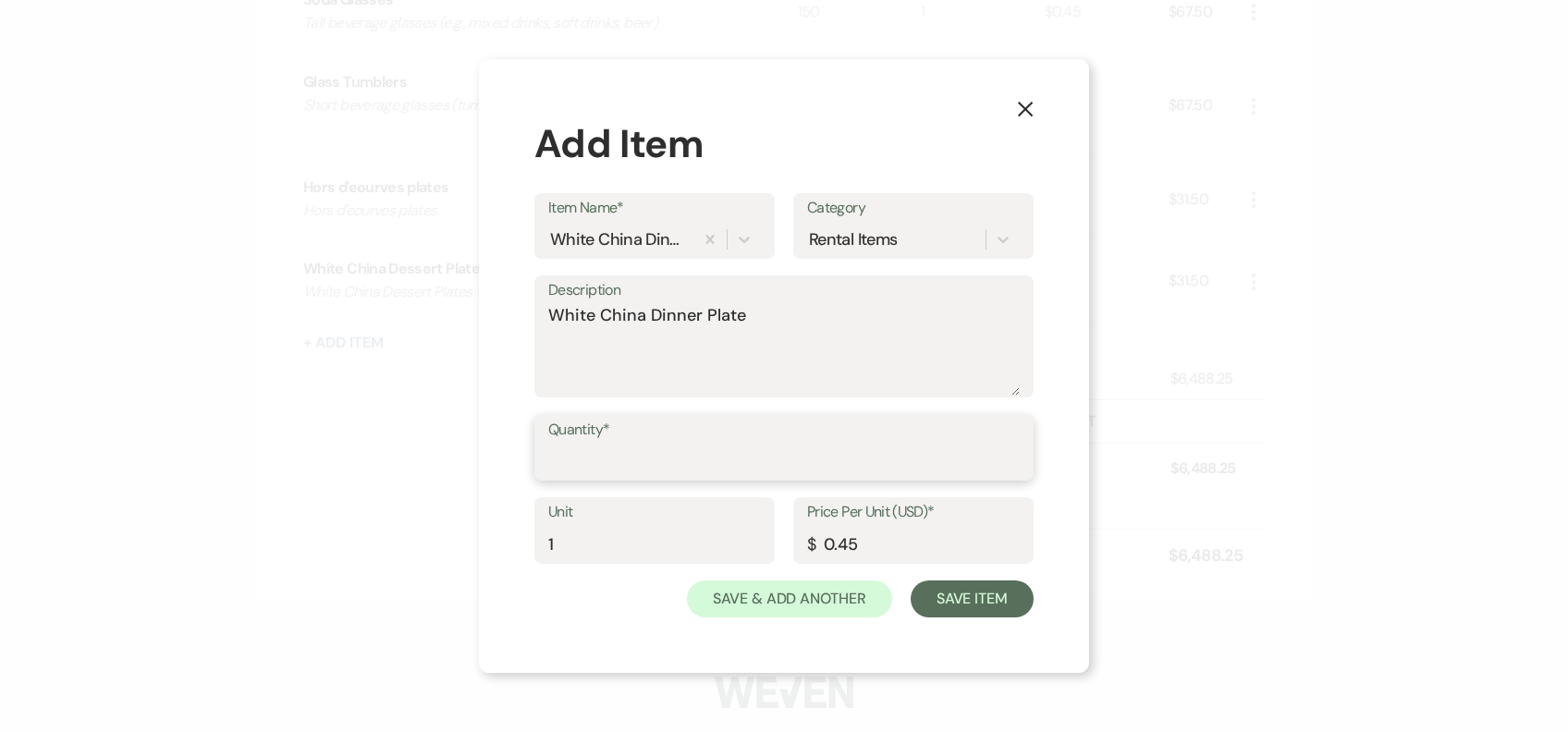
click at [645, 444] on input "Quantity*" at bounding box center [783, 461] width 471 height 36
type input "70"
click at [935, 597] on button "Save Item" at bounding box center [972, 599] width 123 height 37
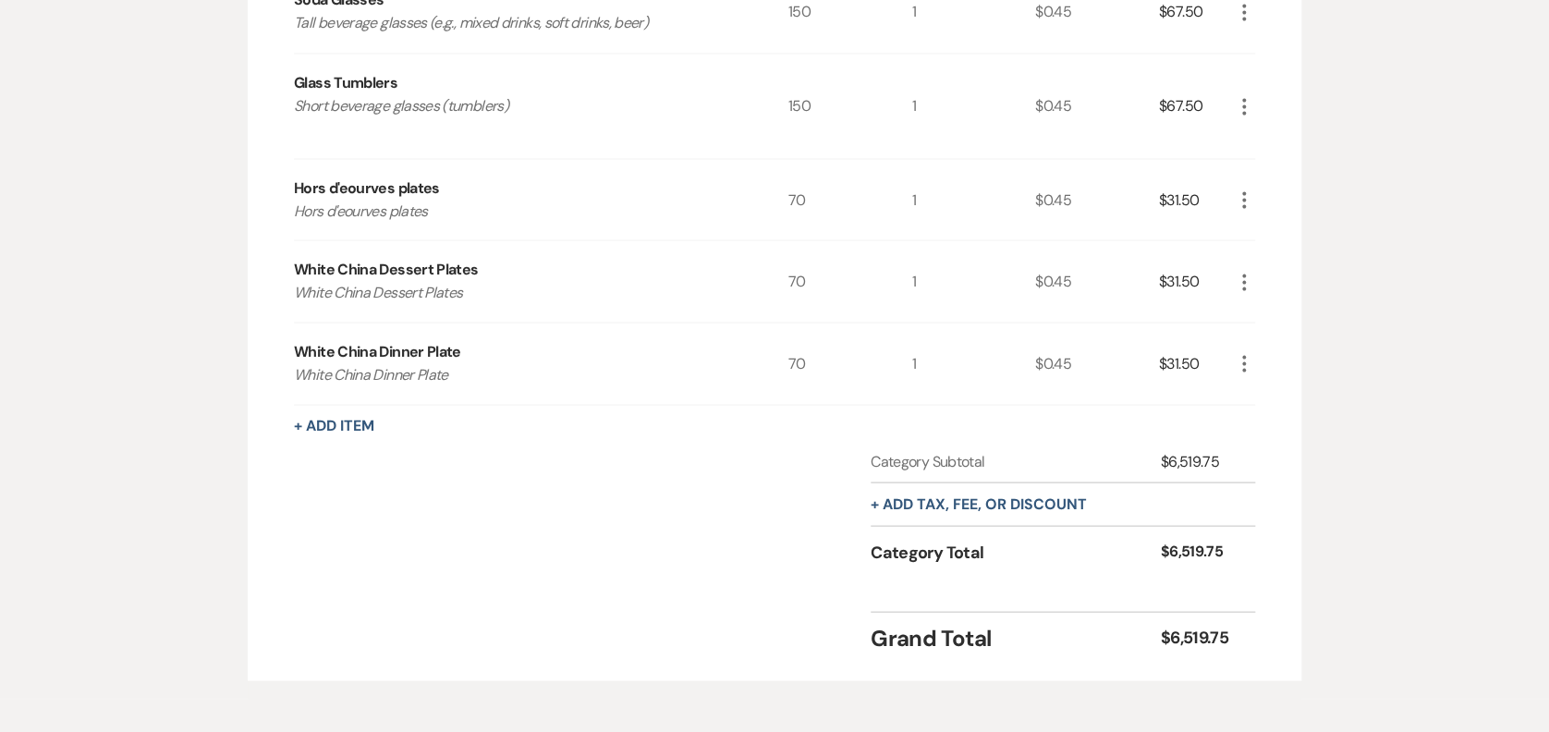
click at [325, 418] on button "+ Add Item" at bounding box center [334, 425] width 80 height 15
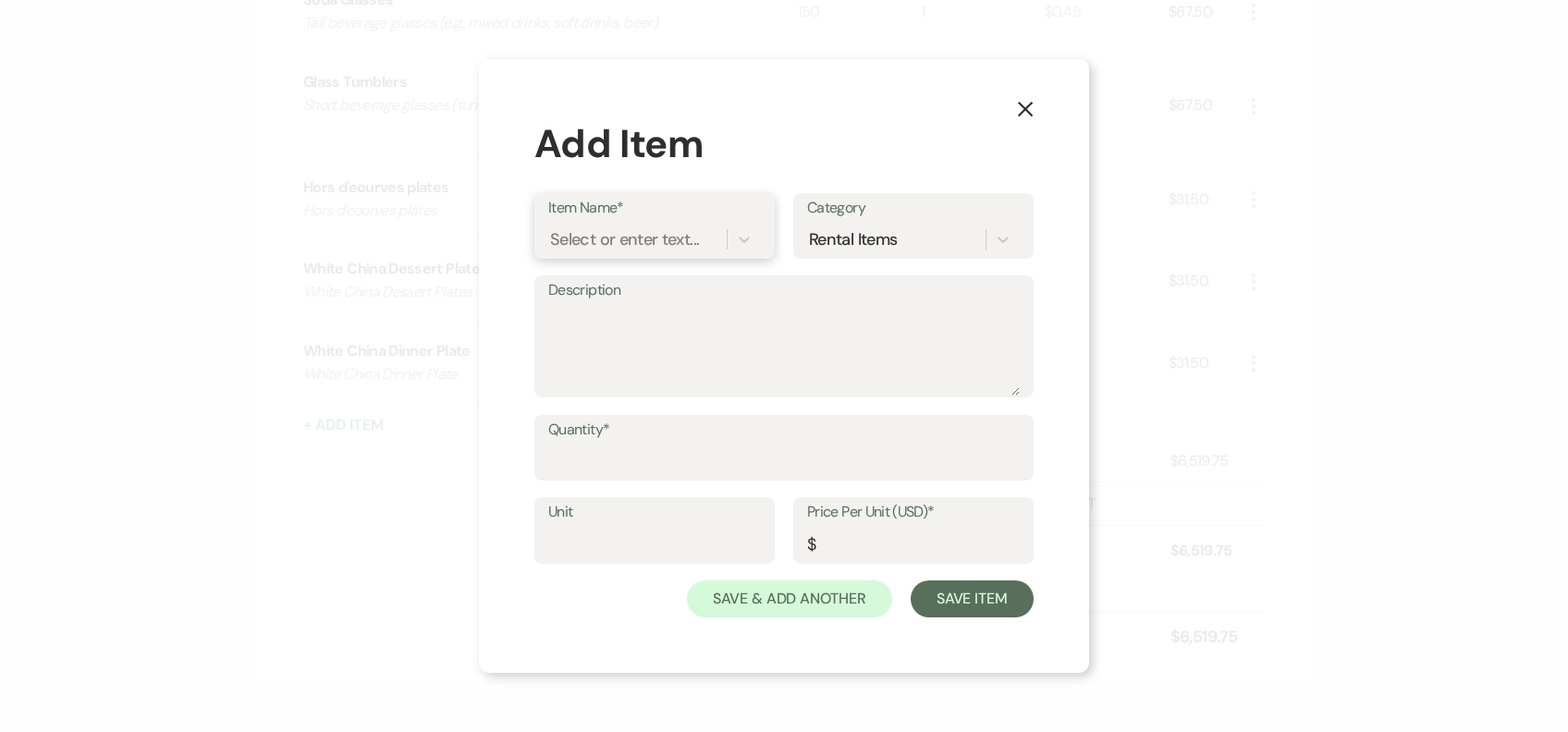
click at [621, 240] on div "Select or enter text..." at bounding box center [624, 238] width 149 height 25
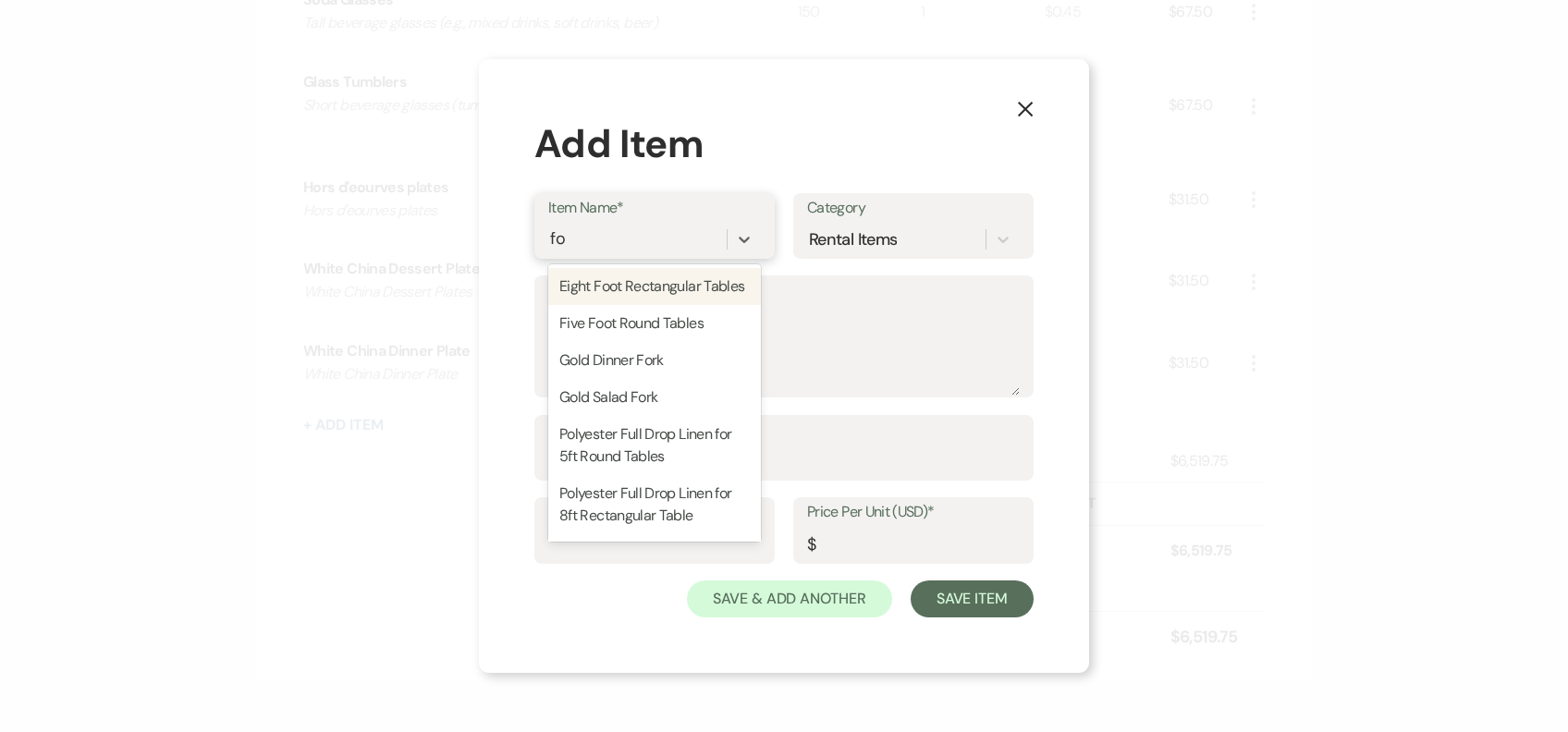
type input "fork"
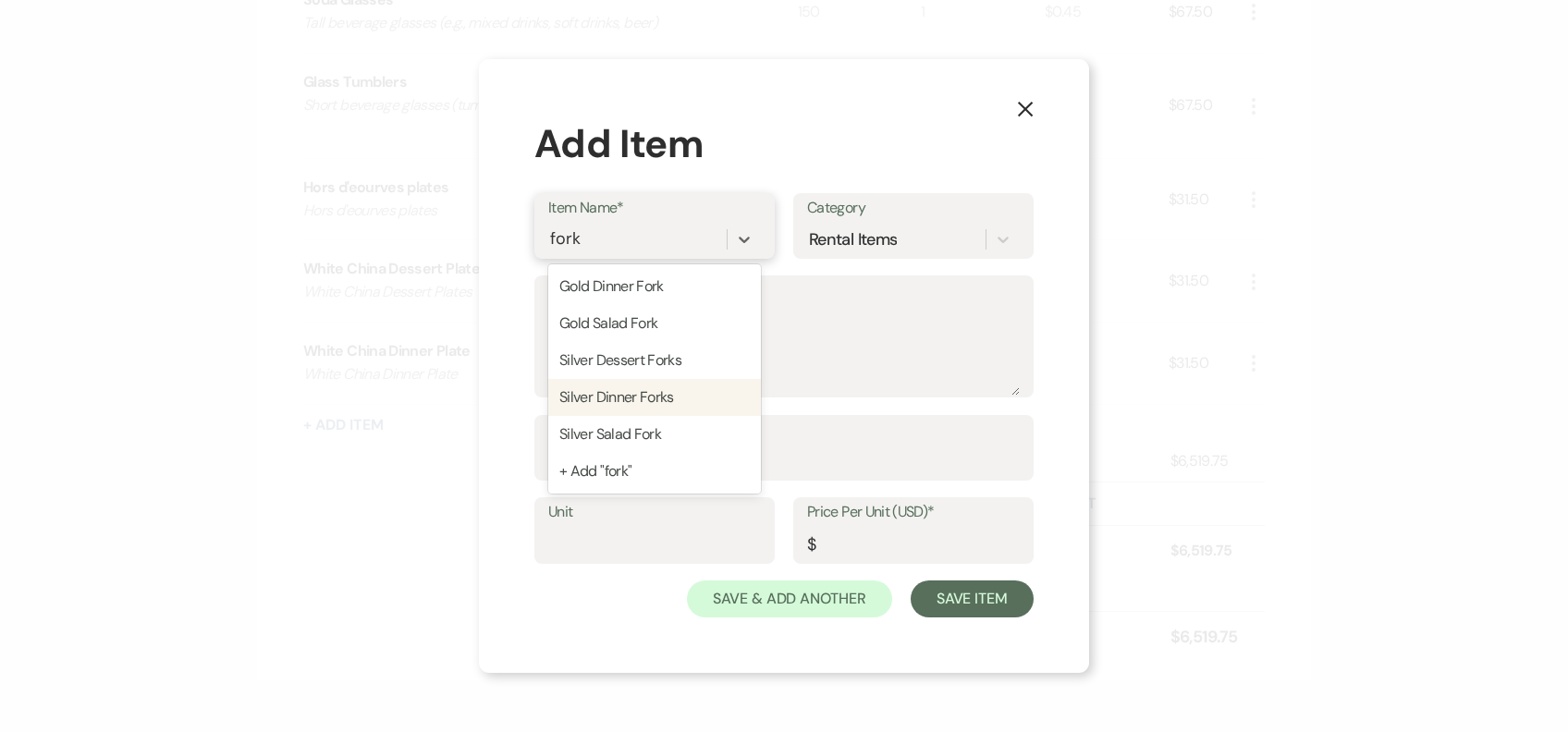
click at [703, 385] on div "Silver Dinner Forks" at bounding box center [654, 397] width 213 height 37
type textarea "Silver Dinner Fork"
type input "1"
type input "0.45"
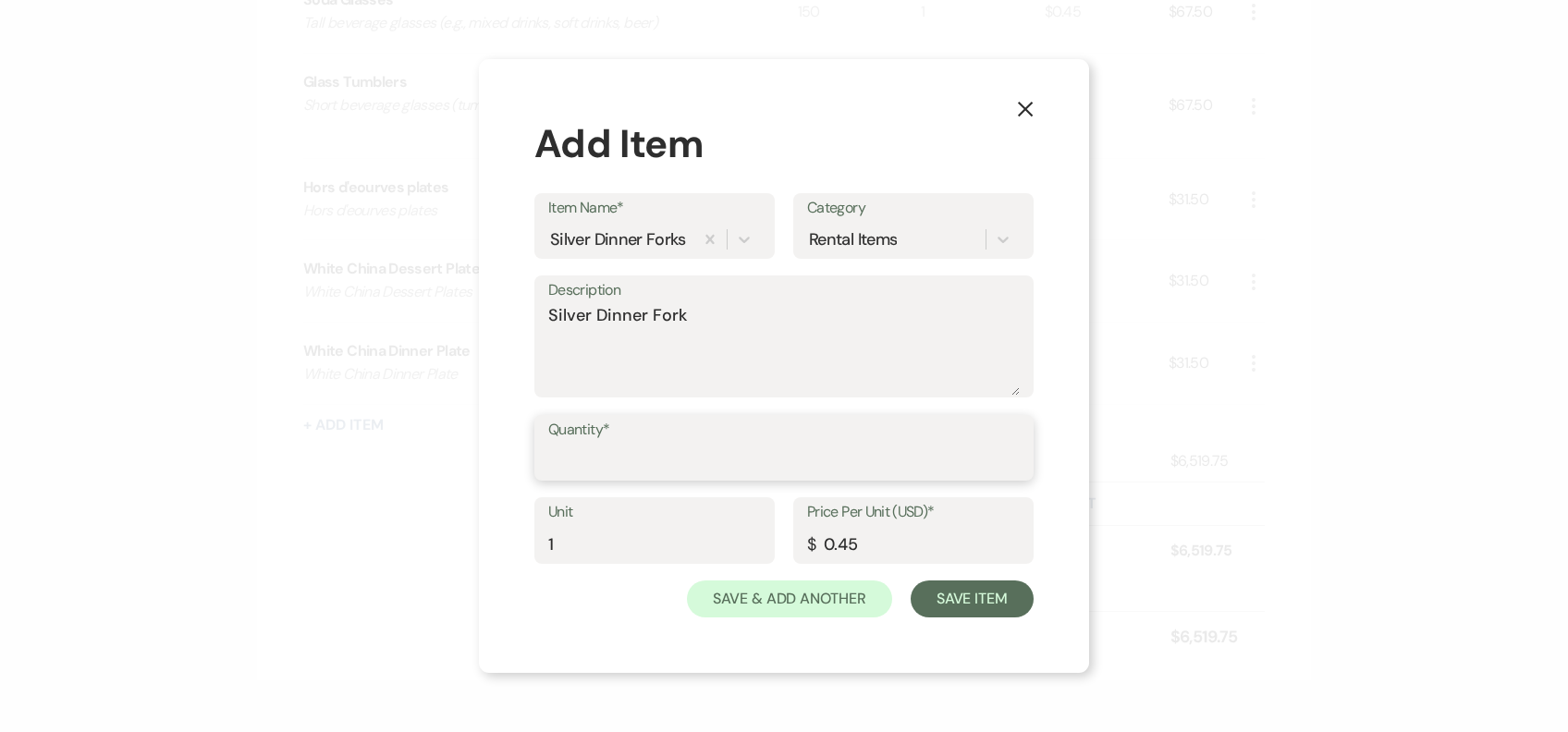
click at [634, 455] on input "Quantity*" at bounding box center [783, 461] width 471 height 36
type input "70"
click at [969, 599] on button "Save Item" at bounding box center [972, 599] width 123 height 37
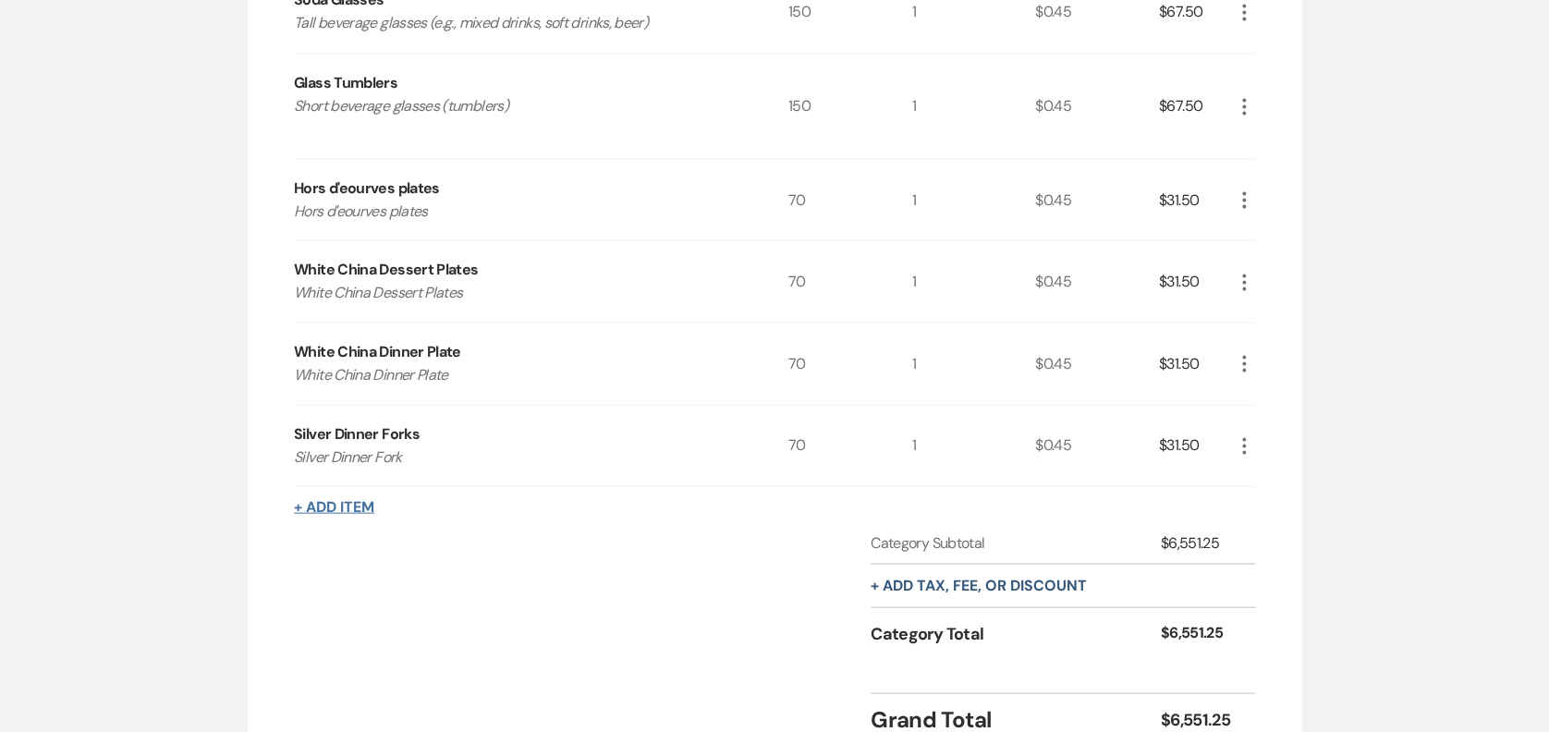
click at [336, 503] on button "+ Add Item" at bounding box center [334, 506] width 80 height 15
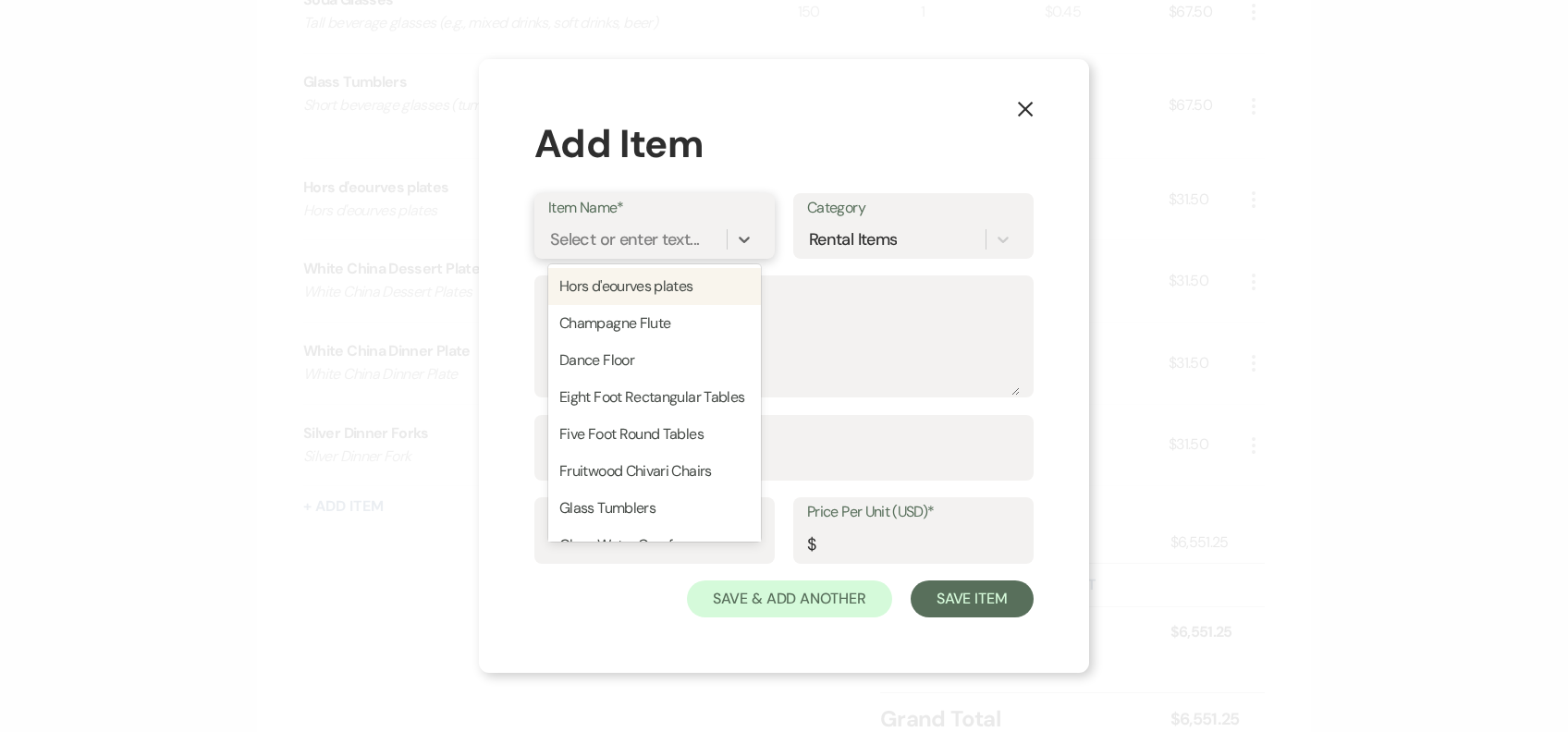
click at [598, 232] on div "Select or enter text..." at bounding box center [624, 238] width 149 height 25
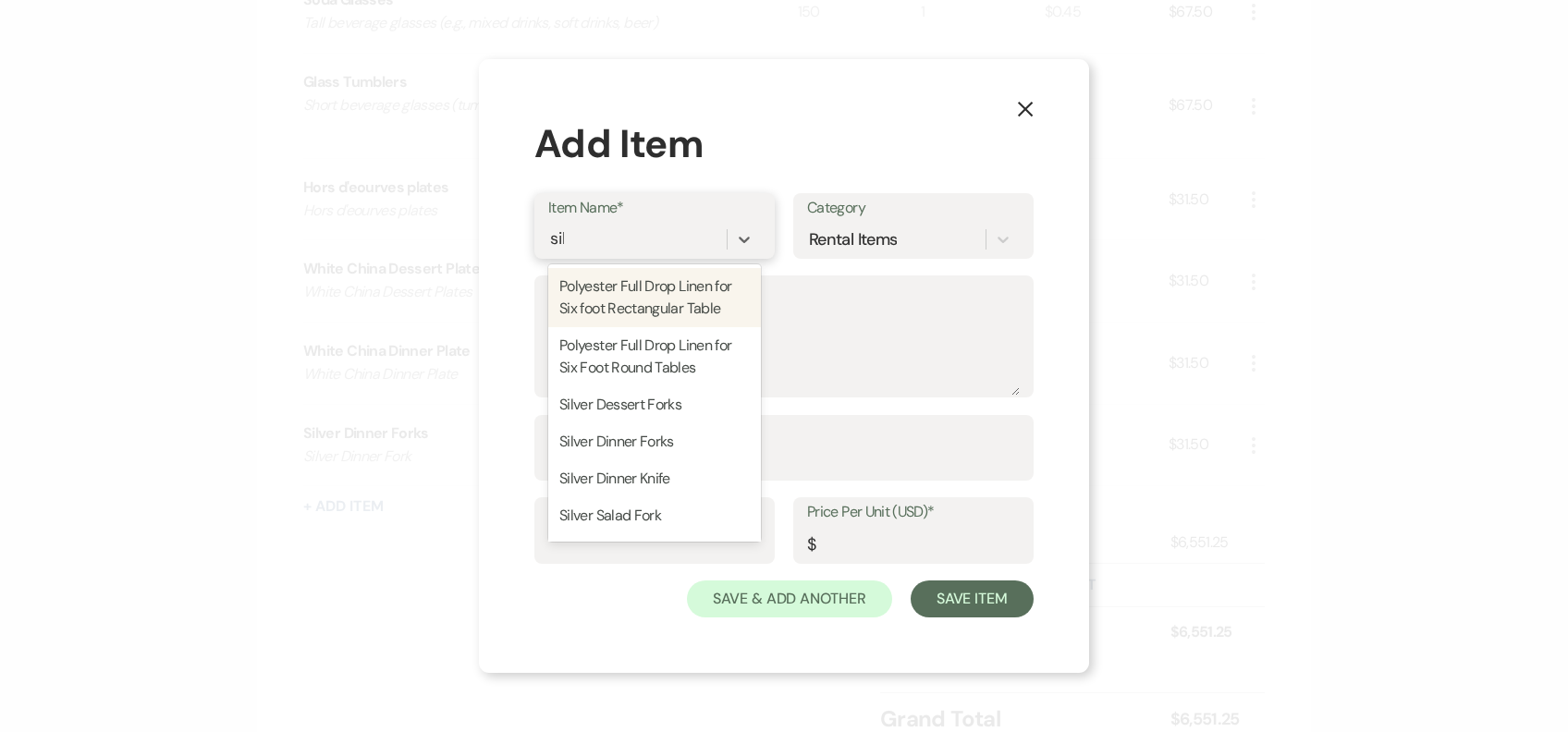
type input "silv"
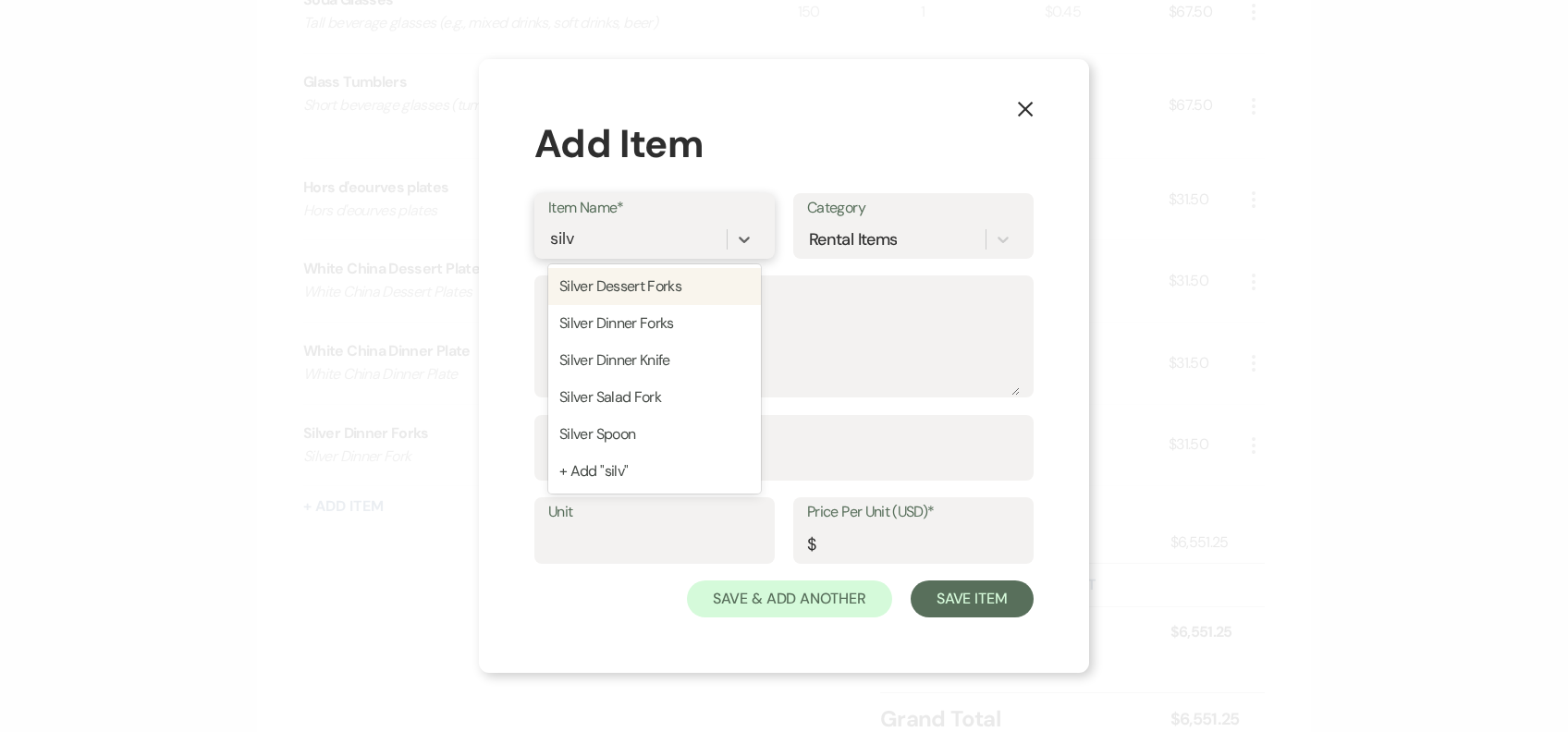
click at [639, 303] on div "Silver Dessert Forks Silver Dinner Forks Silver Dinner Knife Silver Salad Fork …" at bounding box center [654, 378] width 213 height 229
click at [639, 305] on div "Silver Dinner Forks" at bounding box center [654, 323] width 213 height 37
type textarea "Silver Dinner Fork"
type input "1"
type input "0.45"
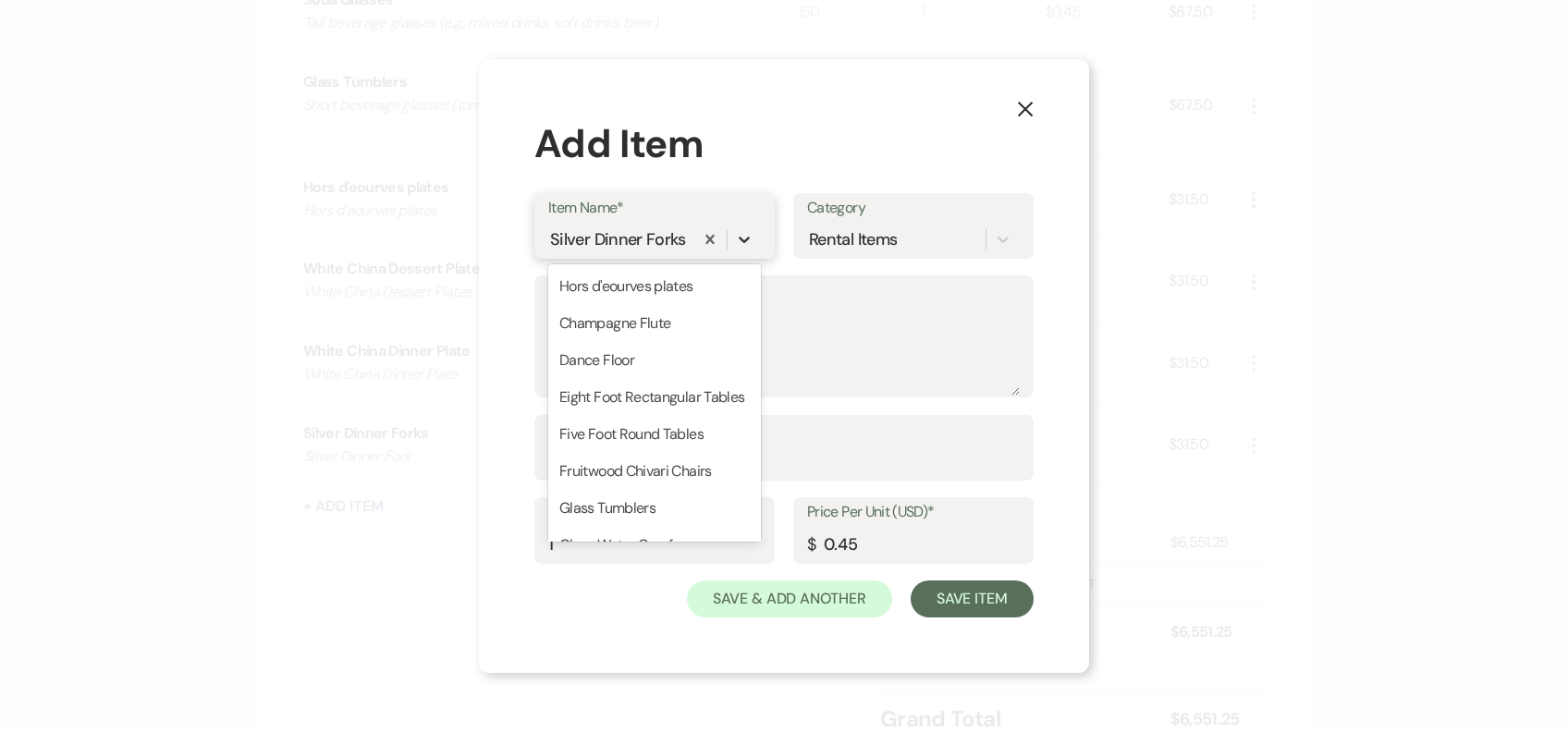
click at [748, 238] on icon at bounding box center [744, 239] width 18 height 18
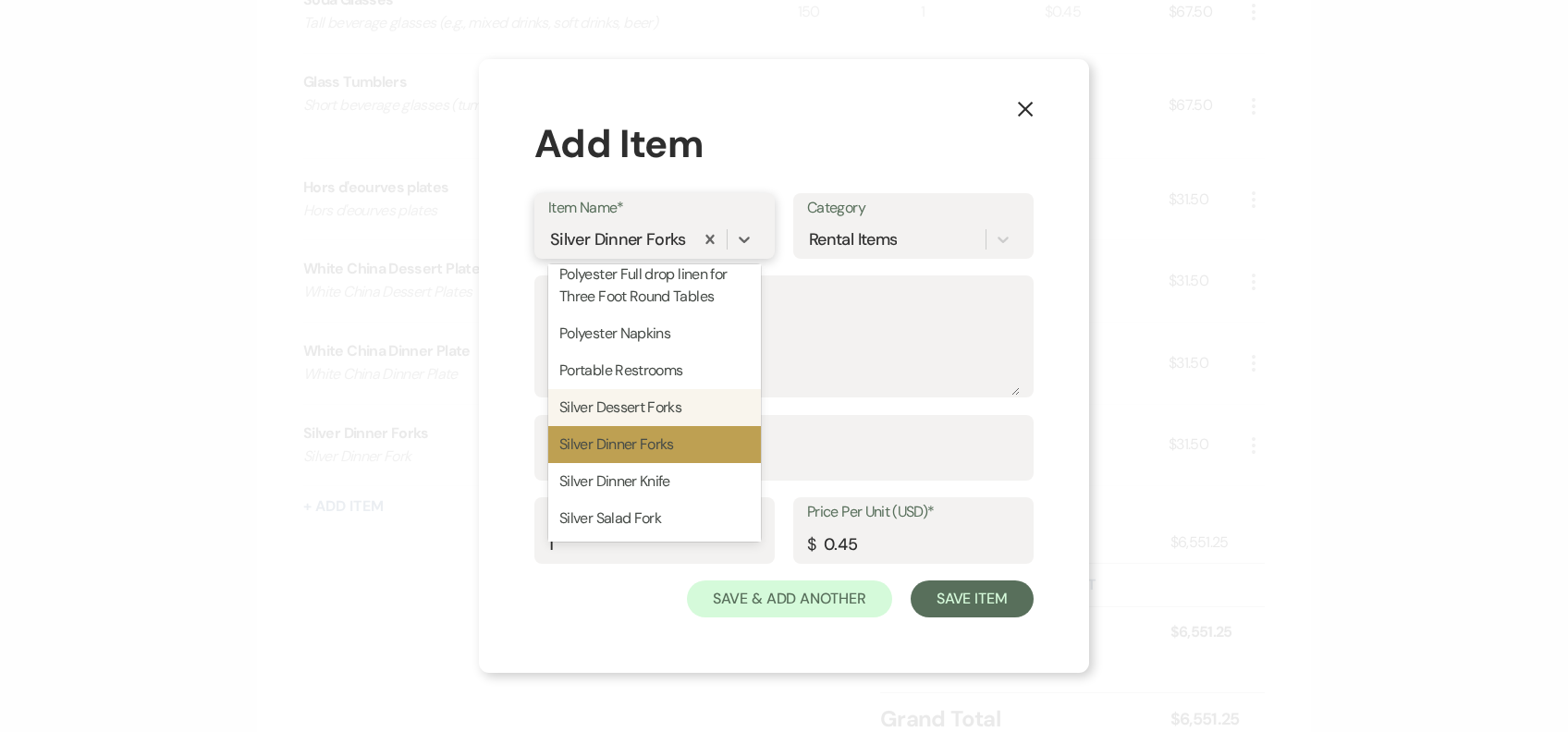
click at [669, 426] on div "Silver Dessert Forks" at bounding box center [654, 407] width 213 height 37
type textarea "Silver Dessert Forks"
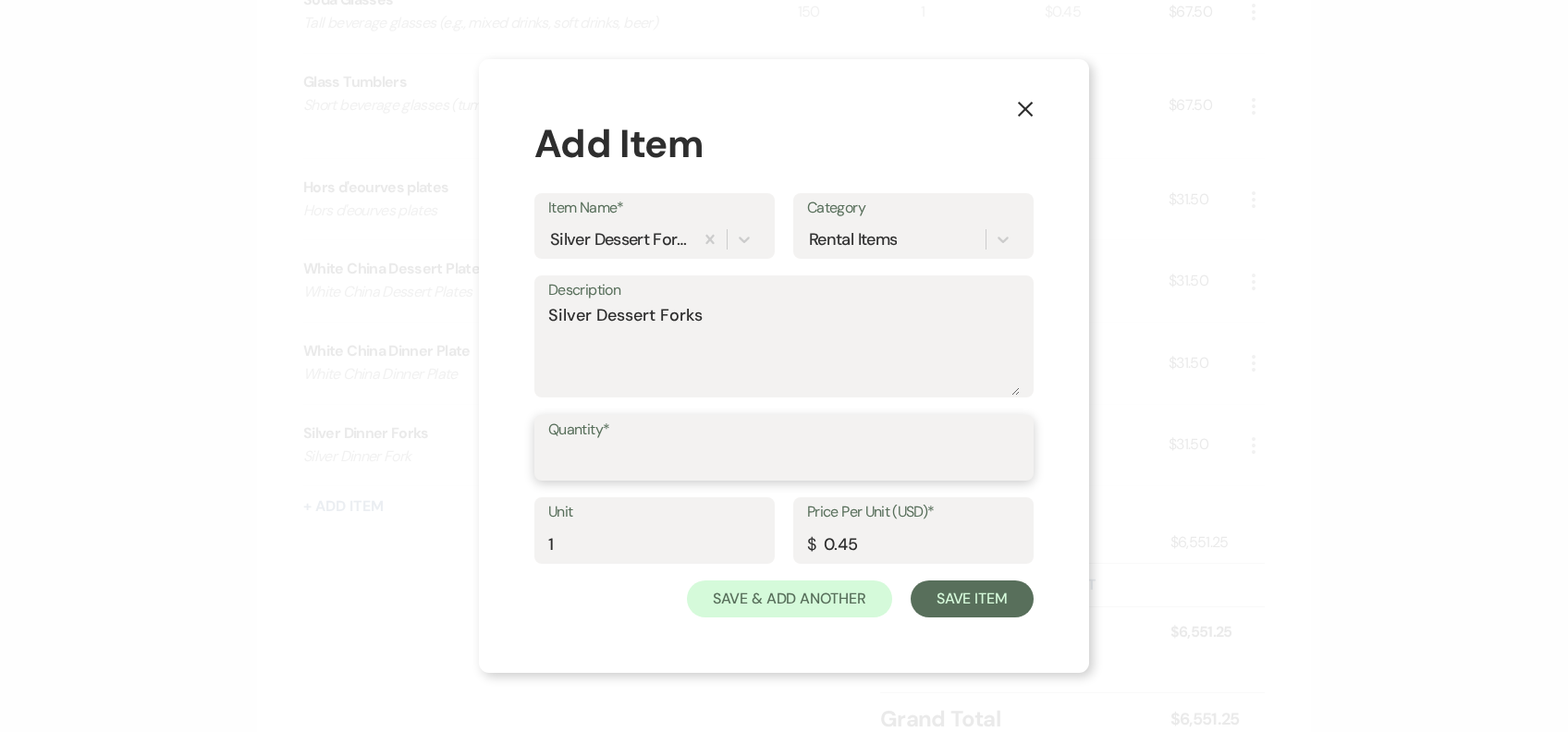
click at [668, 456] on input "Quantity*" at bounding box center [783, 461] width 471 height 36
type input "70"
drag, startPoint x: 935, startPoint y: 604, endPoint x: 723, endPoint y: 542, distance: 221.4
click at [934, 608] on button "Save Item" at bounding box center [972, 599] width 123 height 37
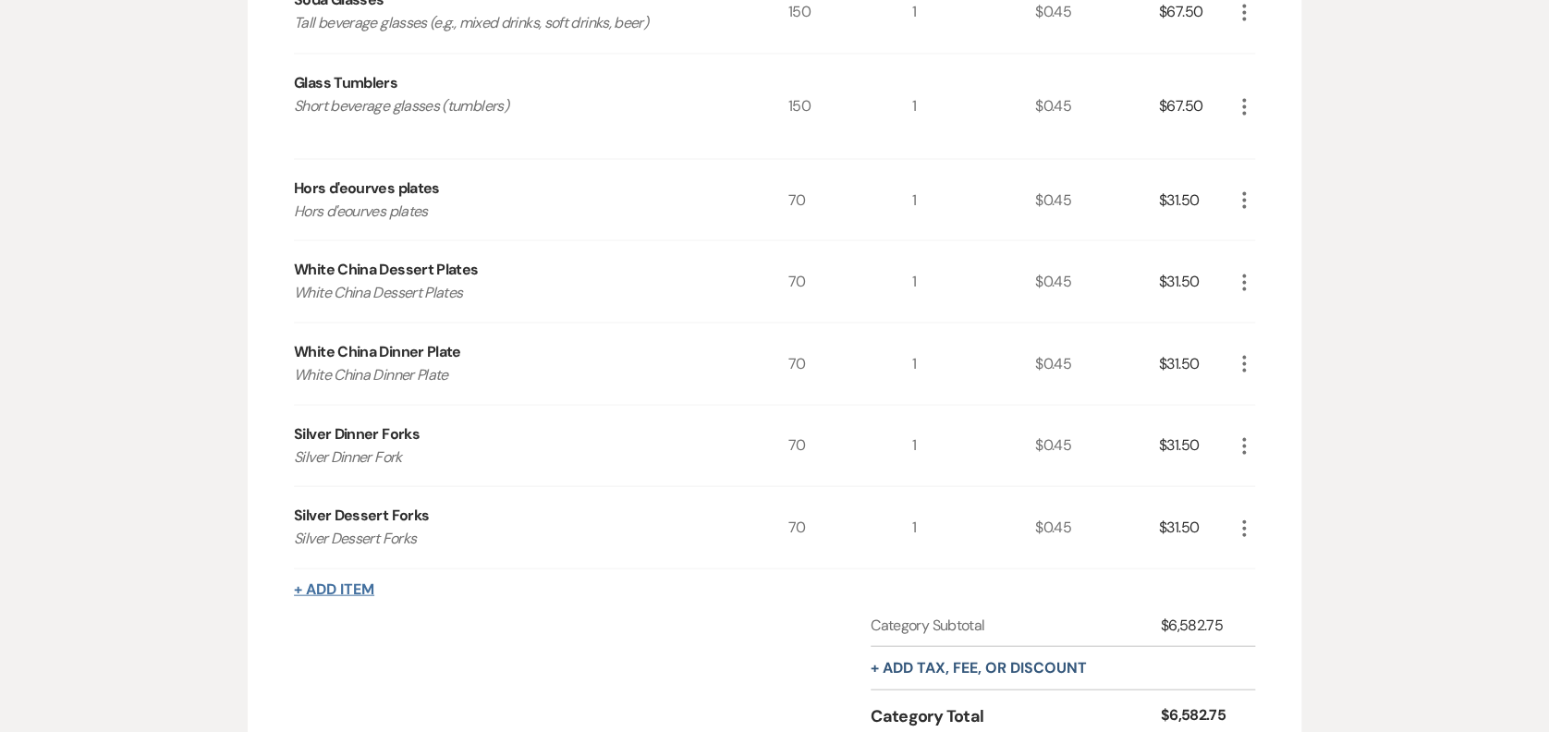
click at [356, 586] on button "+ Add Item" at bounding box center [334, 588] width 80 height 15
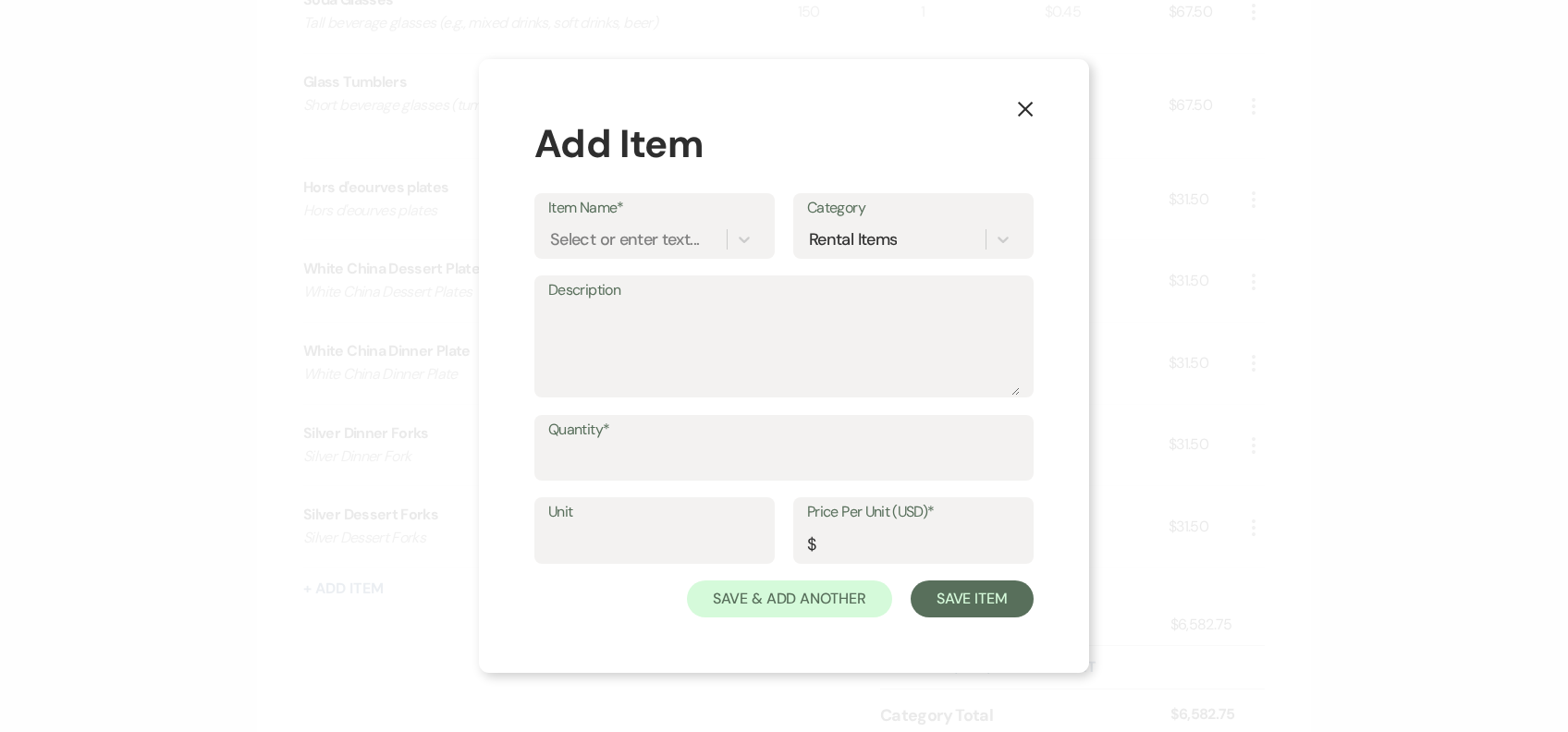
click at [599, 219] on label "Item Name*" at bounding box center [654, 208] width 213 height 27
click at [552, 226] on input "Item Name*" at bounding box center [551, 238] width 2 height 25
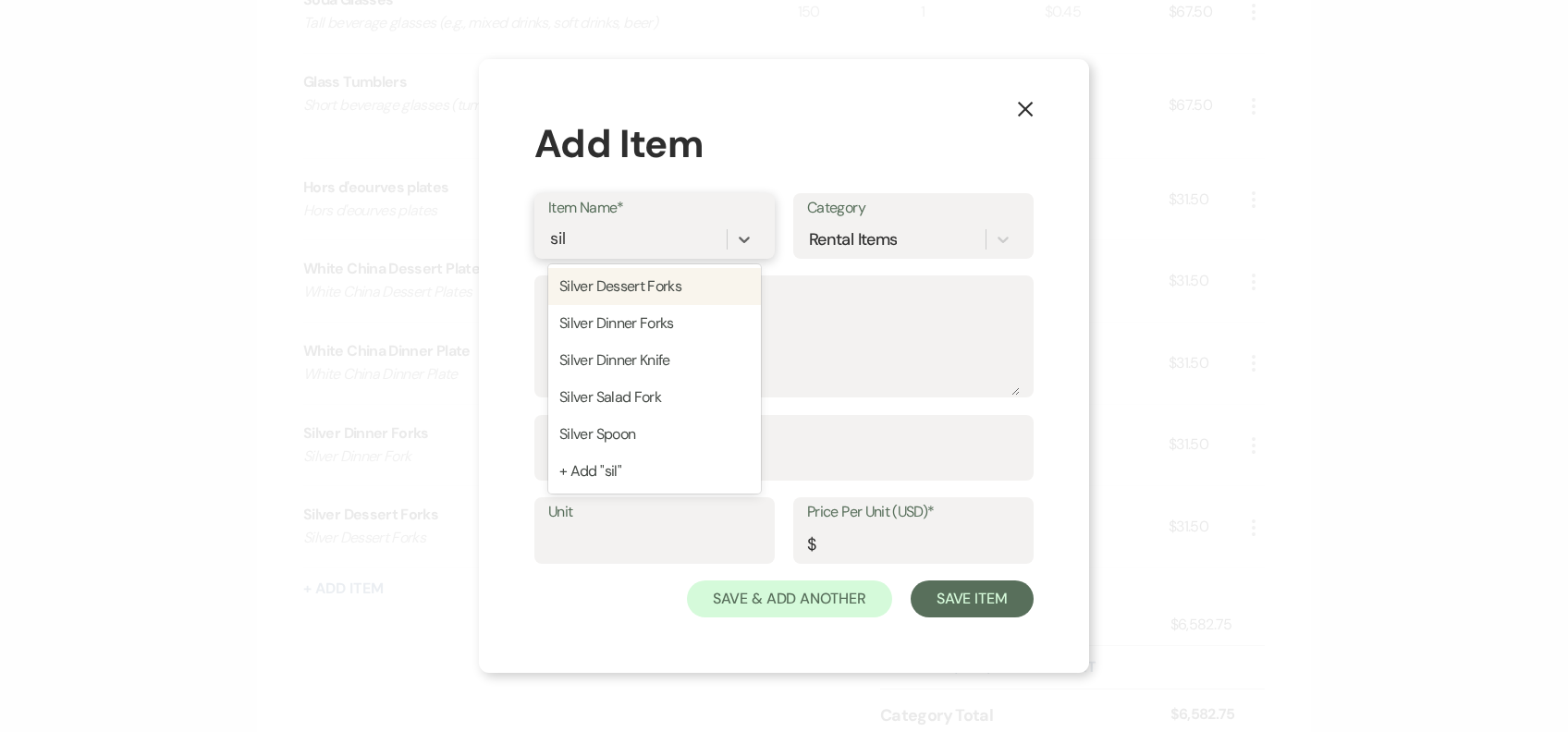
type input "silv"
click at [669, 350] on div "Silver Dinner Knife" at bounding box center [654, 360] width 213 height 37
type textarea "Dinner Flatware"
type input "1"
type input "0.45"
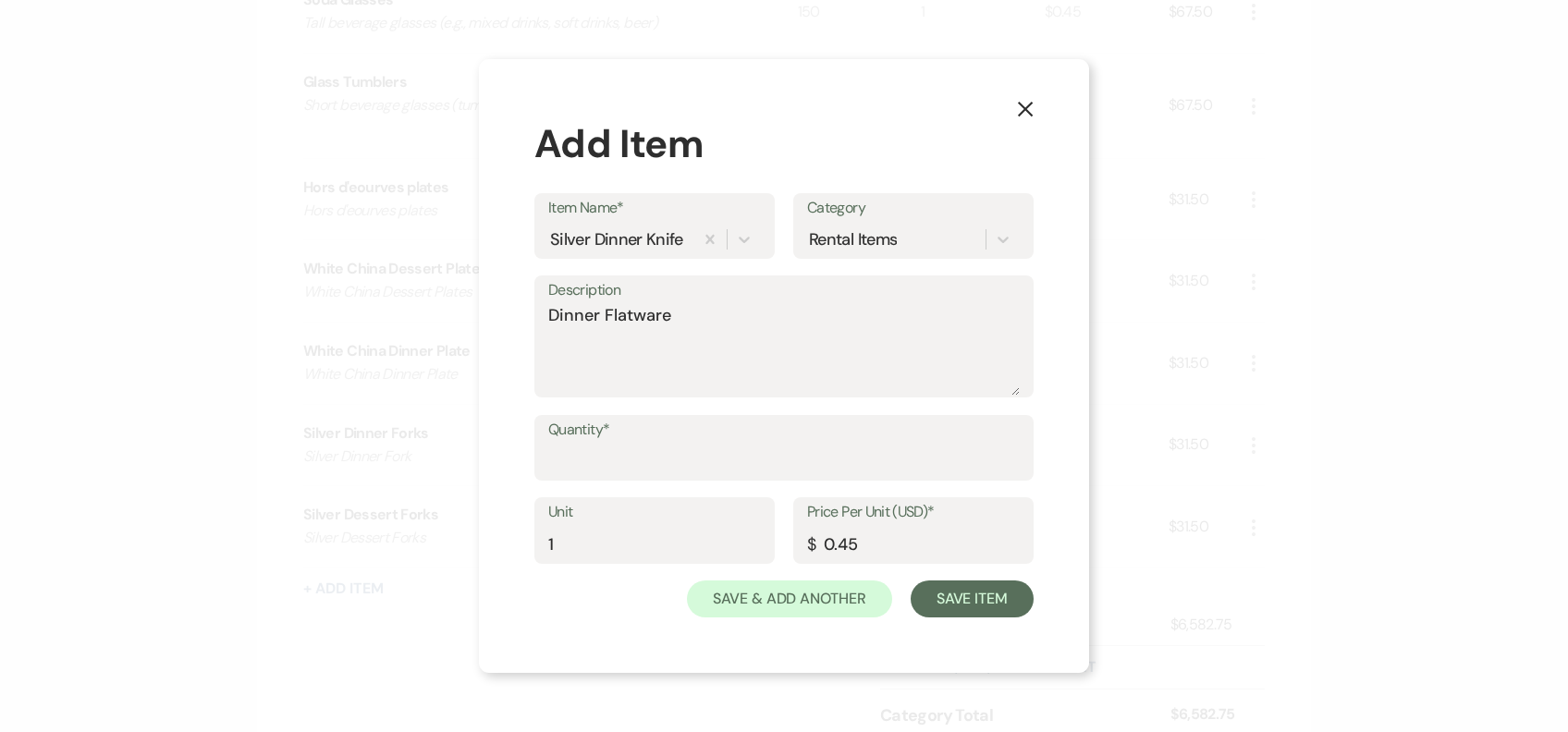
click at [668, 433] on label "Quantity*" at bounding box center [783, 430] width 471 height 27
click at [668, 443] on input "Quantity*" at bounding box center [783, 461] width 471 height 36
click at [653, 442] on label "Quantity*" at bounding box center [783, 430] width 471 height 27
click at [653, 443] on input "Quantity*" at bounding box center [783, 461] width 471 height 36
click at [651, 442] on label "Quantity*" at bounding box center [783, 430] width 471 height 27
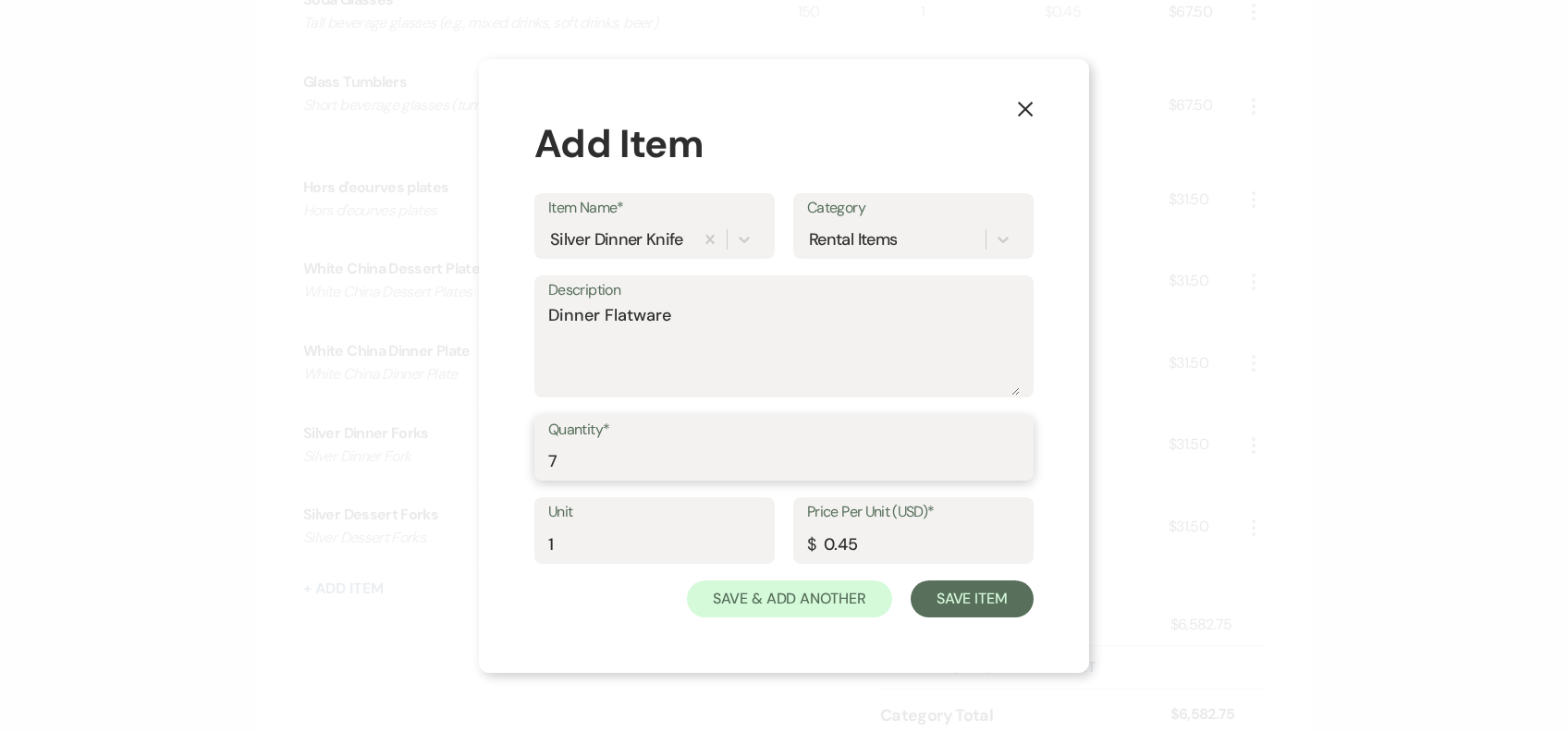
click at [651, 443] on input "7" at bounding box center [783, 461] width 471 height 36
type input "70"
click at [982, 581] on button "Save Item" at bounding box center [972, 599] width 123 height 37
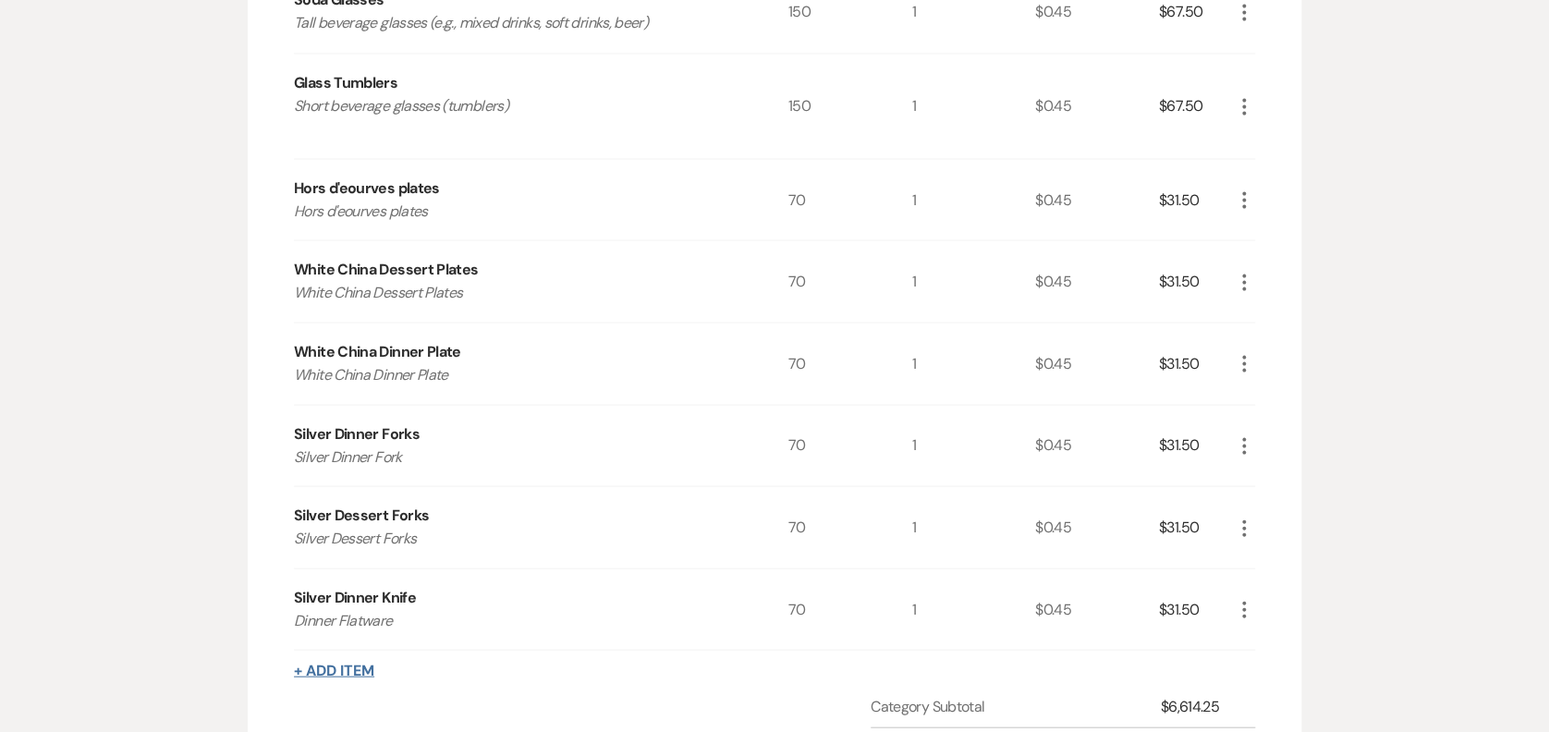
click at [343, 664] on button "+ Add Item" at bounding box center [334, 670] width 80 height 15
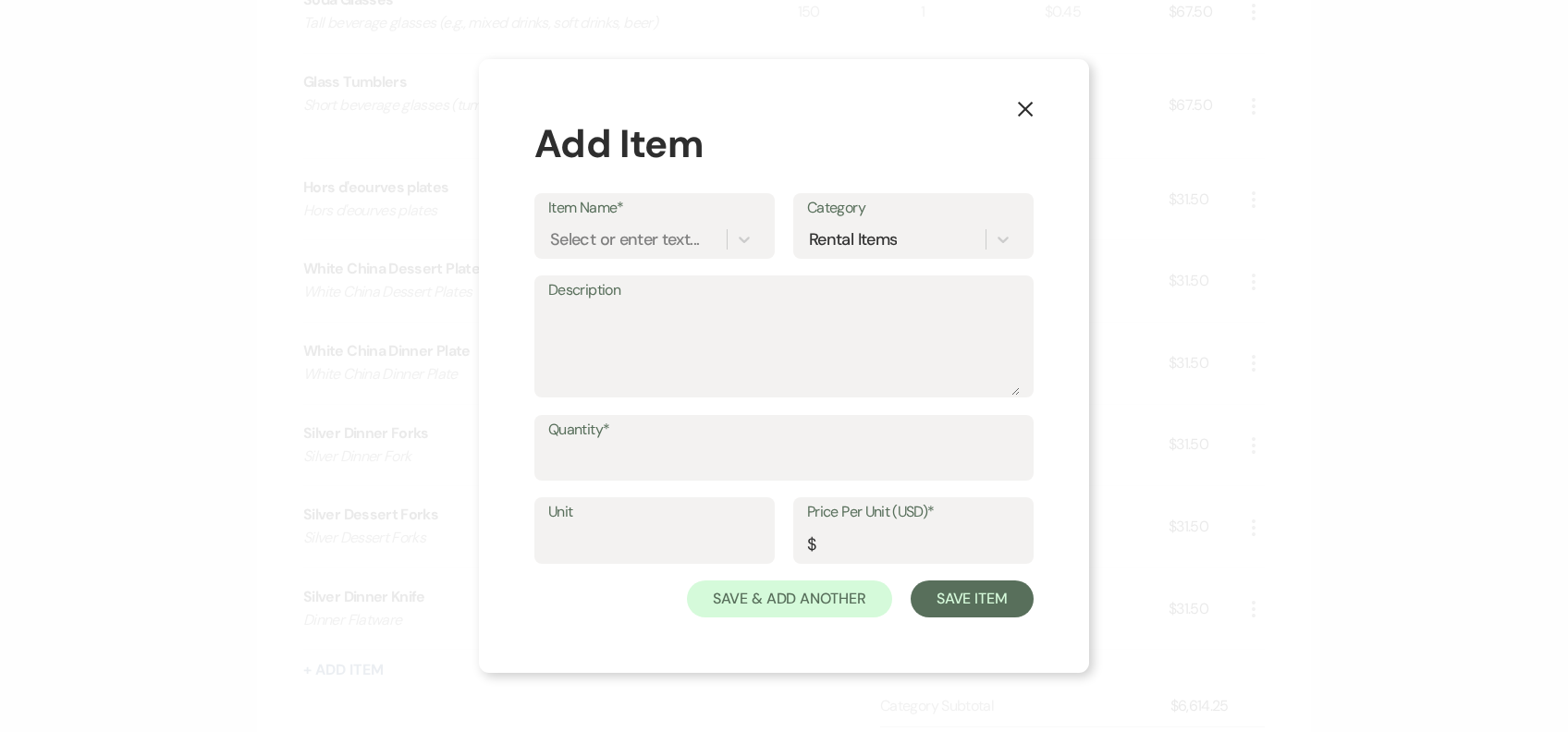
drag, startPoint x: 604, startPoint y: 266, endPoint x: 584, endPoint y: 226, distance: 44.2
click at [593, 261] on div "Item Name* Select or enter text... Category Rental Items" at bounding box center [783, 234] width 499 height 82
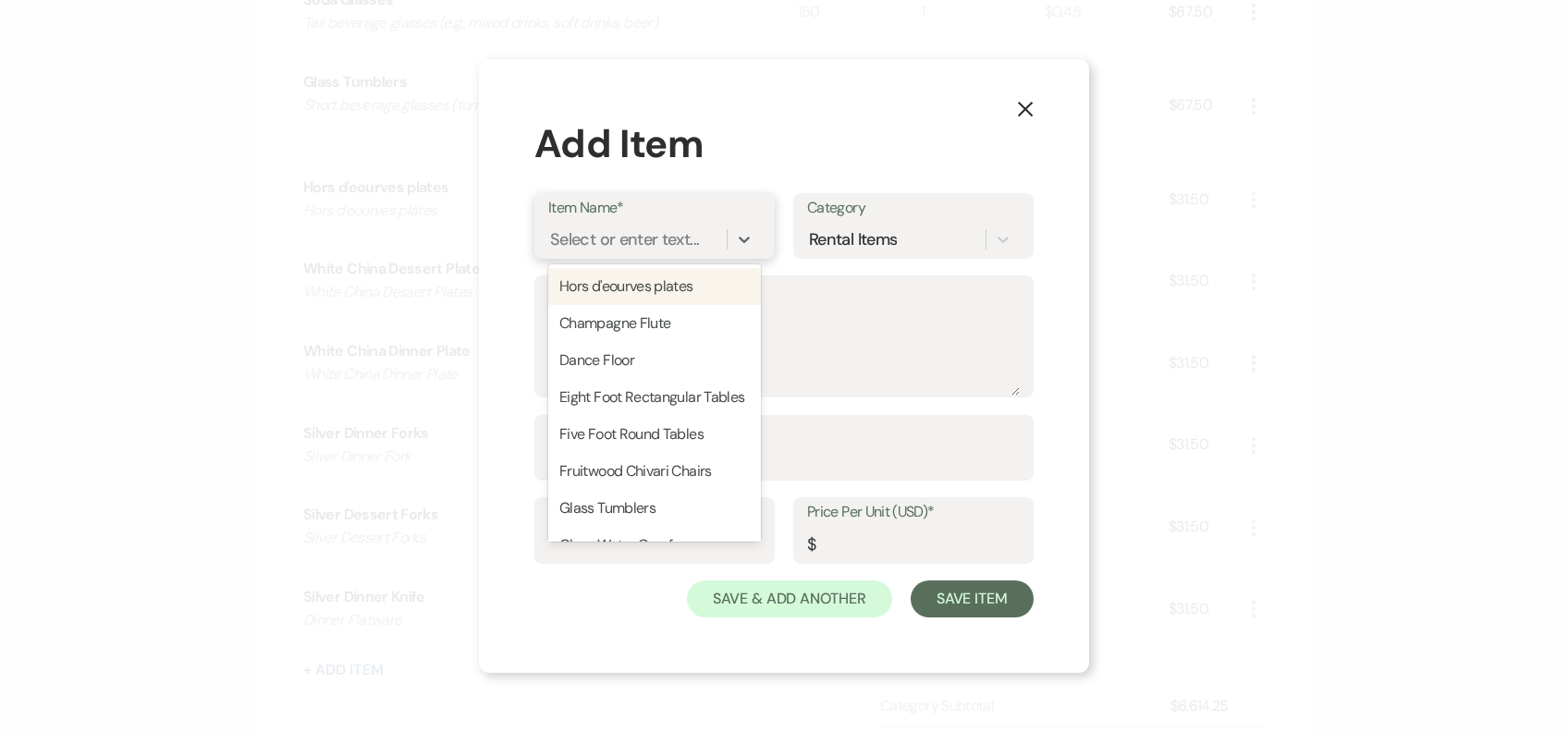
click at [584, 226] on div "Select or enter text..." at bounding box center [624, 238] width 149 height 25
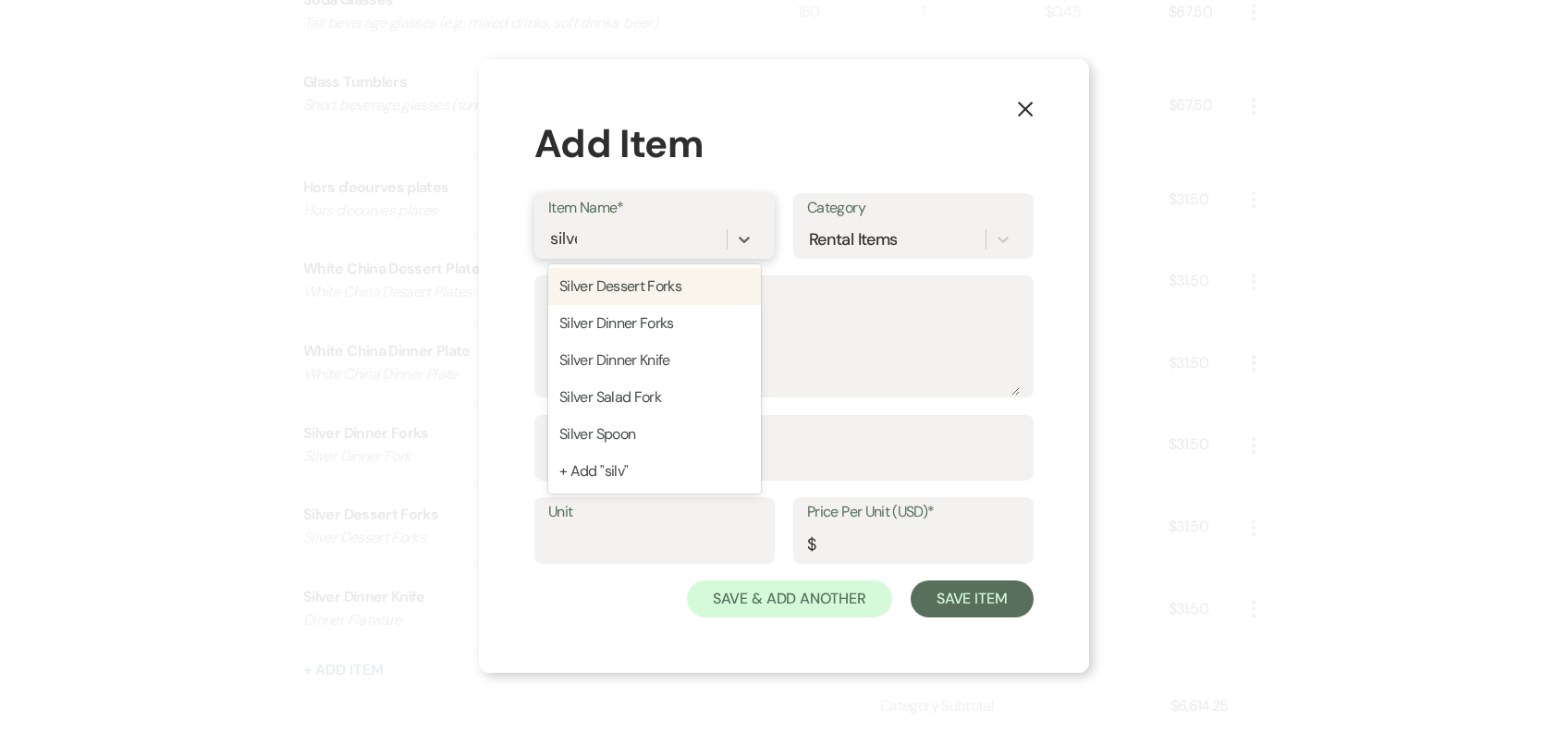
type input "silver"
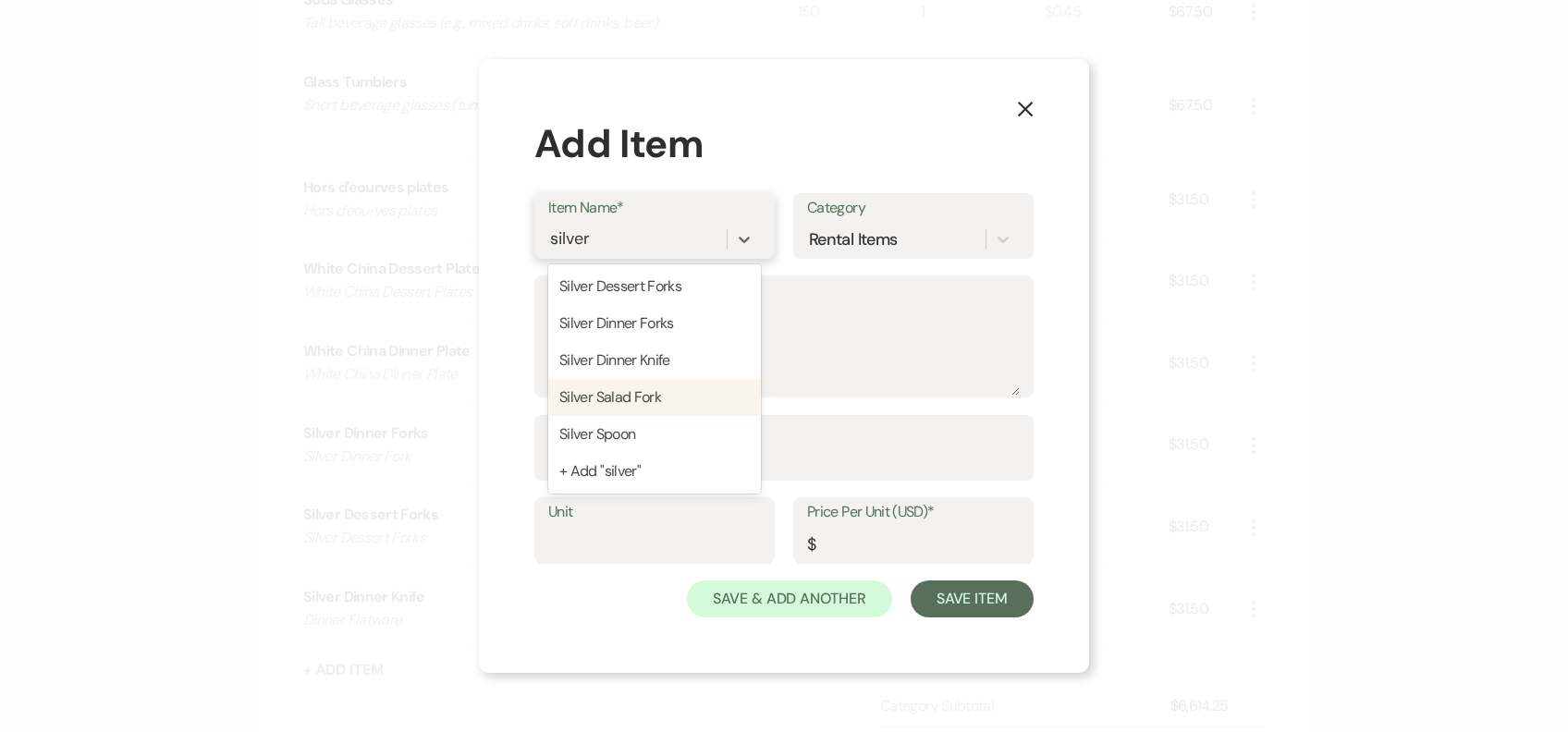
click at [690, 380] on div "Silver Salad Fork" at bounding box center [654, 397] width 213 height 37
type textarea "Silver Salad Fork"
type input "1"
type input "0.45"
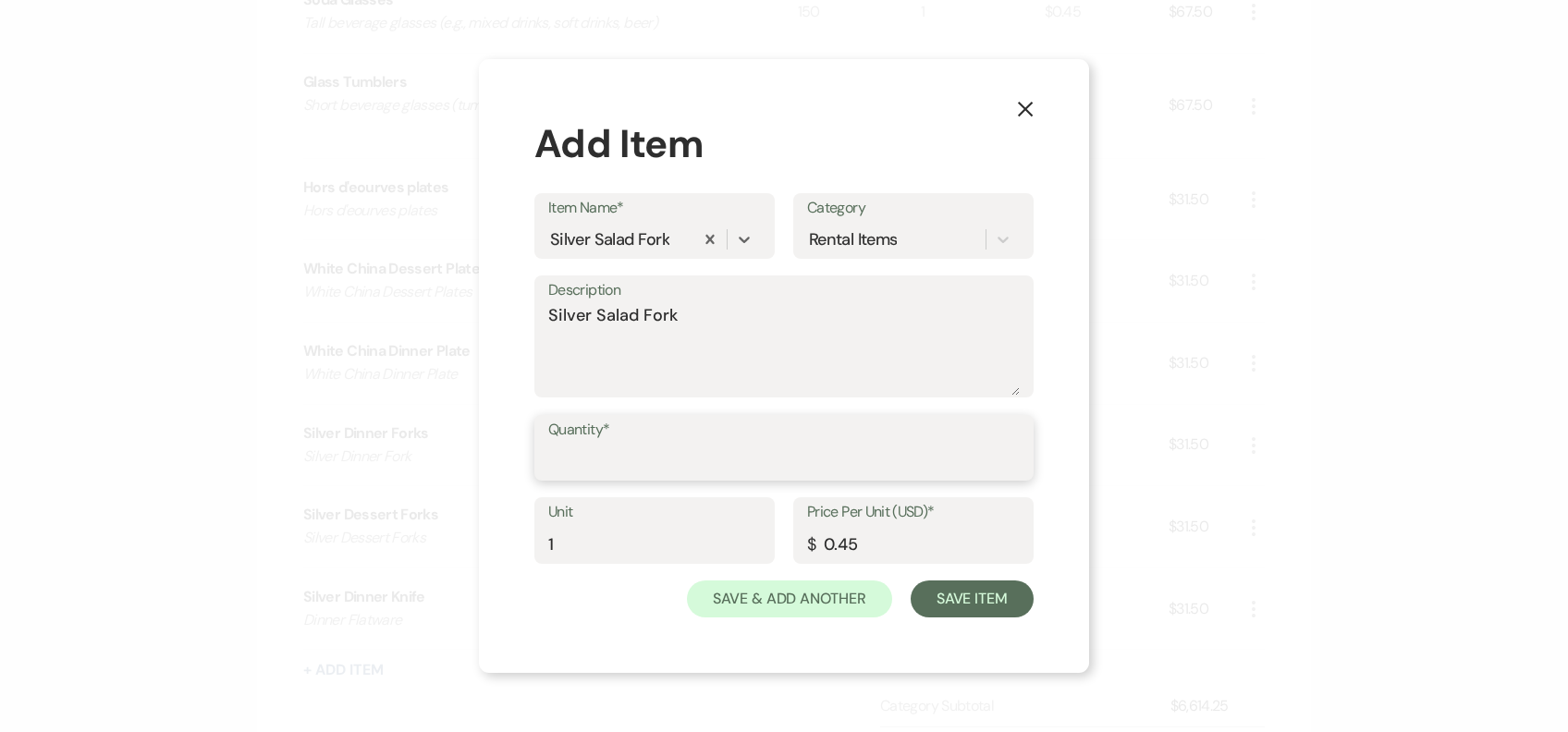
click at [667, 444] on input "Quantity*" at bounding box center [783, 461] width 471 height 36
type input "70"
click at [964, 610] on button "Save Item" at bounding box center [972, 599] width 123 height 37
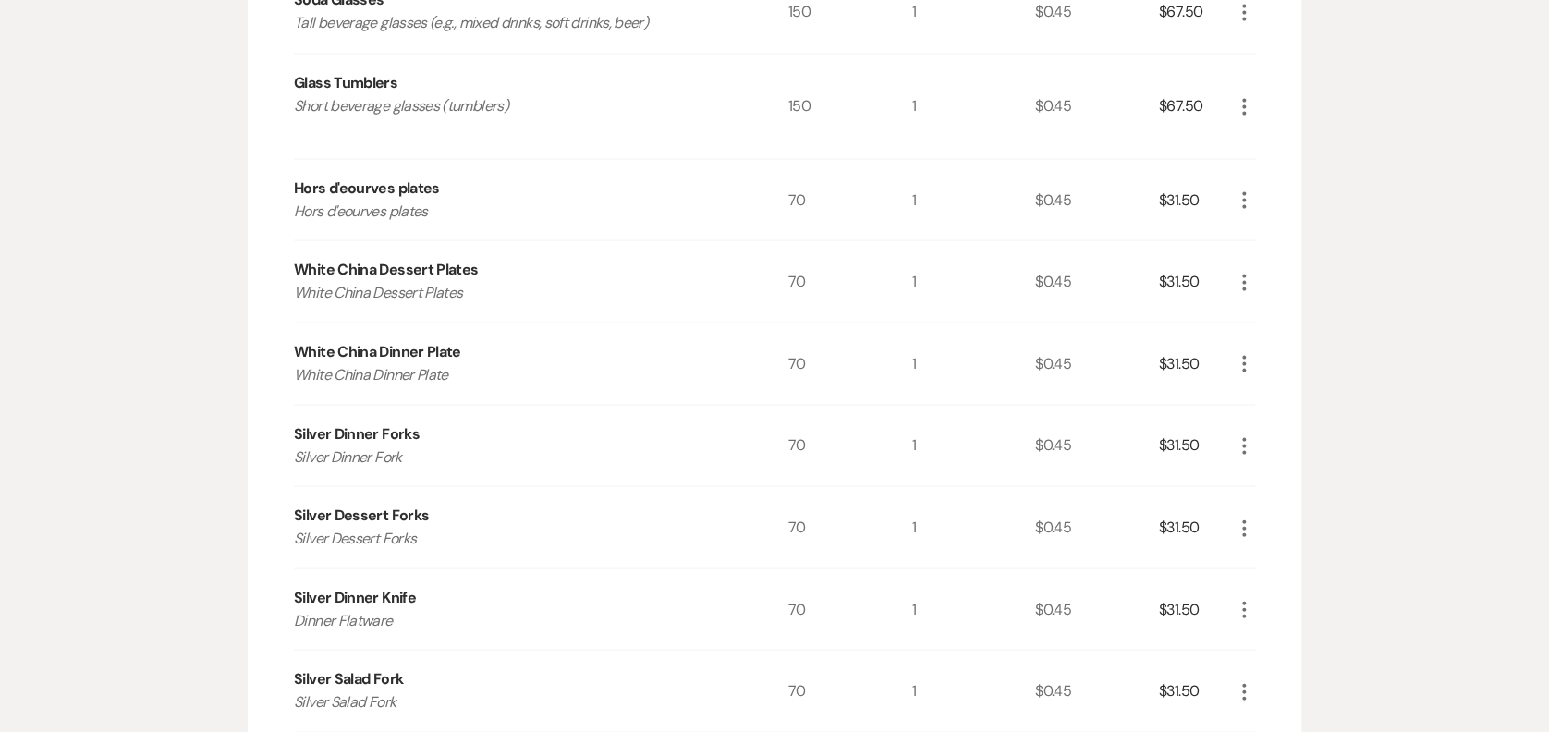
scroll to position [2066, 0]
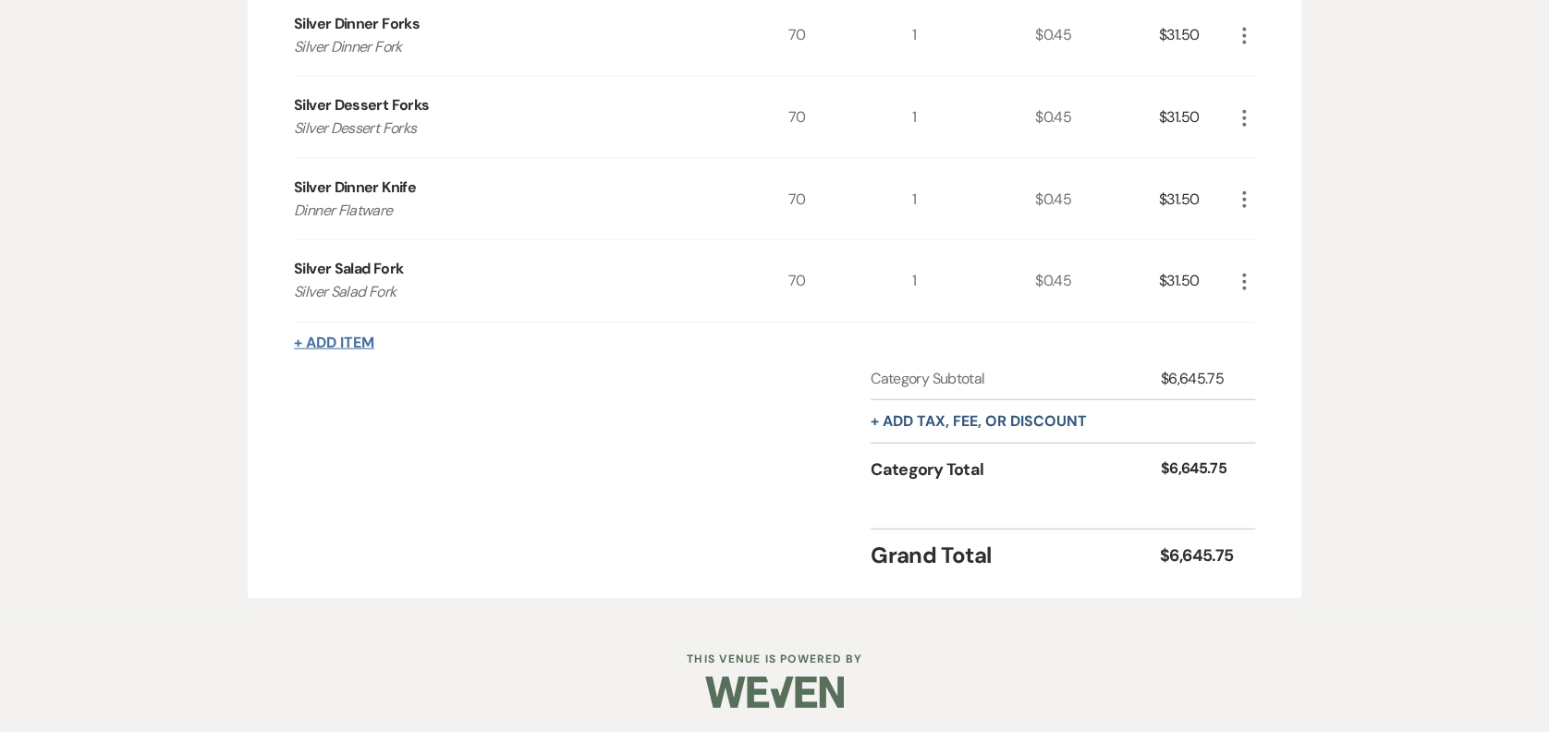
click at [341, 336] on button "+ Add Item" at bounding box center [334, 343] width 80 height 15
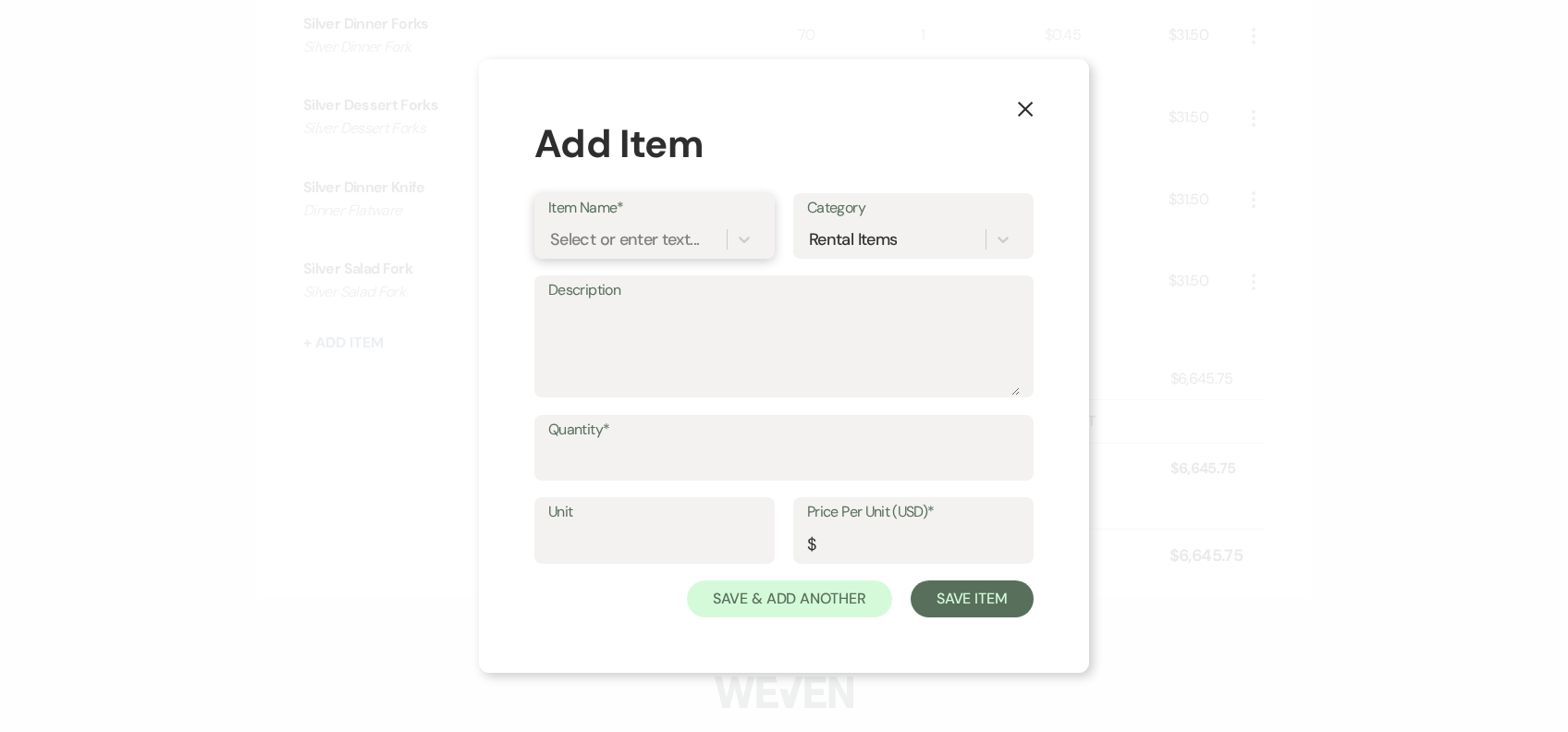
drag, startPoint x: 611, startPoint y: 244, endPoint x: 629, endPoint y: 253, distance: 19.8
click at [615, 251] on div "Select or enter text..." at bounding box center [624, 238] width 149 height 25
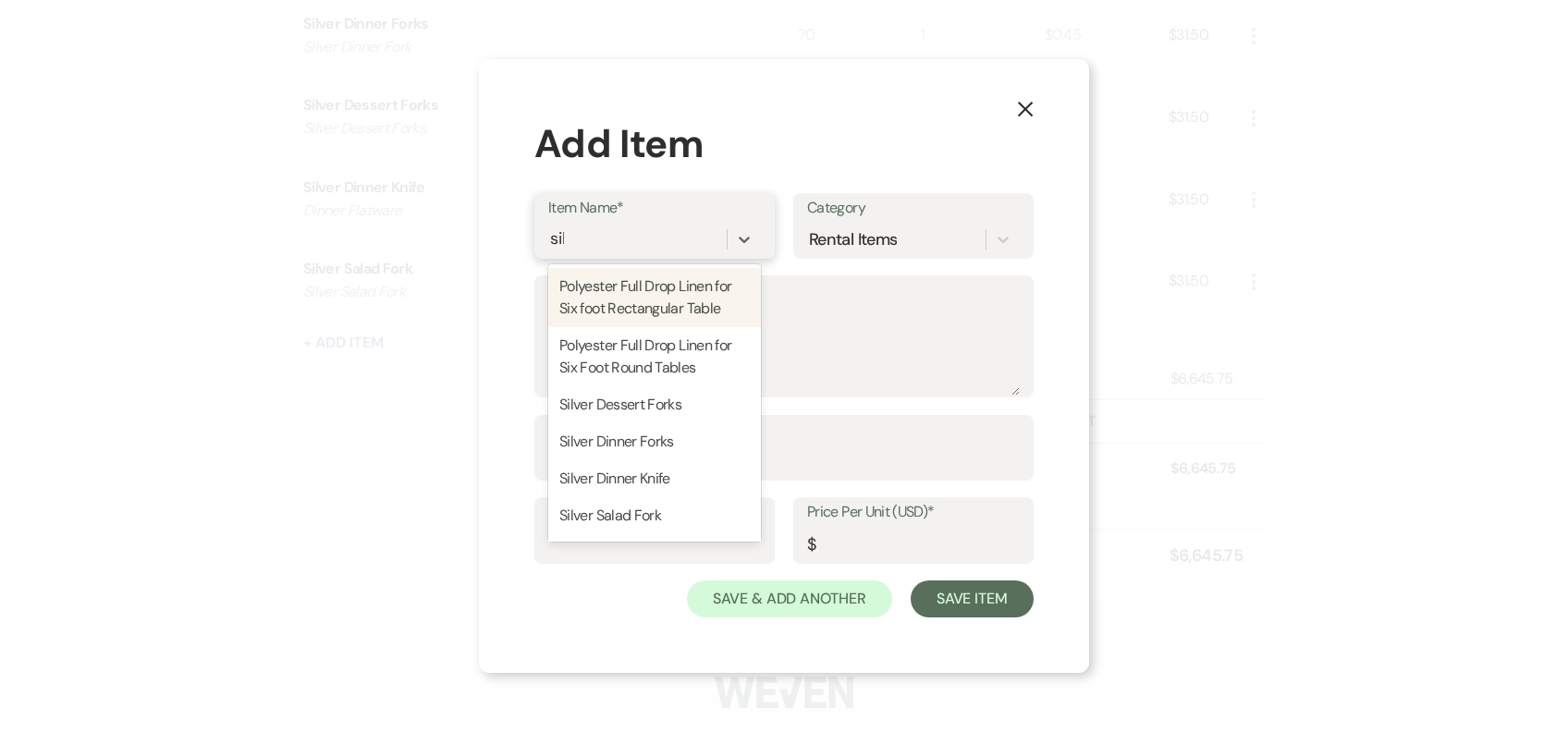
type input "silv"
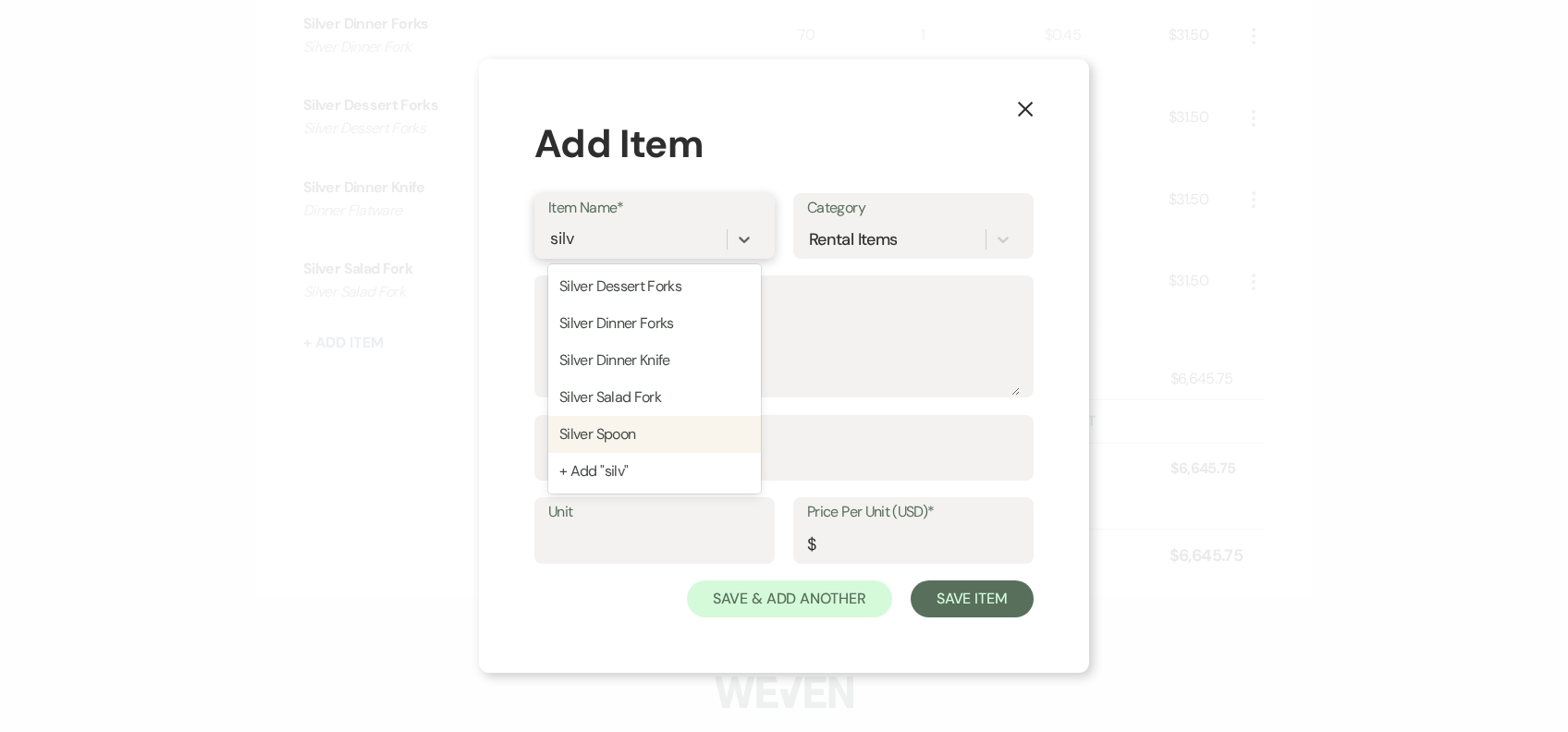
click at [605, 424] on div "Silver Spoon" at bounding box center [654, 434] width 213 height 37
type textarea "Silver Spoon"
type input "1"
type input "0.45"
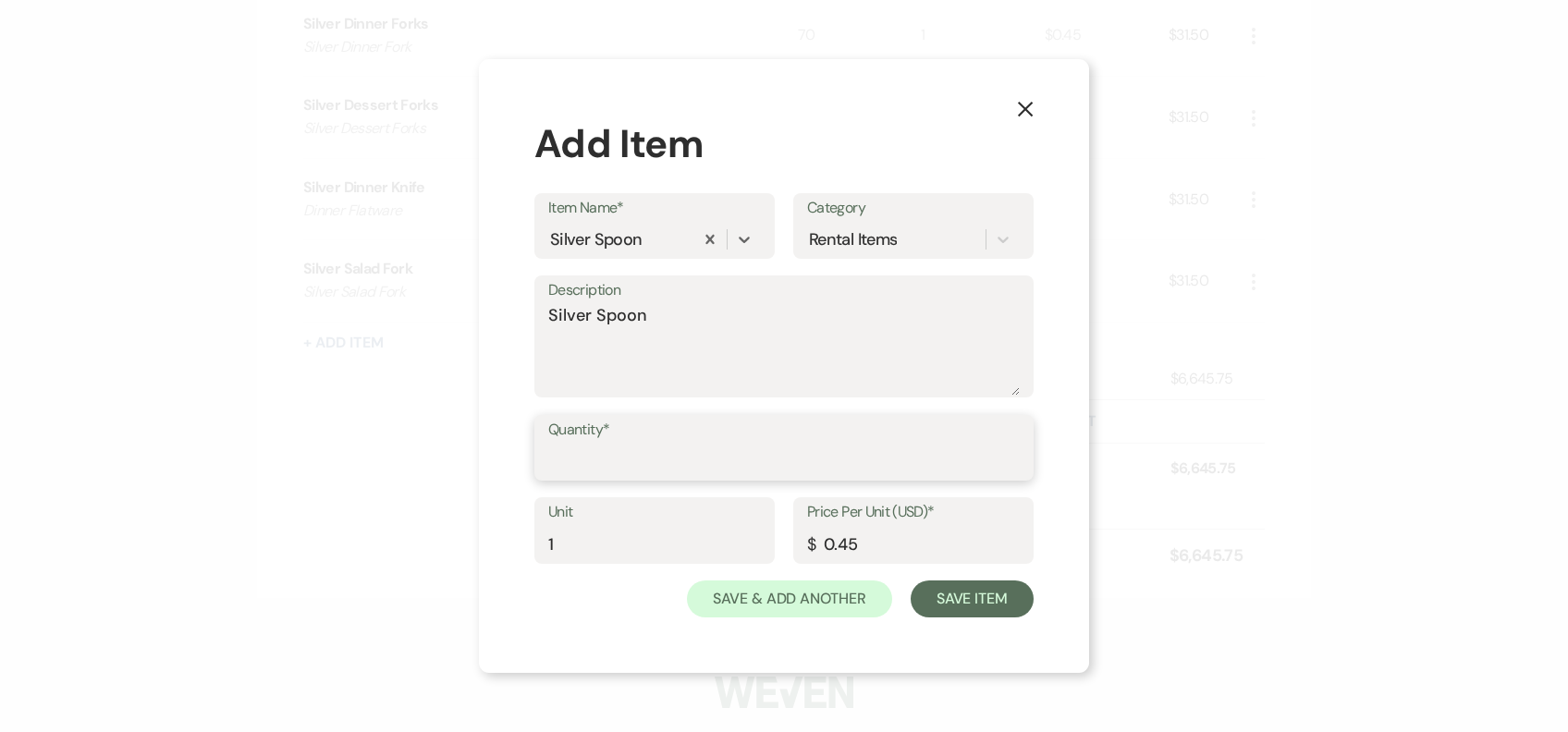
click at [814, 479] on input "Quantity*" at bounding box center [783, 461] width 471 height 36
type input "70"
click at [951, 604] on button "Save Item" at bounding box center [972, 599] width 123 height 37
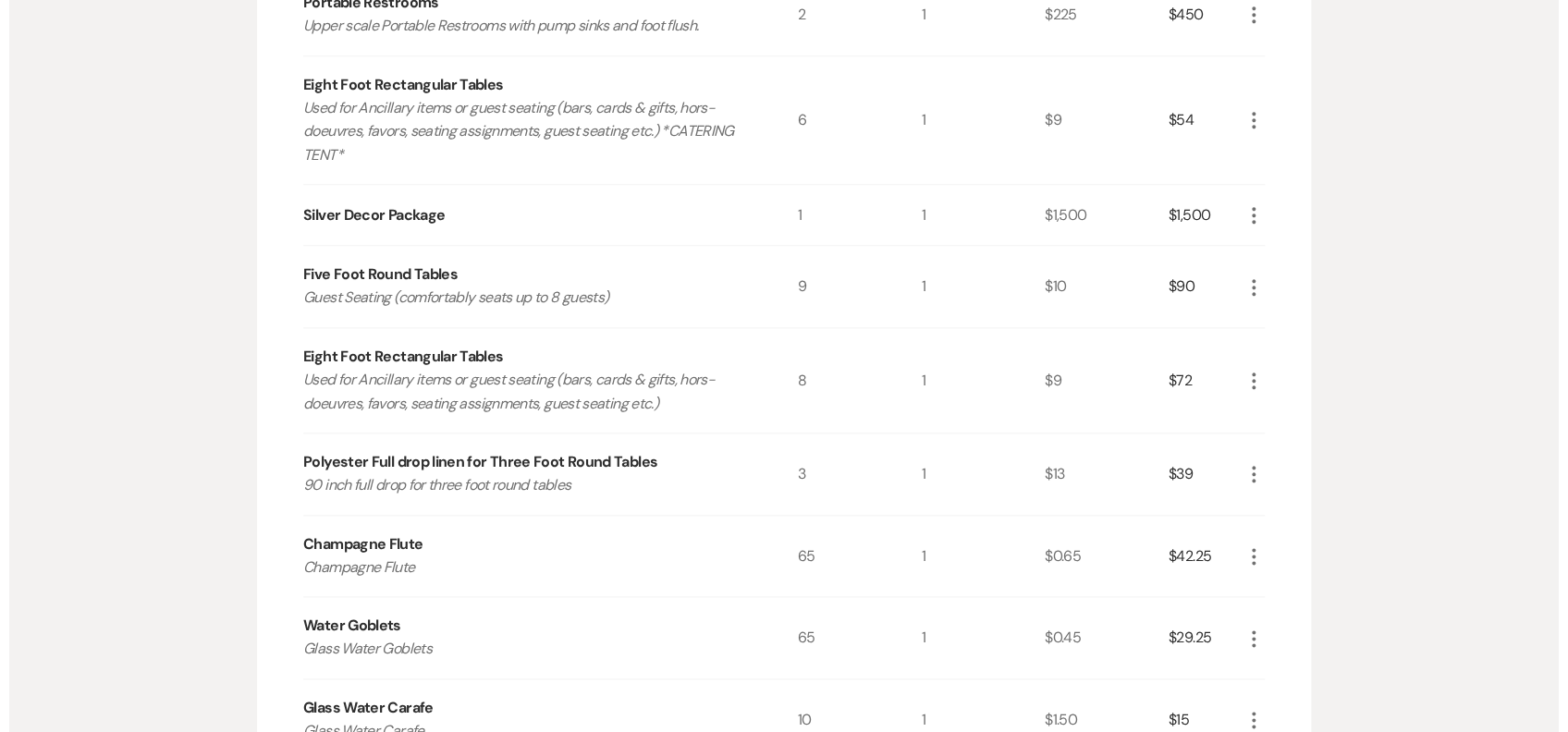
scroll to position [2148, 0]
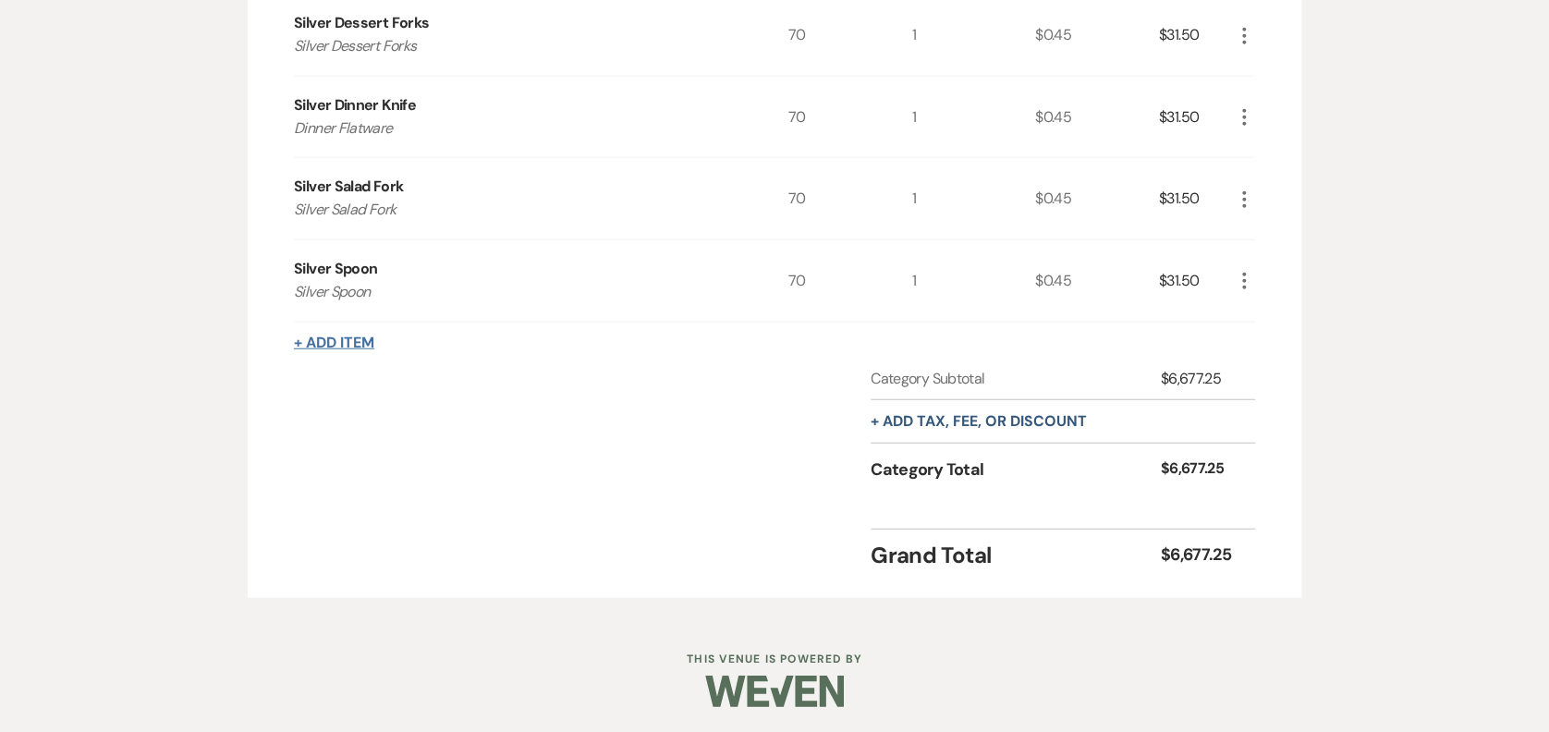
click at [340, 337] on button "+ Add Item" at bounding box center [334, 343] width 80 height 15
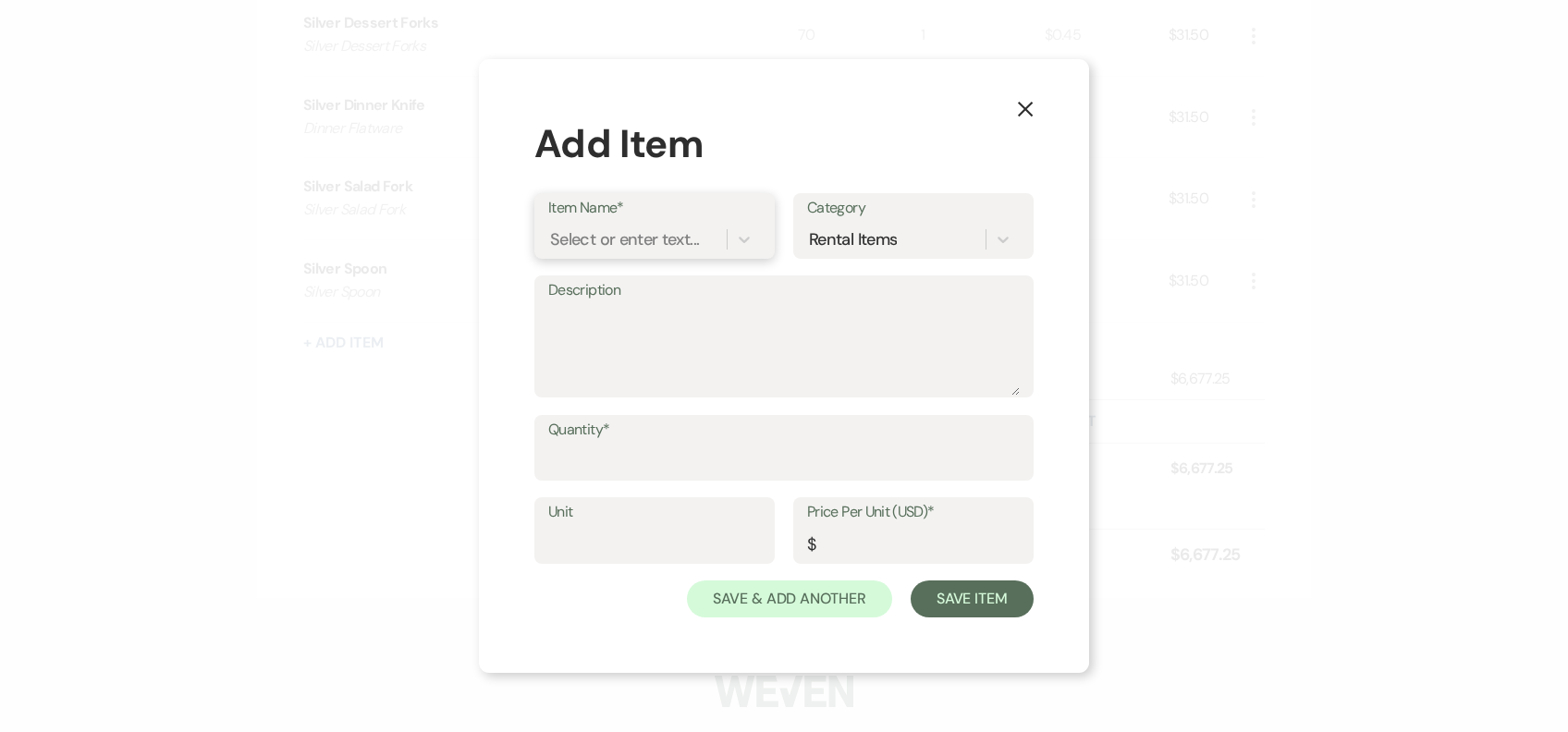
click at [620, 253] on div "Select or enter text..." at bounding box center [637, 239] width 178 height 32
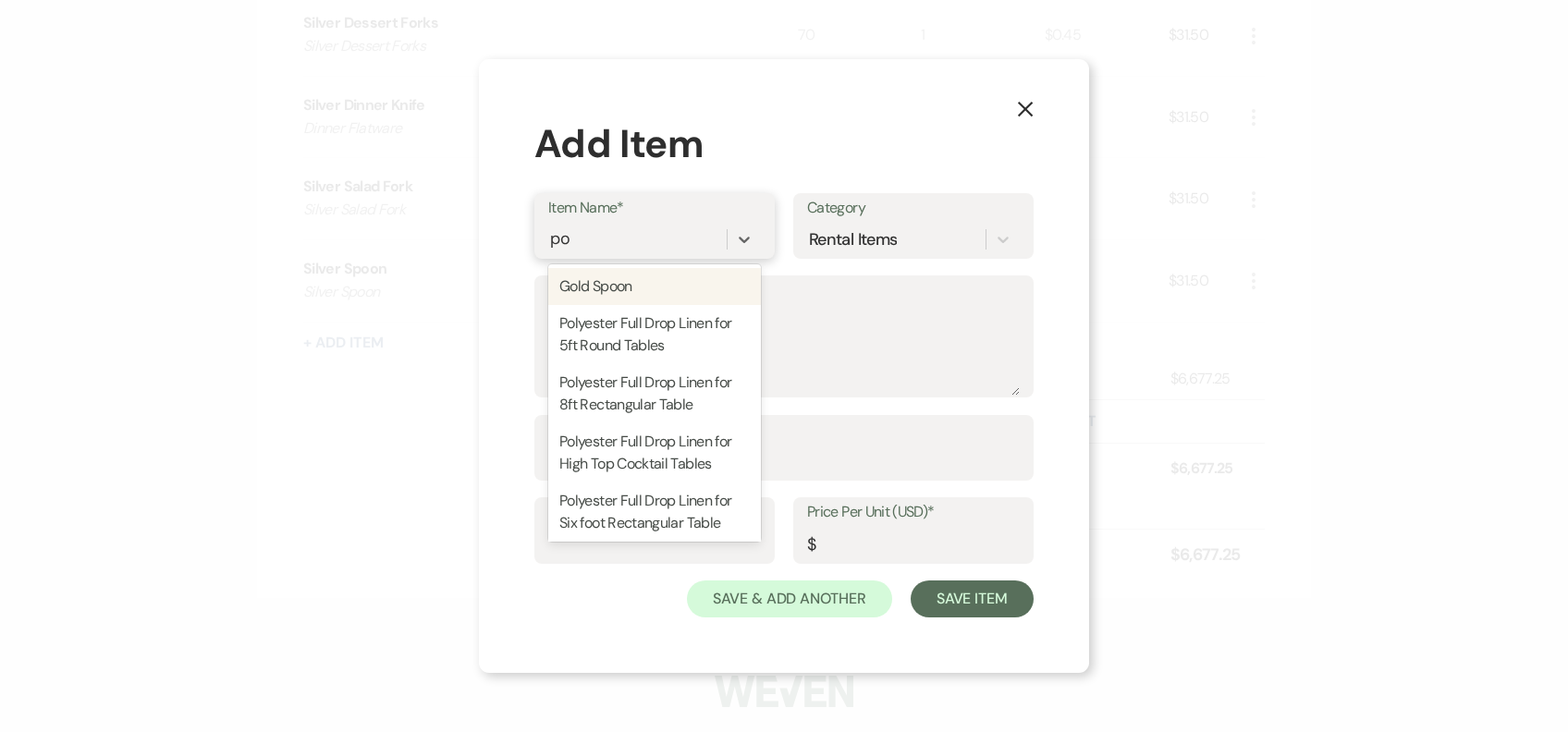
type input "pol"
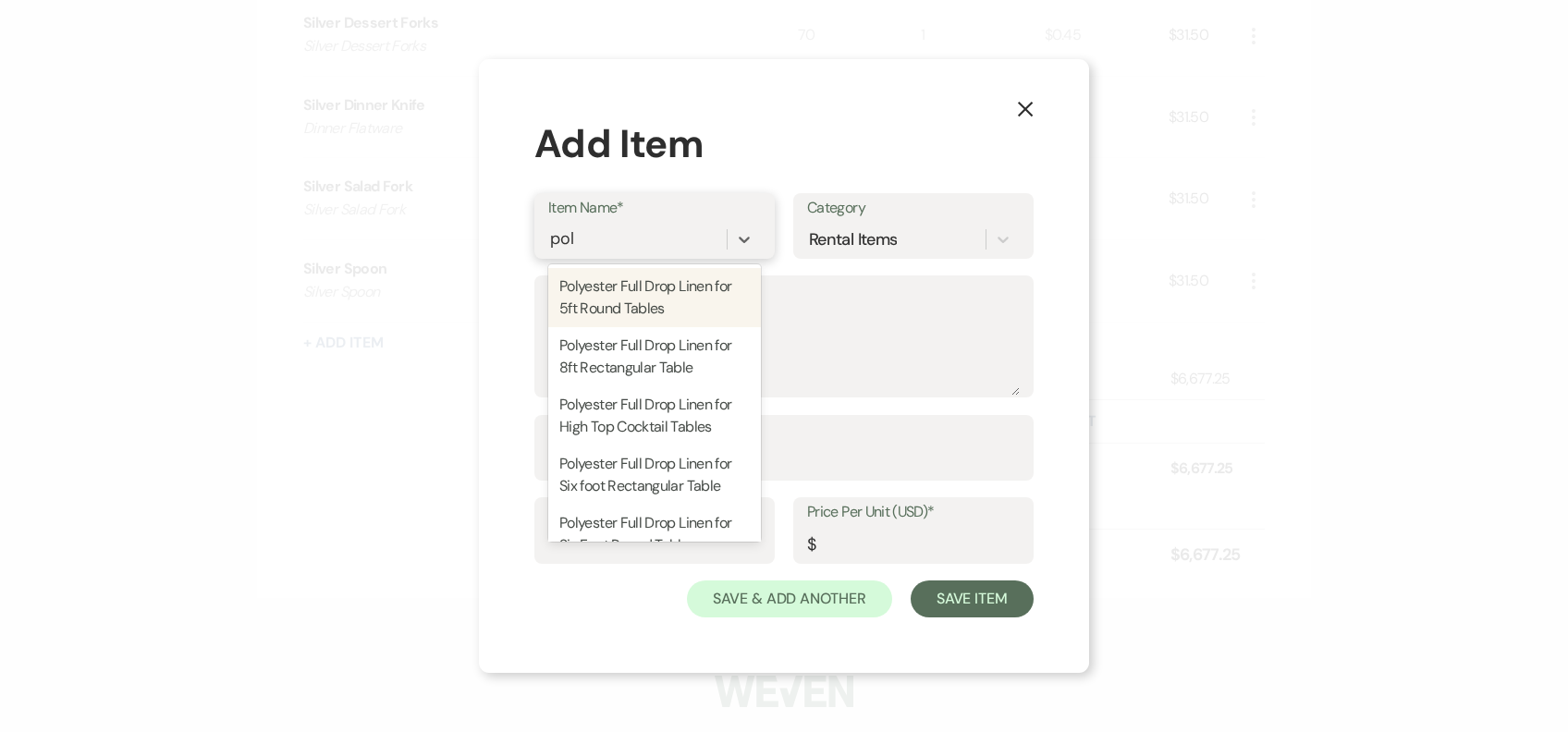
click at [649, 296] on div "Polyester Full Drop Linen for 5ft Round Tables" at bounding box center [654, 297] width 213 height 59
type textarea "120 inch round tablecloth for 5ft rounds"
type input "1"
type input "23"
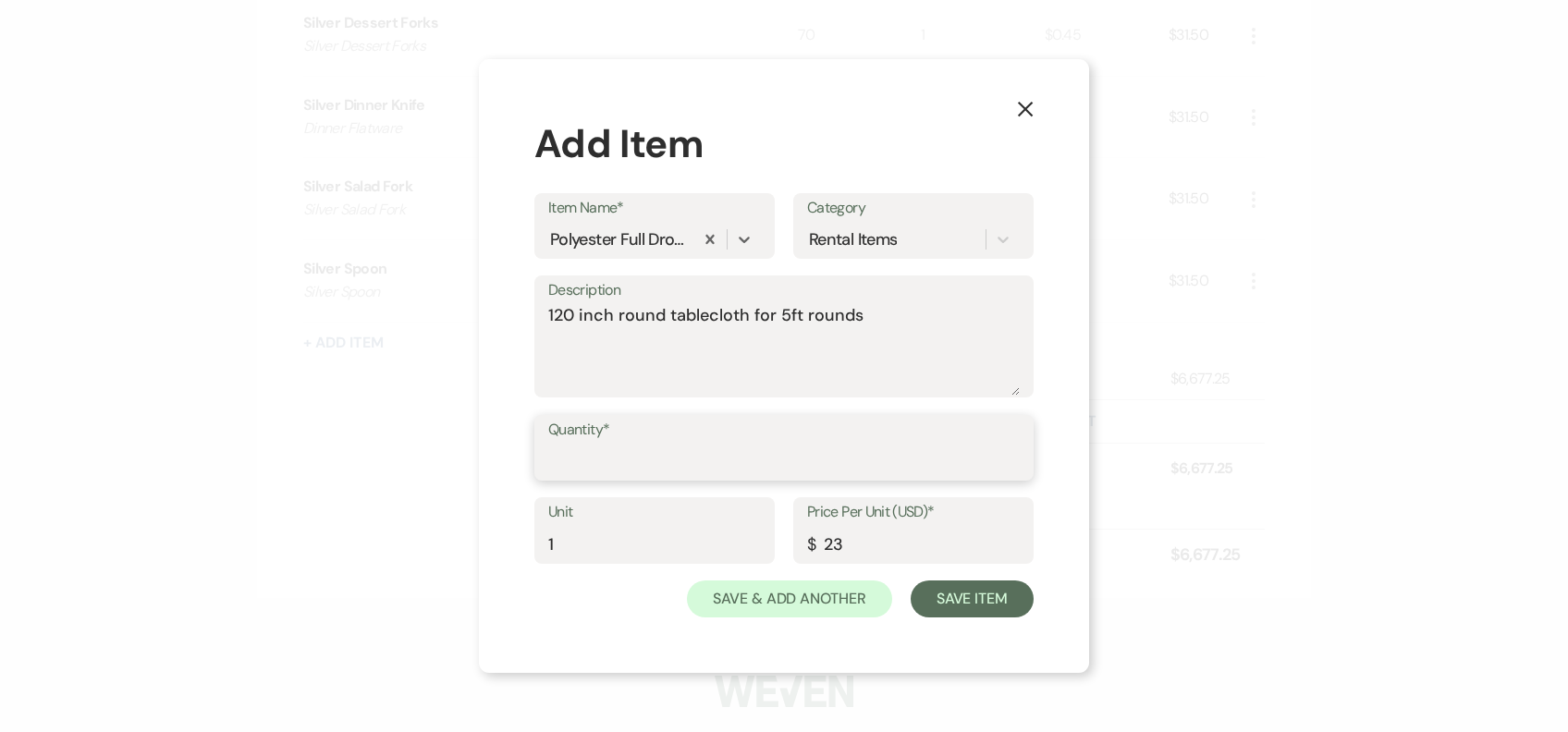
click at [641, 446] on input "Quantity*" at bounding box center [783, 461] width 471 height 36
type input "10"
click at [969, 599] on button "Save Item" at bounding box center [972, 599] width 123 height 37
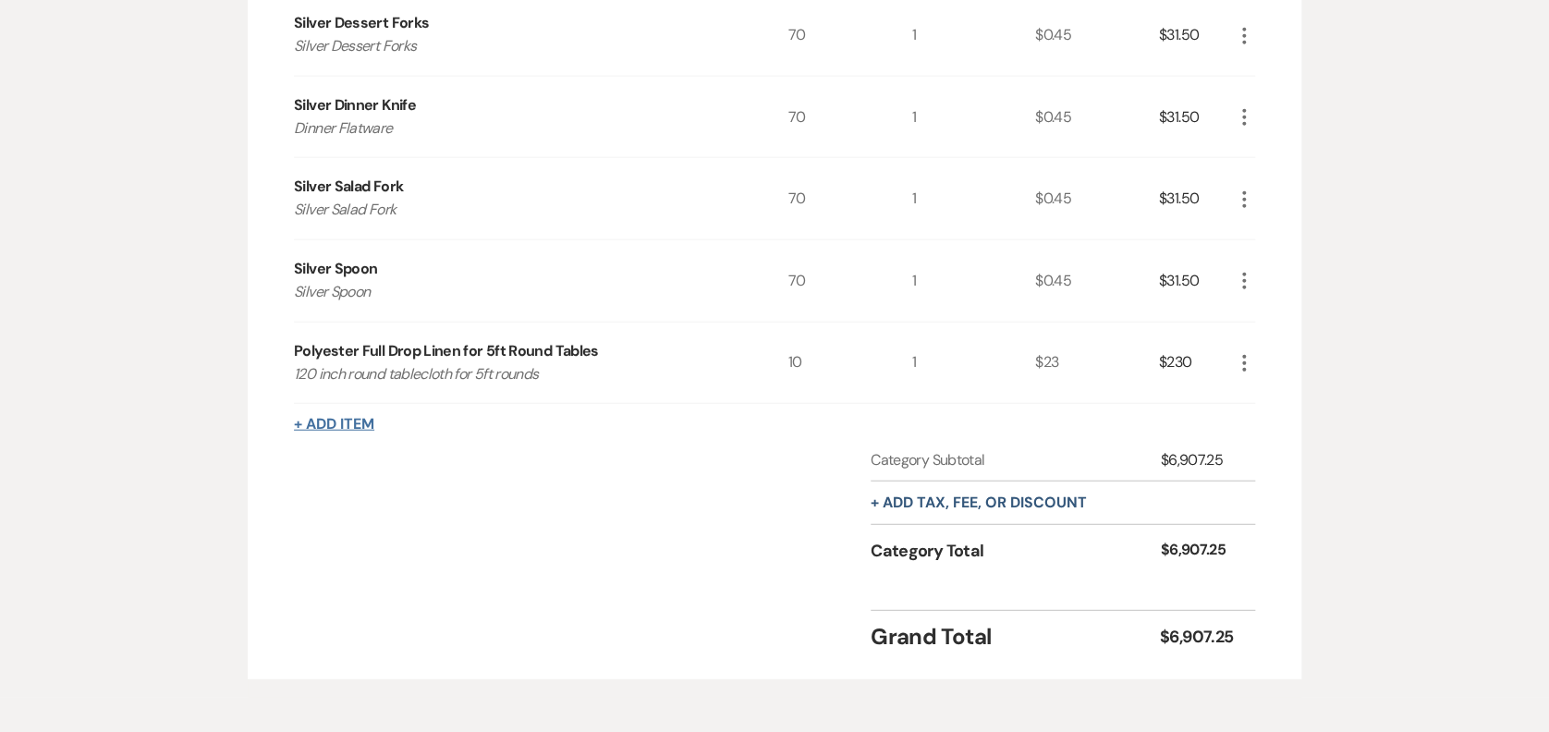
click at [348, 423] on button "+ Add Item" at bounding box center [334, 424] width 80 height 15
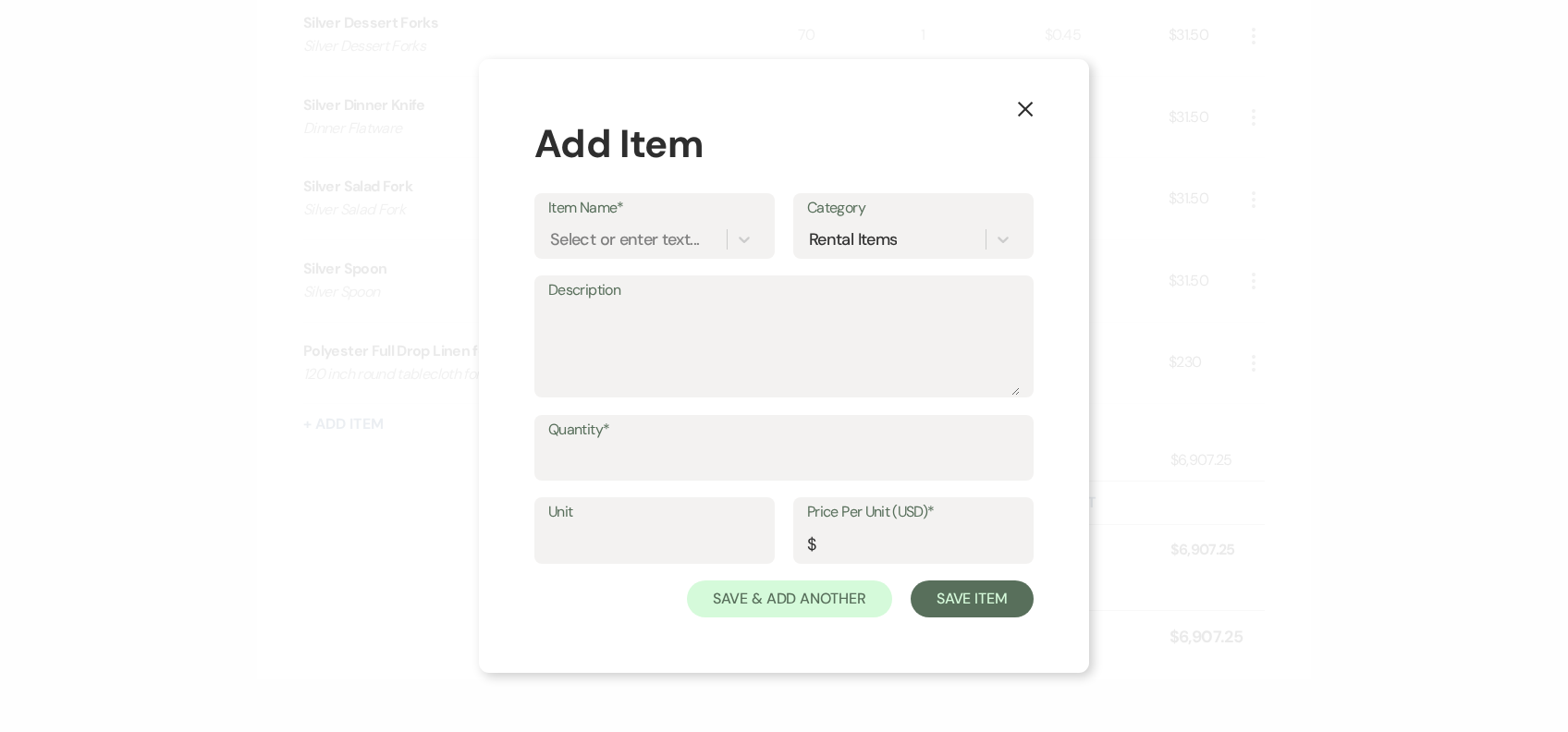
click at [589, 214] on label "Item Name*" at bounding box center [654, 208] width 213 height 27
click at [552, 226] on input "Item Name*" at bounding box center [551, 238] width 2 height 25
type input "e"
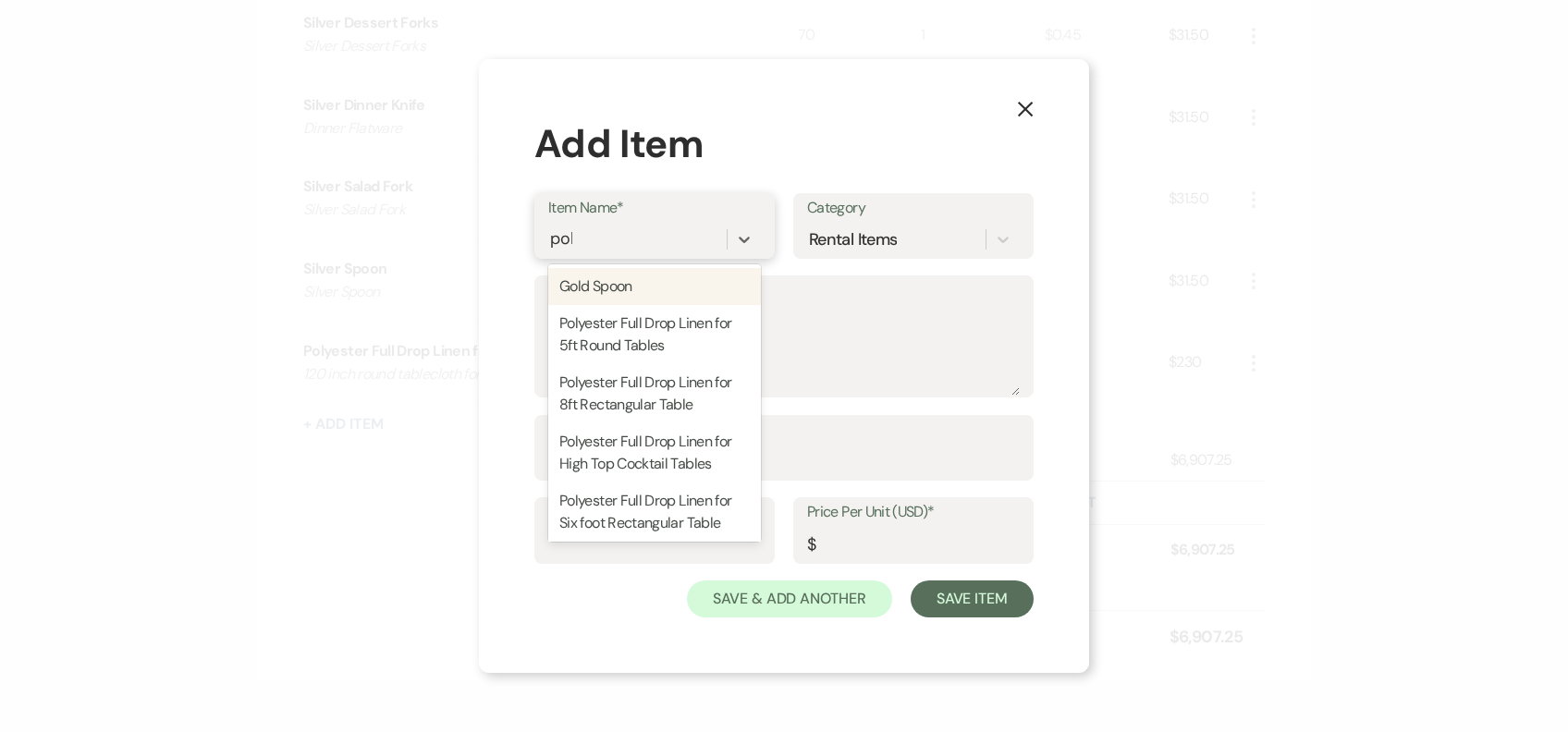
type input "poly"
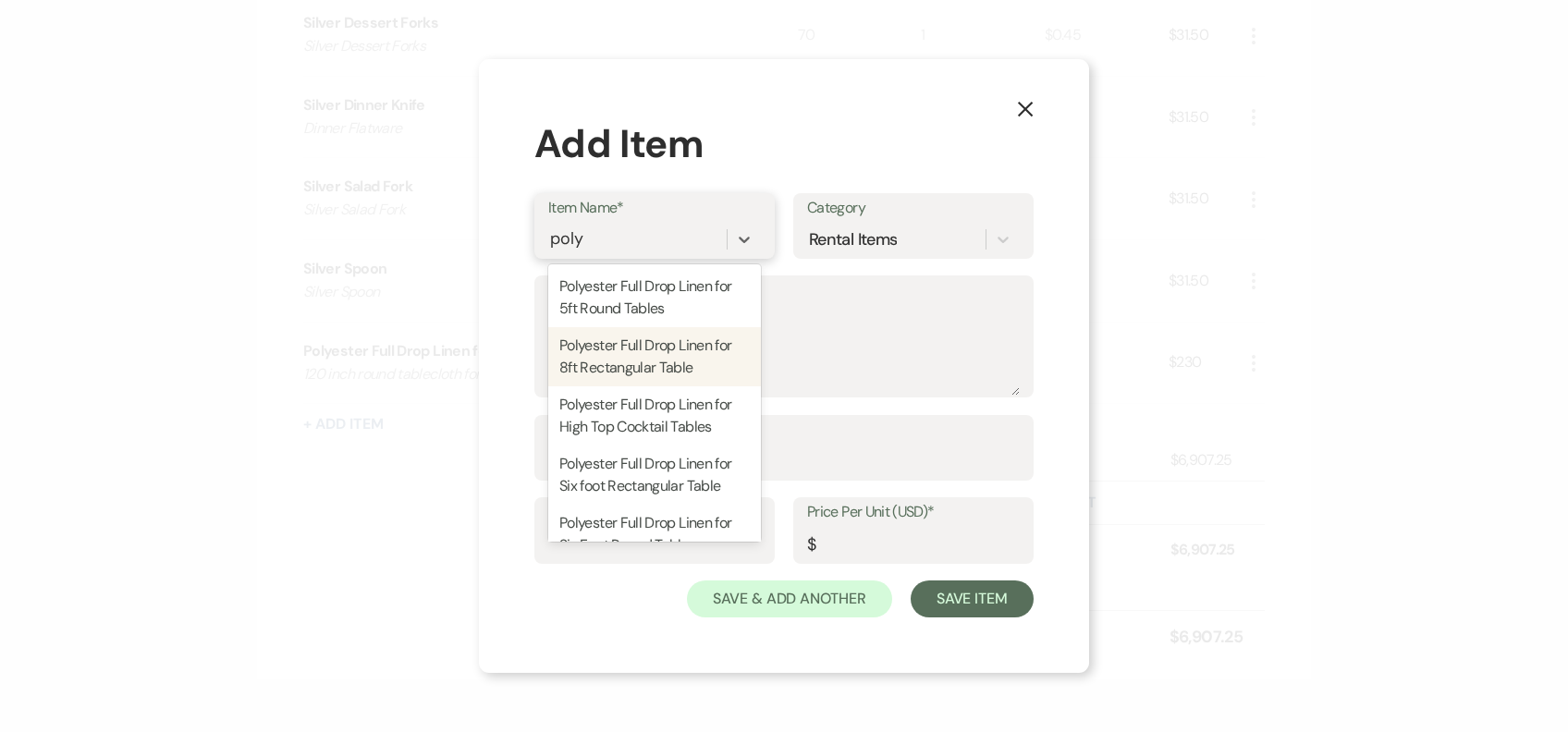
click at [694, 353] on div "Polyester Full Drop Linen for 8ft Rectangular Table" at bounding box center [654, 356] width 213 height 59
type textarea "90x156 color selection on [DOMAIN_NAME]"
type input "1"
type input "27"
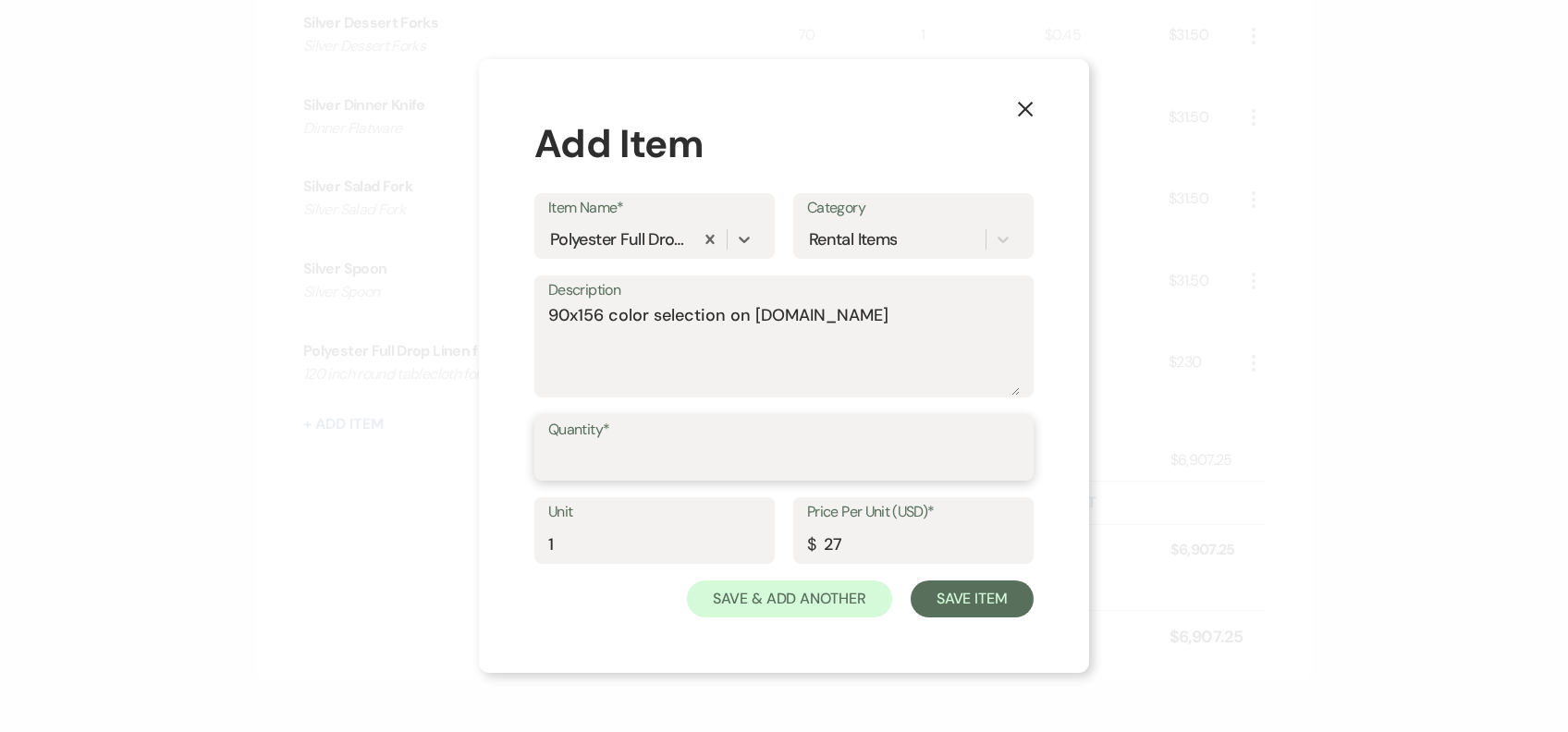
click at [633, 461] on input "Quantity*" at bounding box center [783, 461] width 471 height 36
type input "9"
click at [1026, 594] on button "Save Item" at bounding box center [972, 599] width 123 height 37
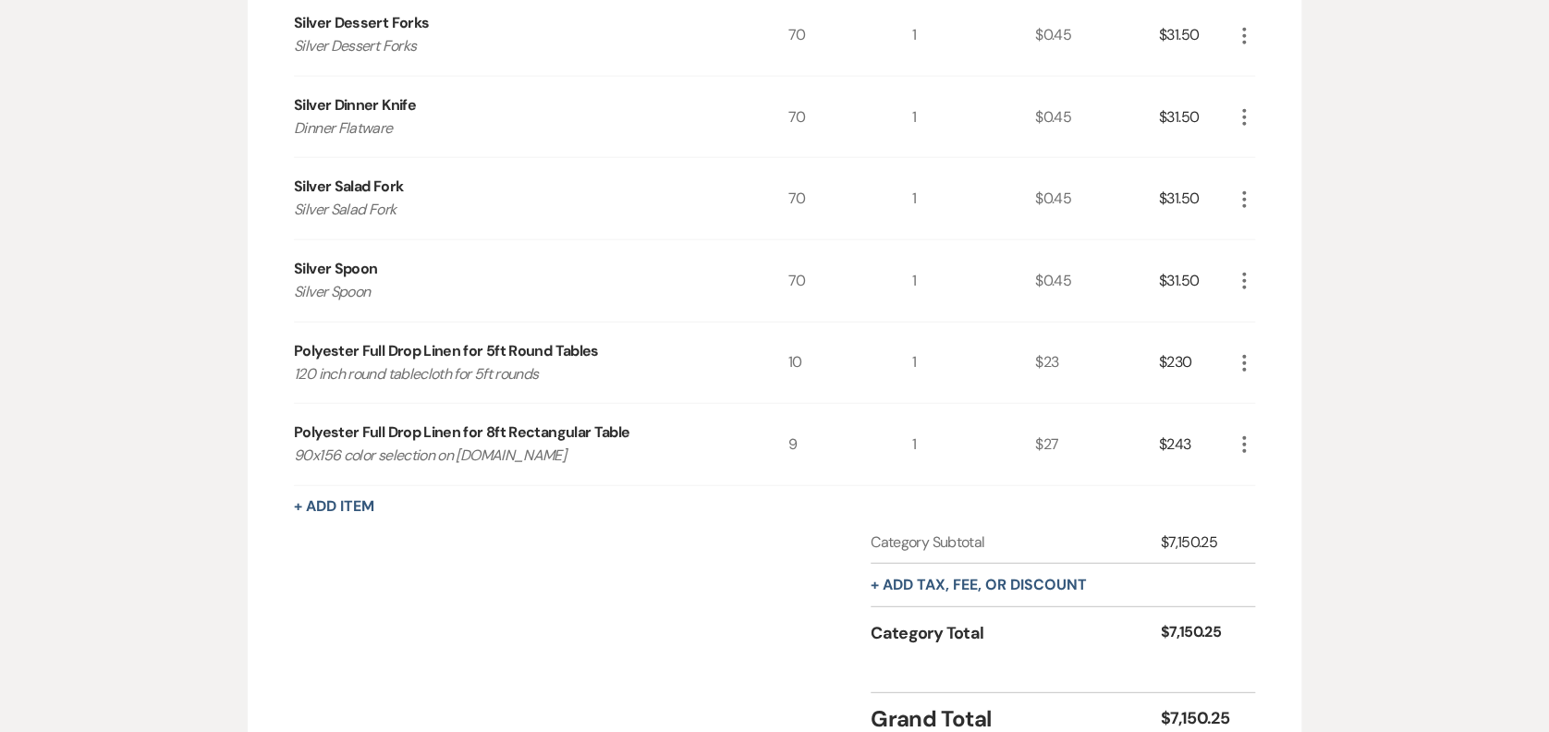
click at [338, 499] on button "+ Add Item" at bounding box center [334, 506] width 80 height 15
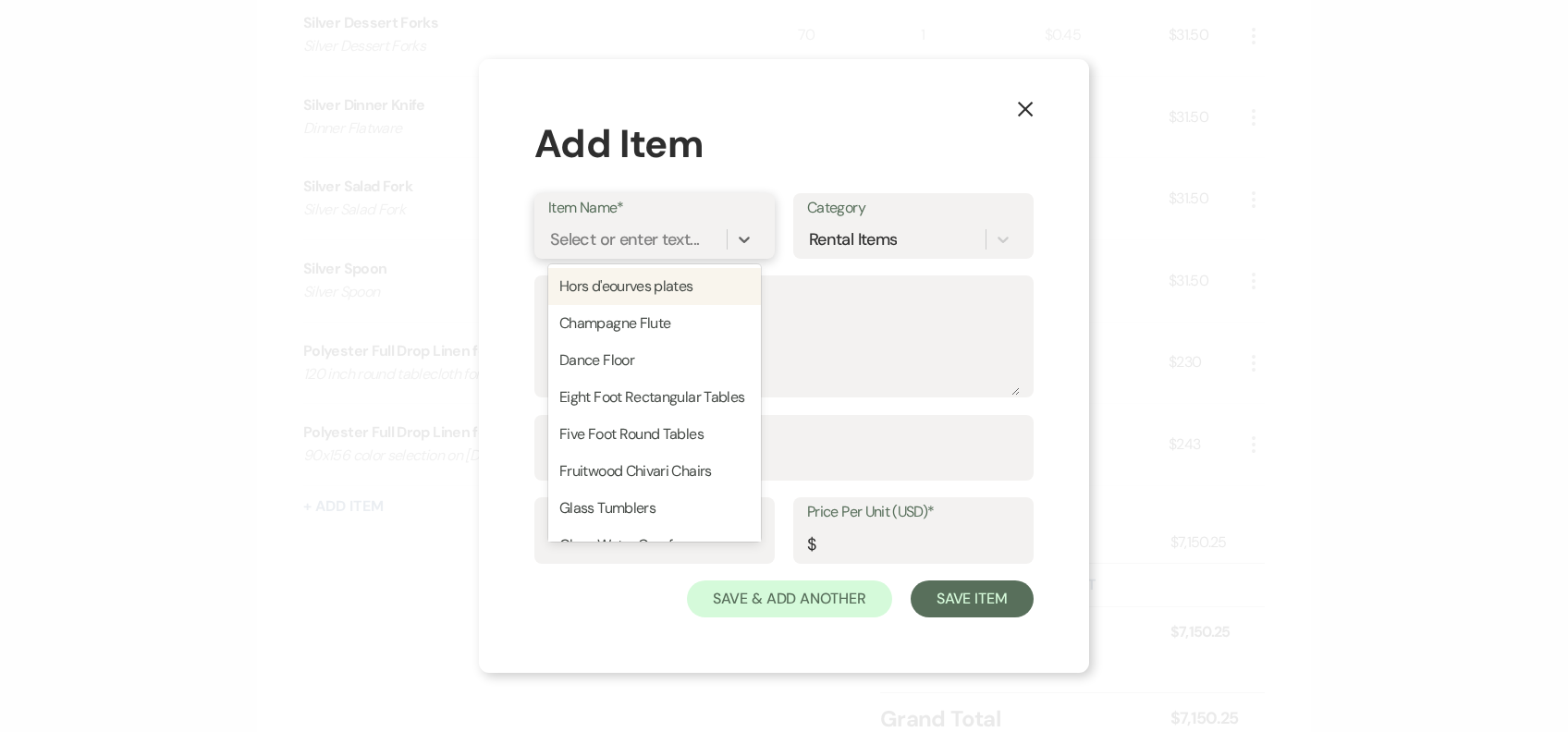
click at [618, 232] on div "Select or enter text..." at bounding box center [624, 238] width 149 height 25
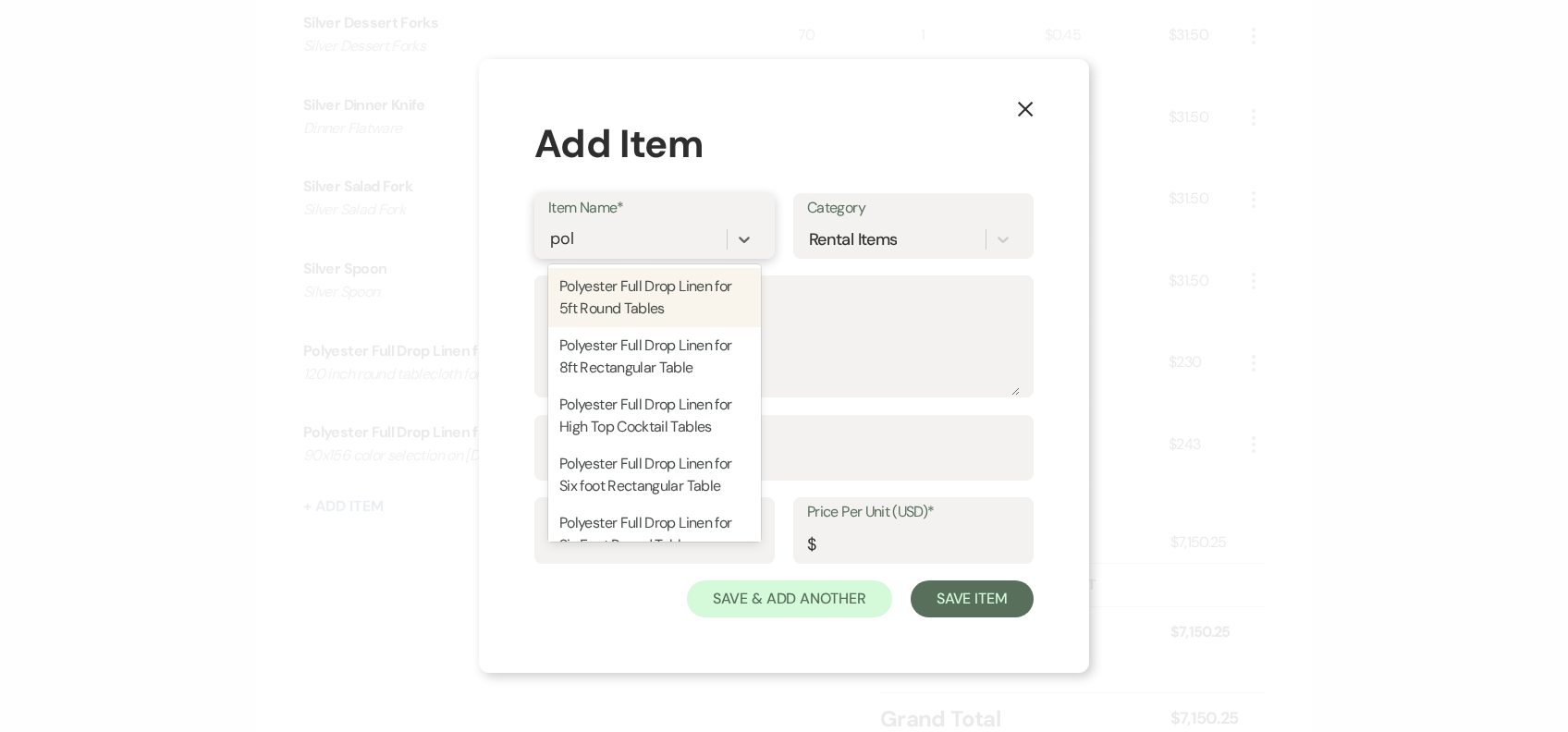
type input "poly"
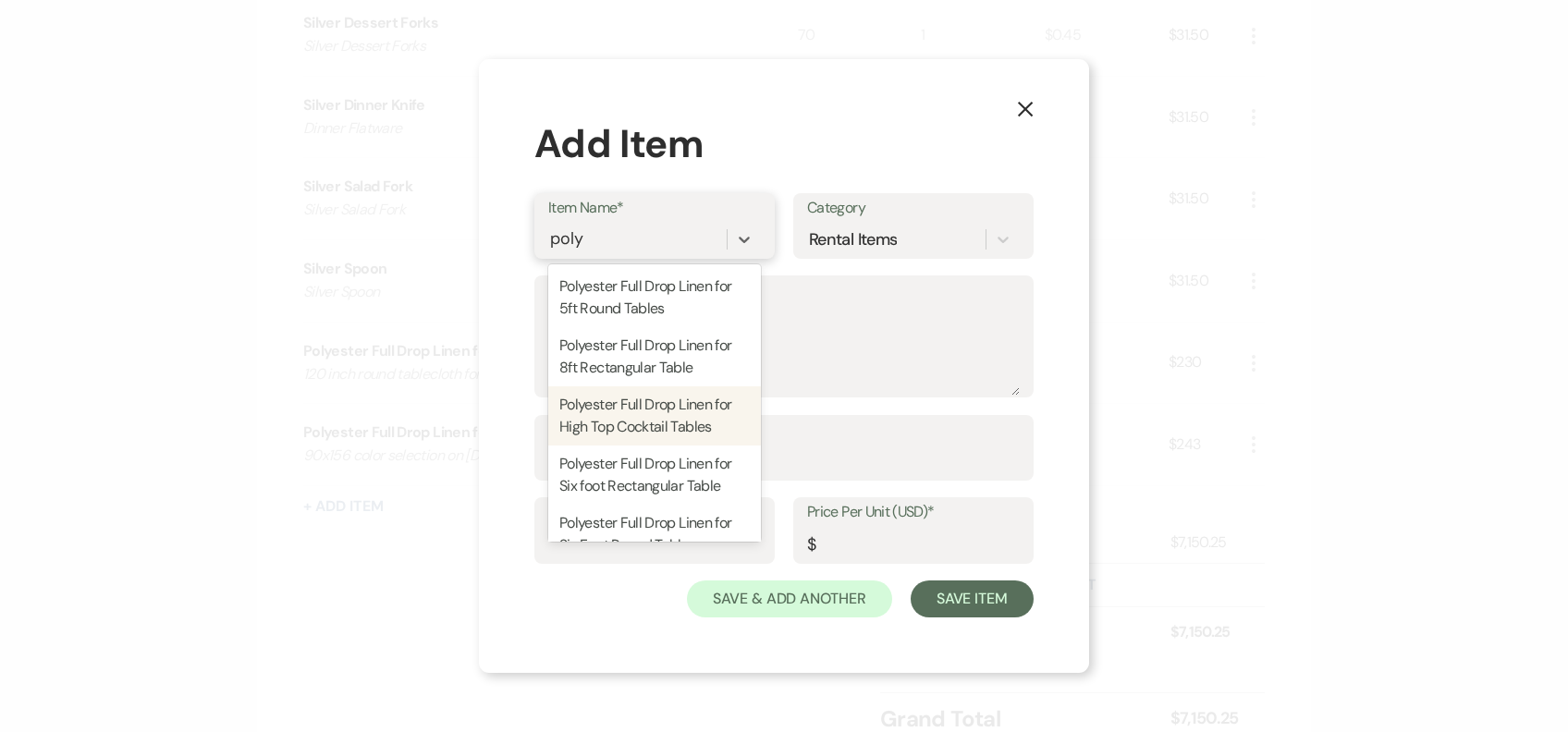
click at [673, 399] on div "Polyester Full Drop Linen for High Top Cocktail Tables" at bounding box center [654, 415] width 213 height 59
type textarea "108 inch table cloth"
type input "1"
type input "17"
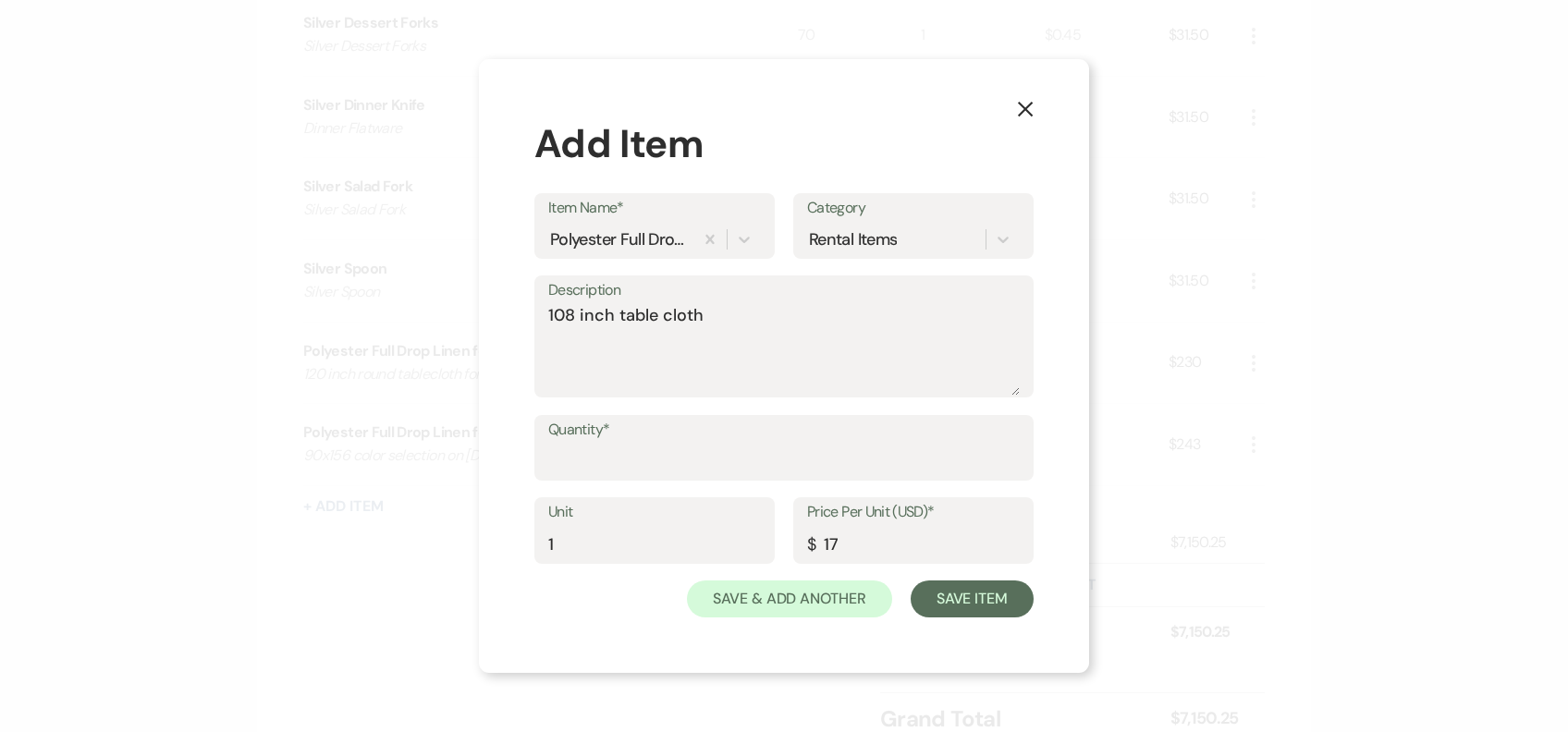
click at [629, 436] on label "Quantity*" at bounding box center [783, 430] width 471 height 27
click at [629, 443] on input "Quantity*" at bounding box center [783, 461] width 471 height 36
click at [618, 444] on input "Quantity*" at bounding box center [783, 461] width 471 height 36
type input "4"
click at [982, 594] on button "Save Item" at bounding box center [972, 599] width 123 height 37
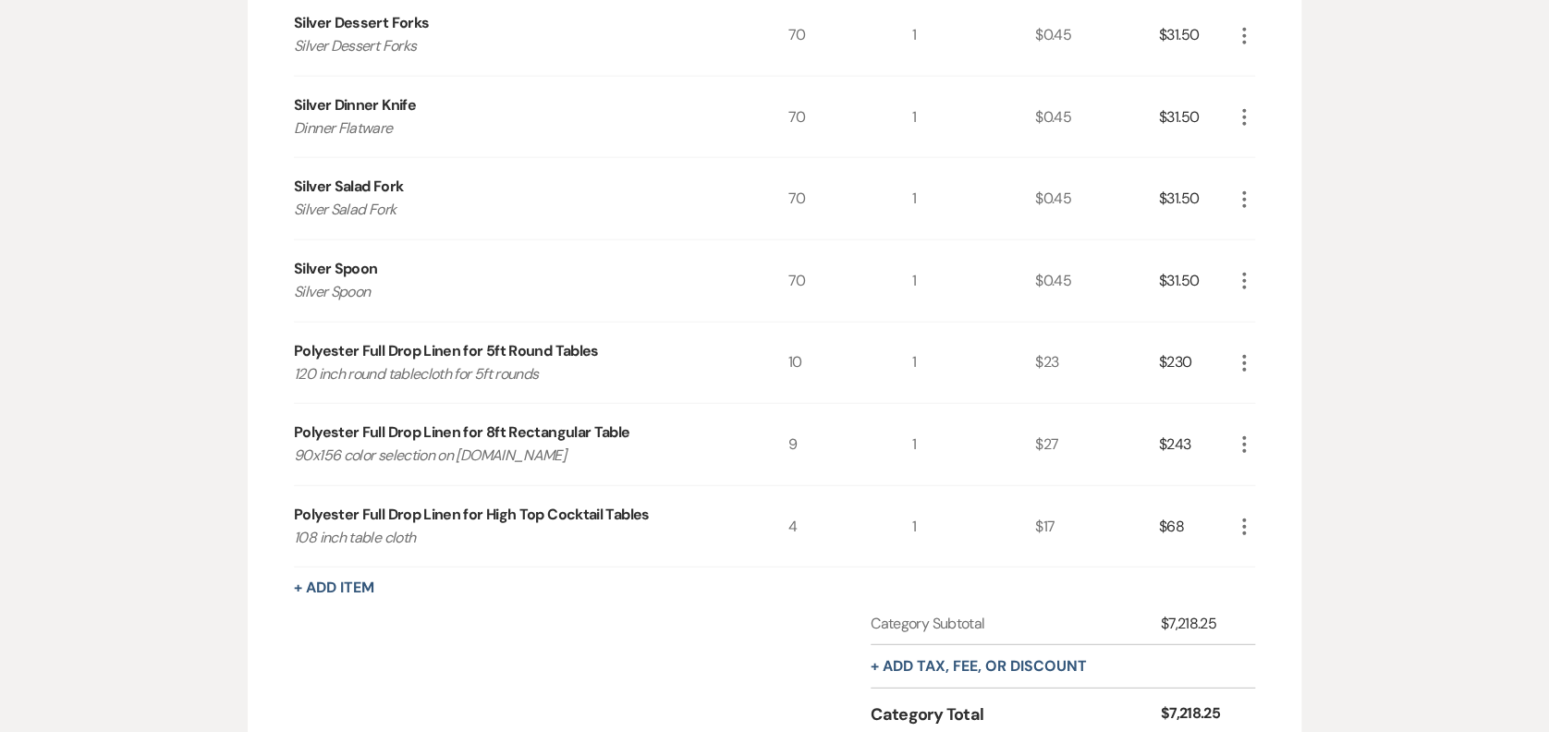
click at [343, 577] on div "+ Add Item" at bounding box center [774, 588] width 961 height 22
click at [362, 589] on button "+ Add Item" at bounding box center [334, 588] width 80 height 15
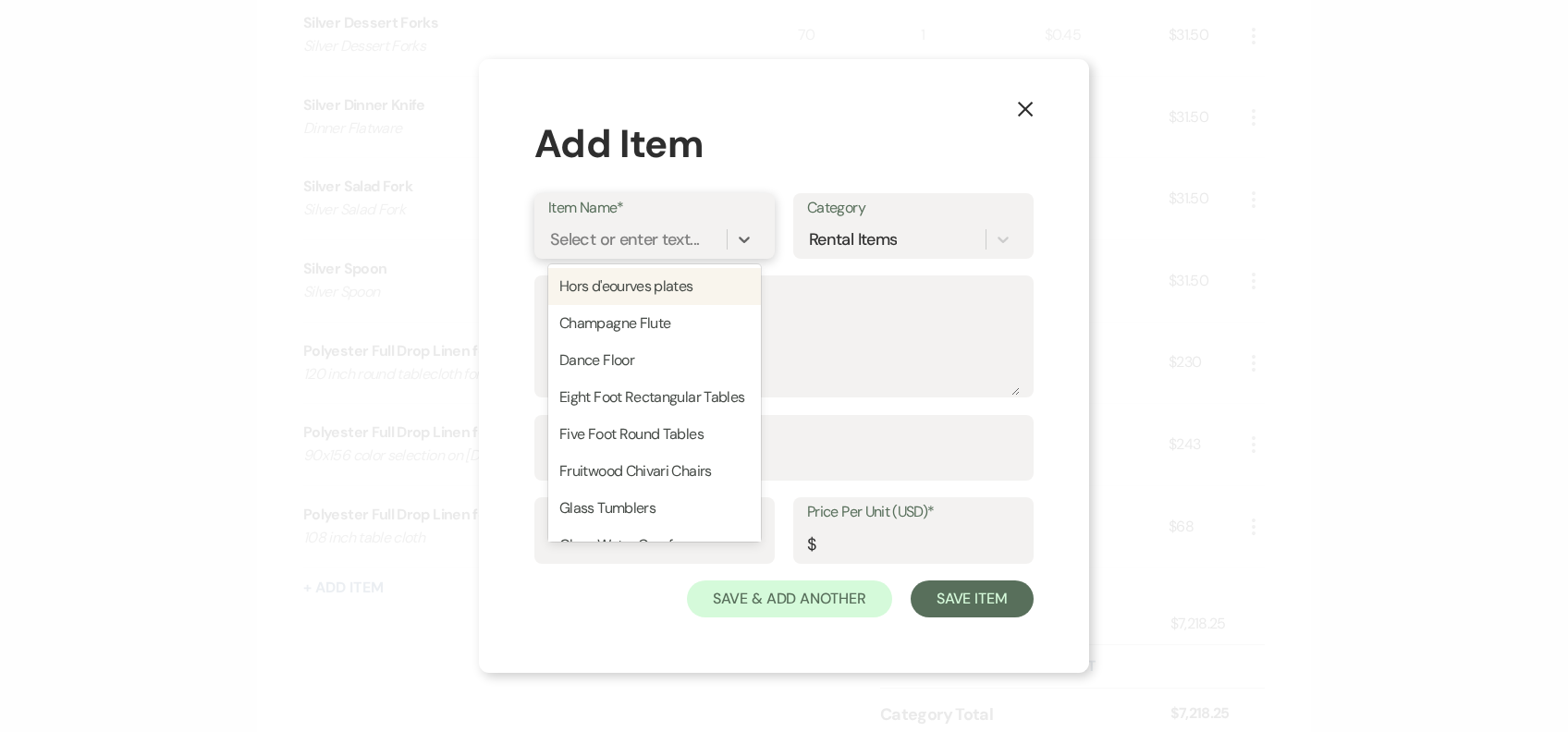
click at [602, 238] on div "Select or enter text..." at bounding box center [624, 238] width 149 height 25
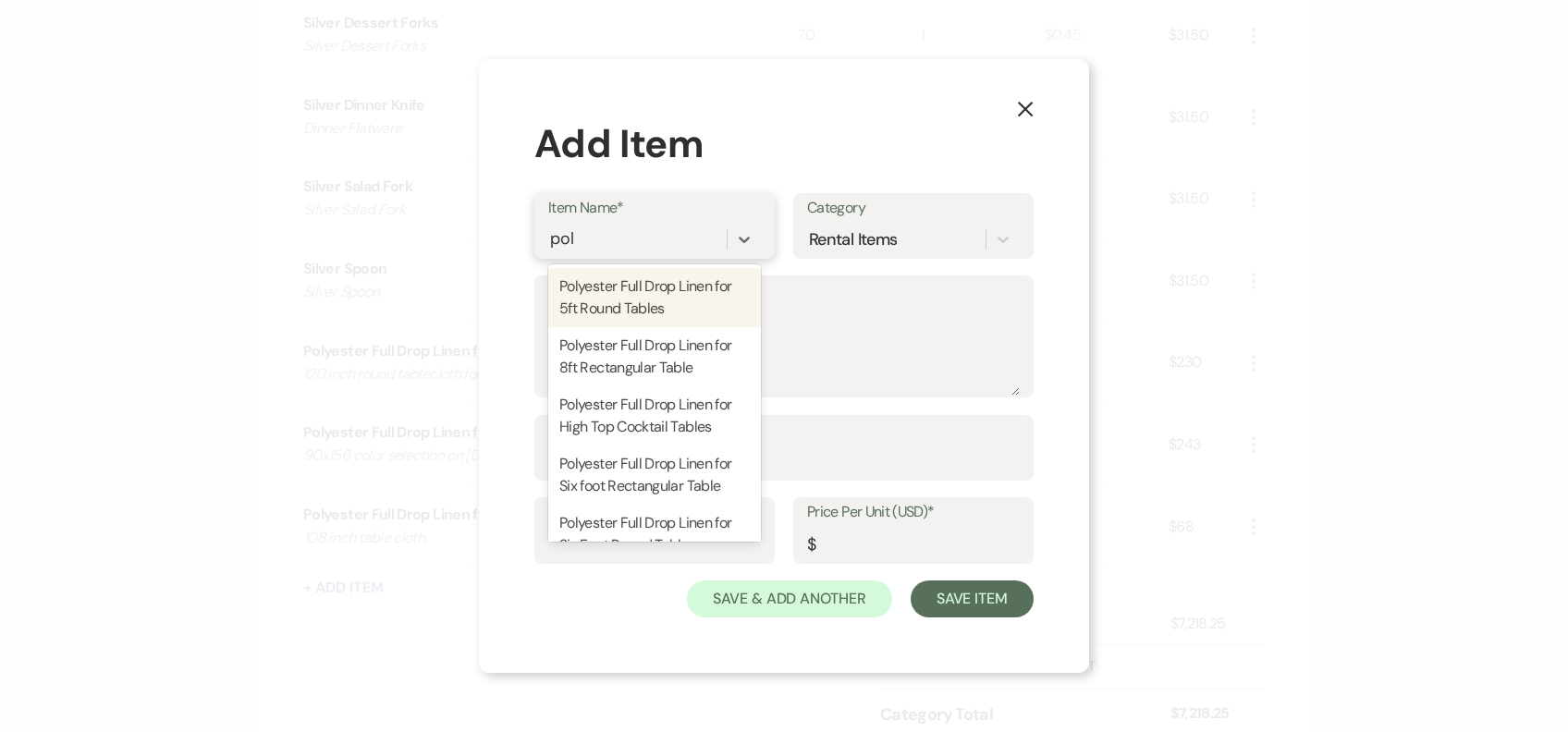
type input "poly"
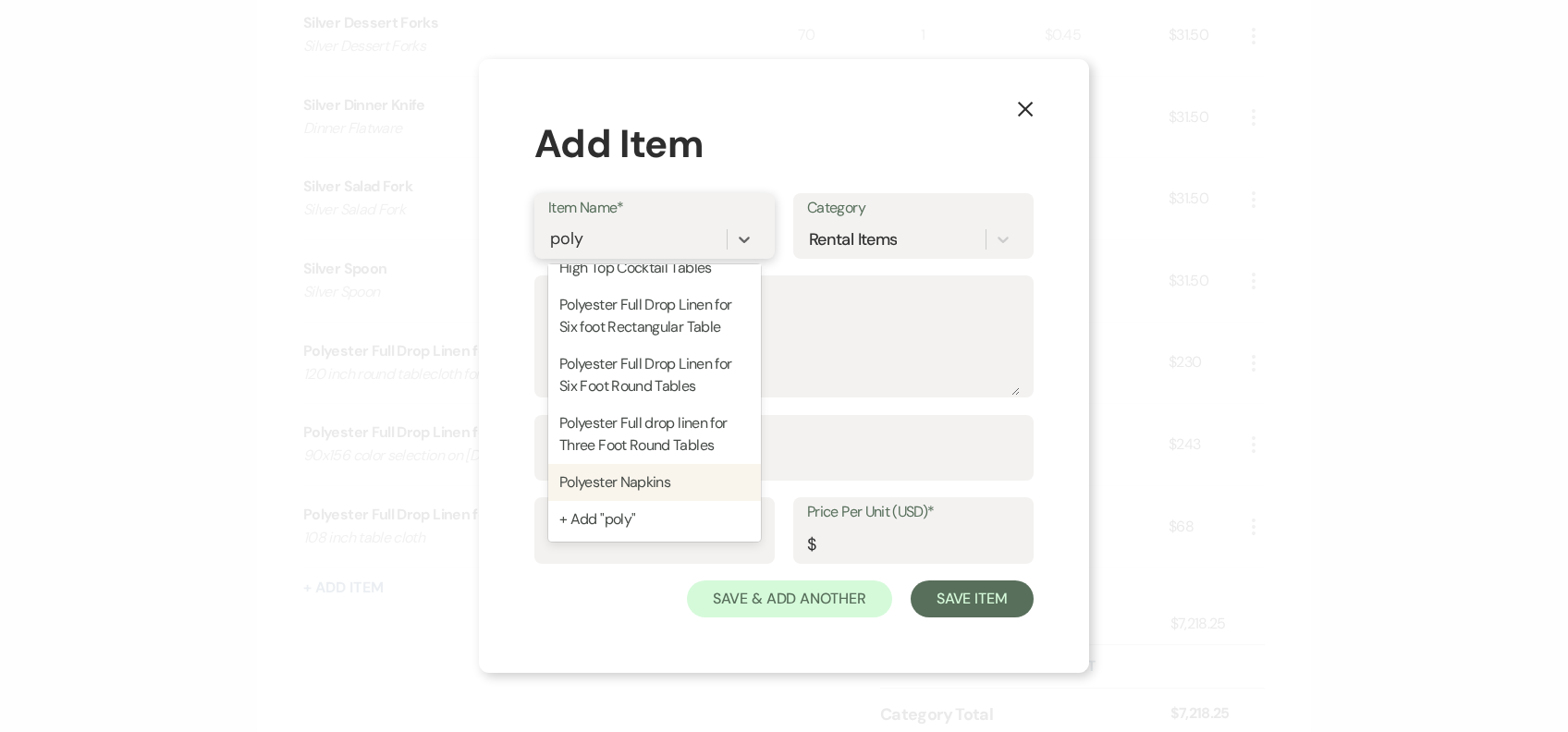
scroll to position [202, 0]
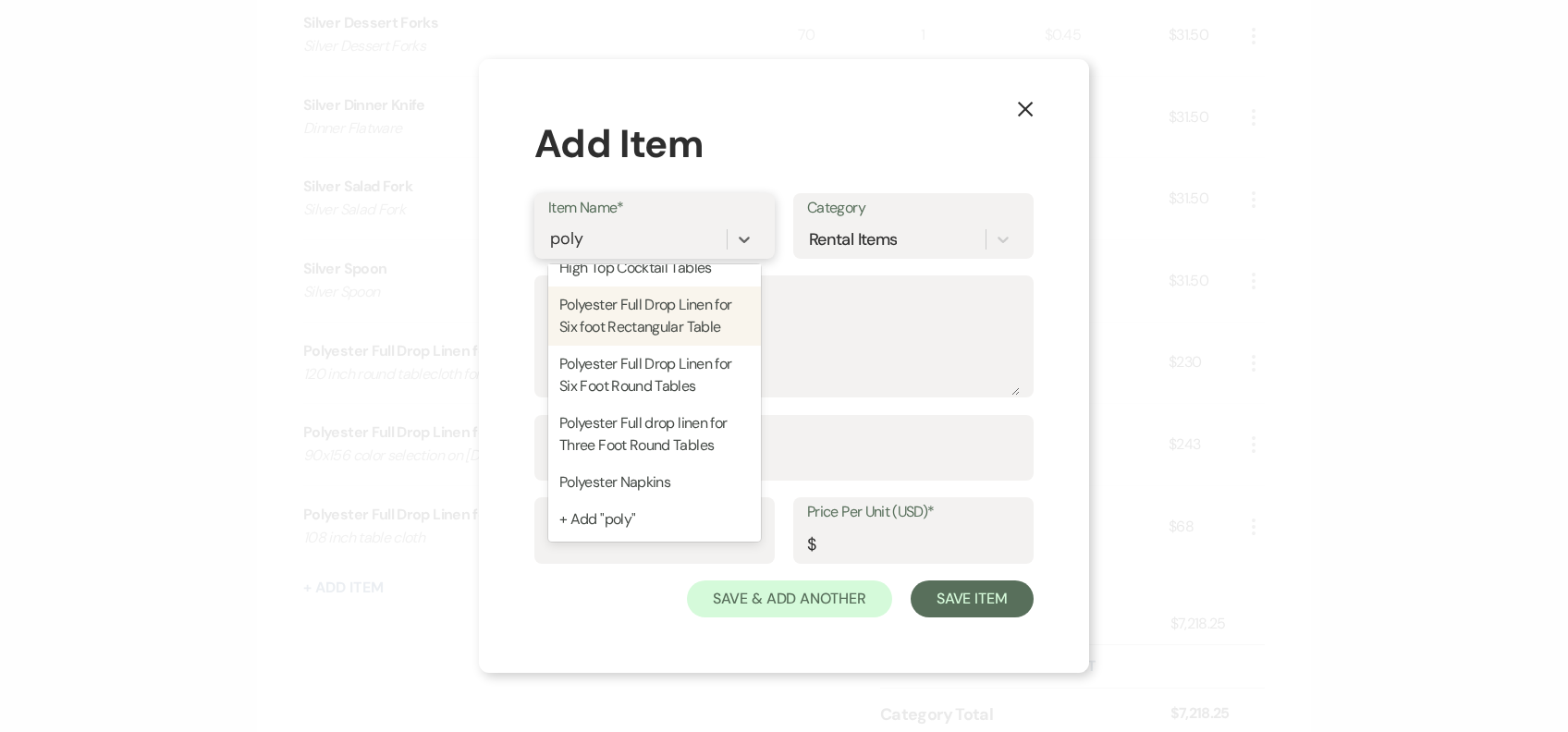
drag, startPoint x: 666, startPoint y: 488, endPoint x: 627, endPoint y: 318, distance: 174.5
click at [627, 318] on div "Polyester Full Drop Linen for 5ft Round Tables Polyester Full Drop Linen for 8f…" at bounding box center [654, 402] width 213 height 277
click at [627, 318] on div "Polyester Full Drop Linen for Six foot Rectangular Table" at bounding box center [654, 316] width 213 height 59
type textarea "90x132 inch Full drop for six foot rectangular tables"
type input "1"
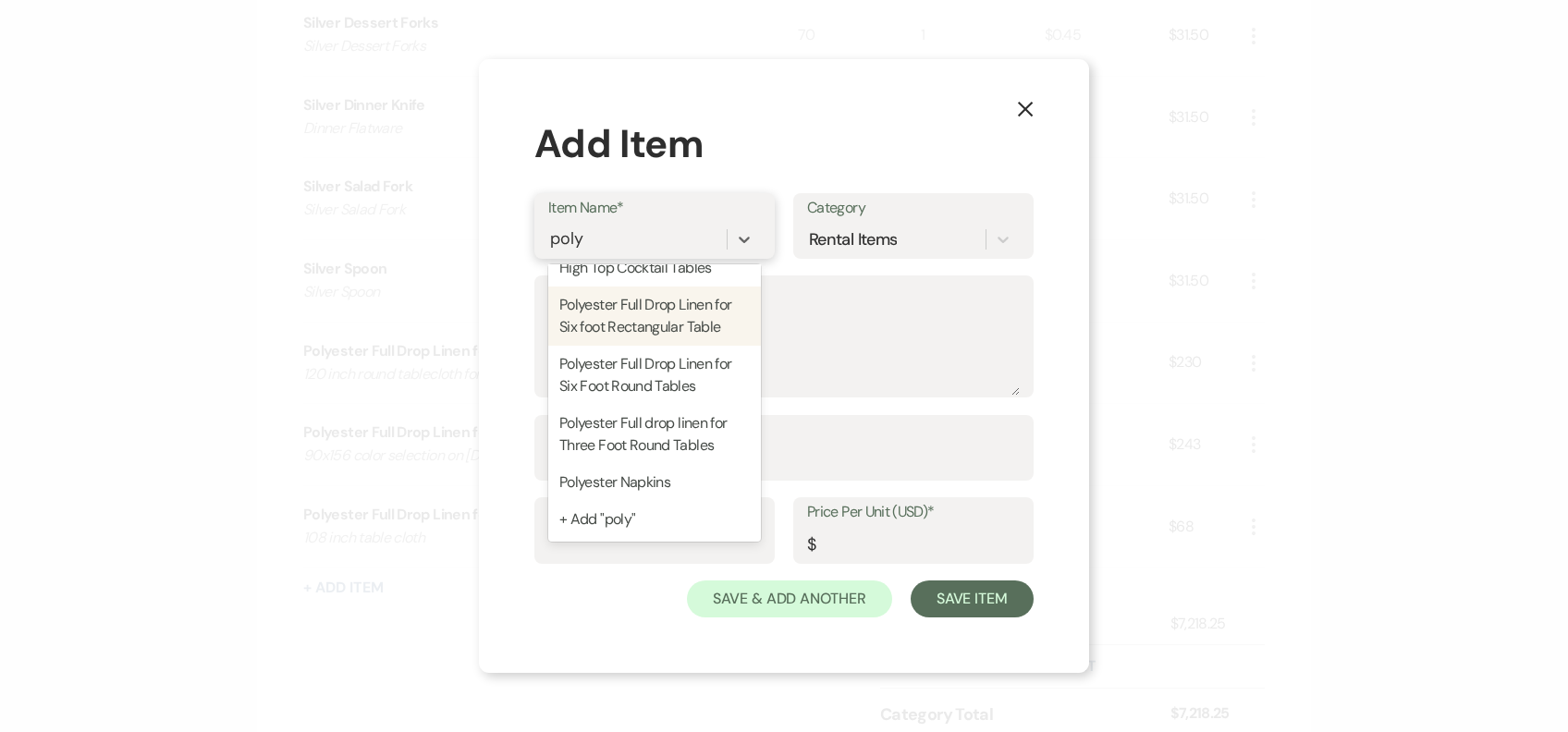
type input "23"
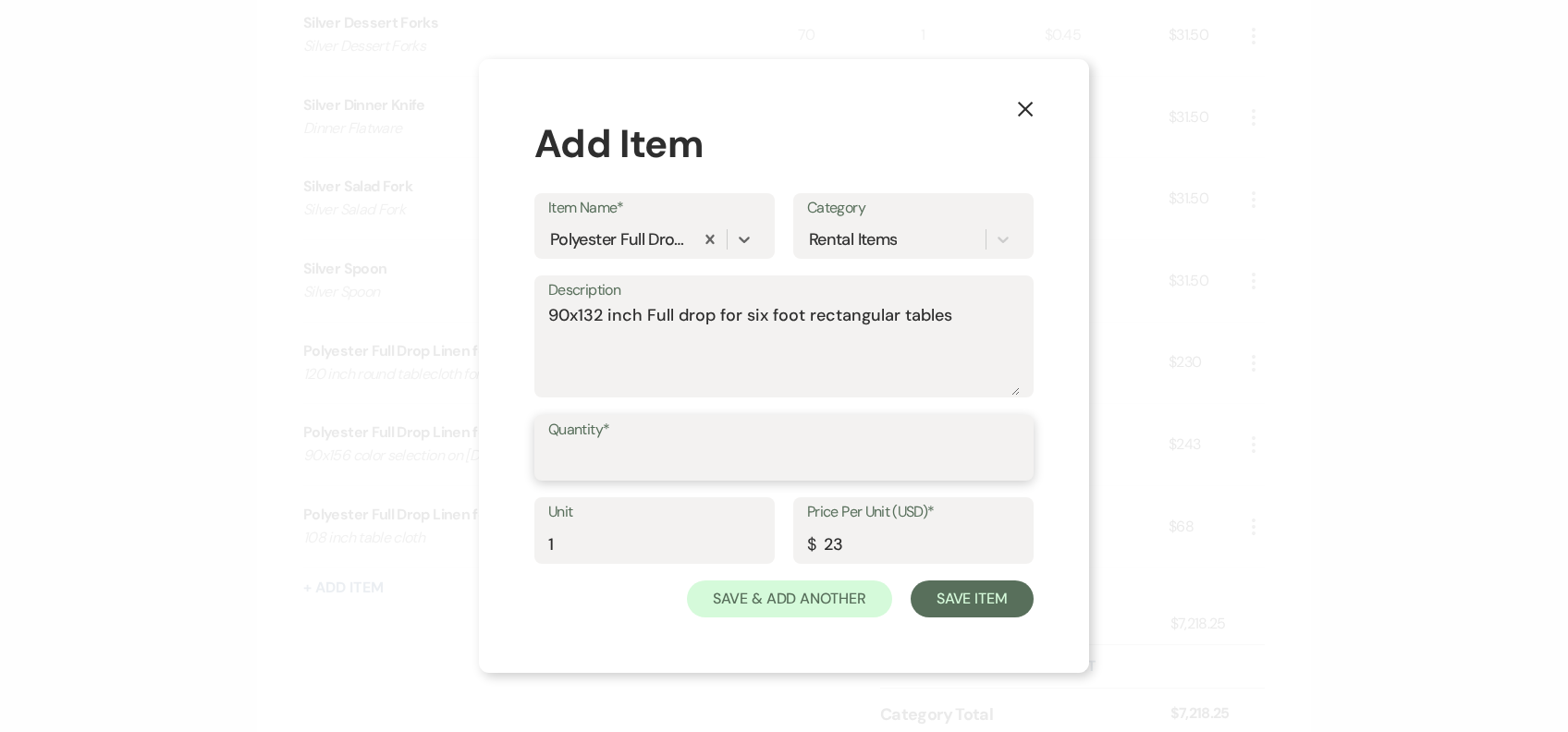
click at [575, 464] on input "Quantity*" at bounding box center [783, 461] width 471 height 36
type input "2"
click at [961, 601] on button "Save Item" at bounding box center [972, 599] width 123 height 37
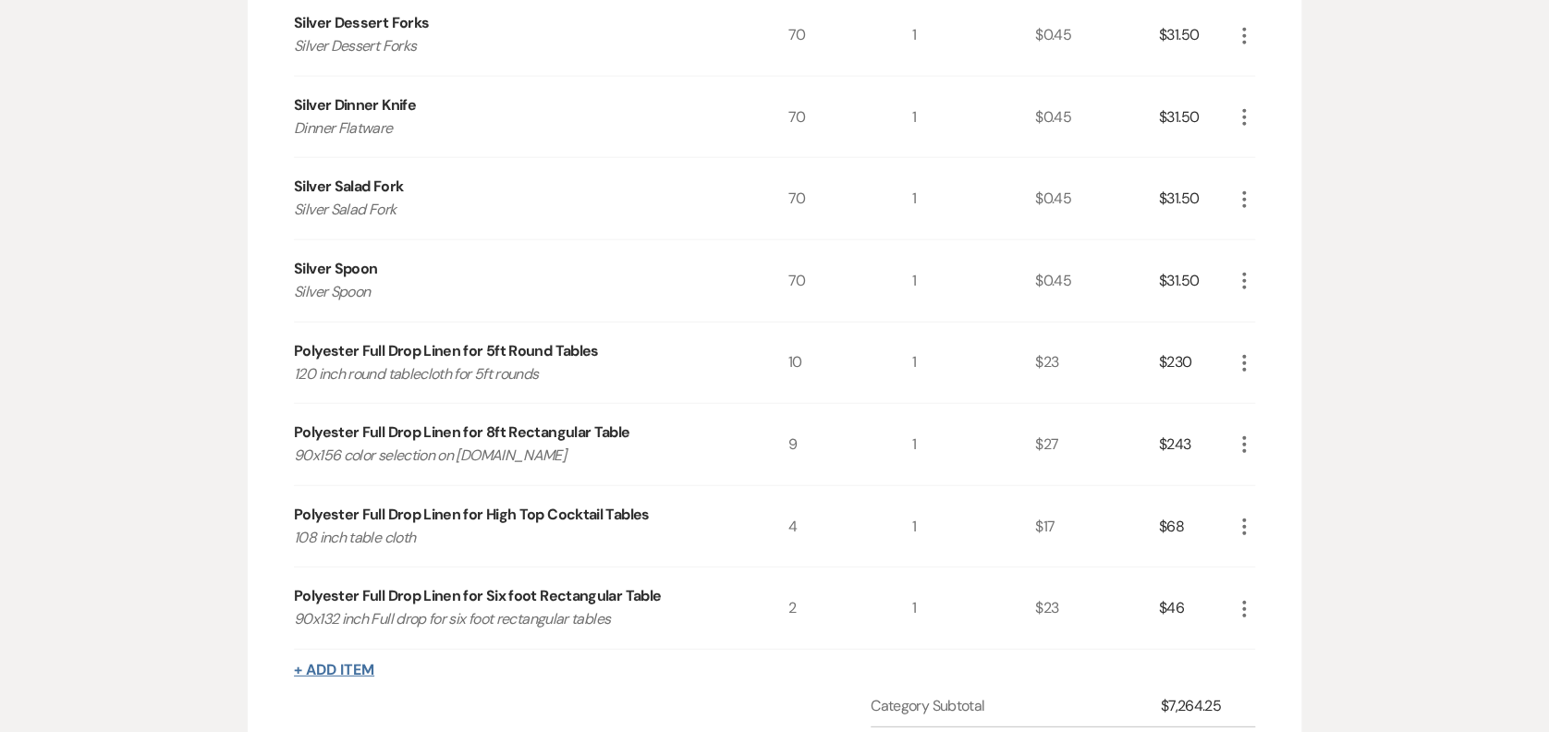
click at [325, 673] on button "+ Add Item" at bounding box center [334, 670] width 80 height 15
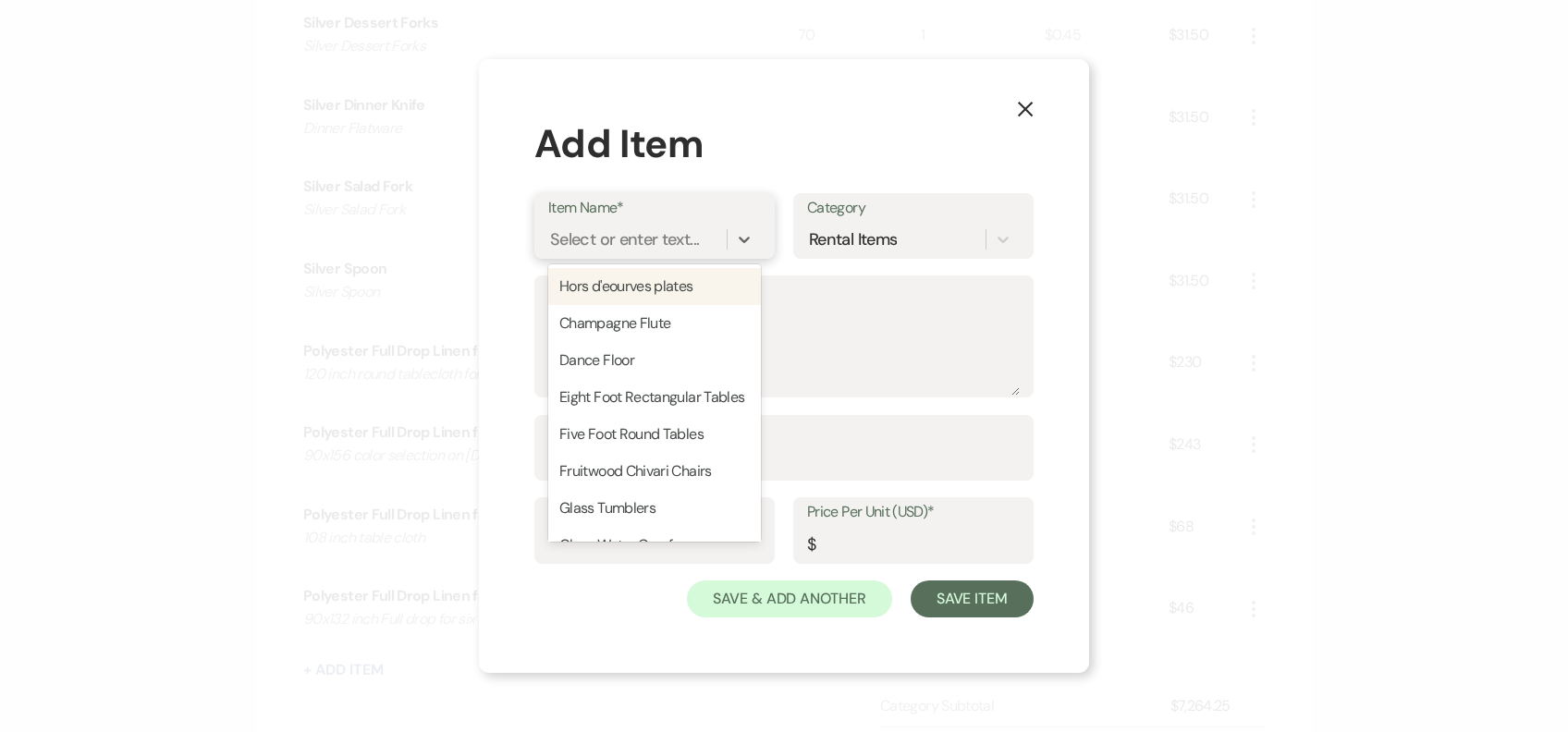
drag, startPoint x: 572, startPoint y: 229, endPoint x: 552, endPoint y: 219, distance: 22.7
click at [552, 219] on div "Item Name* option Hors d'eourves plates focused, 1 of 45. 45 results available.…" at bounding box center [654, 226] width 240 height 66
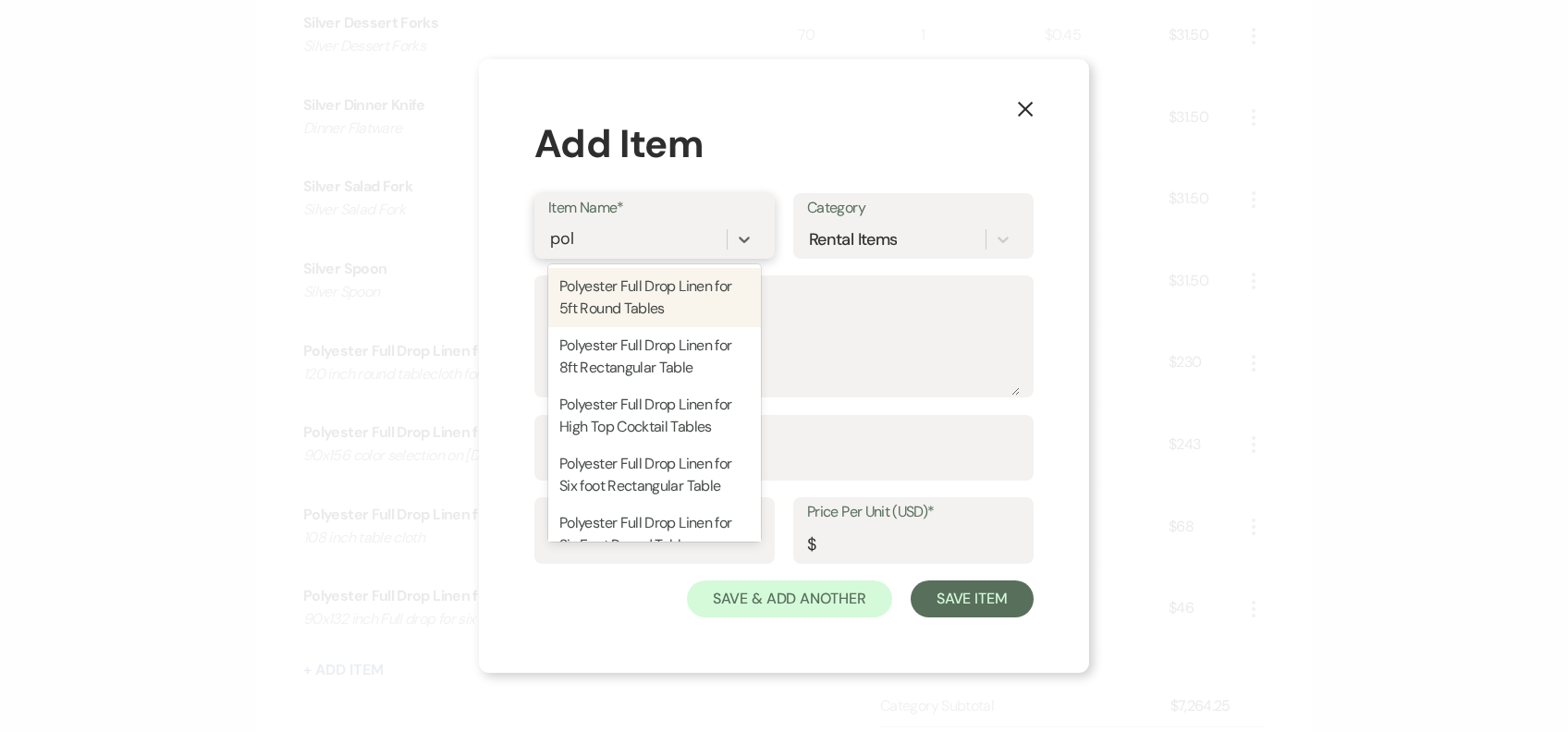
type input "poly"
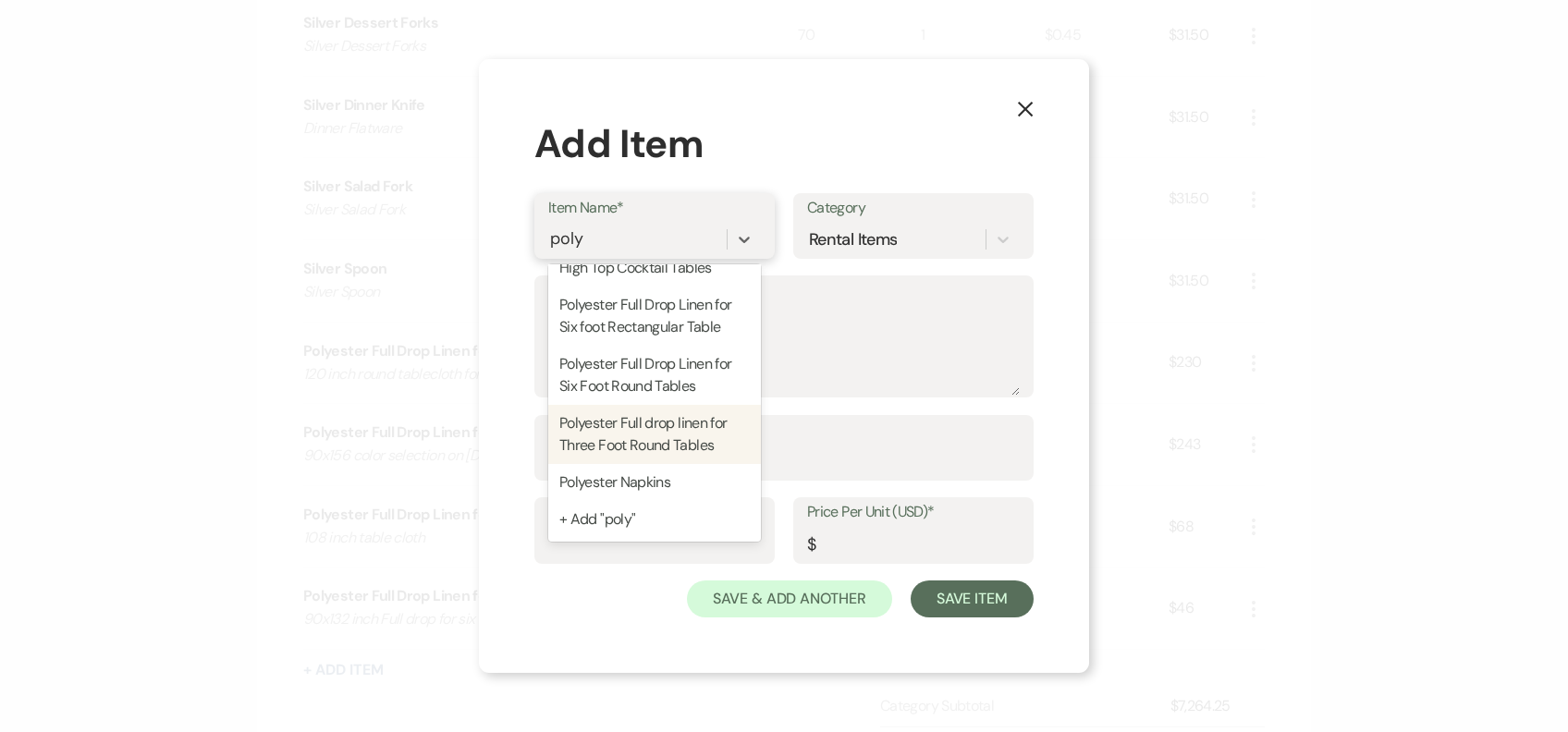
click at [668, 441] on div "Polyester Full drop linen for Three Foot Round Tables" at bounding box center [654, 434] width 213 height 59
type textarea "90 inch full drop for three foot round tables"
type input "1"
type input "13"
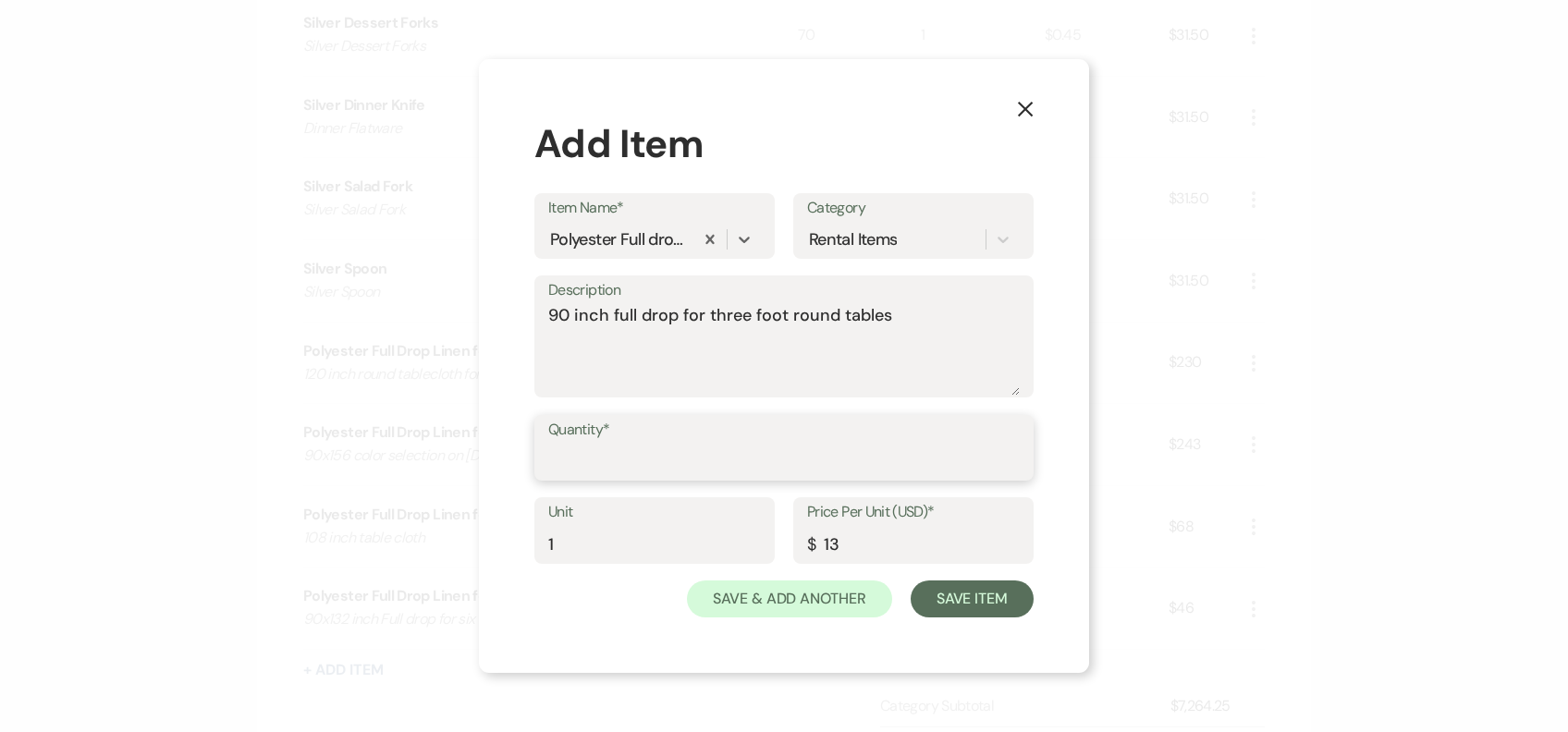
click at [641, 461] on input "Quantity*" at bounding box center [783, 461] width 471 height 36
type input "4"
click at [995, 593] on button "Save Item" at bounding box center [972, 599] width 123 height 37
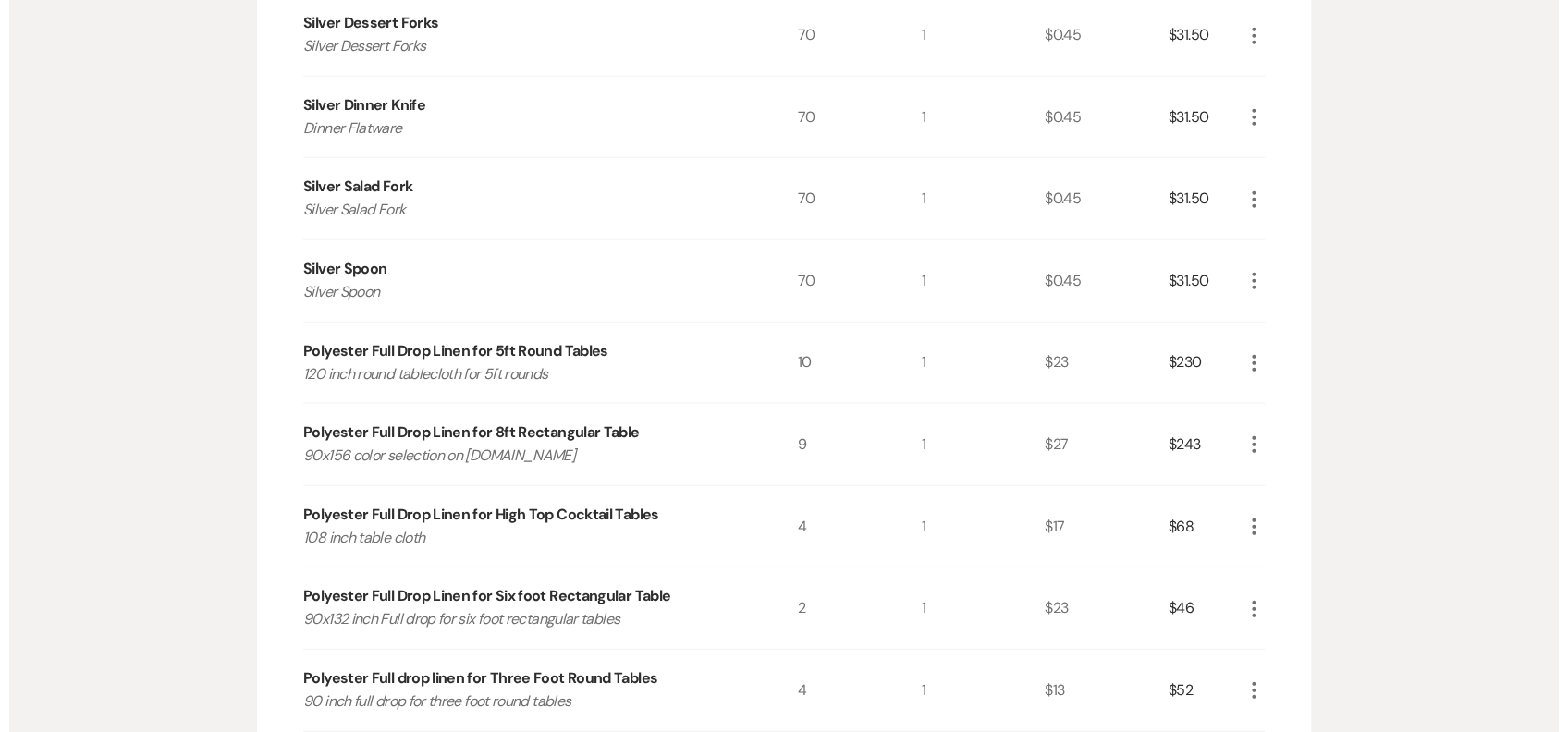
scroll to position [2557, 0]
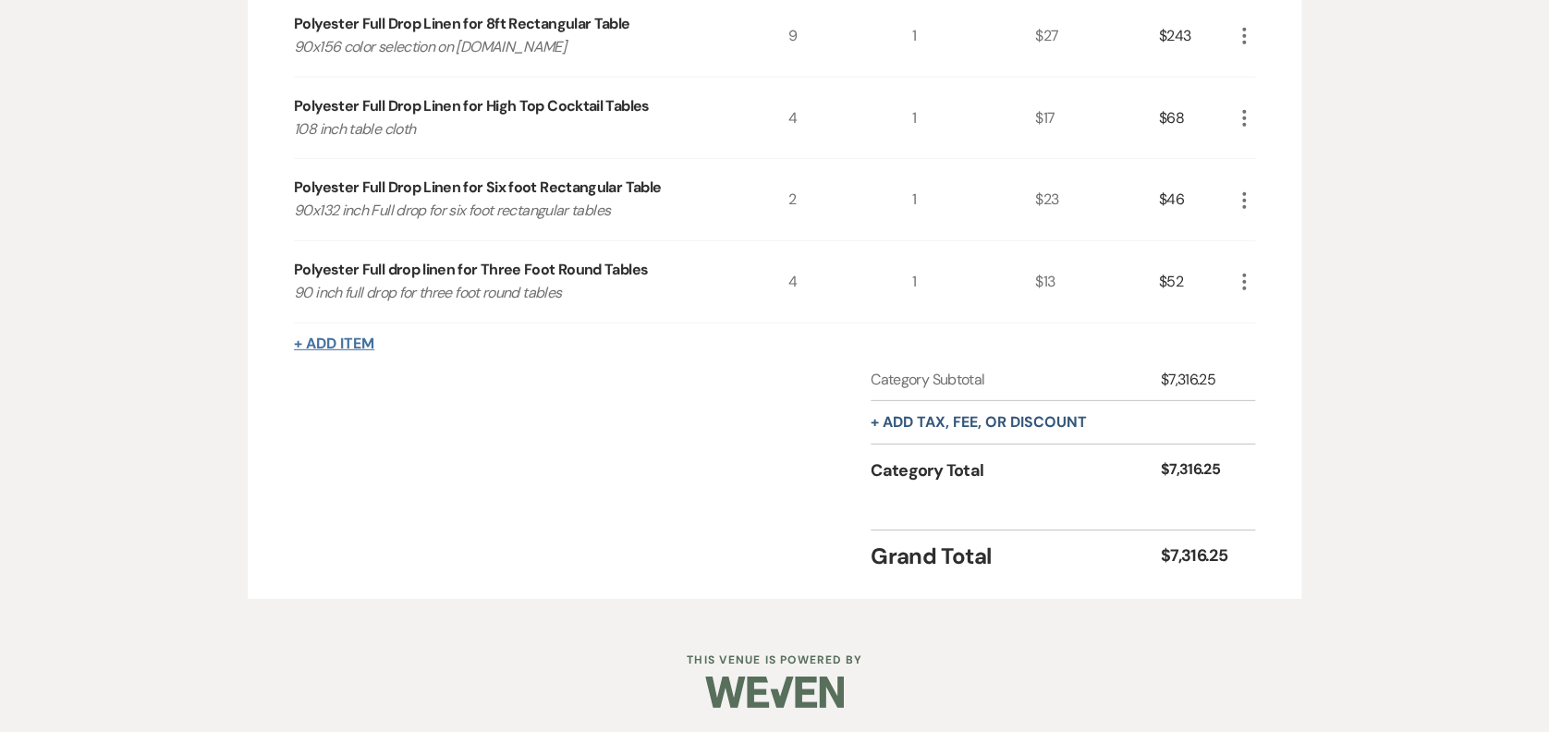
click at [352, 336] on button "+ Add Item" at bounding box center [334, 343] width 80 height 15
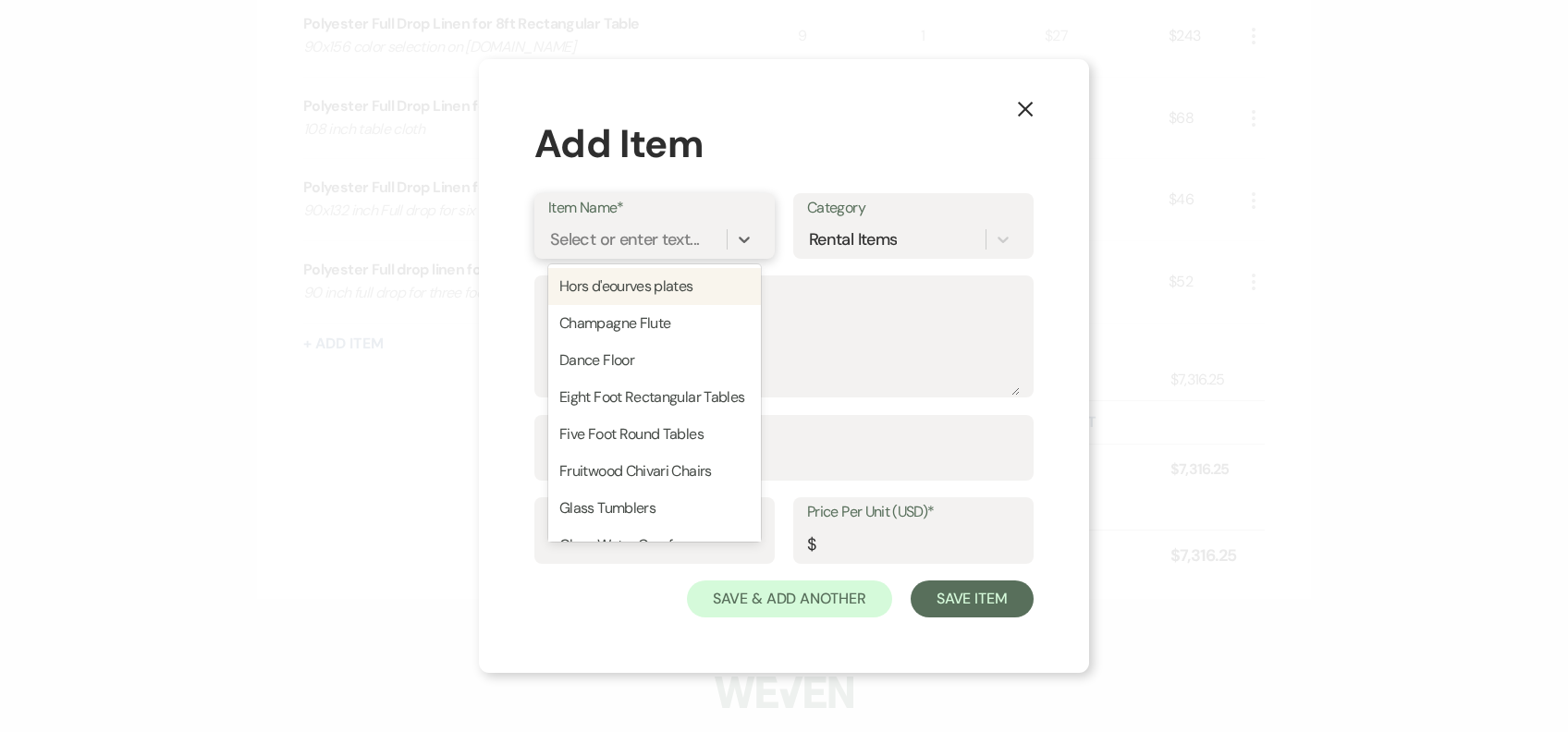
click at [593, 244] on div "Select or enter text..." at bounding box center [624, 238] width 149 height 25
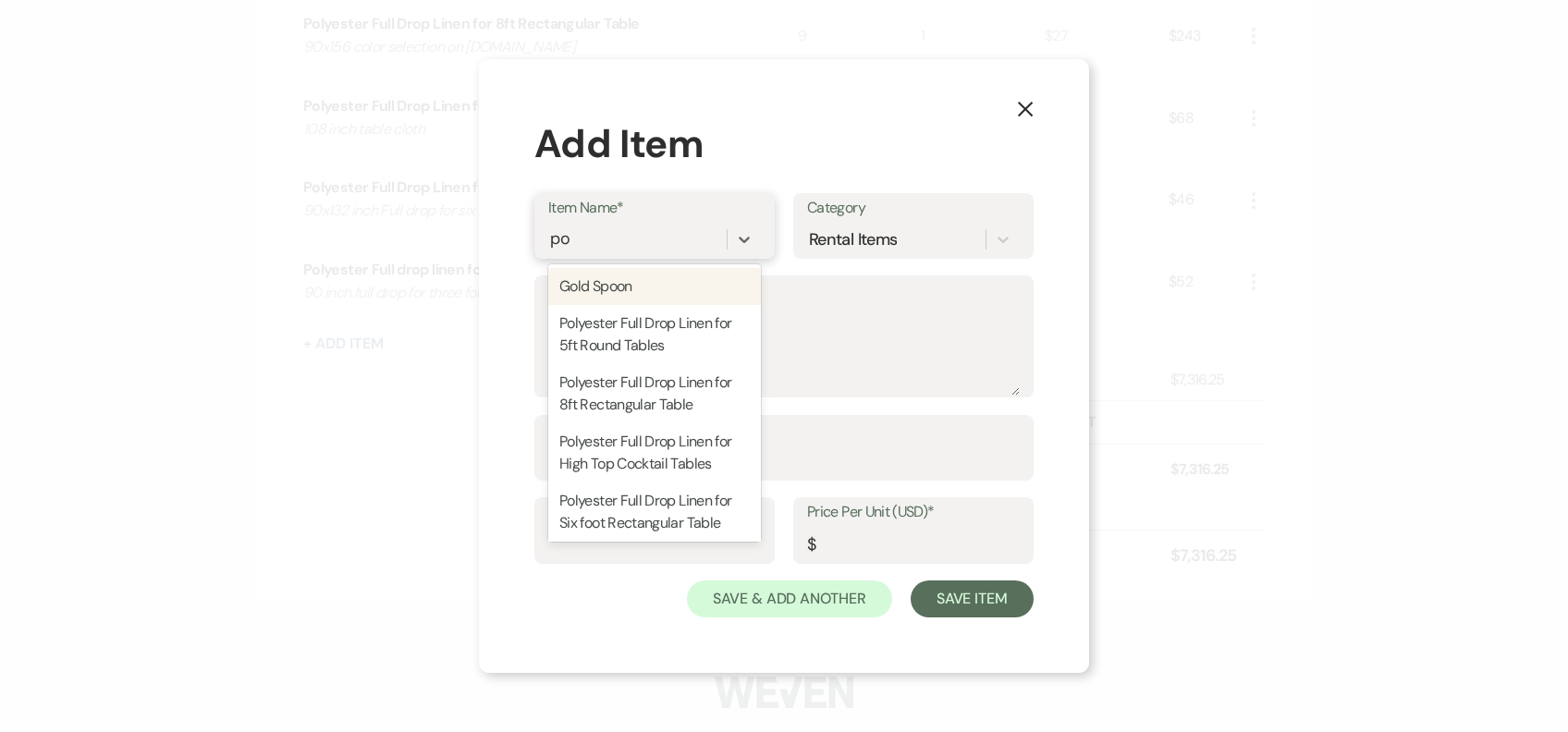
type input "pol"
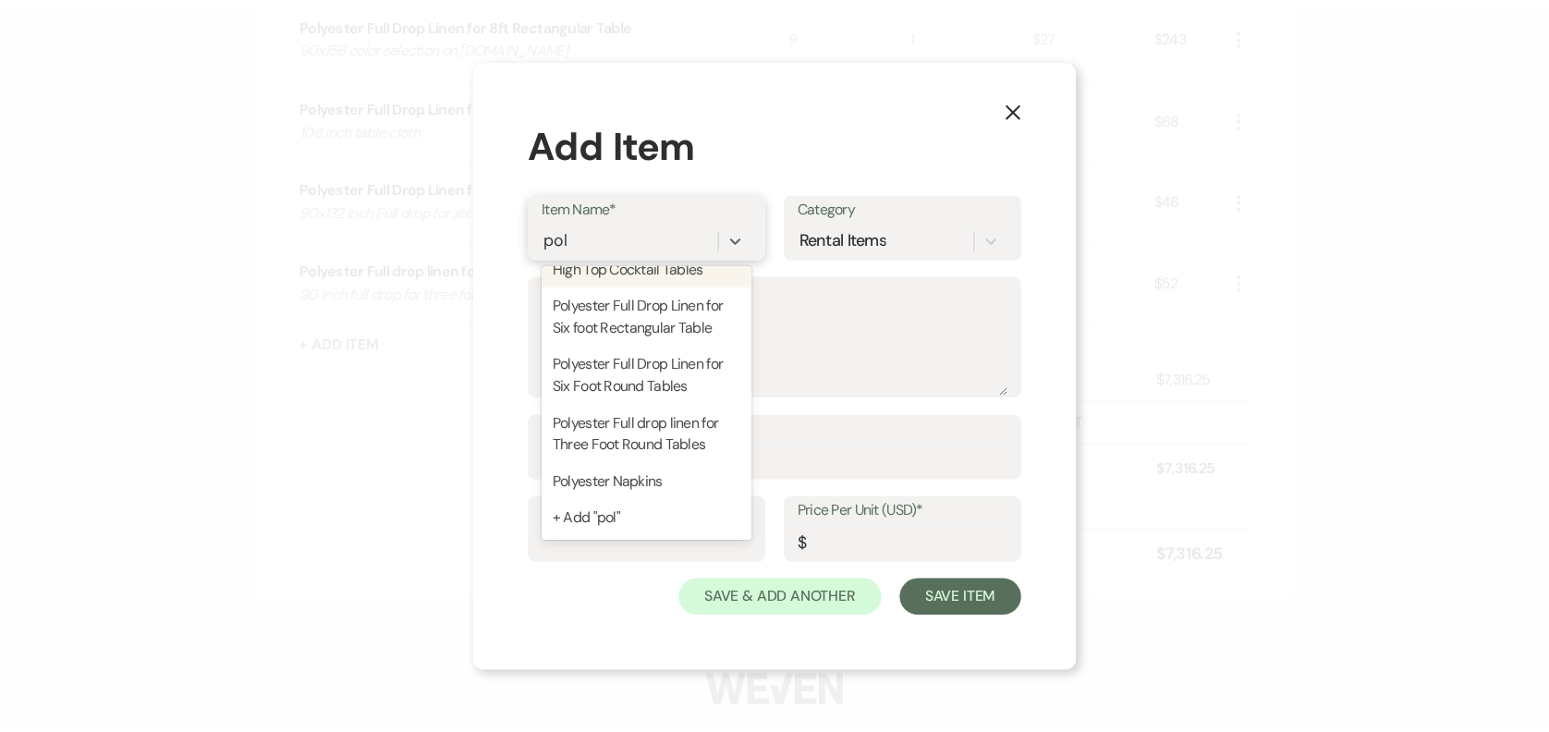
scroll to position [202, 0]
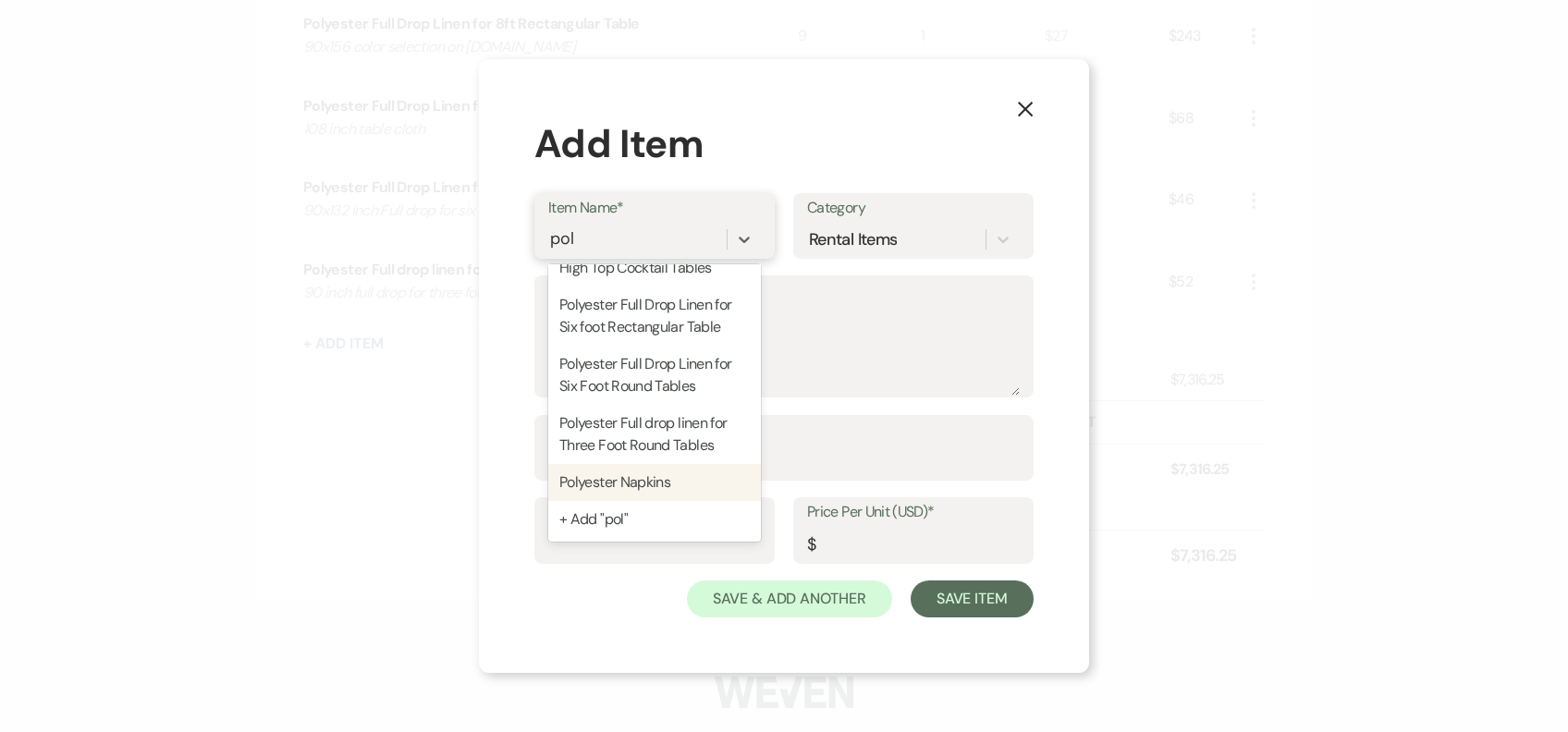
drag, startPoint x: 663, startPoint y: 480, endPoint x: 641, endPoint y: 495, distance: 26.7
click at [663, 479] on div "Polyester Napkins" at bounding box center [654, 482] width 213 height 37
type textarea "Color choices on [DOMAIN_NAME]"
type input "1"
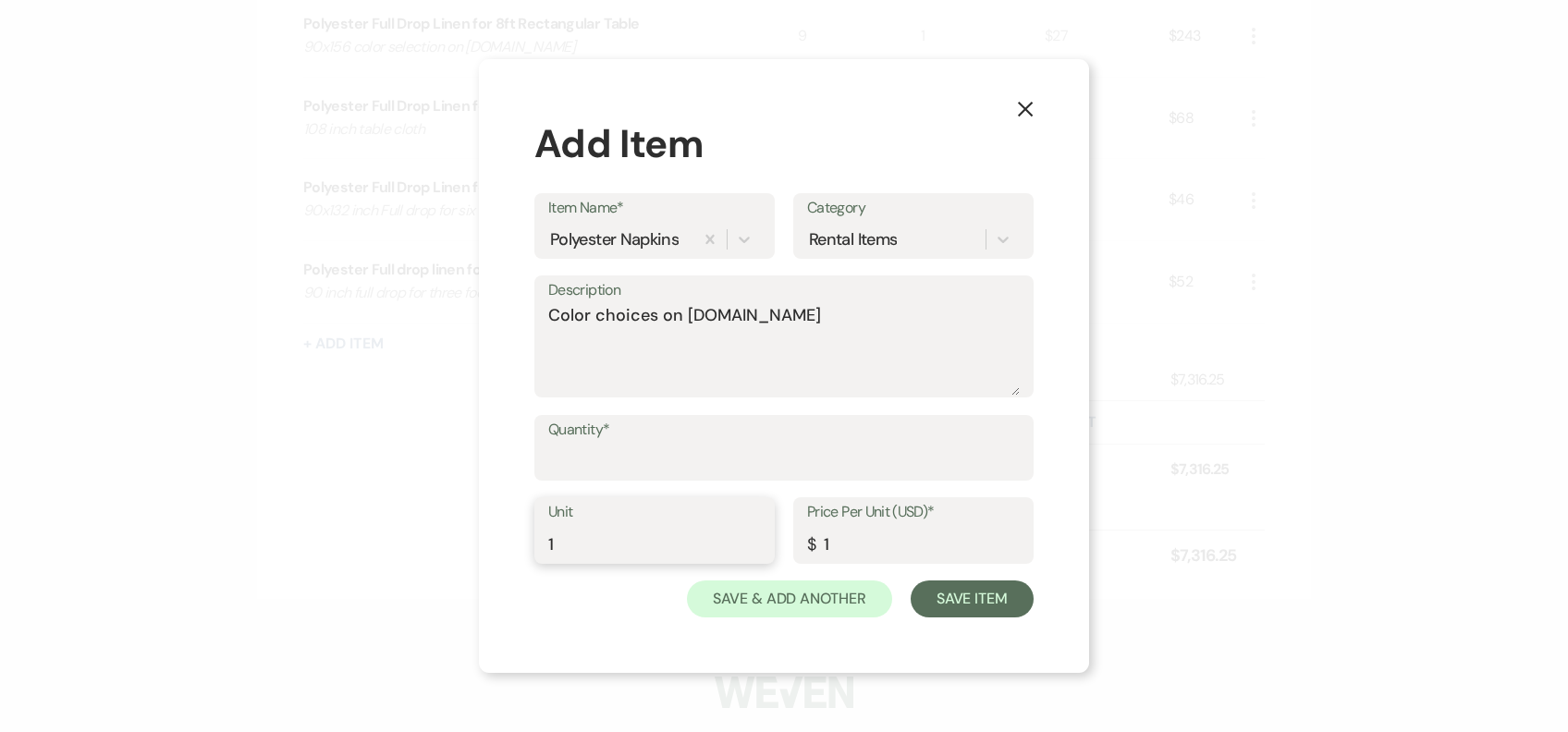
click at [614, 526] on input "1" at bounding box center [654, 544] width 213 height 36
type input "80"
click at [947, 598] on button "Save Item" at bounding box center [972, 599] width 123 height 37
click at [607, 449] on input "Quantity*" at bounding box center [784, 461] width 470 height 36
type input "80"
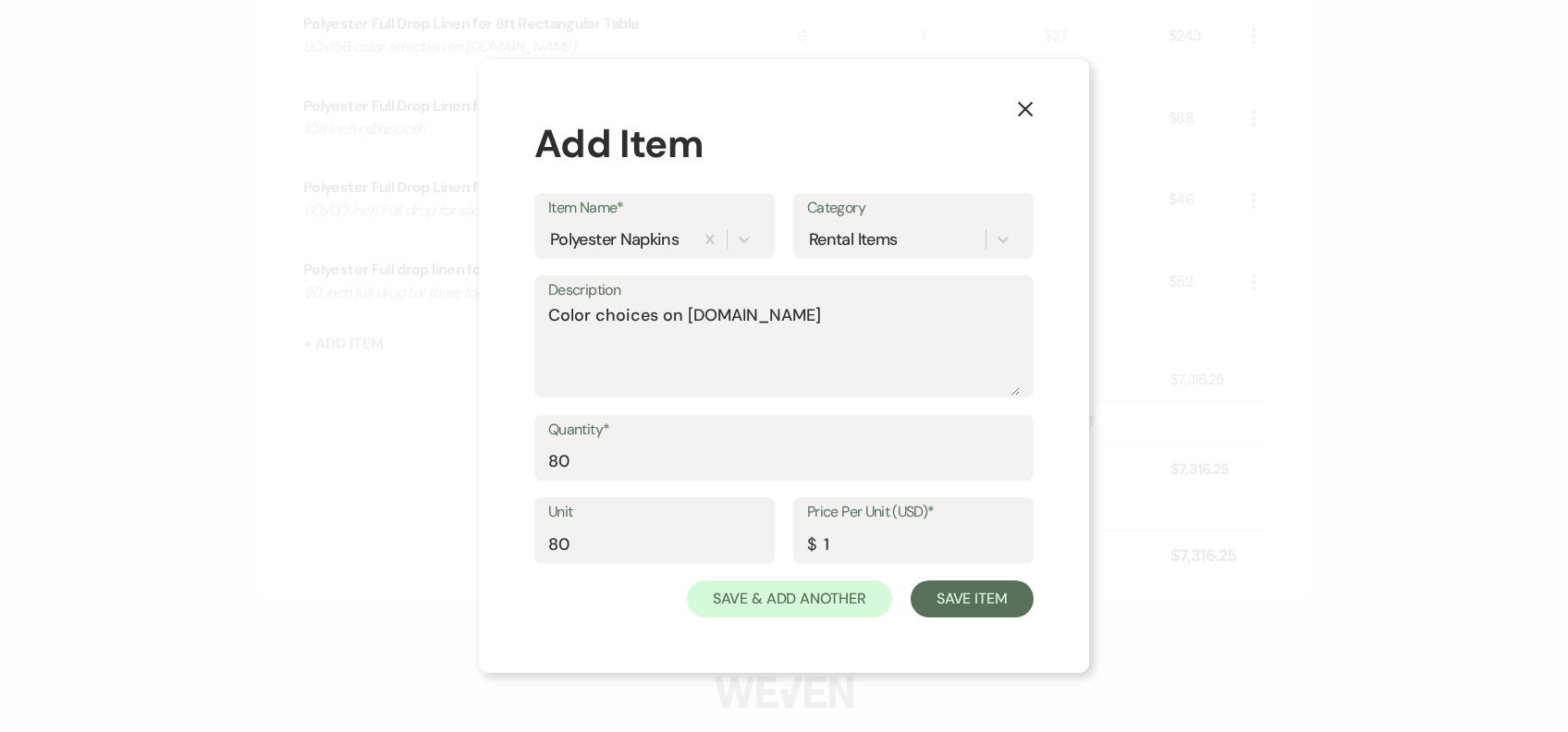
drag, startPoint x: 584, startPoint y: 511, endPoint x: 577, endPoint y: 541, distance: 30.5
click at [577, 541] on div "Unit 80" at bounding box center [654, 530] width 240 height 67
drag, startPoint x: 577, startPoint y: 541, endPoint x: 299, endPoint y: 538, distance: 278.2
click at [299, 538] on div "X Add Item Item Name* Polyester Napkins Category Rental Items Description Color…" at bounding box center [784, 366] width 1568 height 732
type input "1"
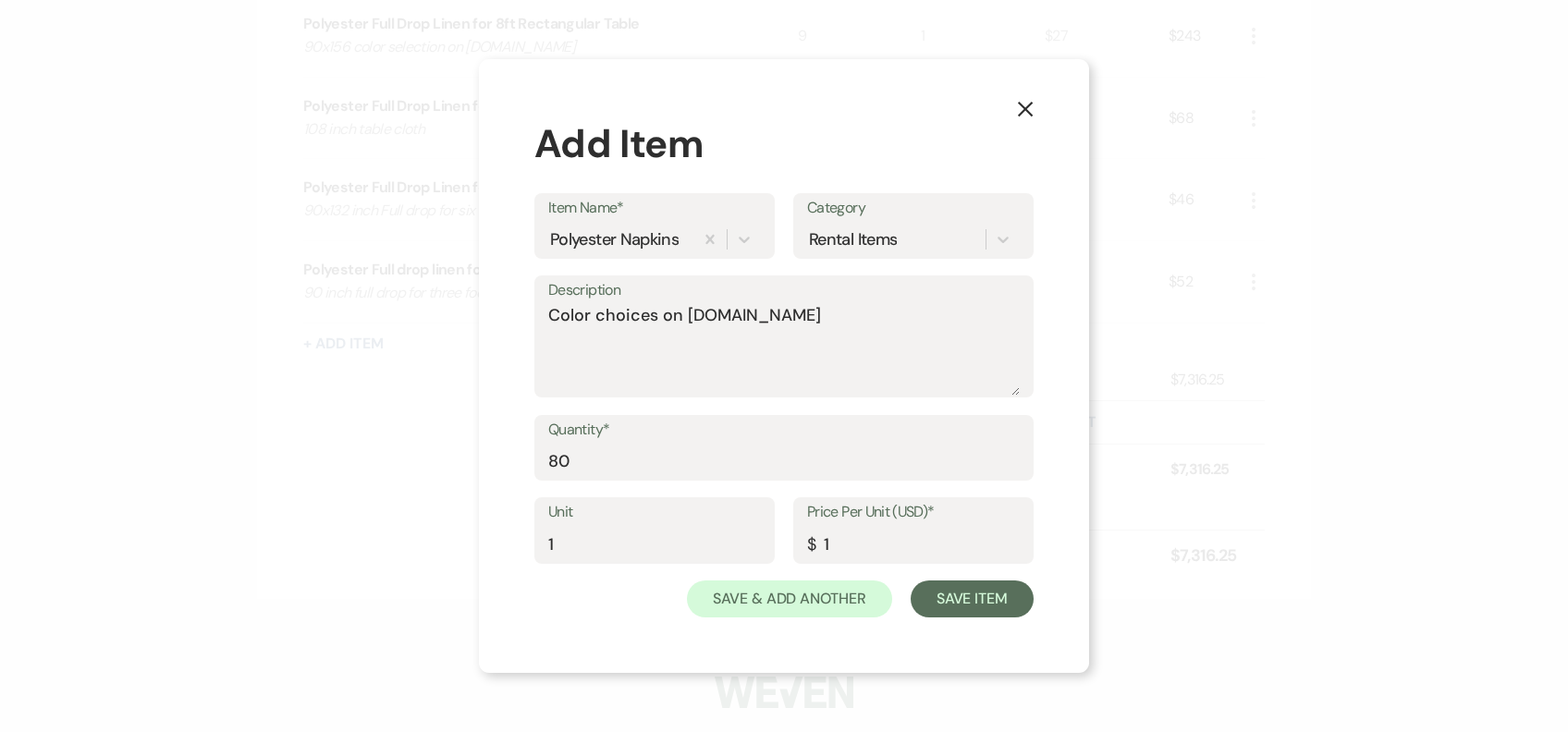
drag, startPoint x: 959, startPoint y: 631, endPoint x: 970, endPoint y: 619, distance: 15.7
click at [959, 636] on div "X Add Item Item Name* Polyester Napkins Category Rental Items Description Color…" at bounding box center [784, 366] width 610 height 615
click at [982, 593] on button "Save Item" at bounding box center [972, 599] width 123 height 37
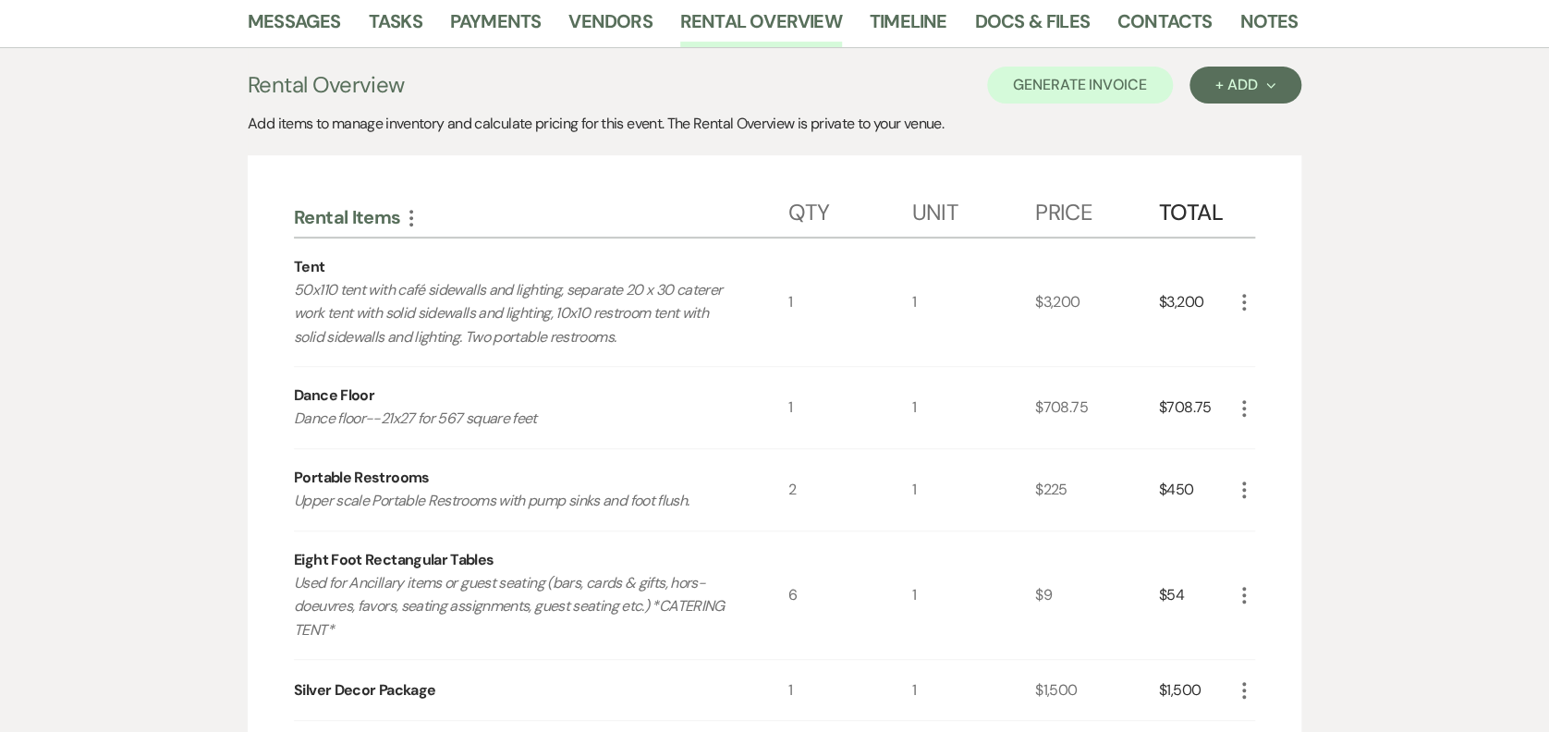
scroll to position [0, 0]
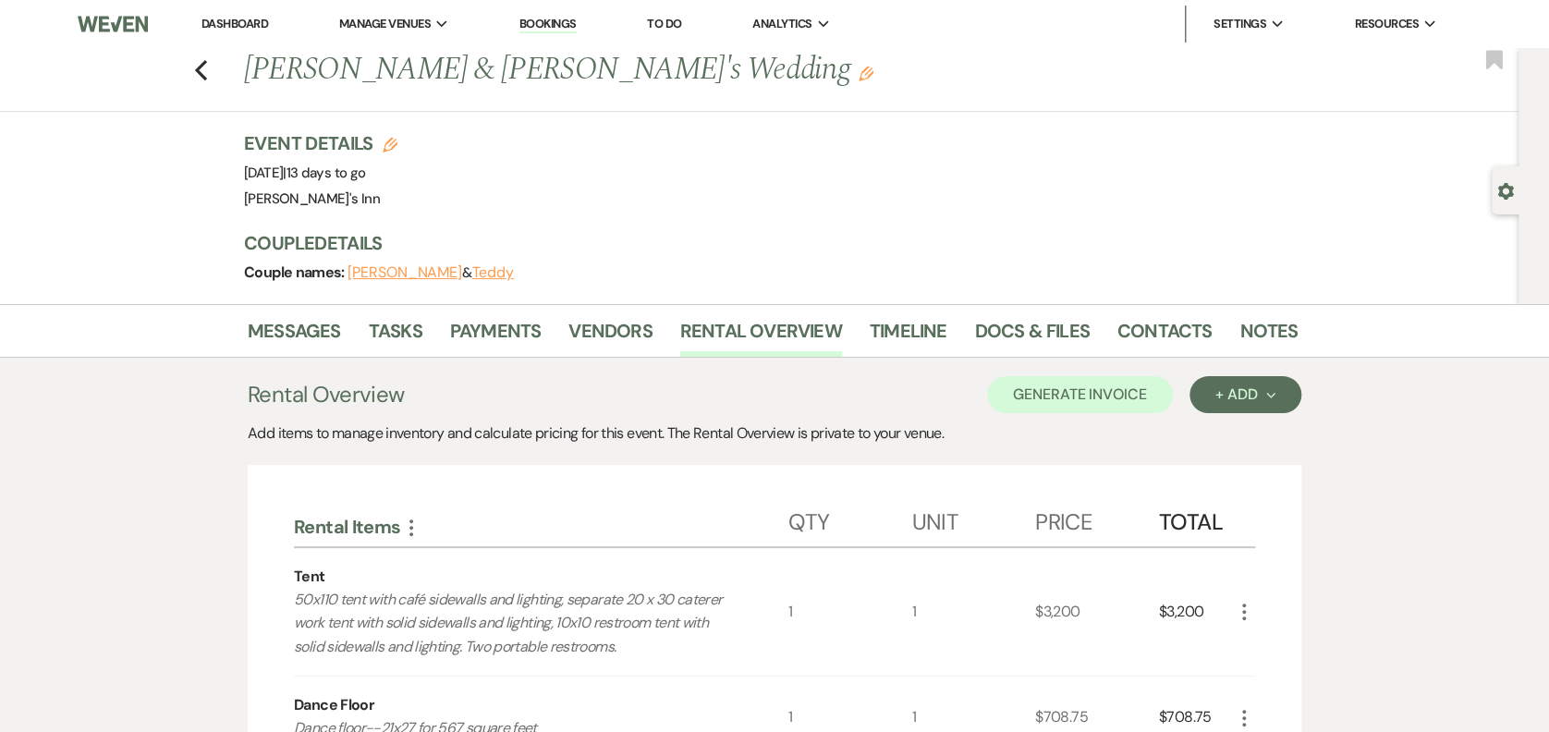
click at [1300, 321] on li "Notes" at bounding box center [1283, 334] width 86 height 44
drag, startPoint x: 1263, startPoint y: 327, endPoint x: 1252, endPoint y: 336, distance: 14.4
click at [1262, 327] on link "Notes" at bounding box center [1269, 336] width 58 height 41
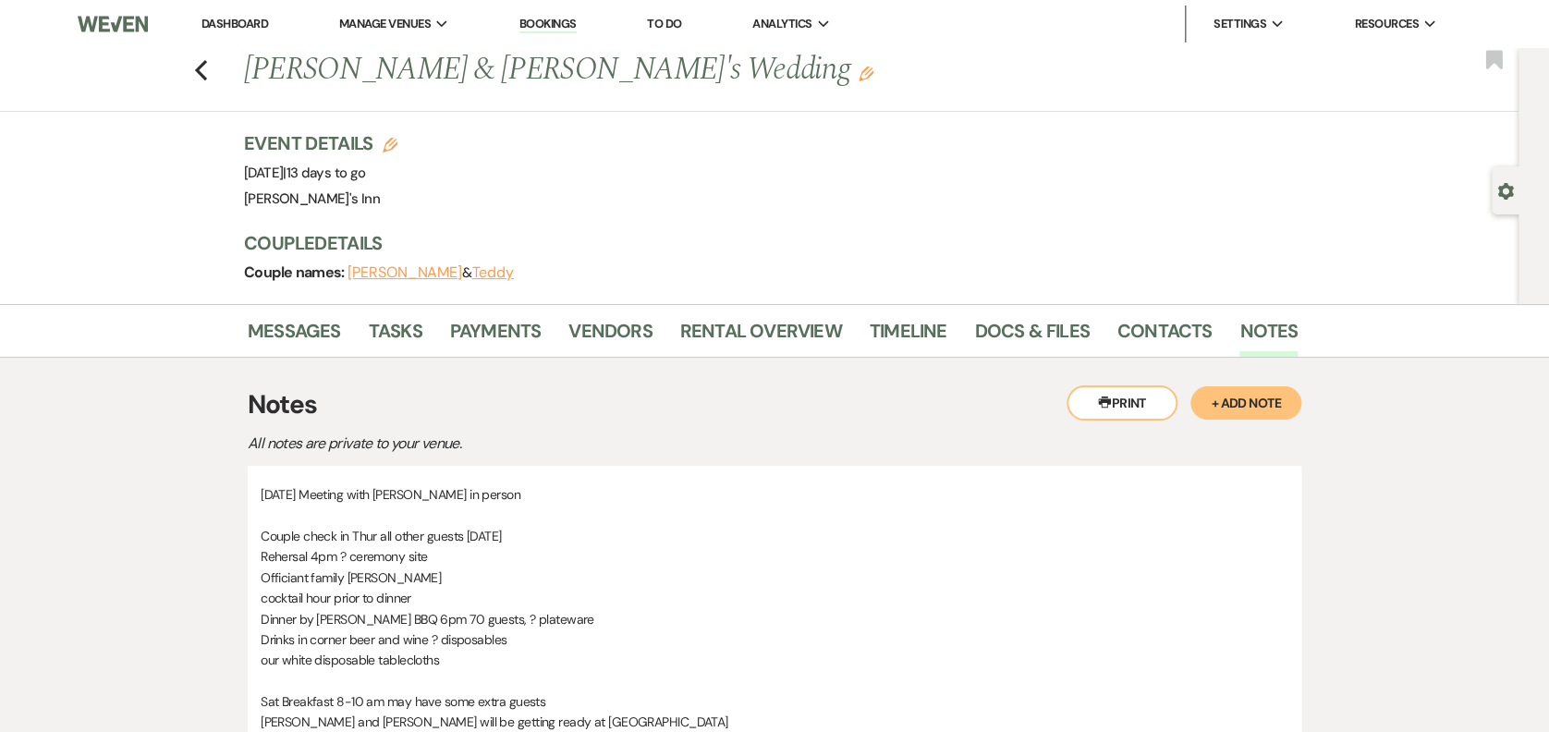
click at [292, 314] on li "Messages" at bounding box center [308, 334] width 121 height 44
click at [299, 321] on link "Messages" at bounding box center [294, 336] width 93 height 41
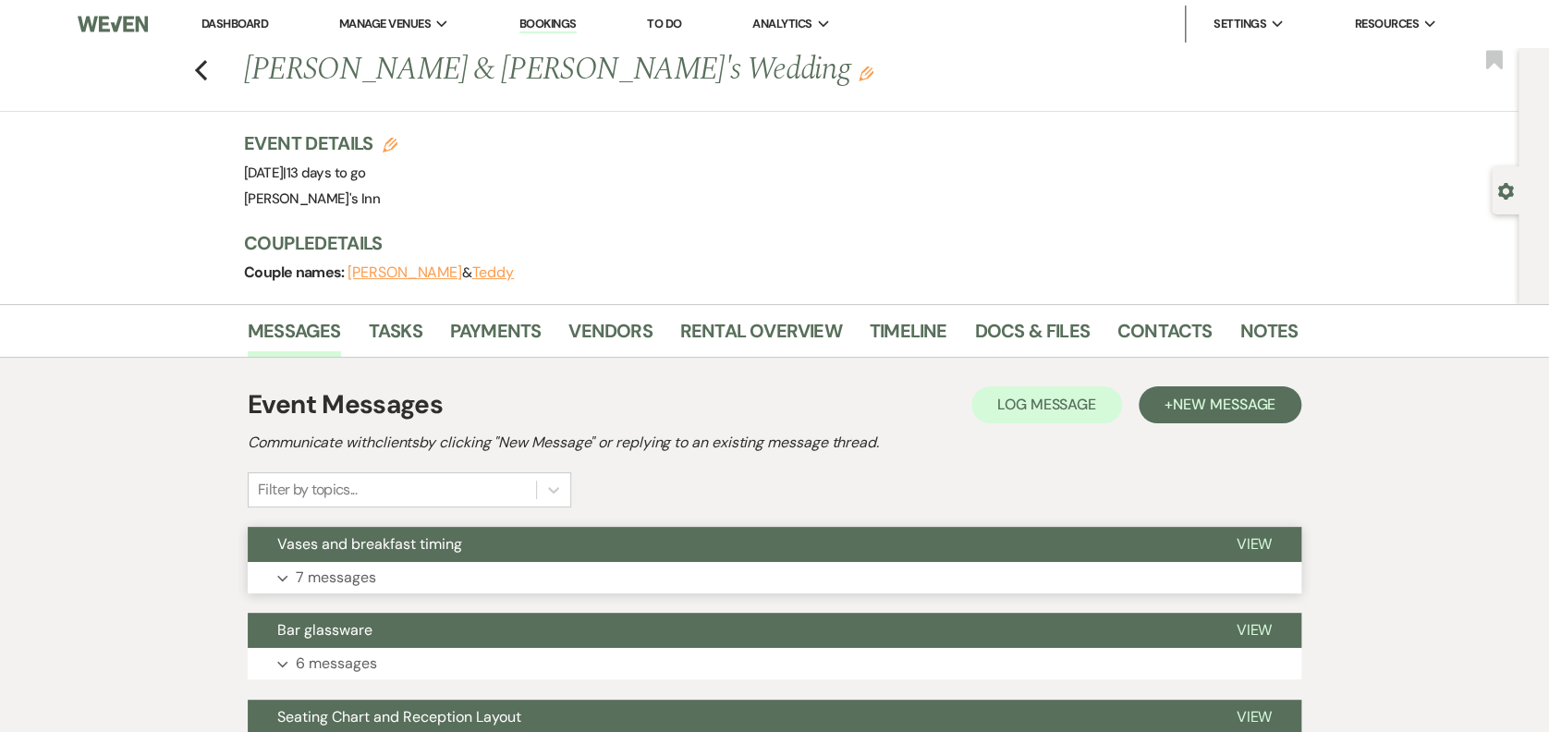
click at [463, 562] on button "Expand 7 messages" at bounding box center [775, 577] width 1054 height 31
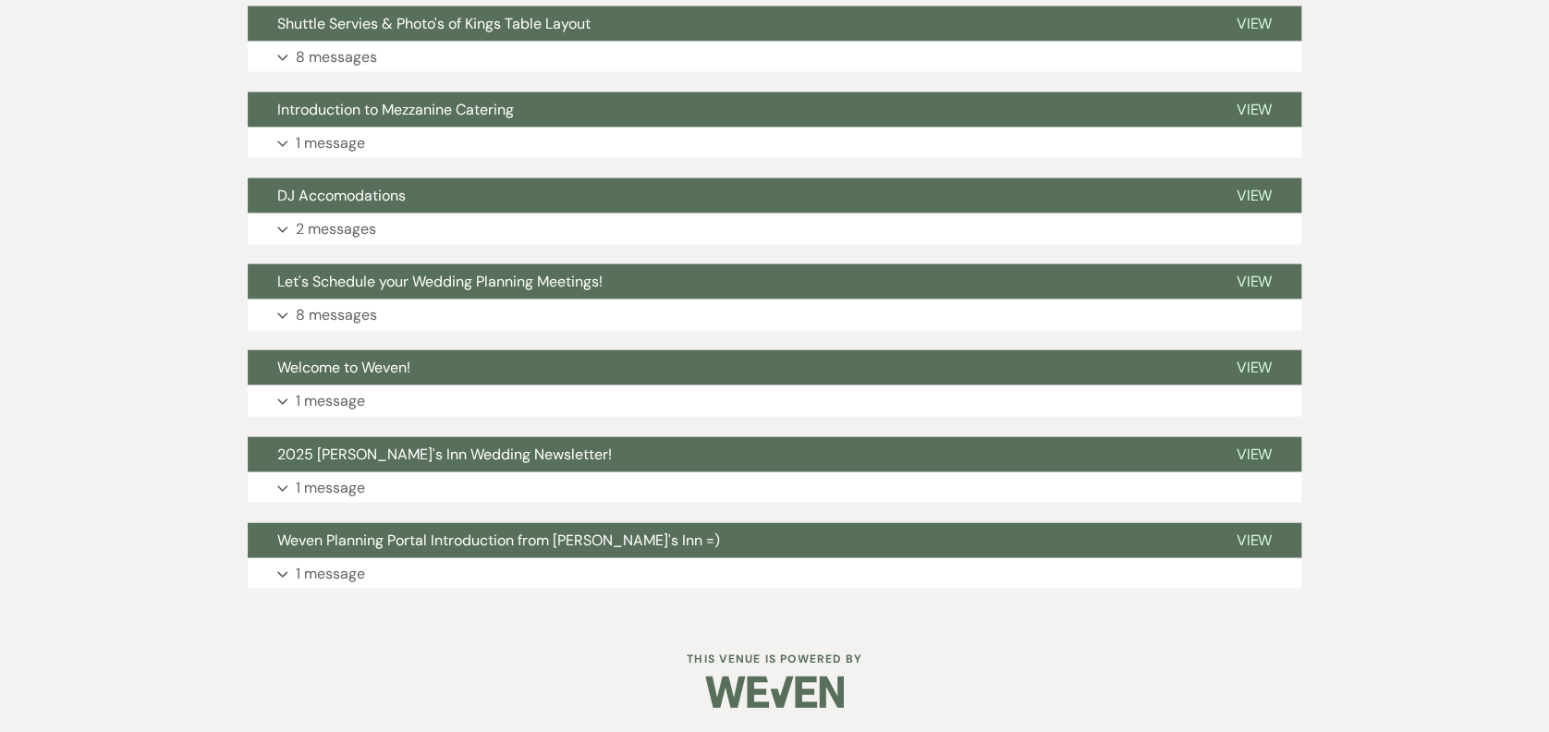
scroll to position [1954, 0]
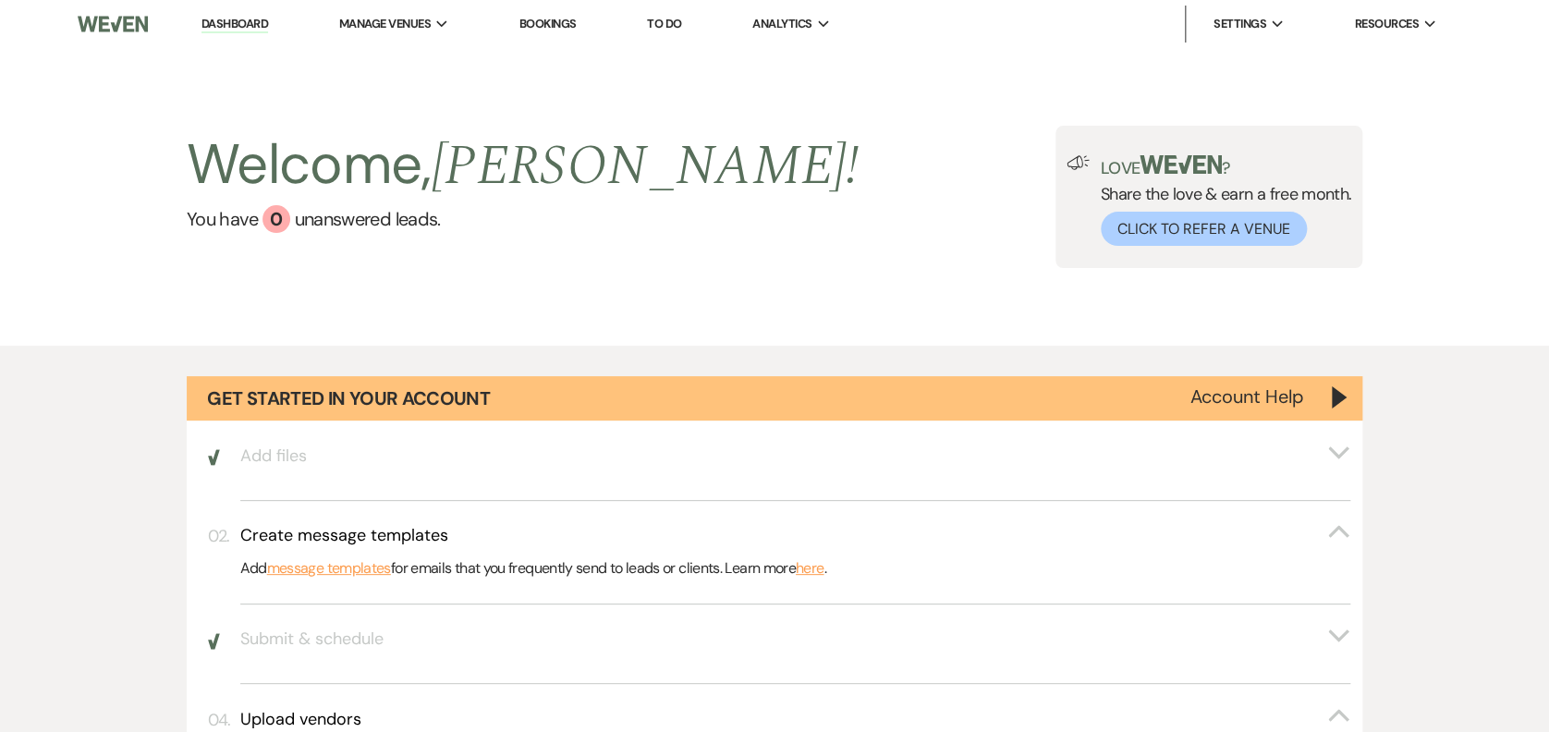
click at [539, 22] on link "Bookings" at bounding box center [547, 24] width 57 height 16
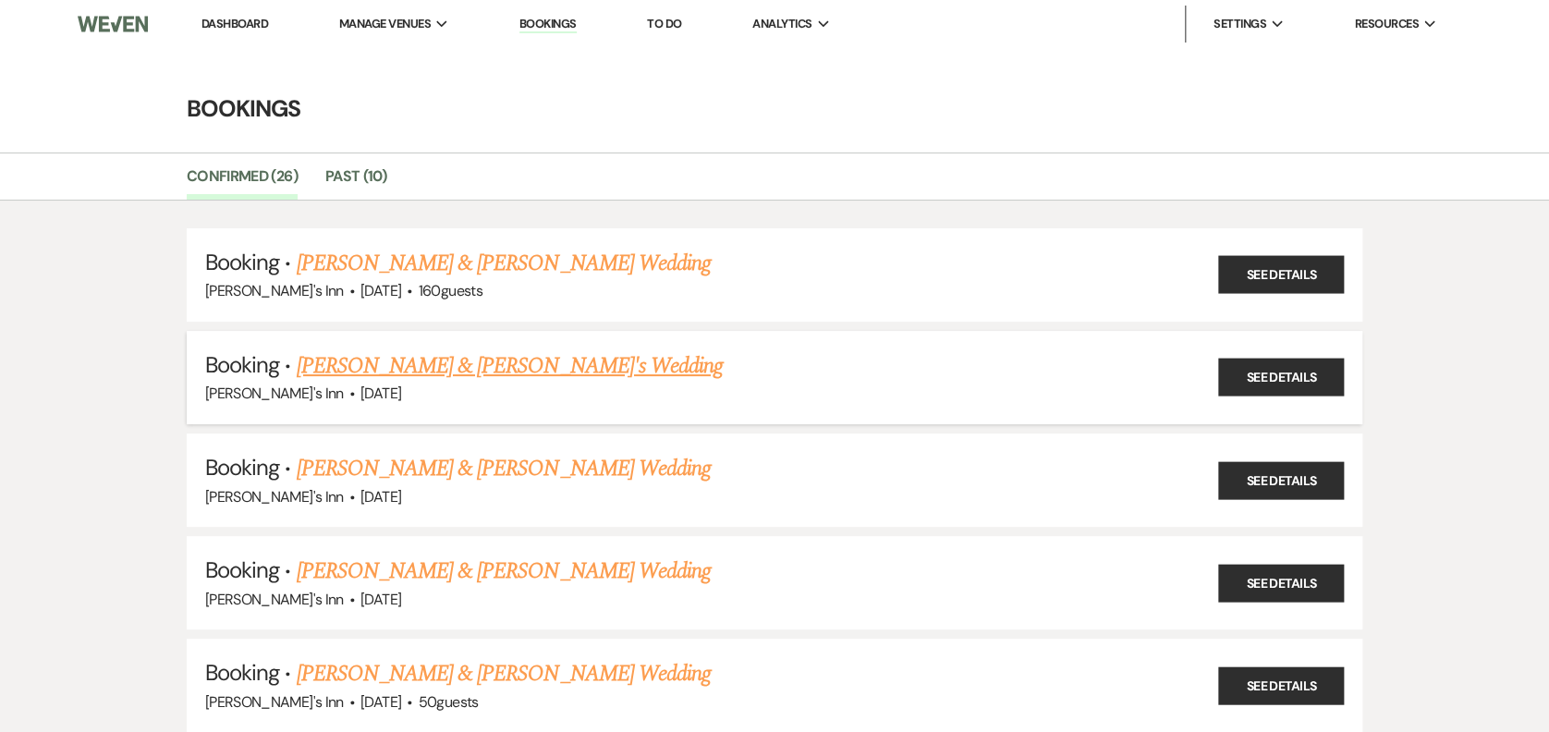
click at [400, 339] on li "Booking · Claudia & Teddy's Wedding Dexter's Inn · Sep 6, 2025 See Details" at bounding box center [775, 377] width 1176 height 93
click at [487, 352] on link "[PERSON_NAME] & [PERSON_NAME]'s Wedding" at bounding box center [509, 365] width 427 height 33
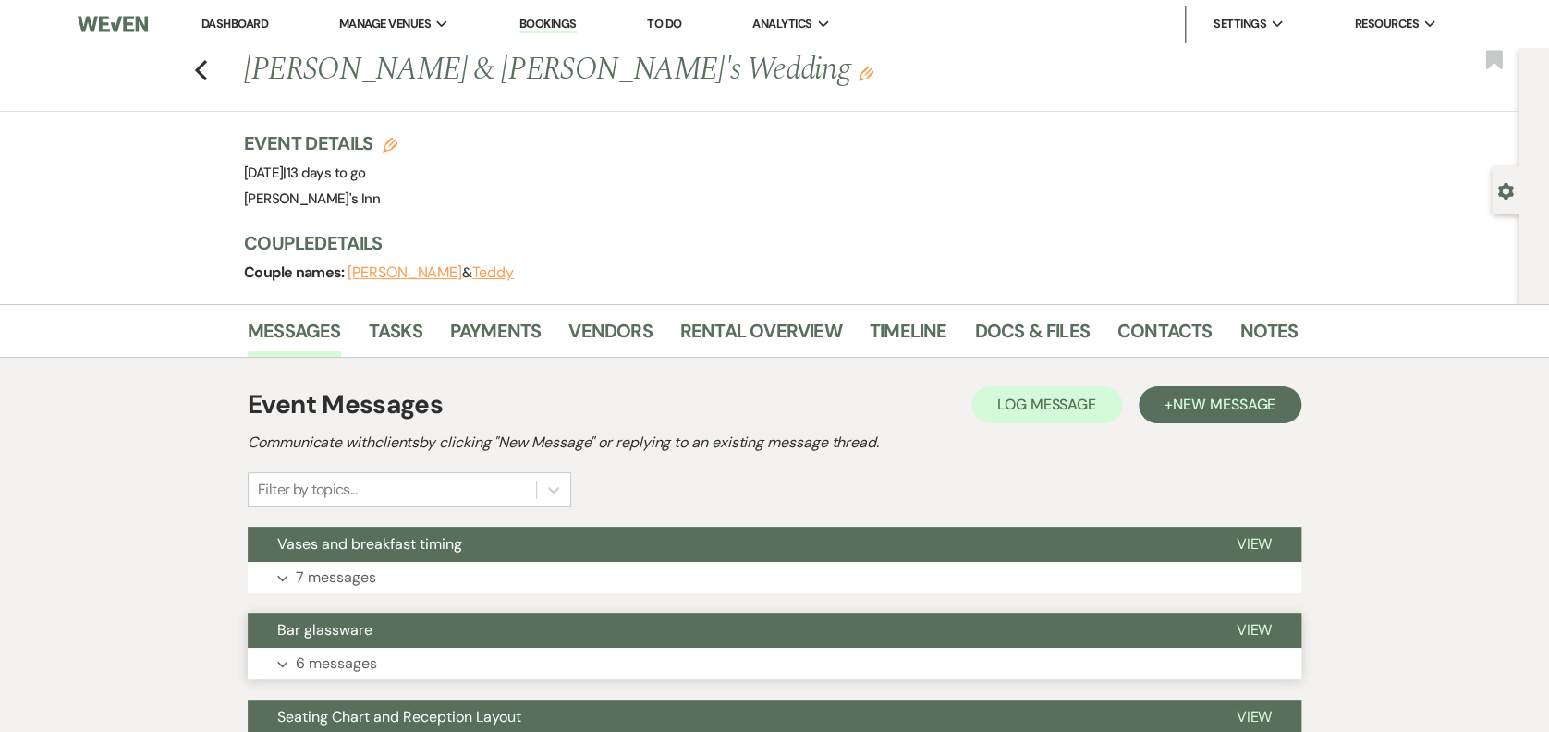
click at [321, 654] on p "6 messages" at bounding box center [336, 664] width 81 height 24
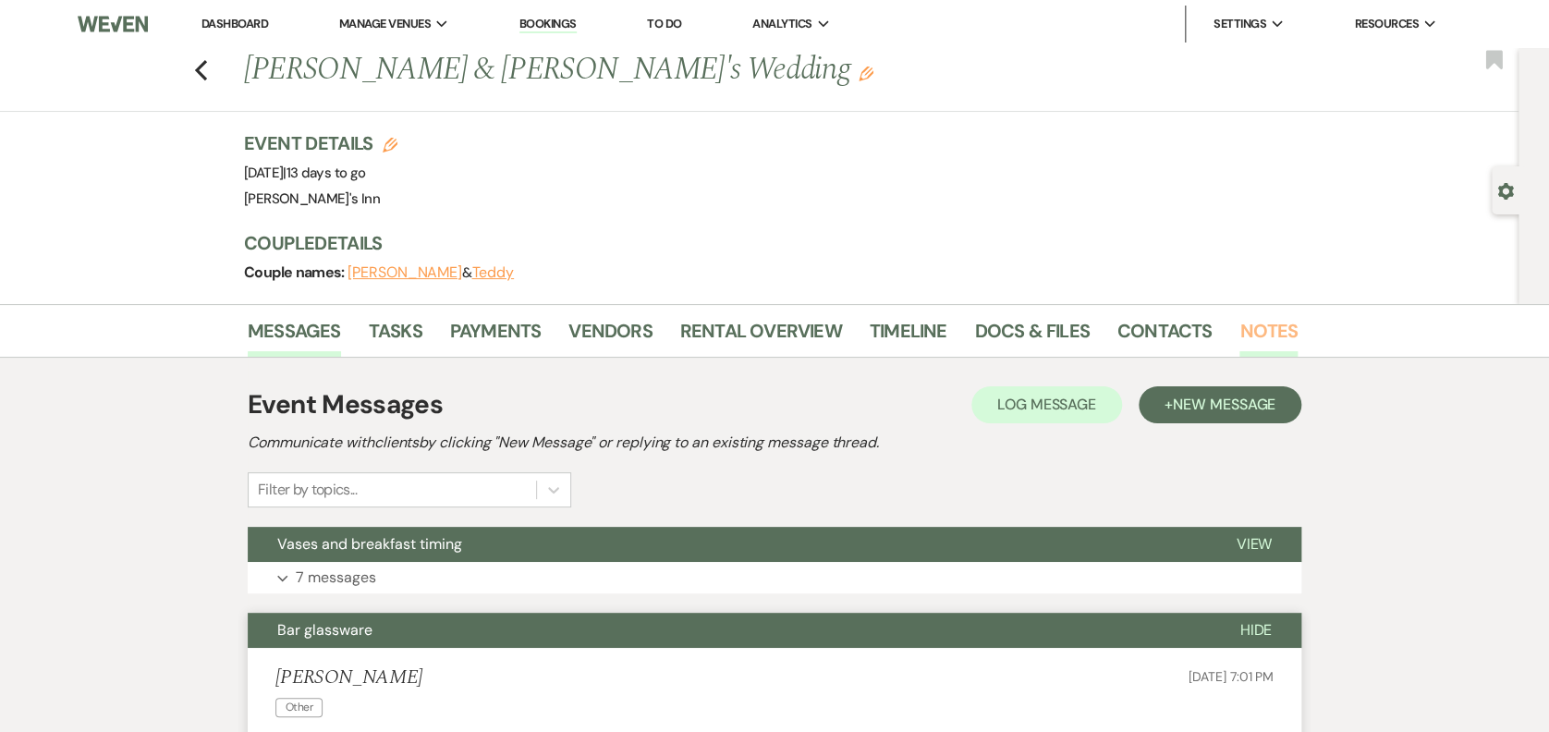
click at [1270, 317] on link "Notes" at bounding box center [1269, 336] width 58 height 41
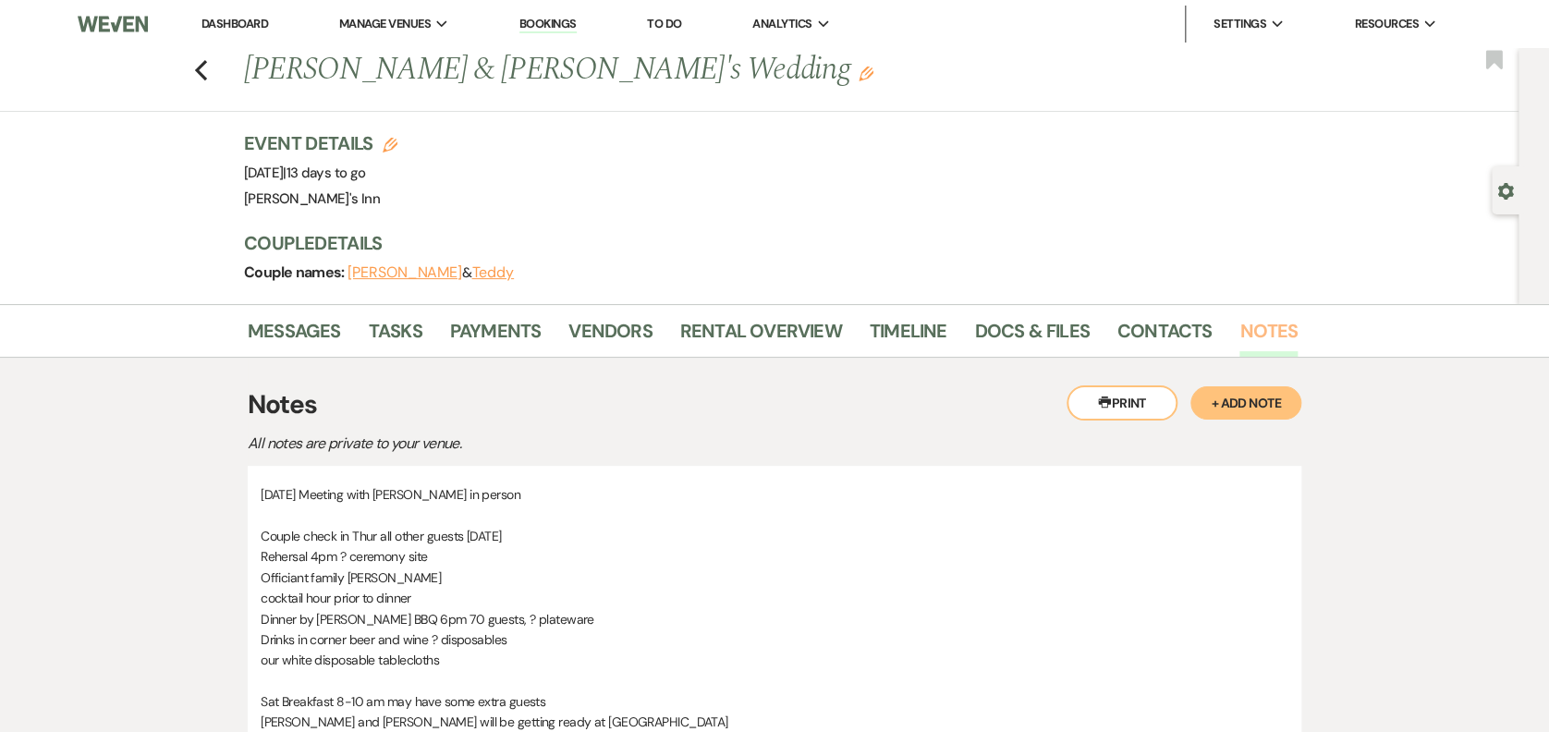
scroll to position [641, 0]
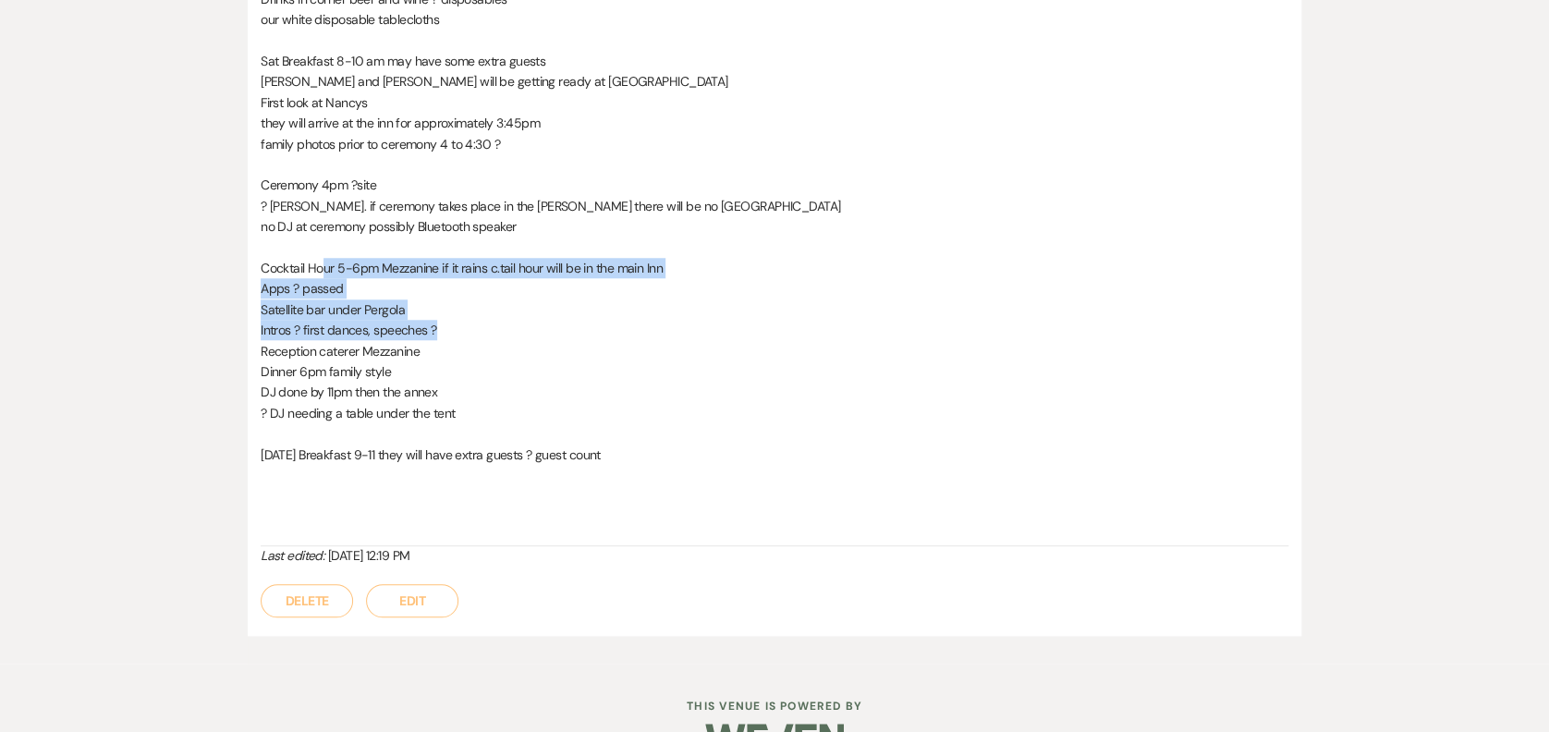
drag, startPoint x: 324, startPoint y: 266, endPoint x: 513, endPoint y: 322, distance: 197.4
click at [513, 322] on div "[DATE] Meeting with [PERSON_NAME] in person Couple check in Thur all other gues…" at bounding box center [775, 195] width 1028 height 703
drag, startPoint x: 513, startPoint y: 322, endPoint x: 518, endPoint y: 333, distance: 12.0
click at [518, 333] on p "Intros ? first dances, speeches ?" at bounding box center [775, 330] width 1028 height 20
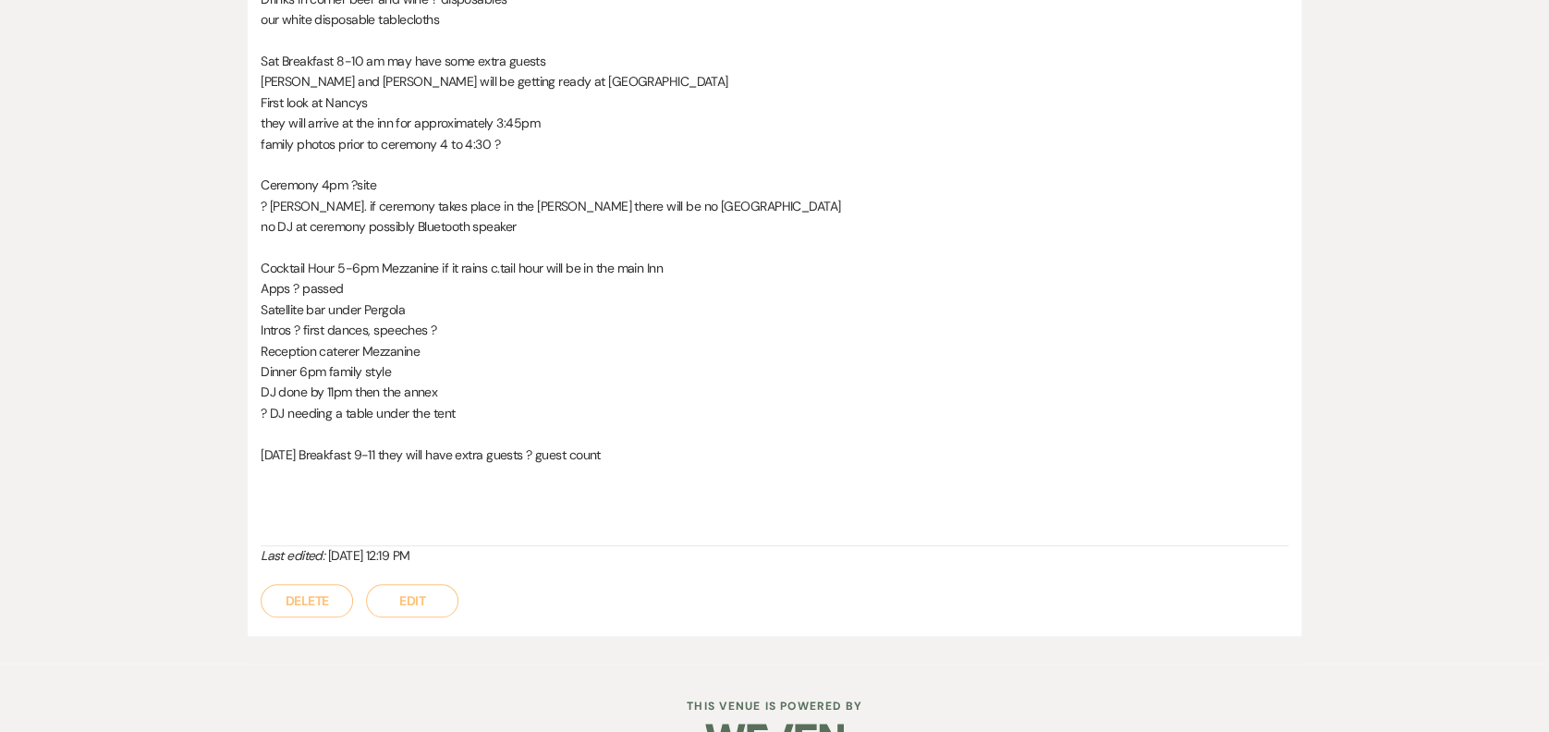
click at [458, 385] on p "DJ done by 11pm then the annex" at bounding box center [775, 392] width 1028 height 20
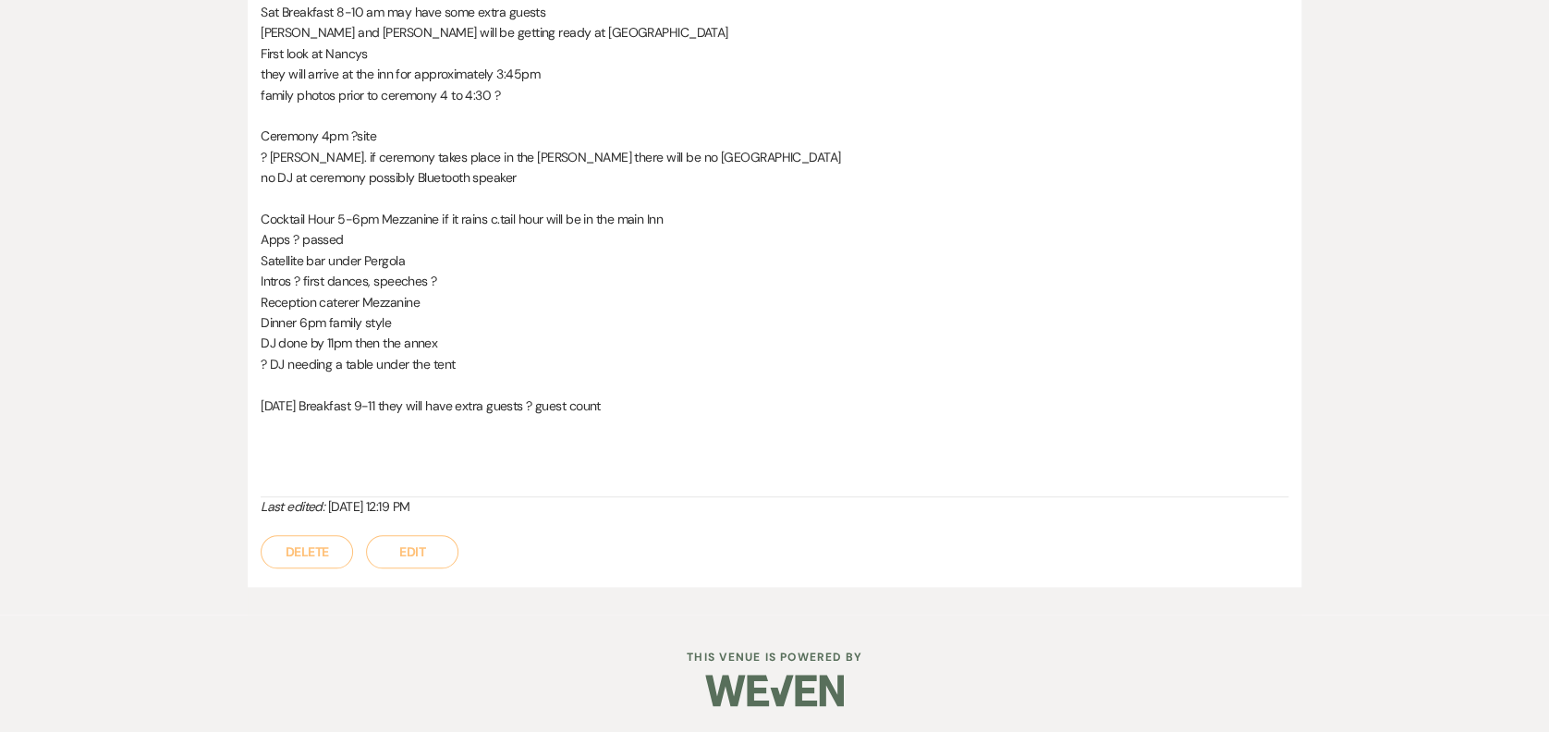
scroll to position [0, 0]
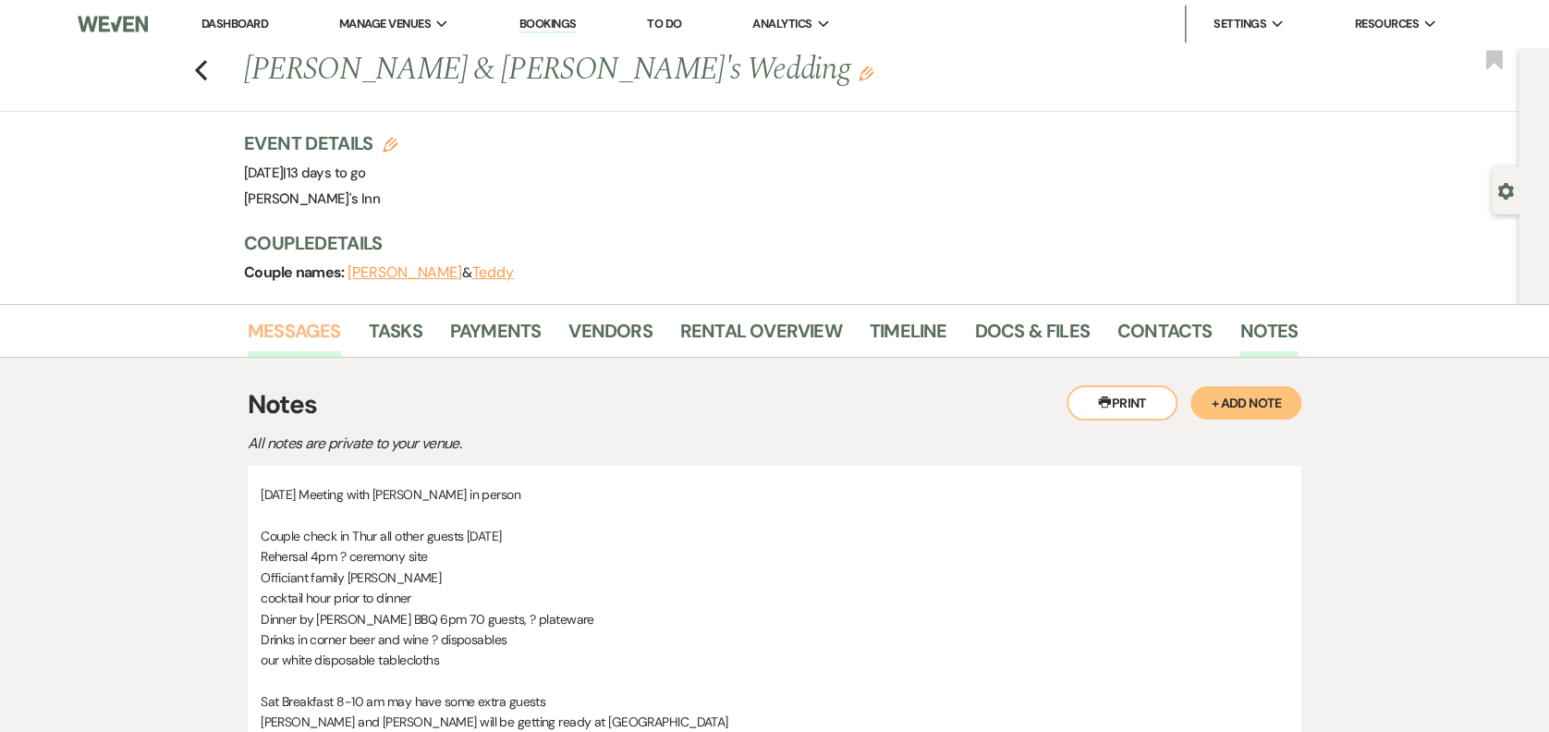
click at [288, 325] on link "Messages" at bounding box center [294, 336] width 93 height 41
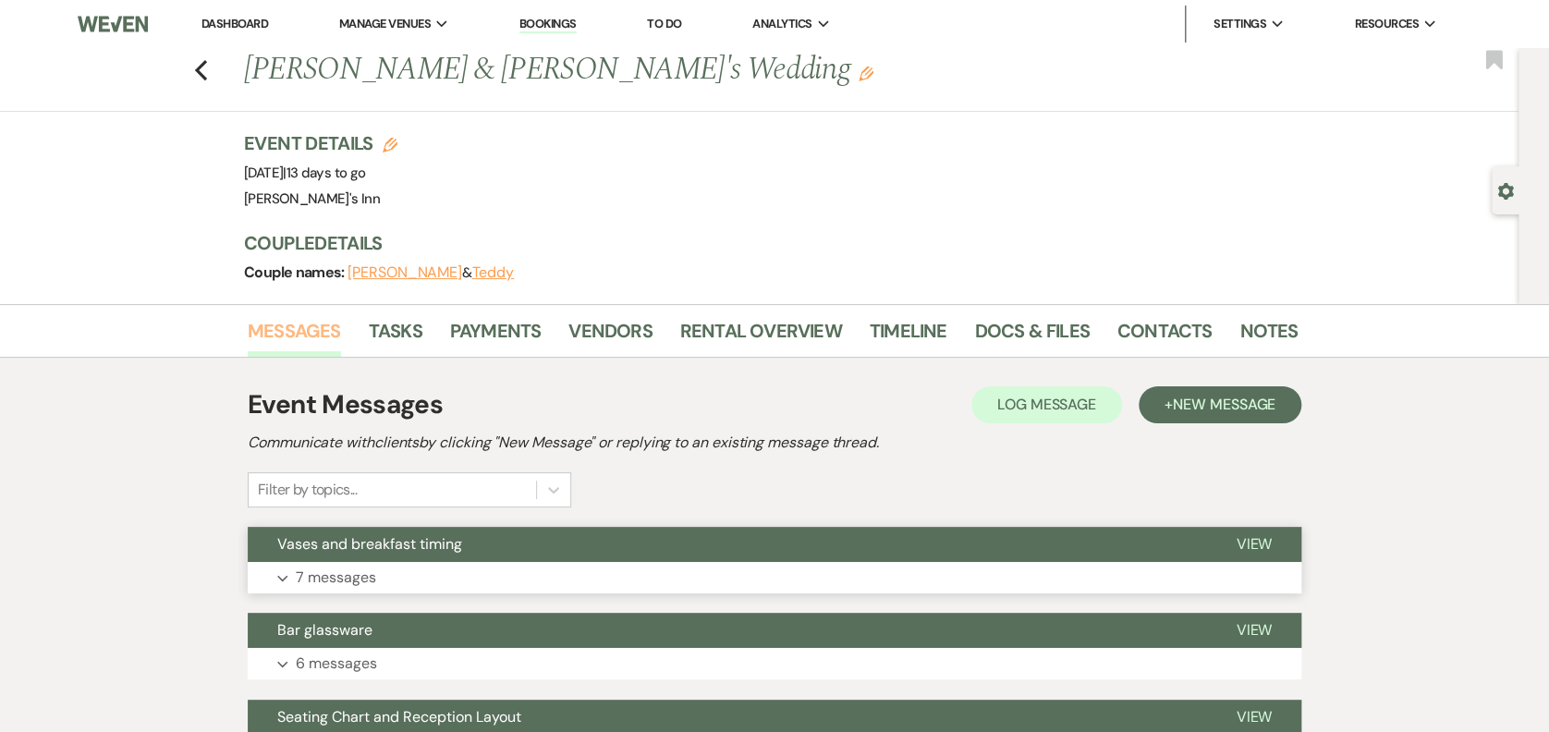
scroll to position [641, 0]
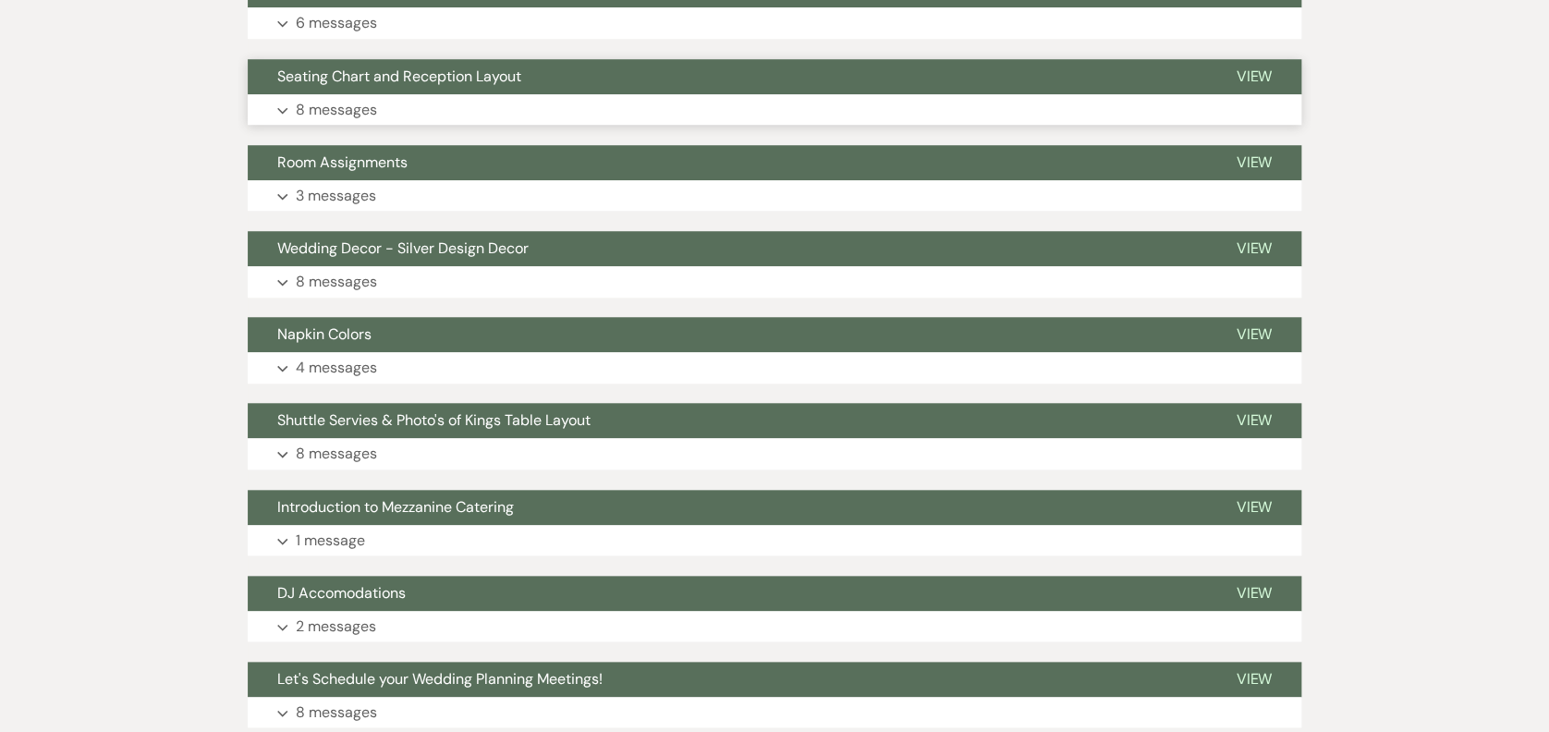
click at [425, 81] on span "Seating Chart and Reception Layout" at bounding box center [399, 76] width 244 height 19
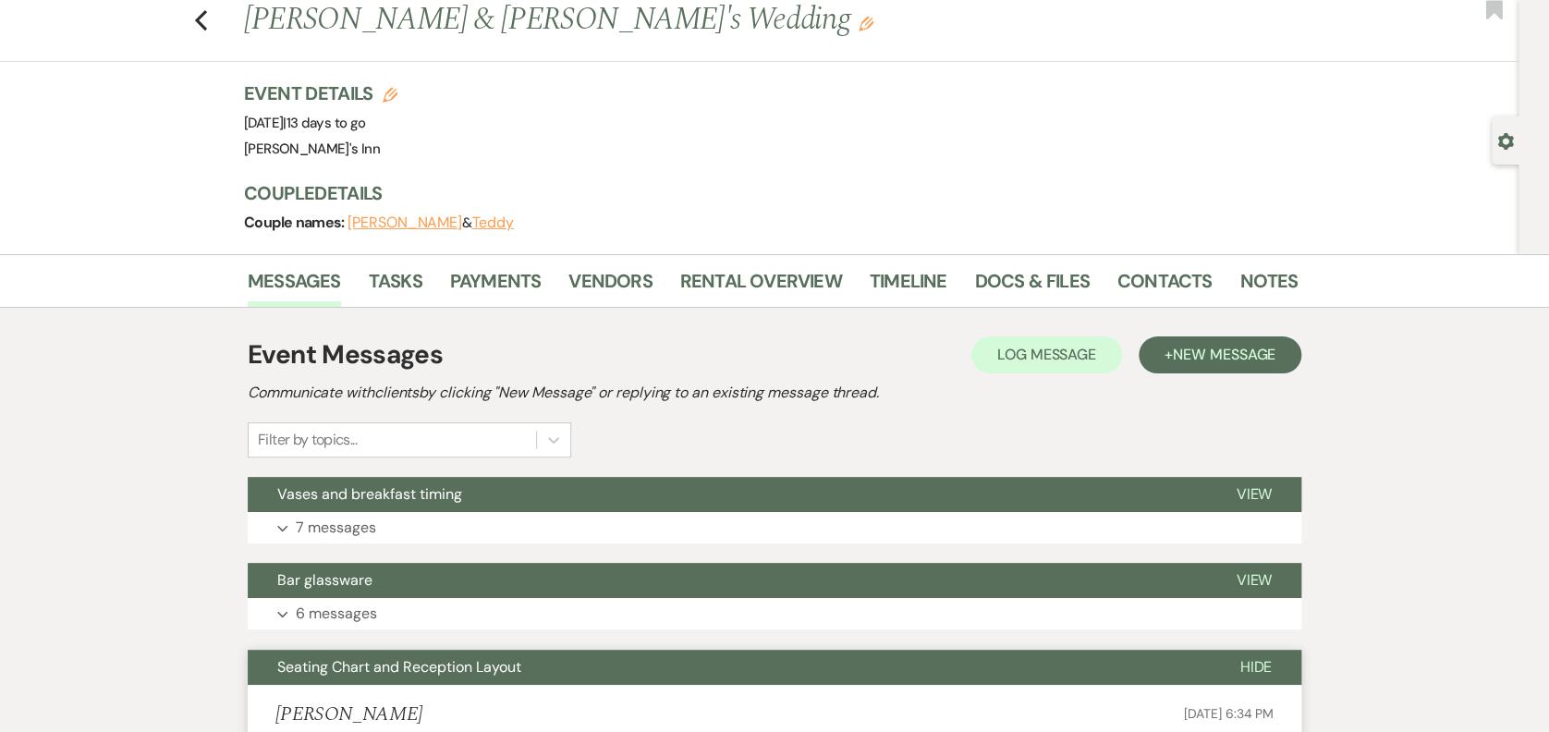
scroll to position [0, 0]
